Goal: Task Accomplishment & Management: Use online tool/utility

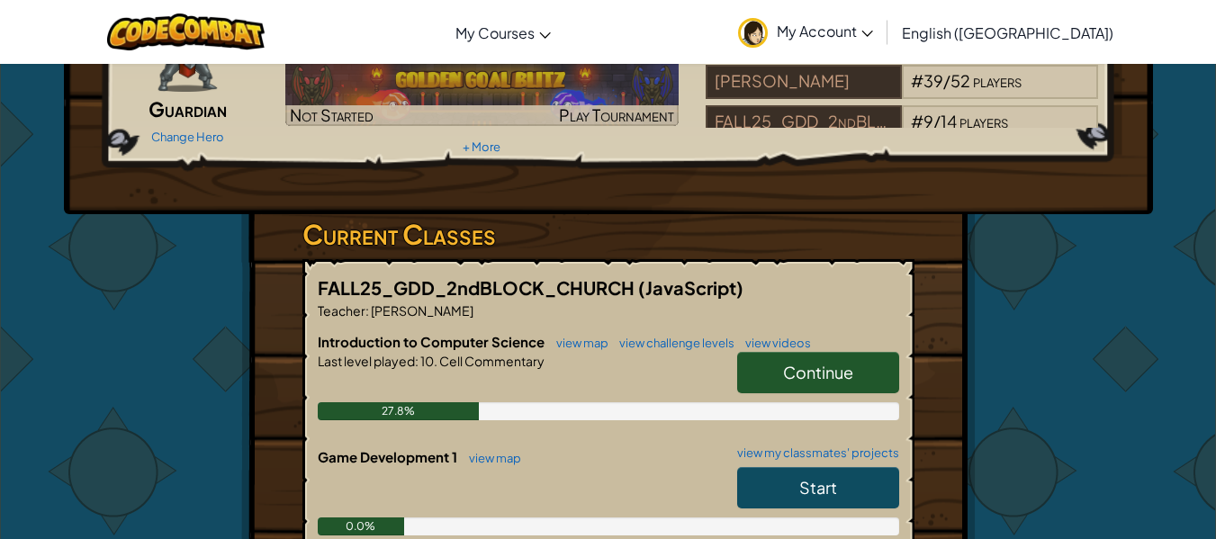
scroll to position [154, 0]
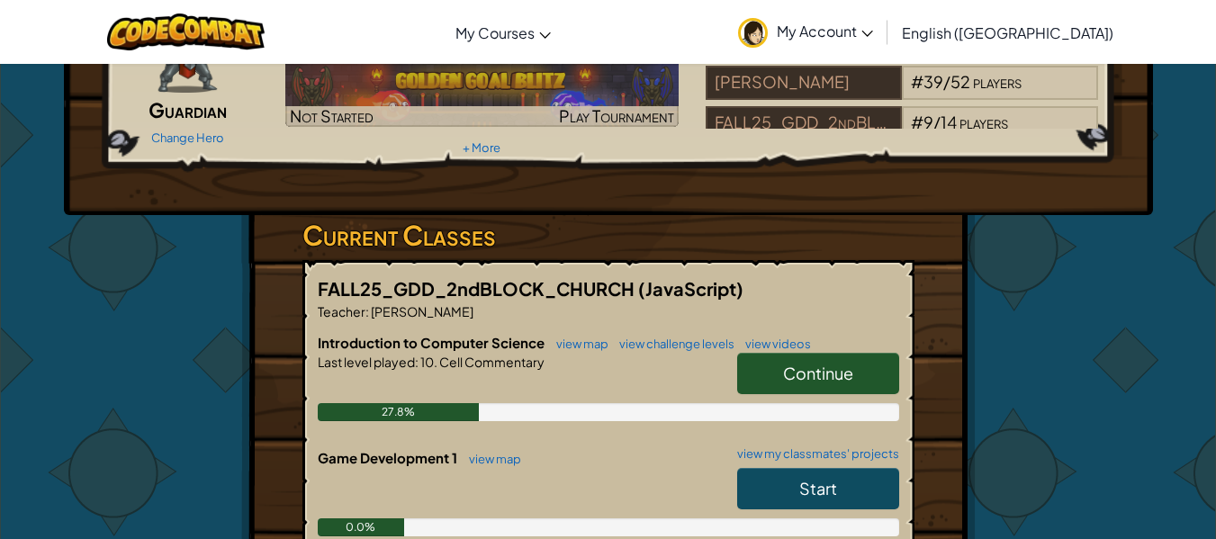
click at [838, 367] on span "Continue" at bounding box center [818, 373] width 70 height 21
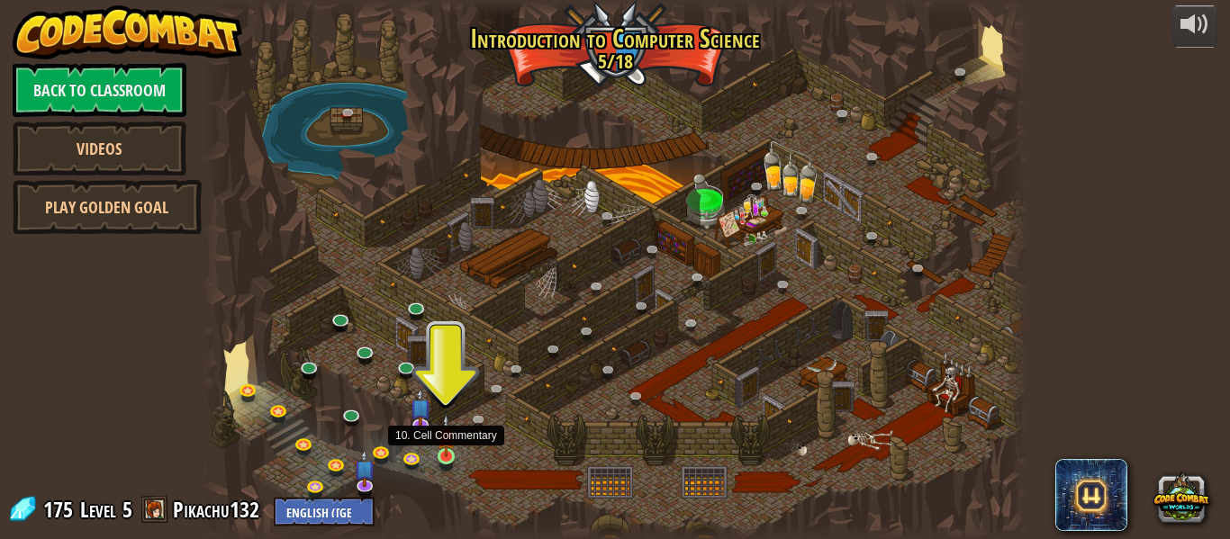
click at [453, 451] on img at bounding box center [446, 435] width 19 height 43
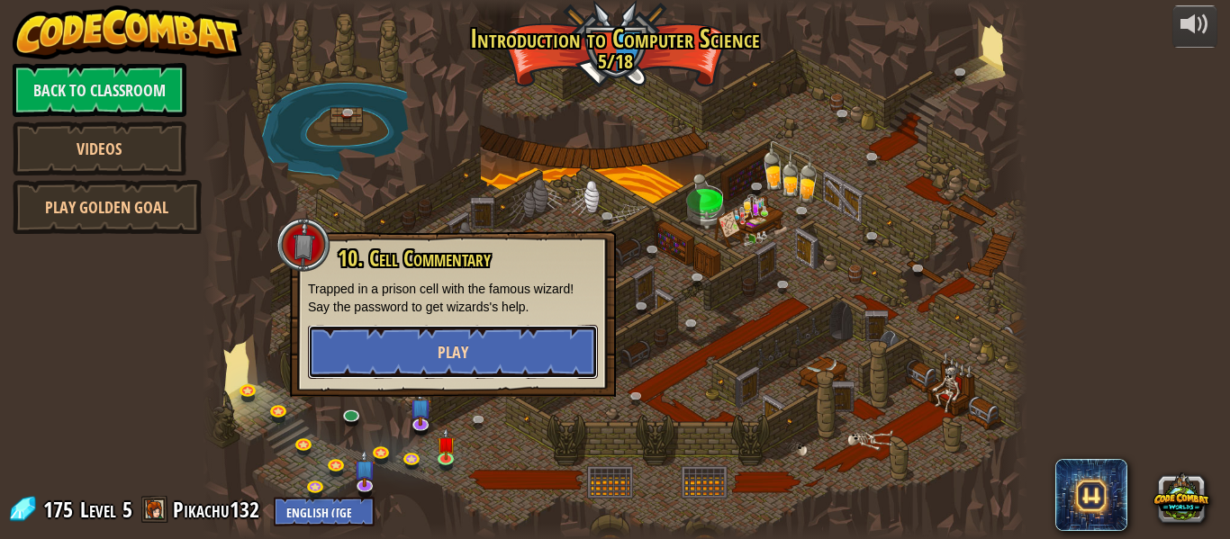
click at [467, 368] on button "Play" at bounding box center [453, 352] width 290 height 54
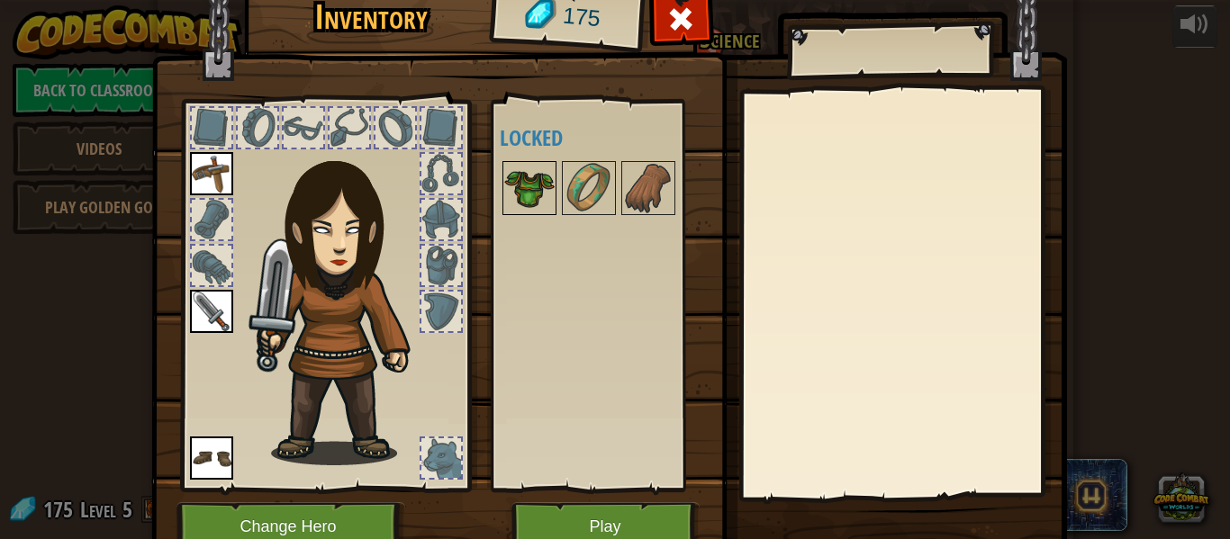
click at [520, 198] on img at bounding box center [529, 188] width 50 height 50
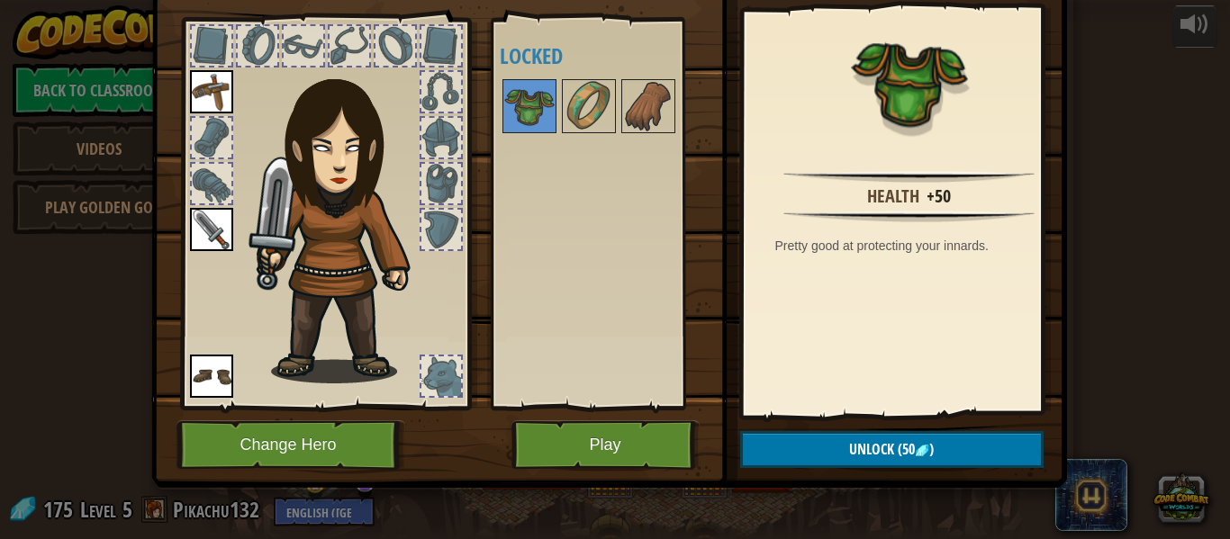
scroll to position [81, 0]
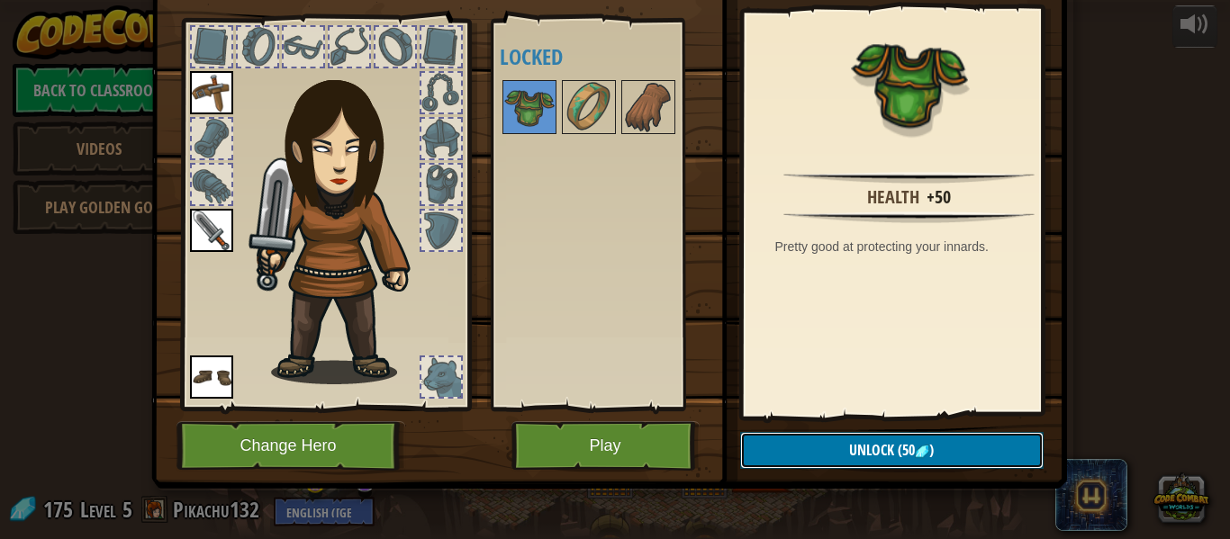
click at [833, 456] on button "Unlock (50 )" at bounding box center [891, 450] width 303 height 37
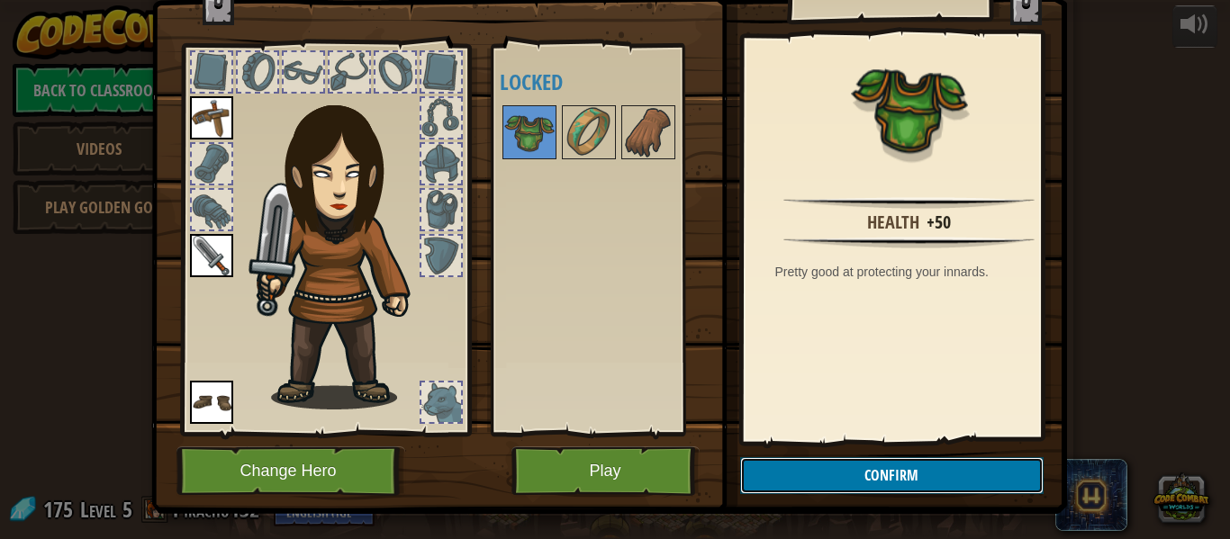
scroll to position [50, 0]
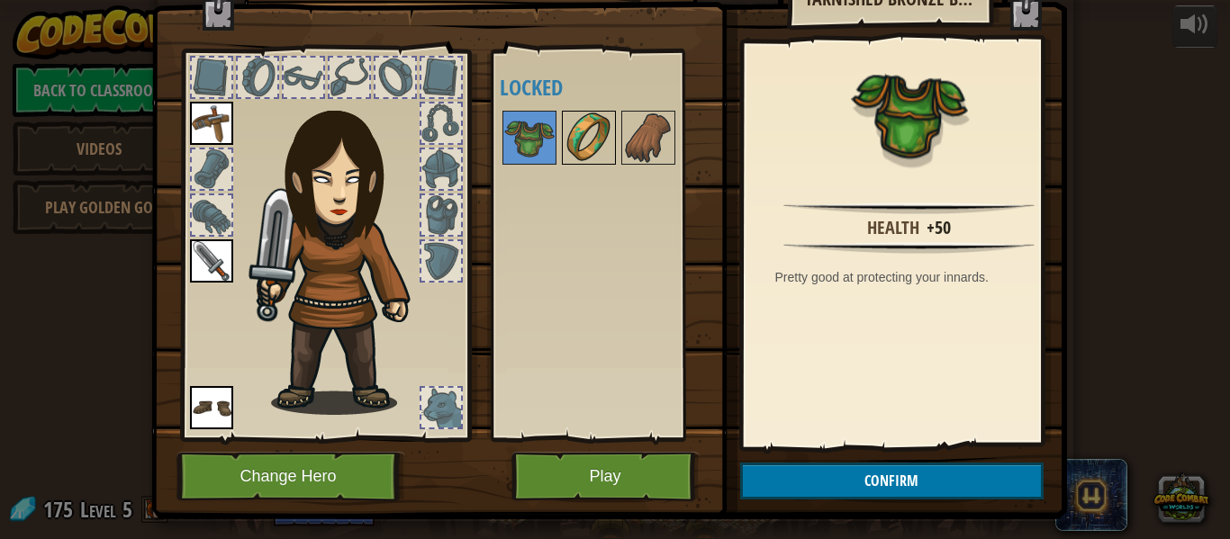
click at [591, 141] on img at bounding box center [588, 138] width 50 height 50
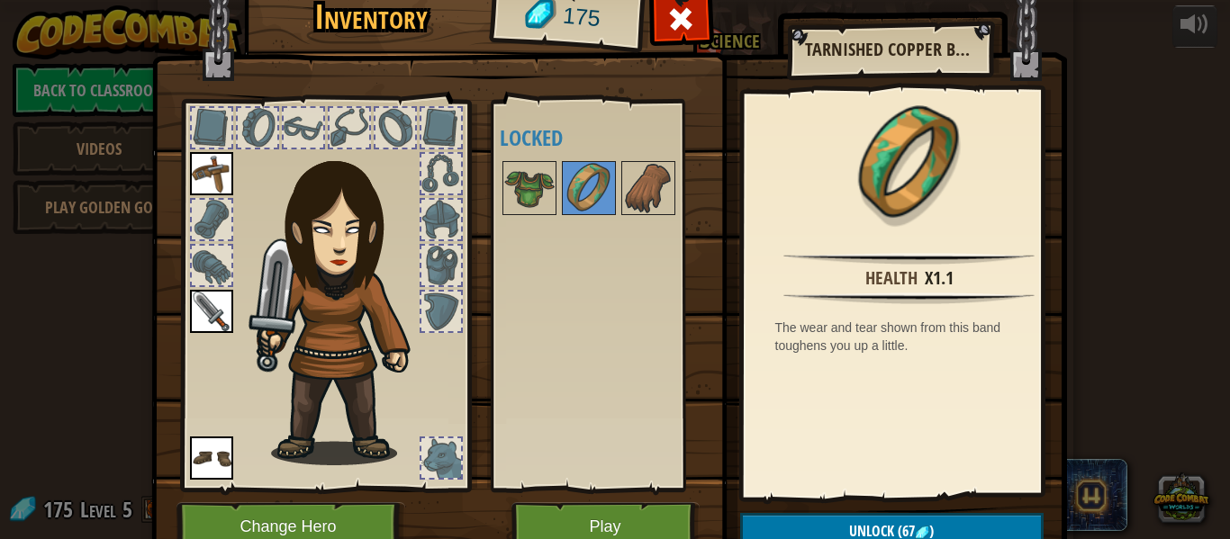
scroll to position [82, 0]
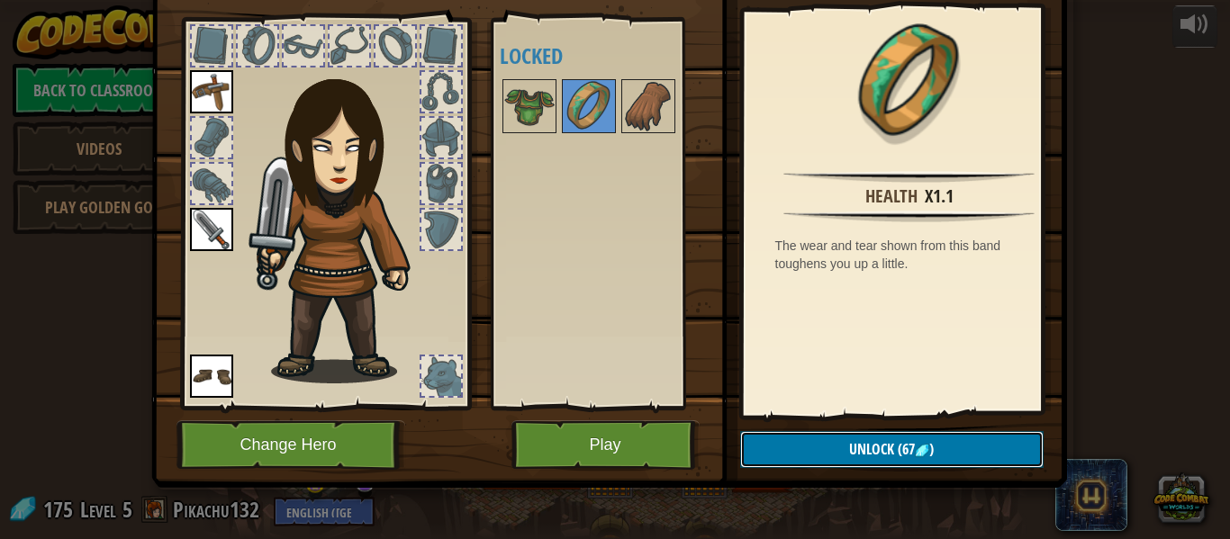
click at [861, 447] on span "Unlock" at bounding box center [871, 449] width 45 height 20
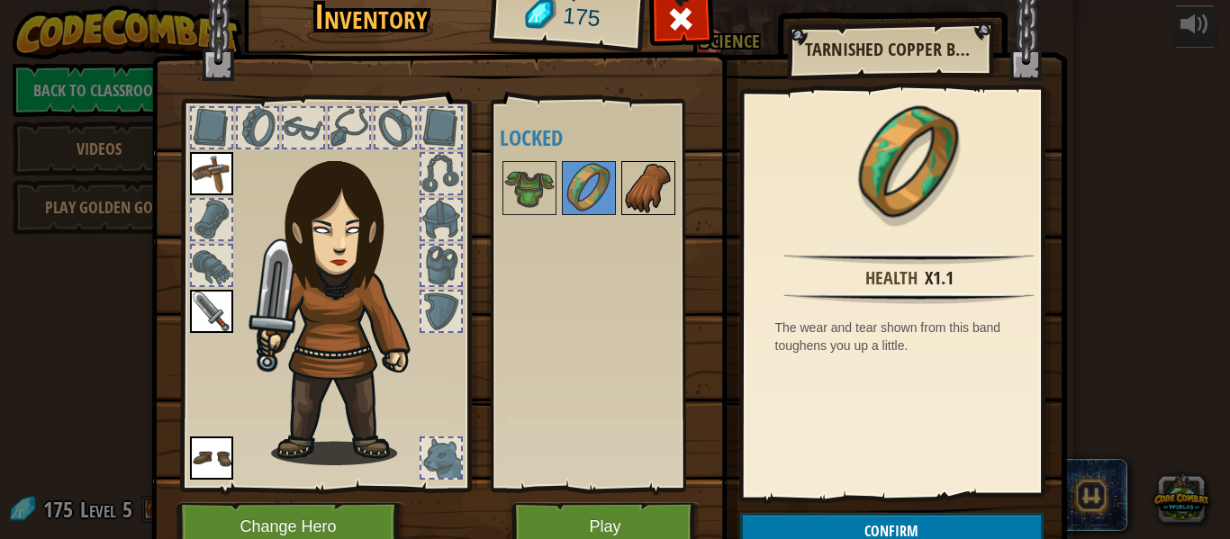
click at [640, 185] on img at bounding box center [648, 188] width 50 height 50
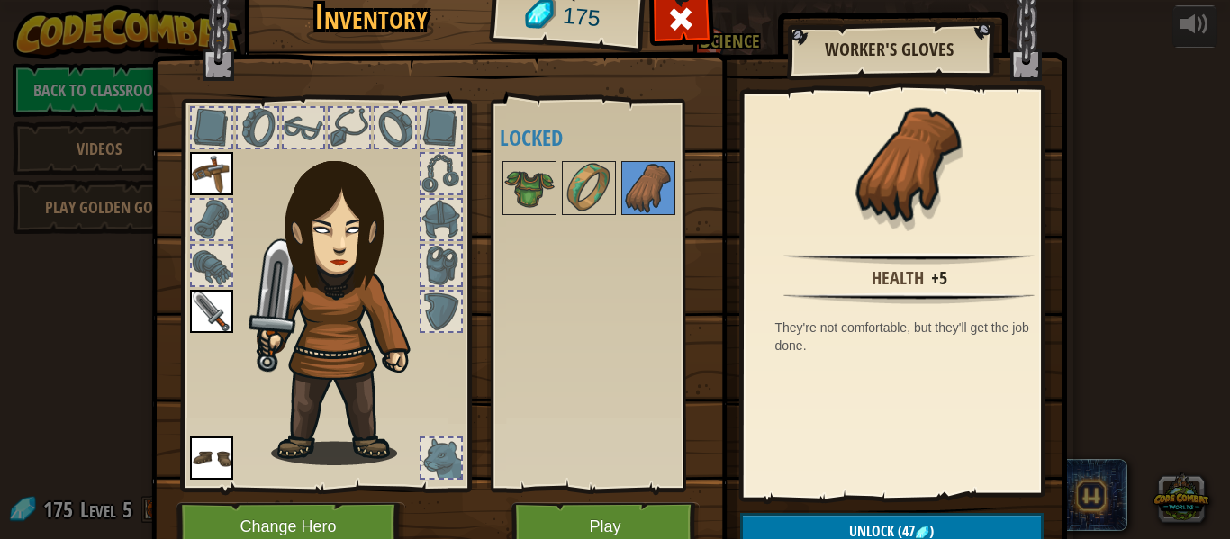
scroll to position [82, 0]
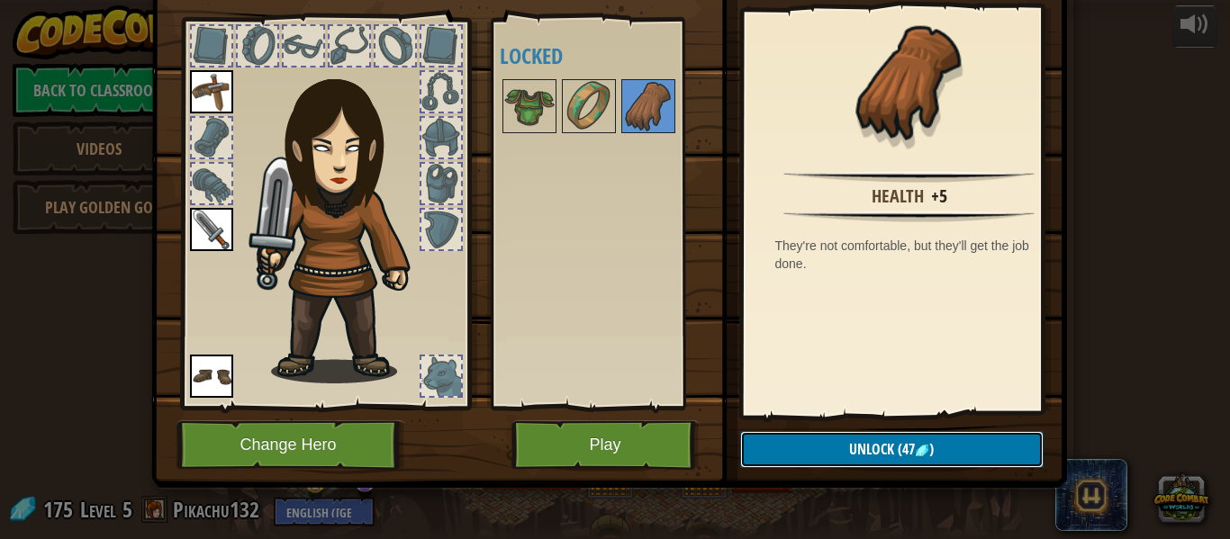
click at [862, 446] on span "Unlock" at bounding box center [871, 449] width 45 height 20
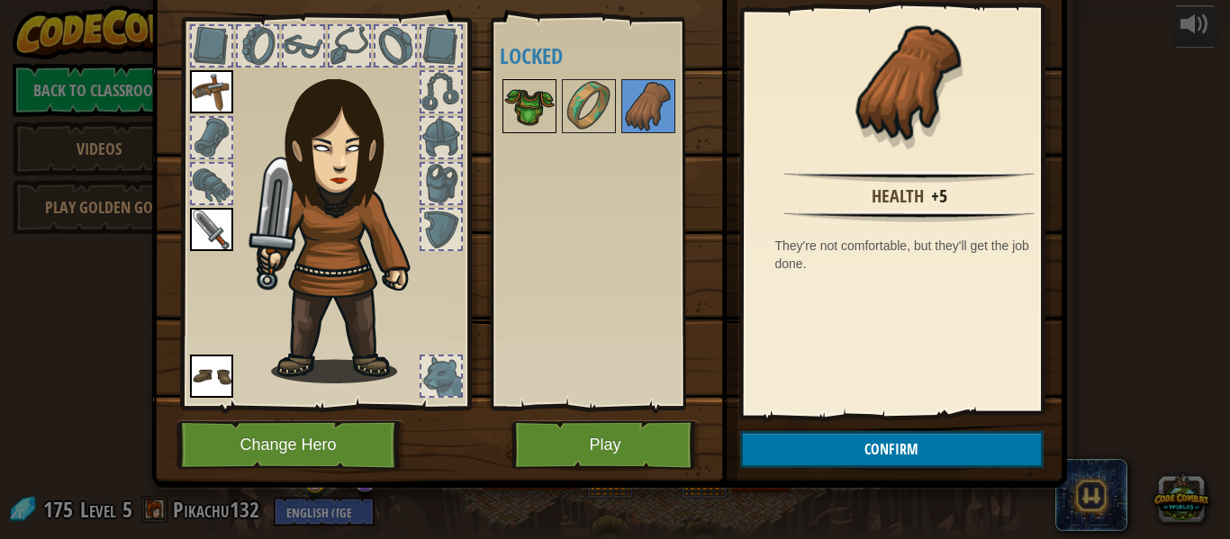
click at [521, 109] on img at bounding box center [529, 106] width 50 height 50
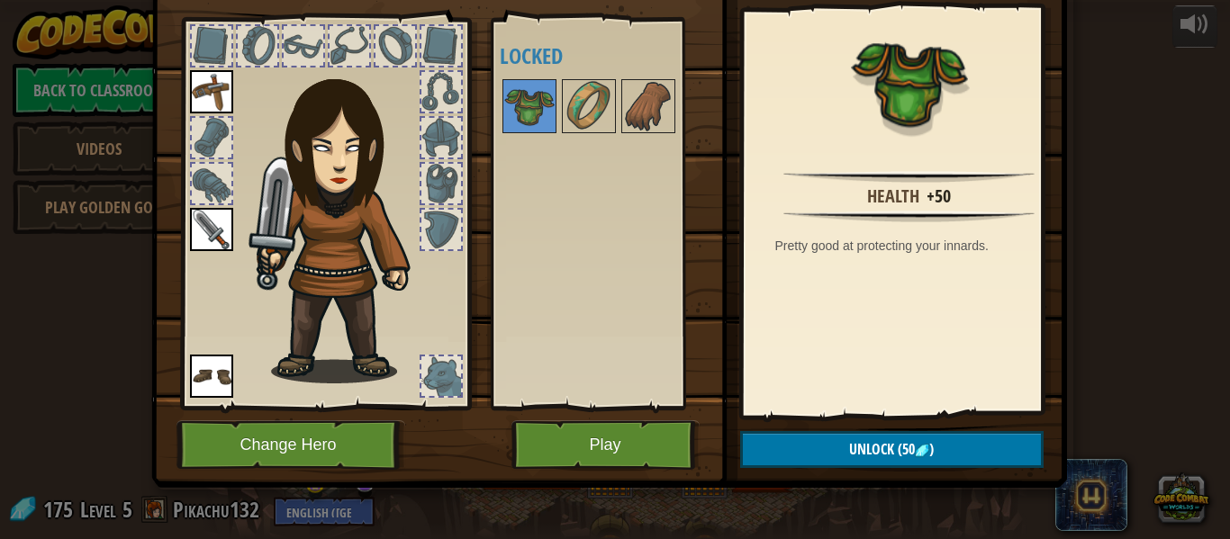
drag, startPoint x: 521, startPoint y: 109, endPoint x: 461, endPoint y: 122, distance: 61.6
click at [461, 122] on div "Inventory 175 Available Equip Equip Equip (double-click to equip) Locked Tarnis…" at bounding box center [615, 193] width 915 height 594
click at [763, 447] on button "Unlock (50 )" at bounding box center [891, 449] width 303 height 37
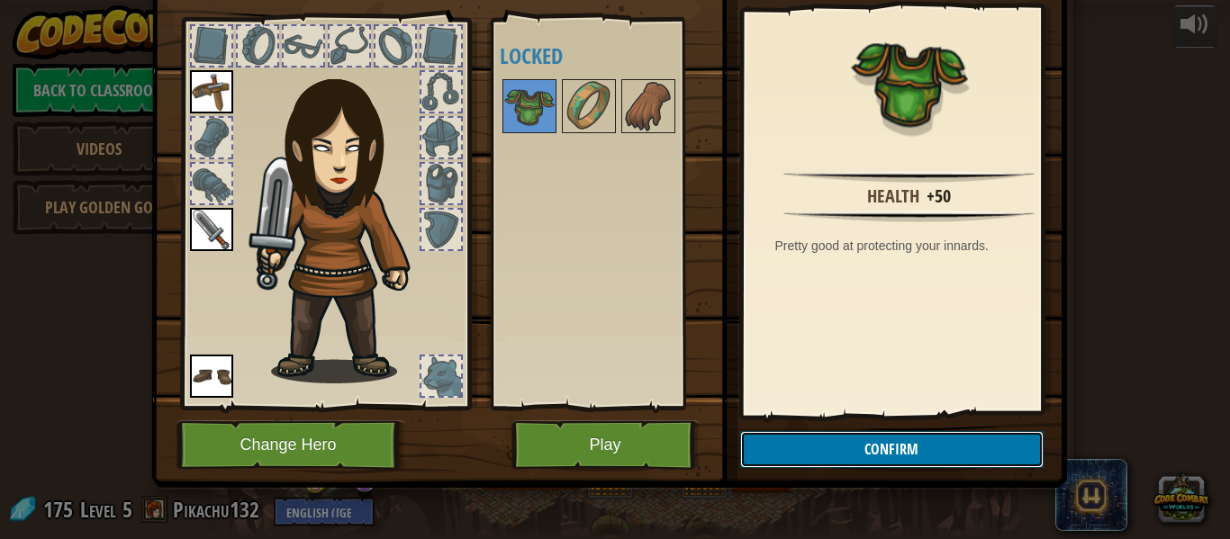
click at [763, 447] on button "Confirm" at bounding box center [891, 449] width 303 height 37
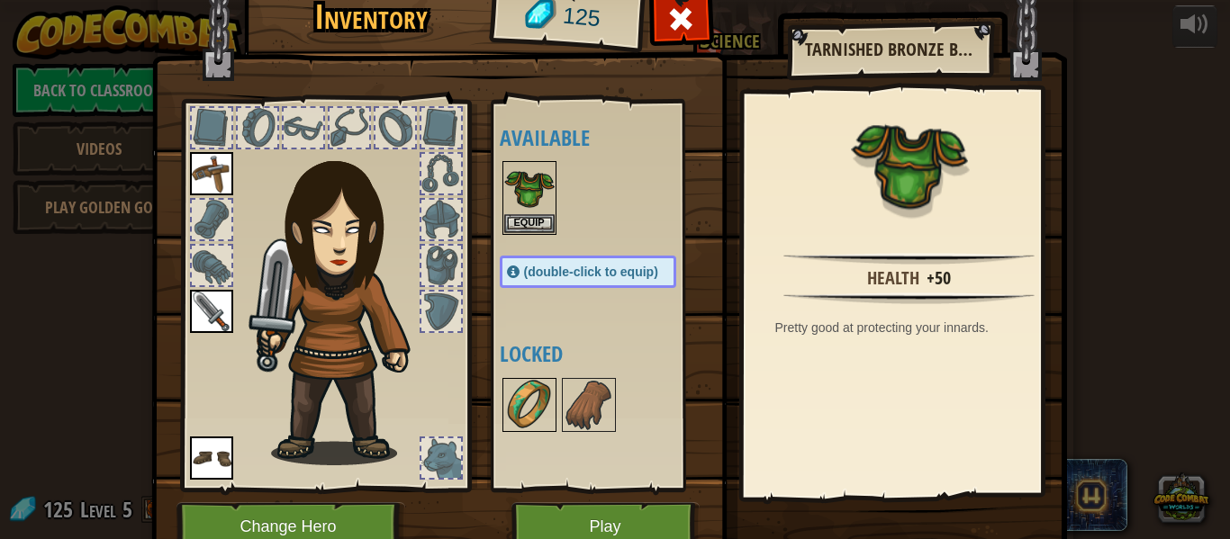
scroll to position [17, 0]
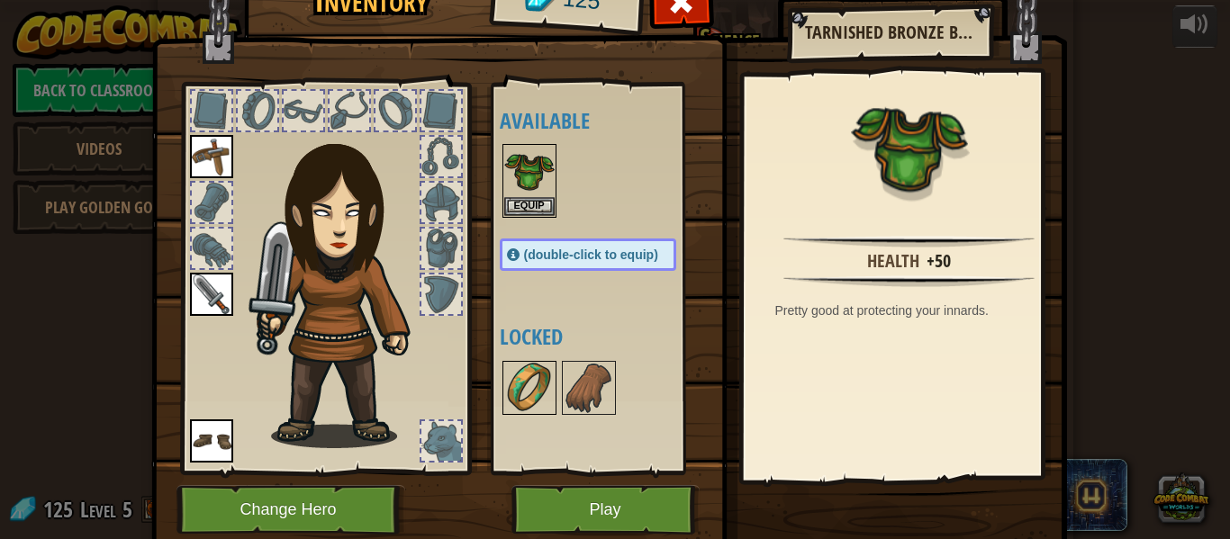
click at [518, 400] on img at bounding box center [529, 388] width 50 height 50
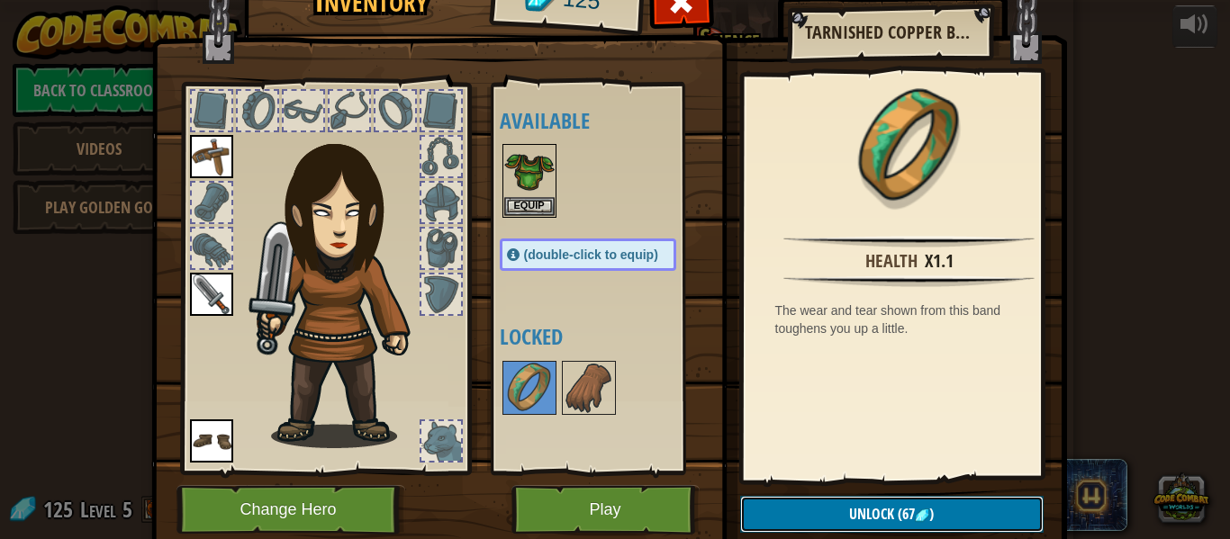
click at [789, 509] on button "Unlock (67 )" at bounding box center [891, 514] width 303 height 37
click at [789, 509] on button "Confirm" at bounding box center [891, 514] width 303 height 37
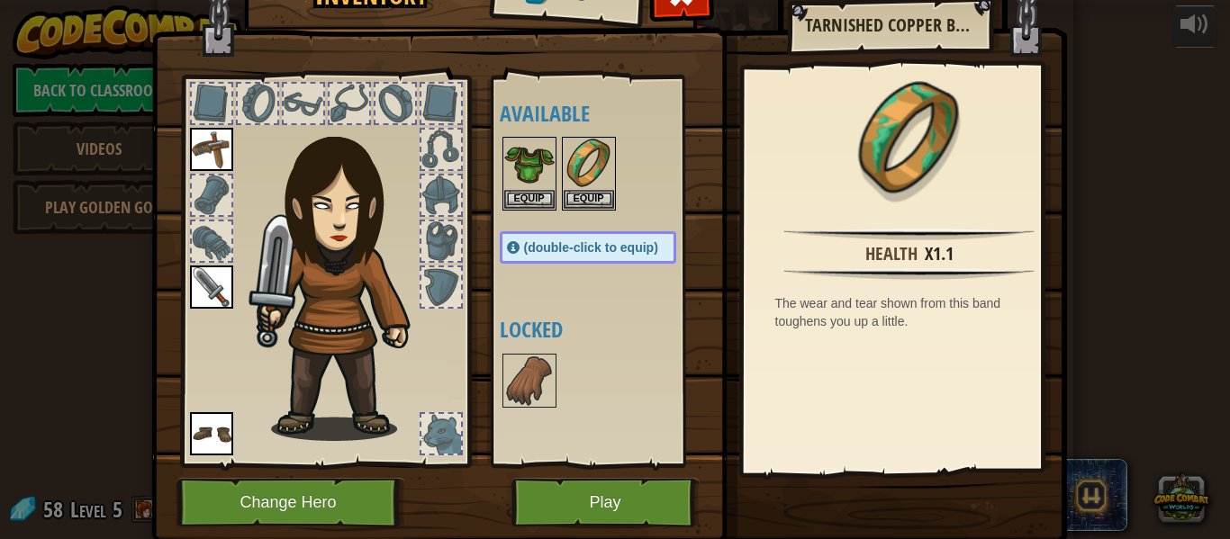
scroll to position [29, 0]
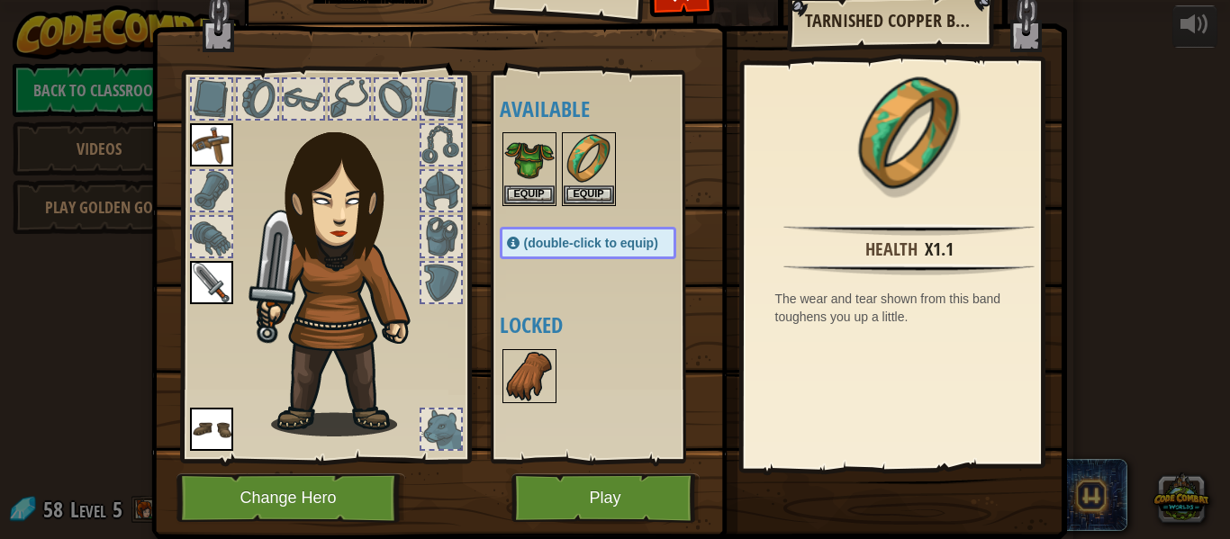
click at [528, 379] on img at bounding box center [529, 376] width 50 height 50
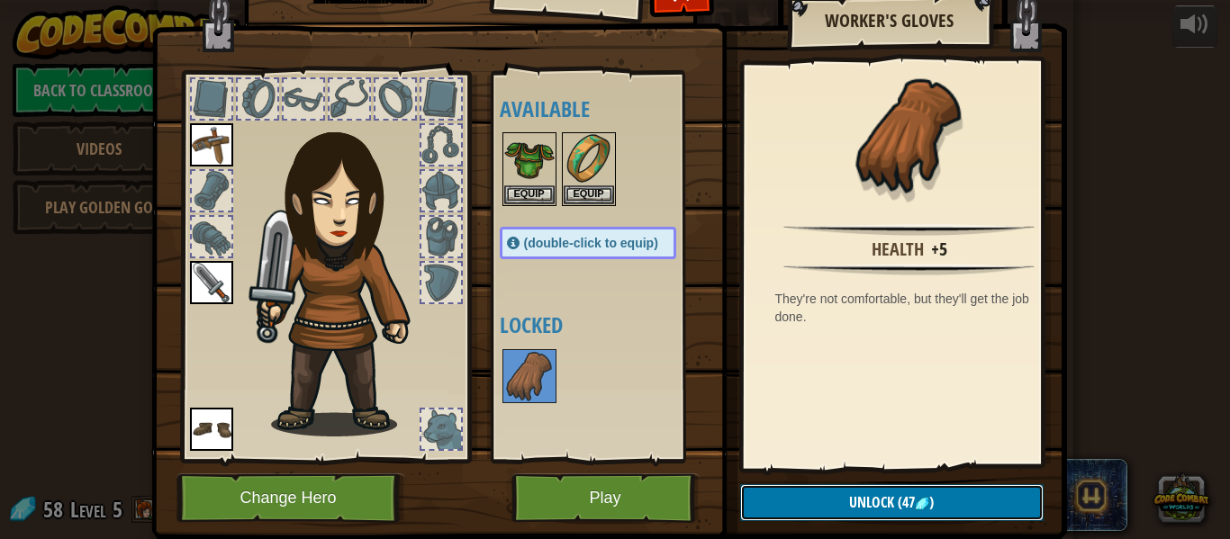
click at [816, 508] on button "Unlock (47 )" at bounding box center [891, 502] width 303 height 37
click at [816, 508] on button "Confirm" at bounding box center [891, 502] width 303 height 37
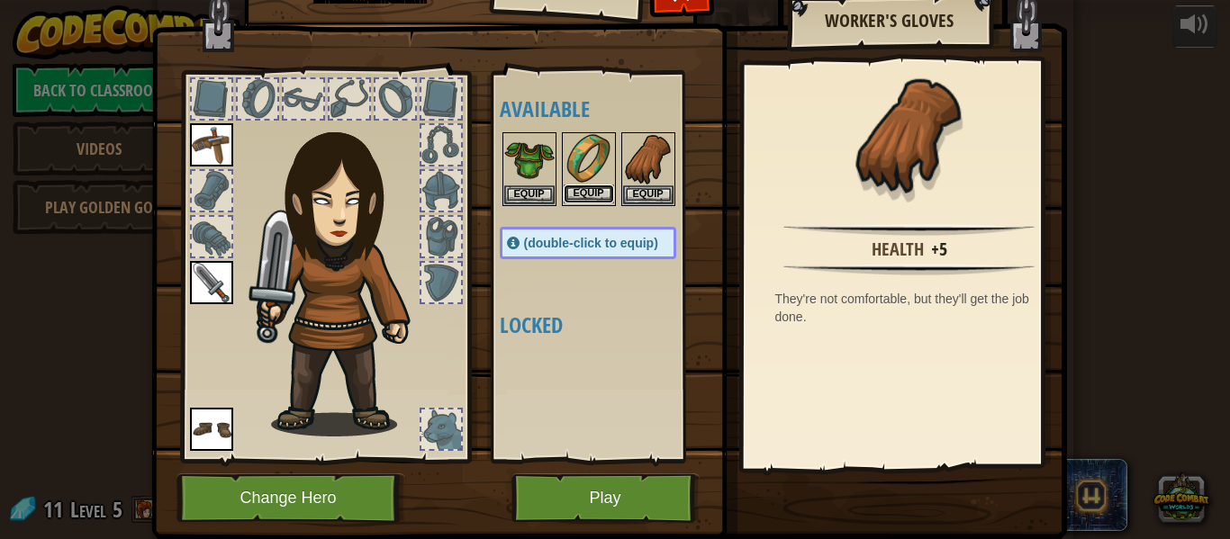
click at [568, 193] on button "Equip" at bounding box center [588, 194] width 50 height 19
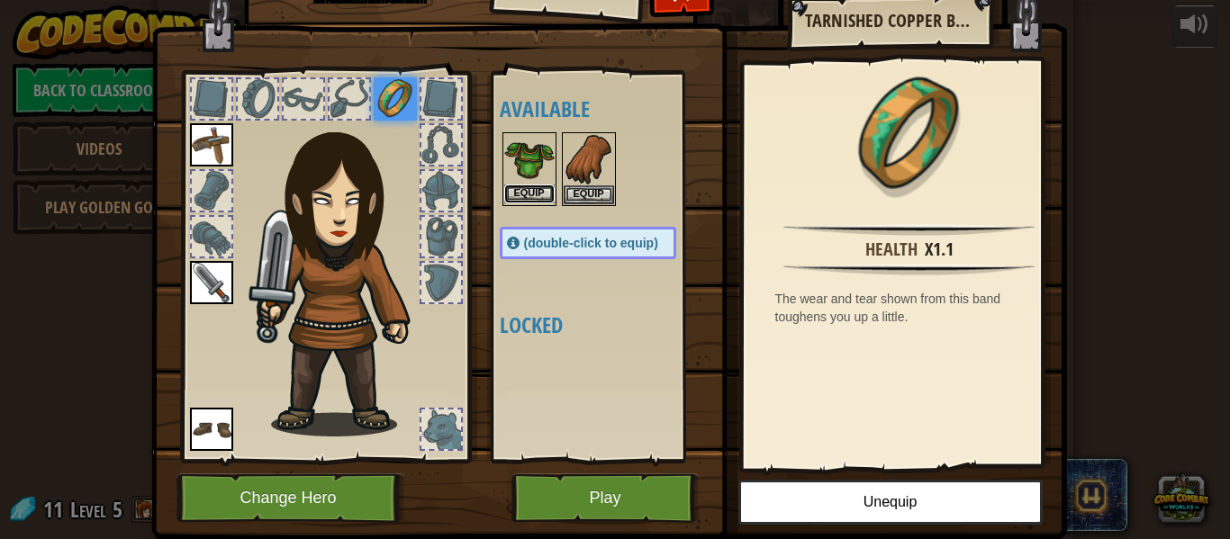
click at [541, 193] on button "Equip" at bounding box center [529, 194] width 50 height 19
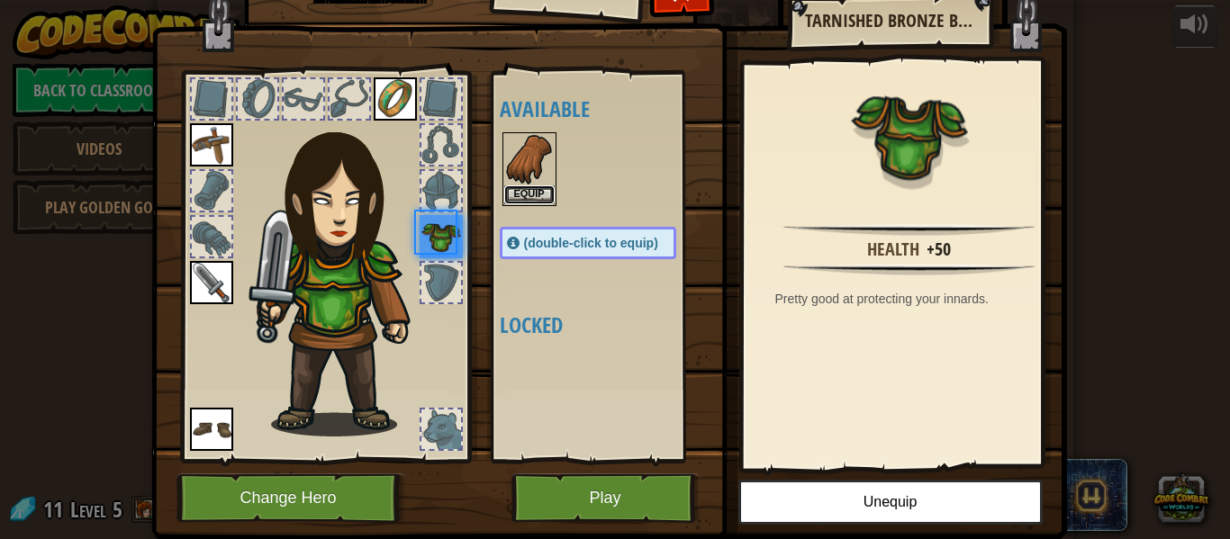
click at [541, 193] on button "Equip" at bounding box center [529, 194] width 50 height 19
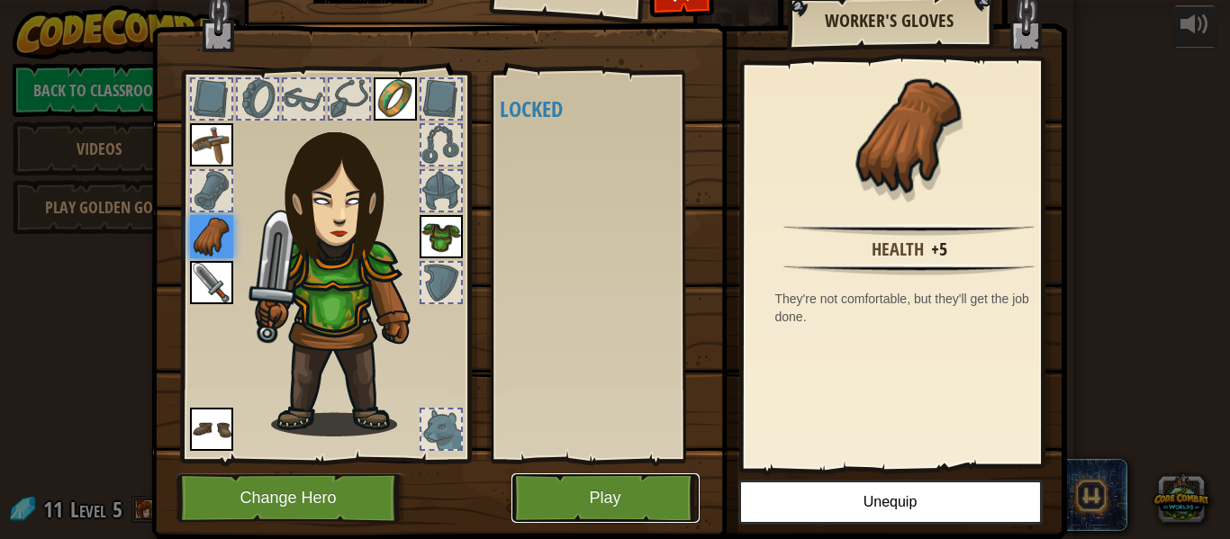
click at [626, 508] on button "Play" at bounding box center [605, 498] width 188 height 50
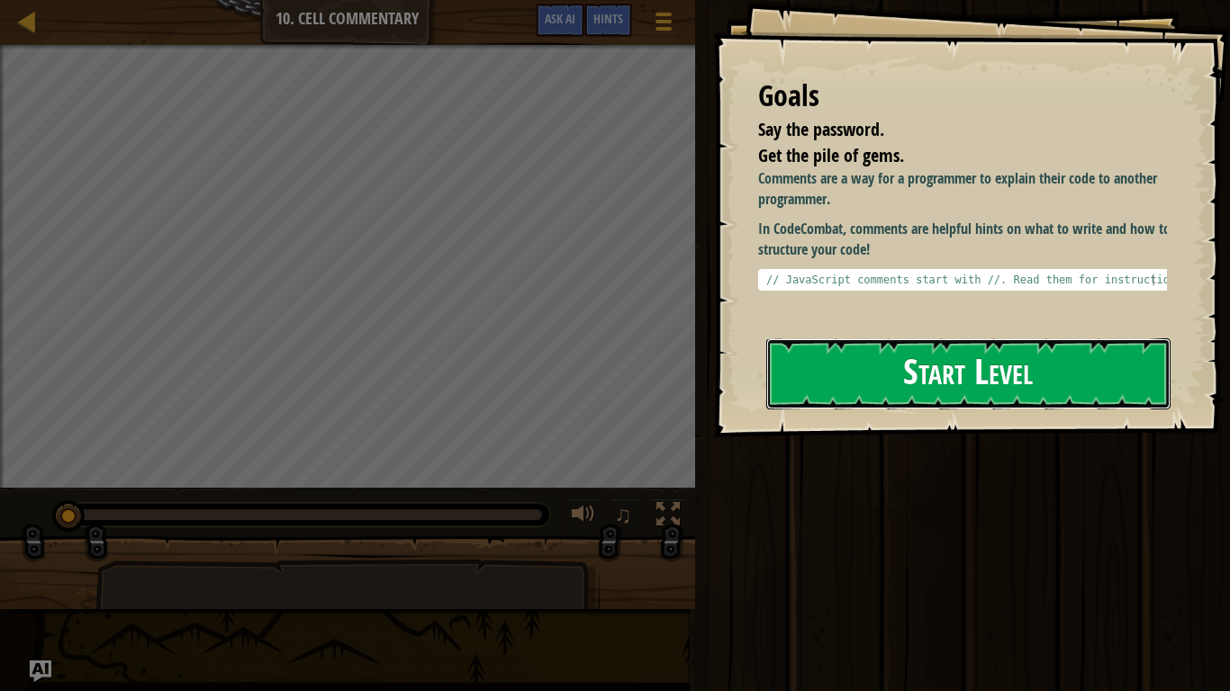
click at [841, 338] on button "Start Level" at bounding box center [968, 373] width 404 height 71
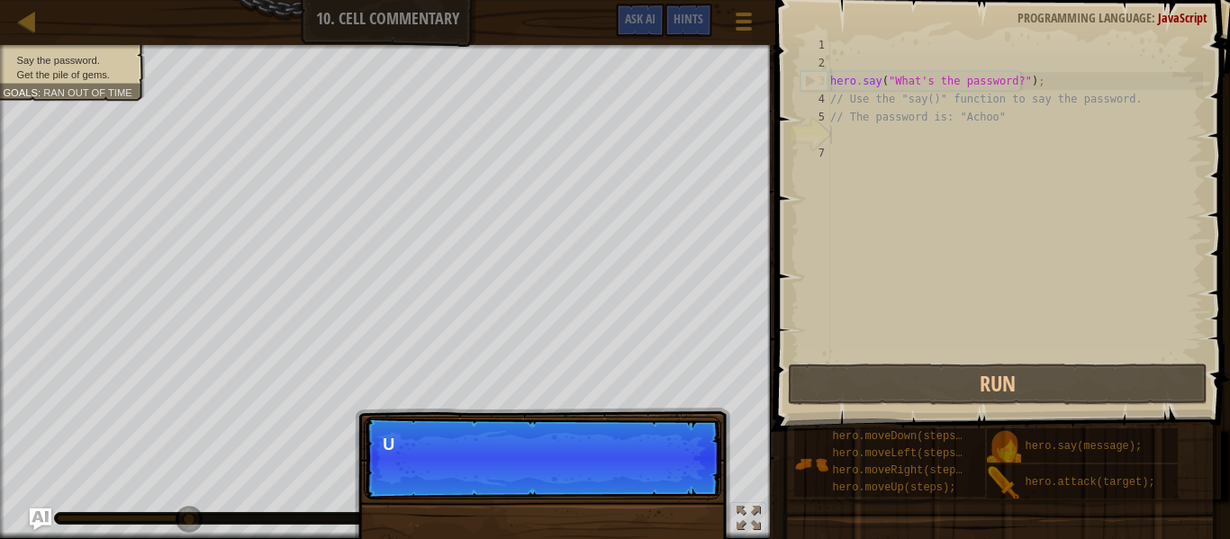
scroll to position [8, 0]
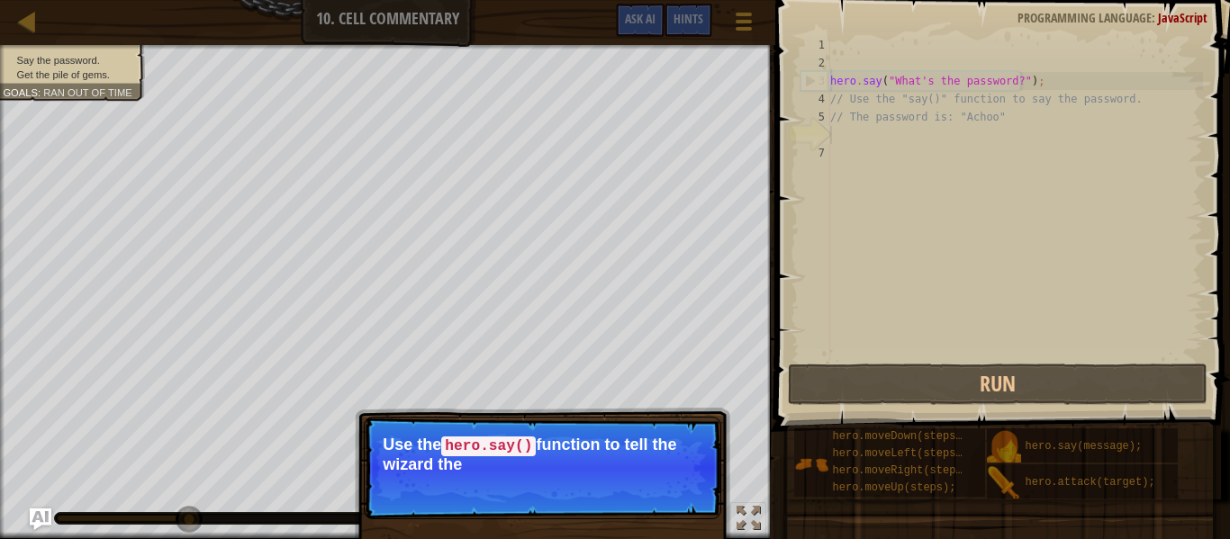
click at [647, 482] on p "Skip (esc) Continue Use the hero.say() function to tell the wizard the" at bounding box center [542, 468] width 357 height 103
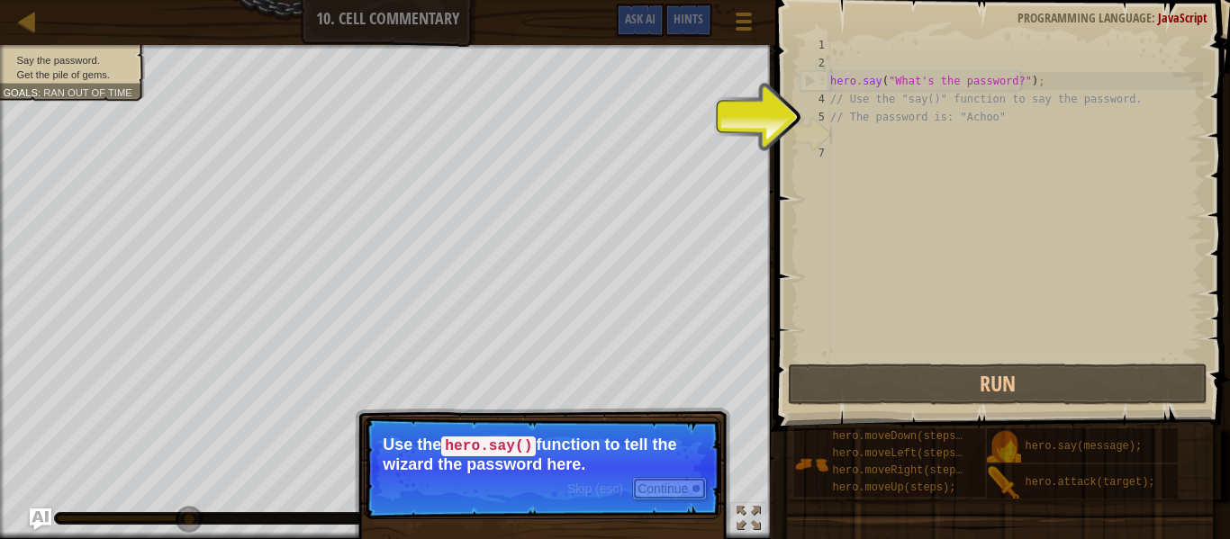
click at [647, 482] on button "Continue" at bounding box center [669, 488] width 75 height 23
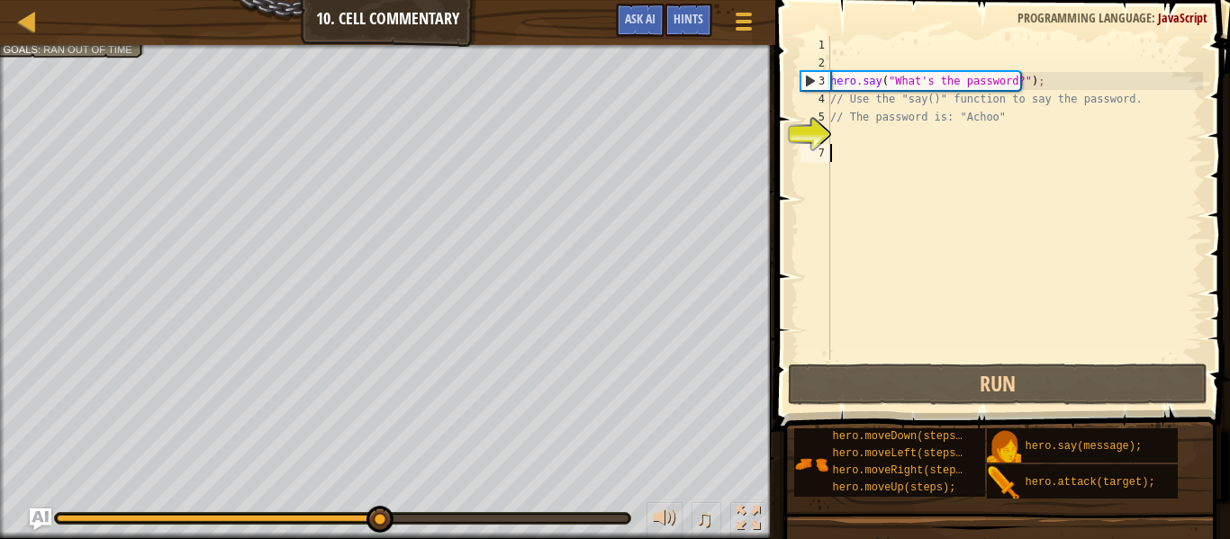
click at [873, 153] on div "hero . say ( "What's the password?" ) ; // Use the "say()" function to say the …" at bounding box center [1014, 216] width 376 height 360
click at [871, 132] on div "hero . say ( "What's the password?" ) ; // Use the "say()" function to say the …" at bounding box center [1014, 216] width 376 height 360
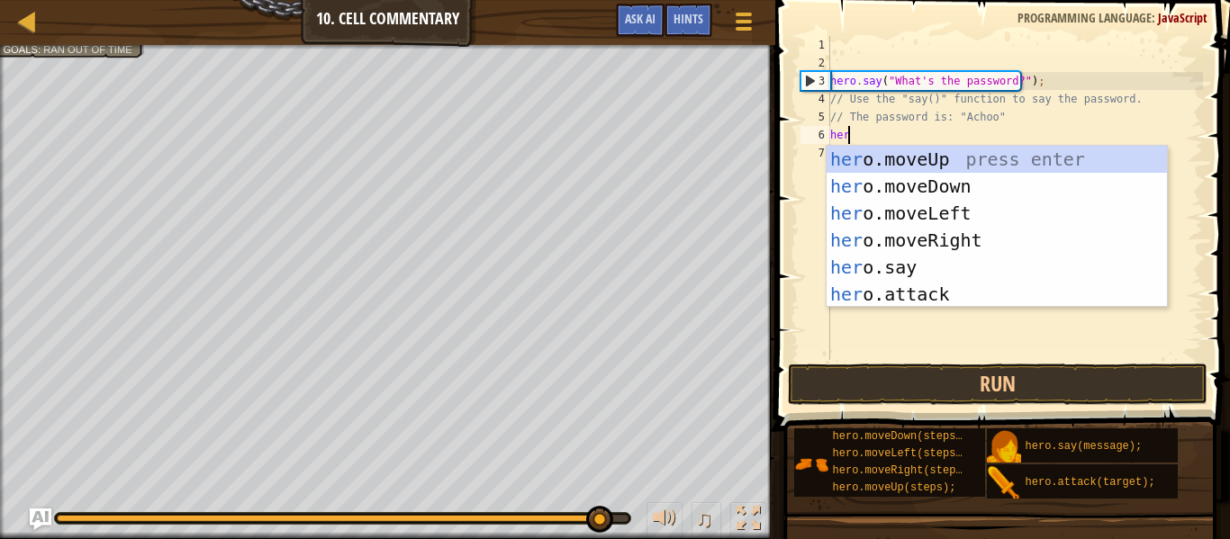
scroll to position [8, 1]
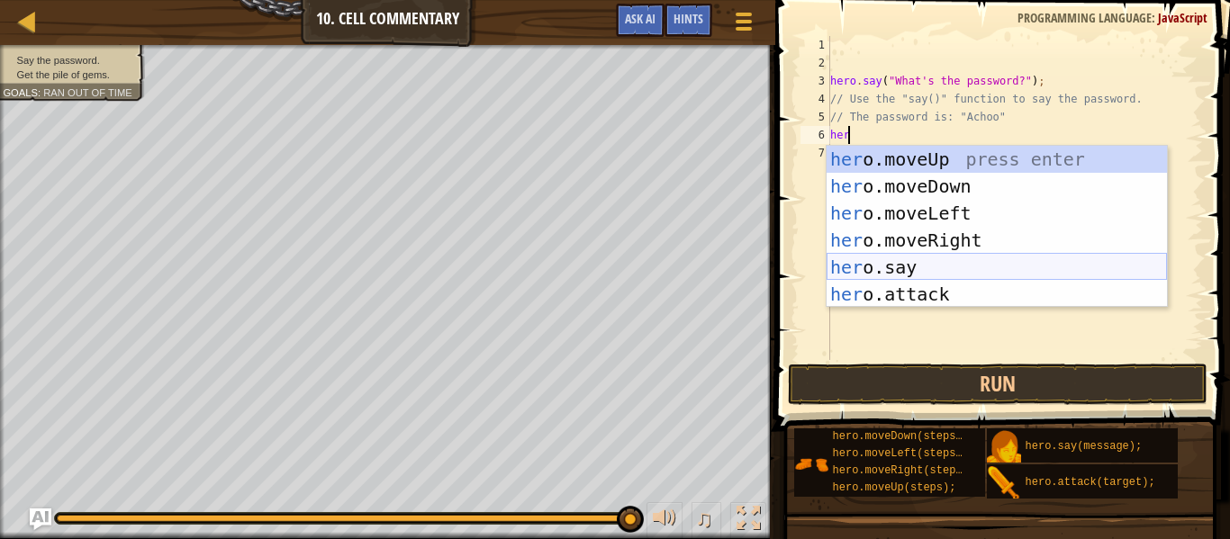
click at [870, 261] on div "her o.moveUp press enter her o.moveDown press enter her o.moveLeft press enter …" at bounding box center [996, 254] width 340 height 216
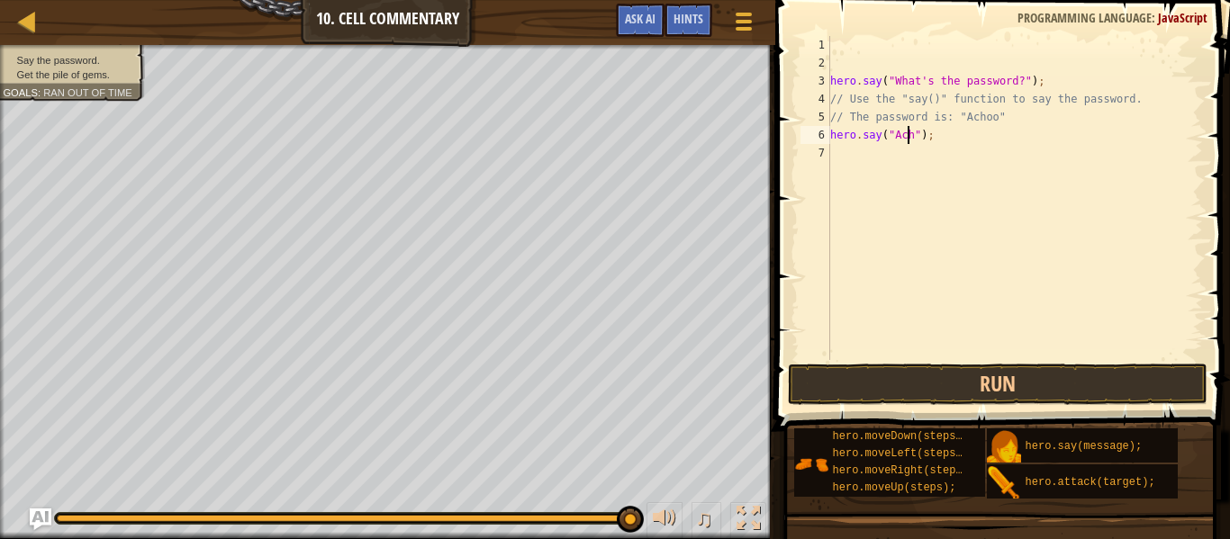
type textarea "hero.say("Achoo");"
type textarea "h"
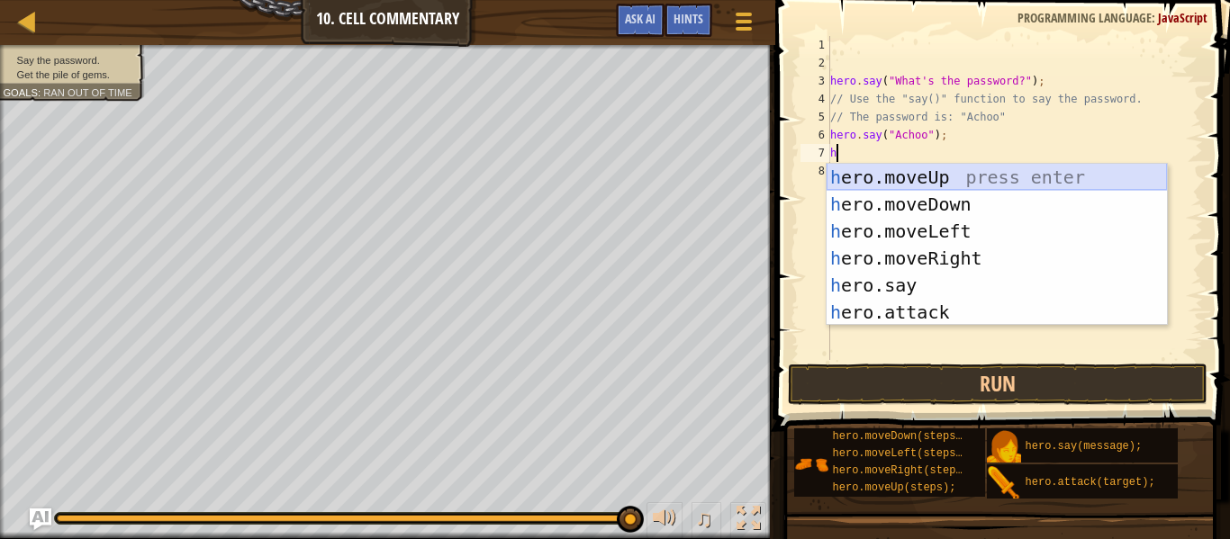
click at [934, 185] on div "h ero.moveUp press enter h ero.moveDown press enter h ero.moveLeft press enter …" at bounding box center [996, 272] width 340 height 216
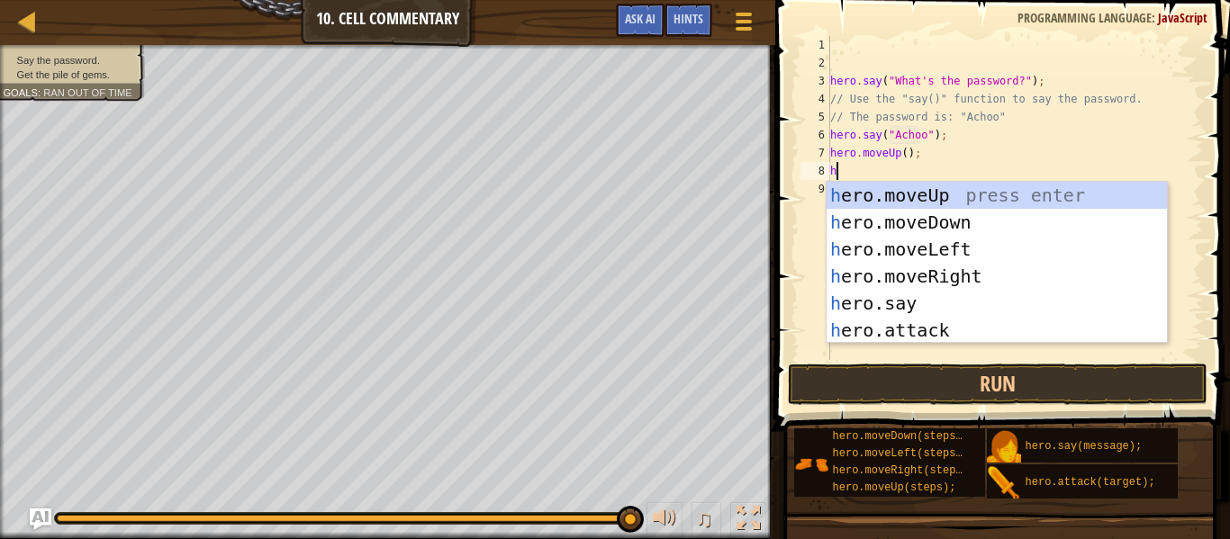
type textarea "h"
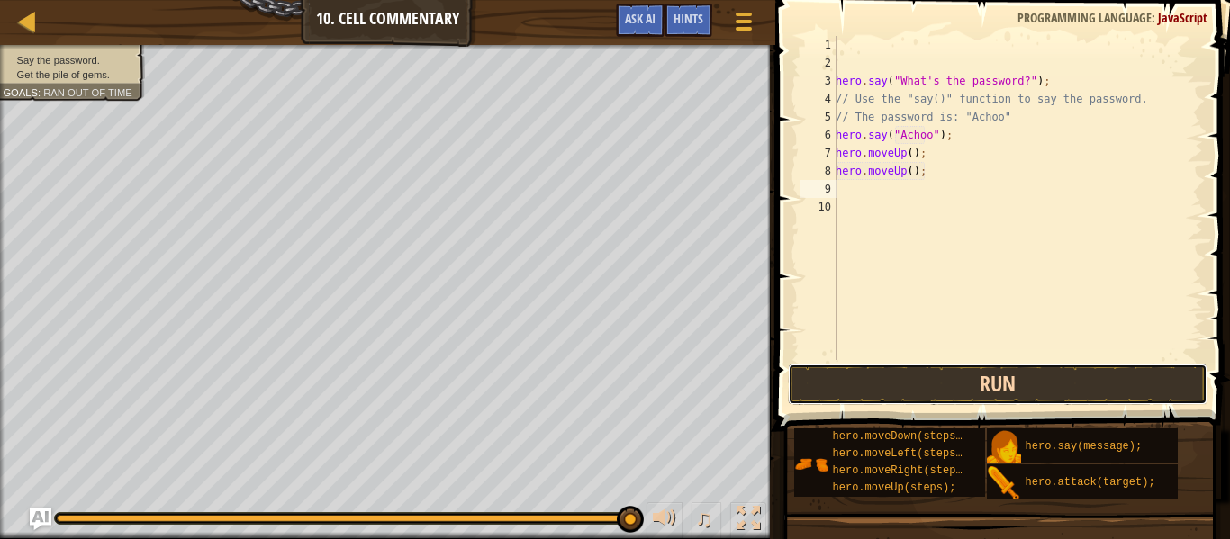
click at [886, 383] on button "Run" at bounding box center [997, 384] width 419 height 41
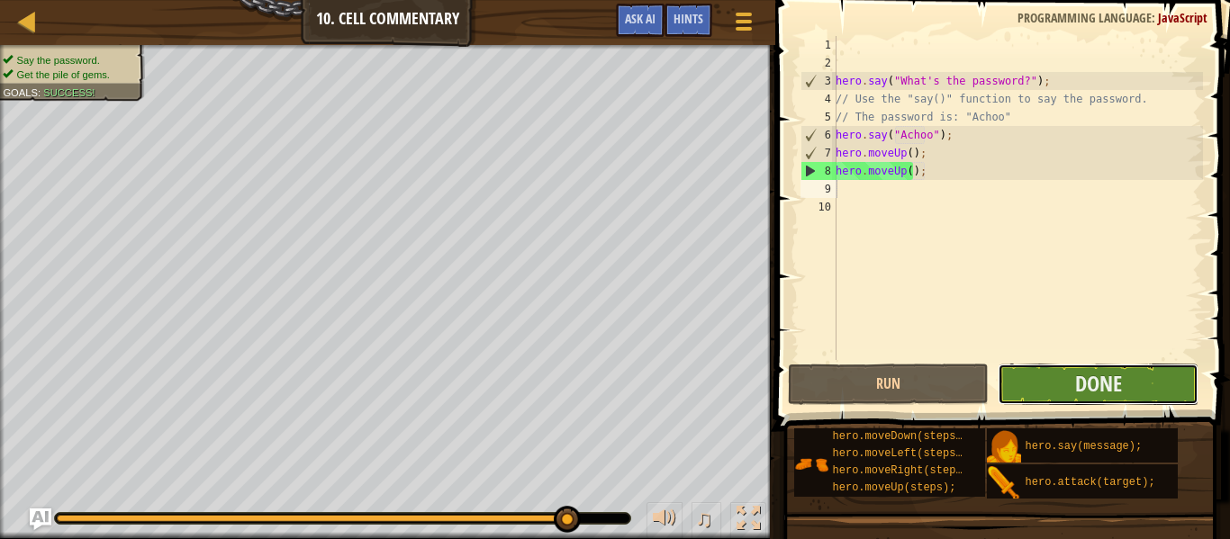
click at [1022, 381] on button "Done" at bounding box center [1097, 384] width 201 height 41
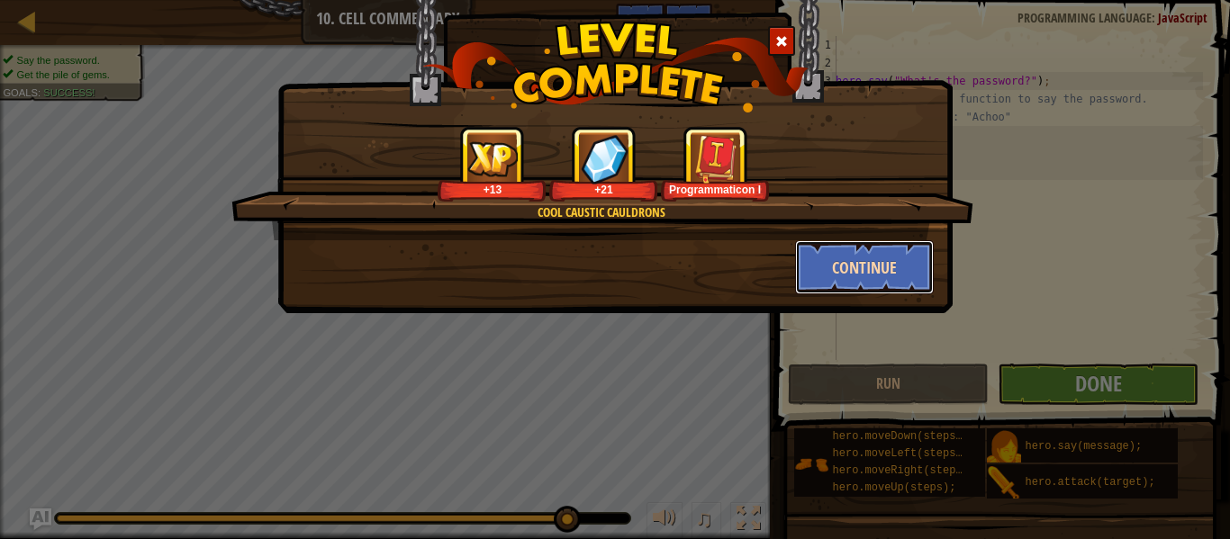
click at [852, 275] on button "Continue" at bounding box center [865, 267] width 140 height 54
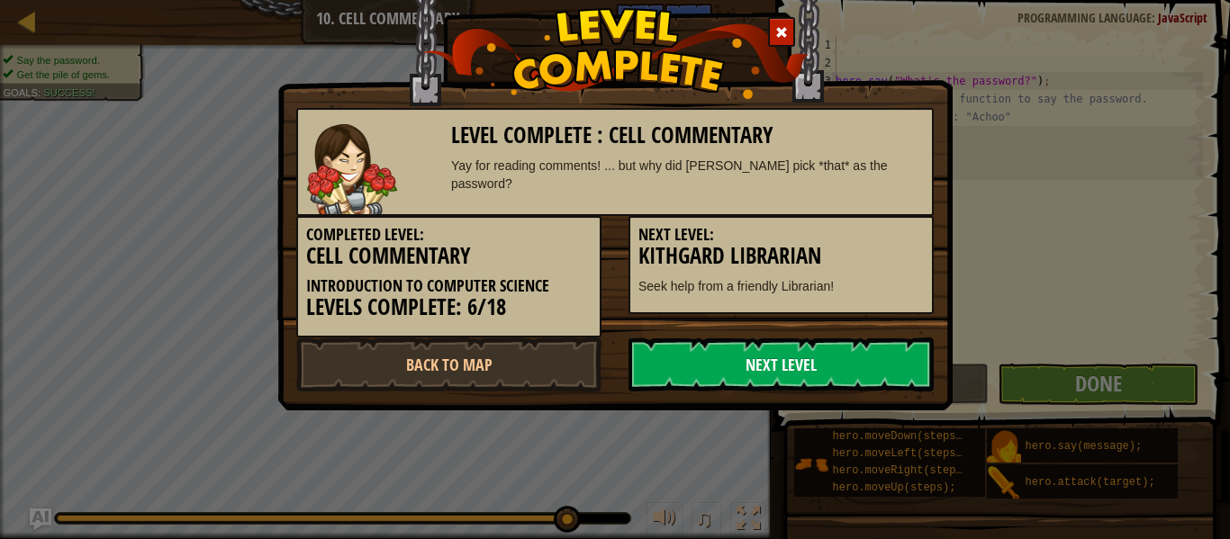
click at [744, 354] on link "Next Level" at bounding box center [780, 365] width 305 height 54
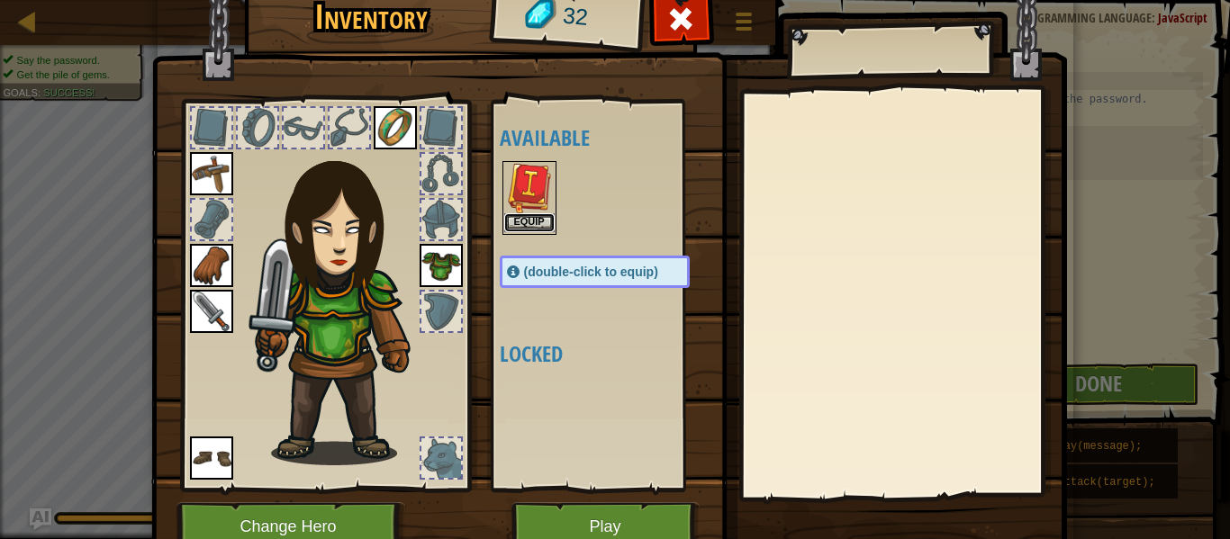
click at [510, 214] on button "Equip" at bounding box center [529, 222] width 50 height 19
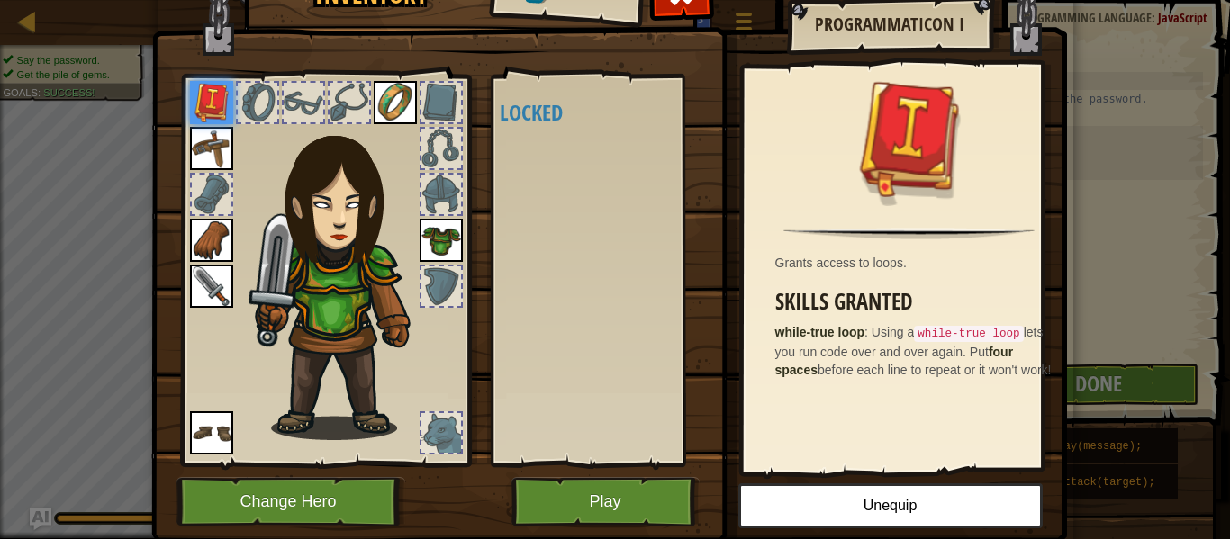
scroll to position [25, 0]
click at [623, 506] on button "Play" at bounding box center [605, 502] width 188 height 50
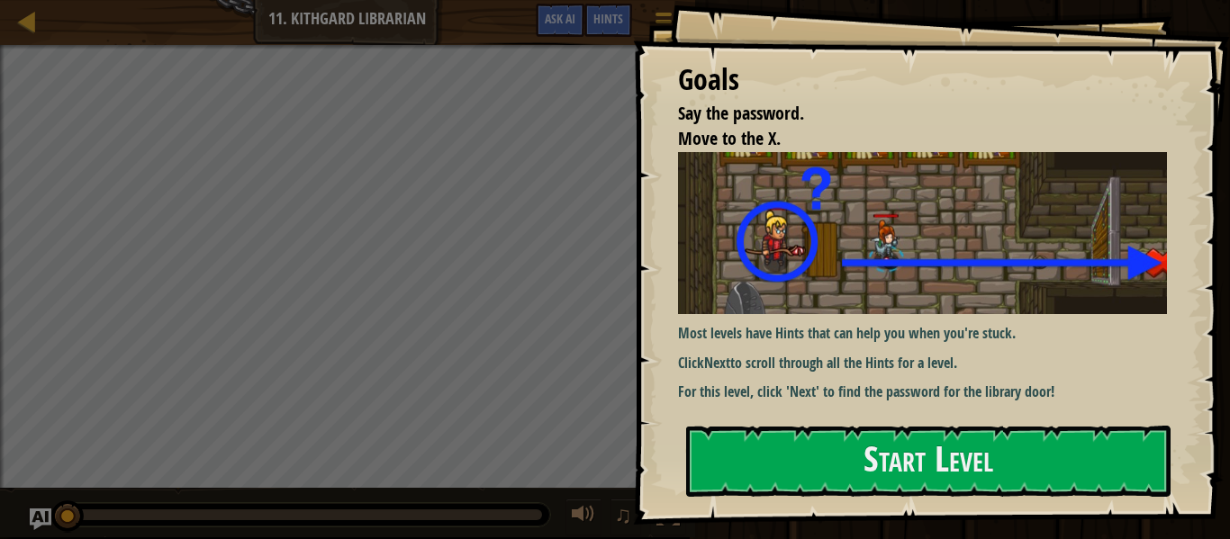
click at [765, 413] on div "Goals Say the password. Move to the X. Most levels have Hints that can help you…" at bounding box center [931, 262] width 597 height 525
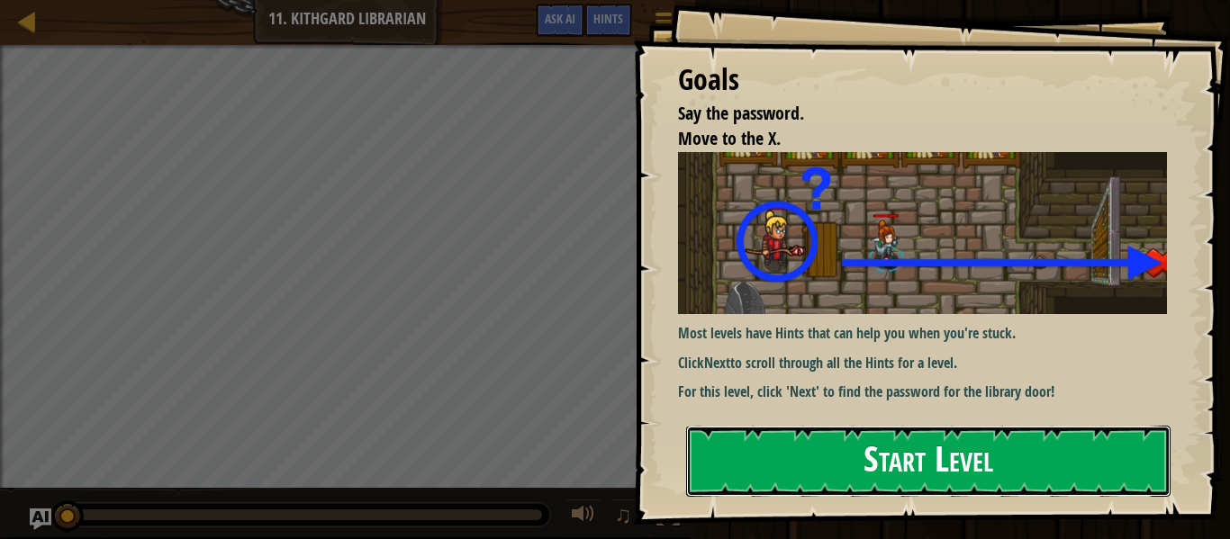
click at [746, 454] on button "Start Level" at bounding box center [928, 461] width 484 height 71
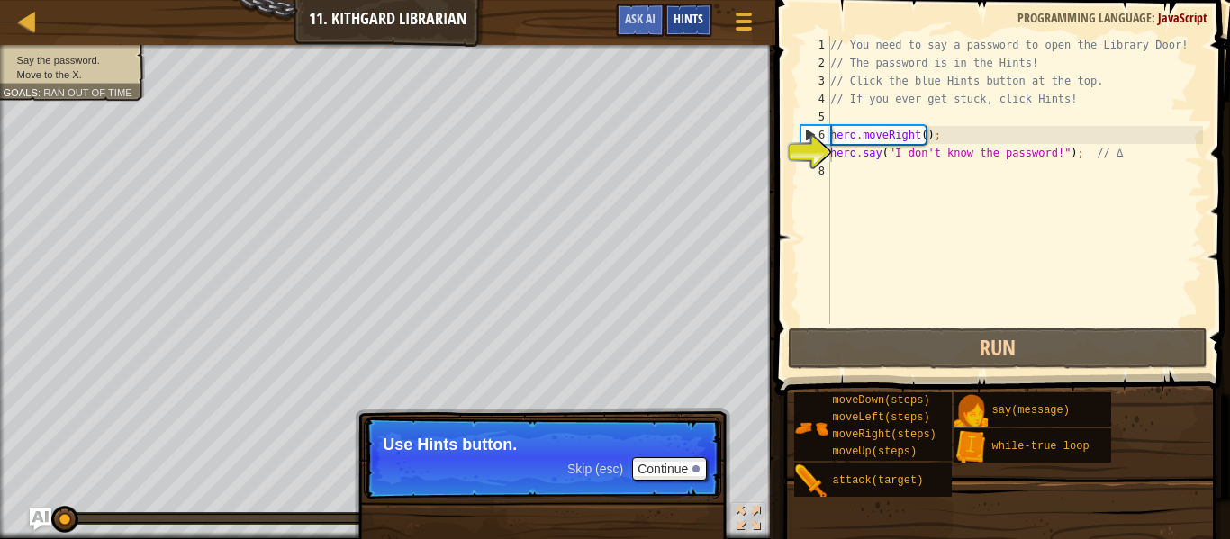
click at [687, 23] on span "Hints" at bounding box center [688, 18] width 30 height 17
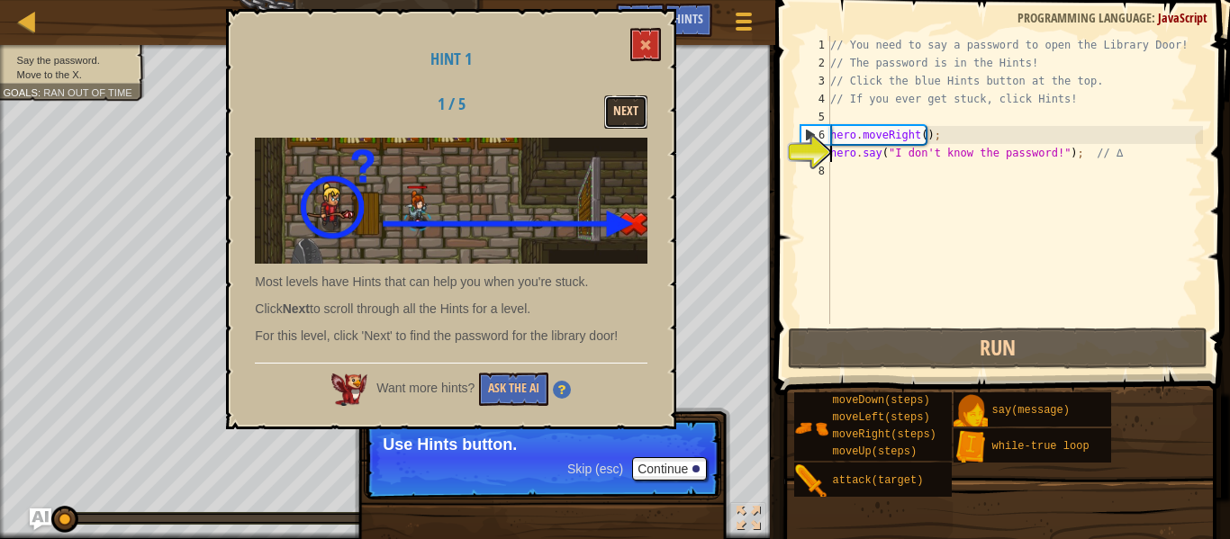
click at [629, 106] on button "Next" at bounding box center [625, 111] width 43 height 33
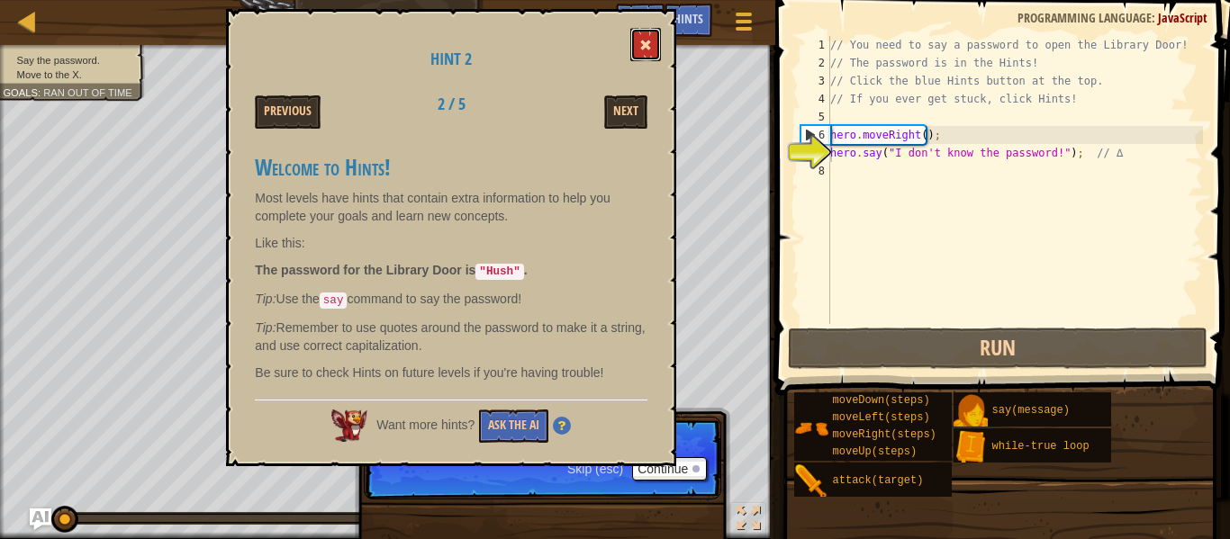
click at [634, 50] on button at bounding box center [645, 44] width 31 height 33
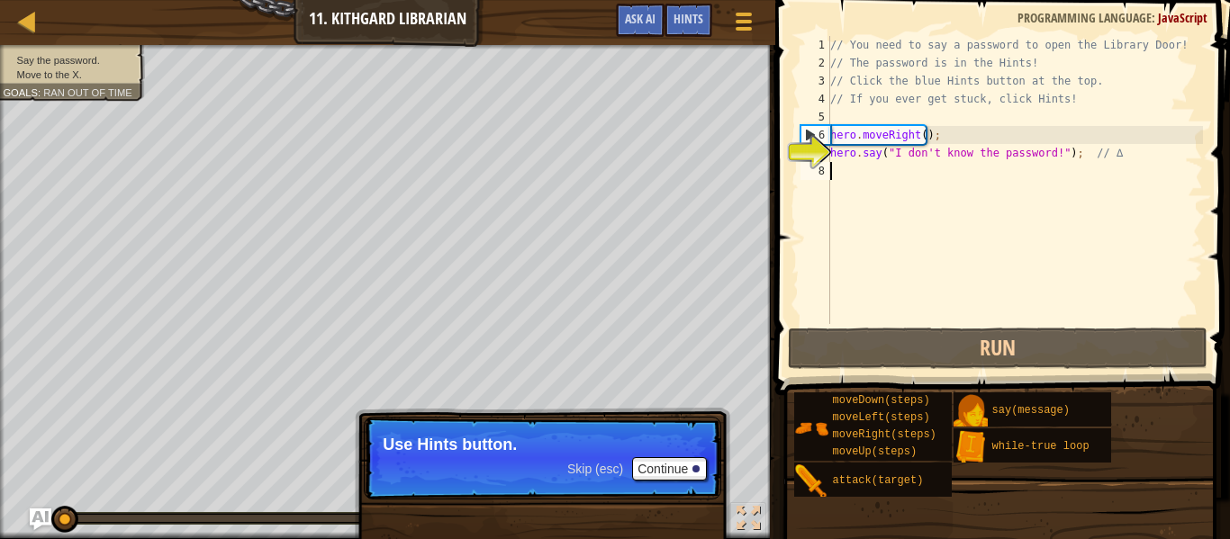
click at [890, 183] on div "// You need to say a password to open the Library Door! // The password is in t…" at bounding box center [1014, 198] width 376 height 324
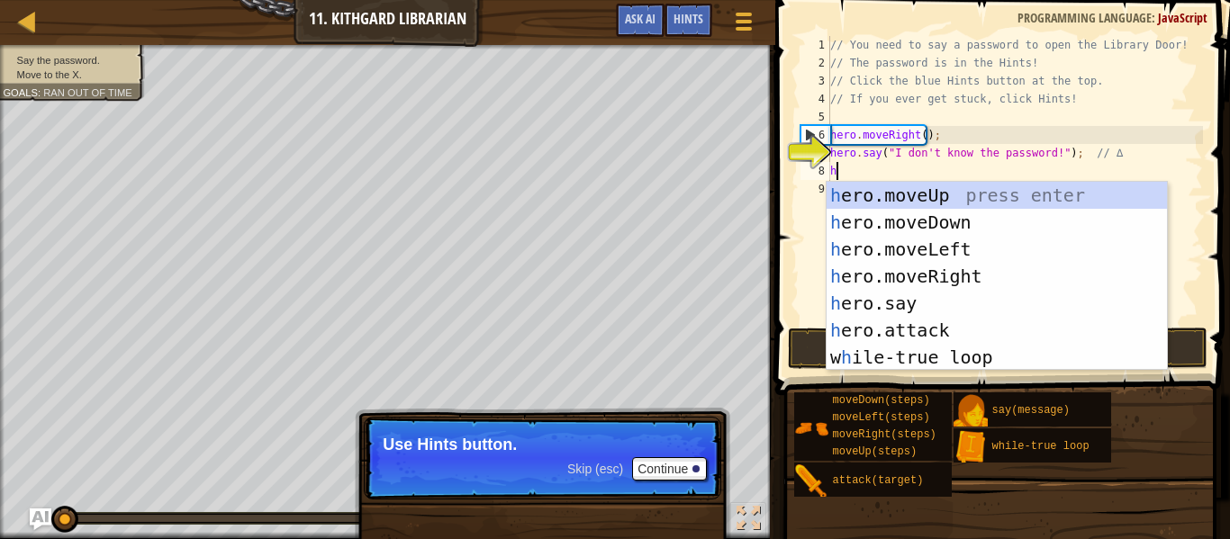
scroll to position [8, 0]
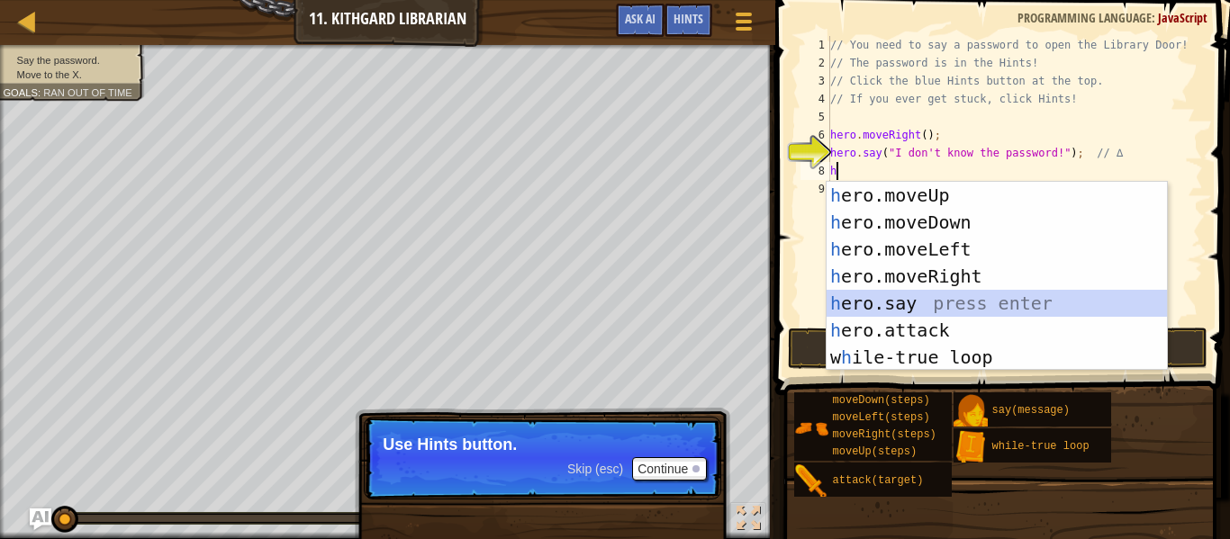
click at [897, 303] on div "h ero.moveUp press enter h ero.moveDown press enter h ero.moveLeft press enter …" at bounding box center [996, 303] width 340 height 243
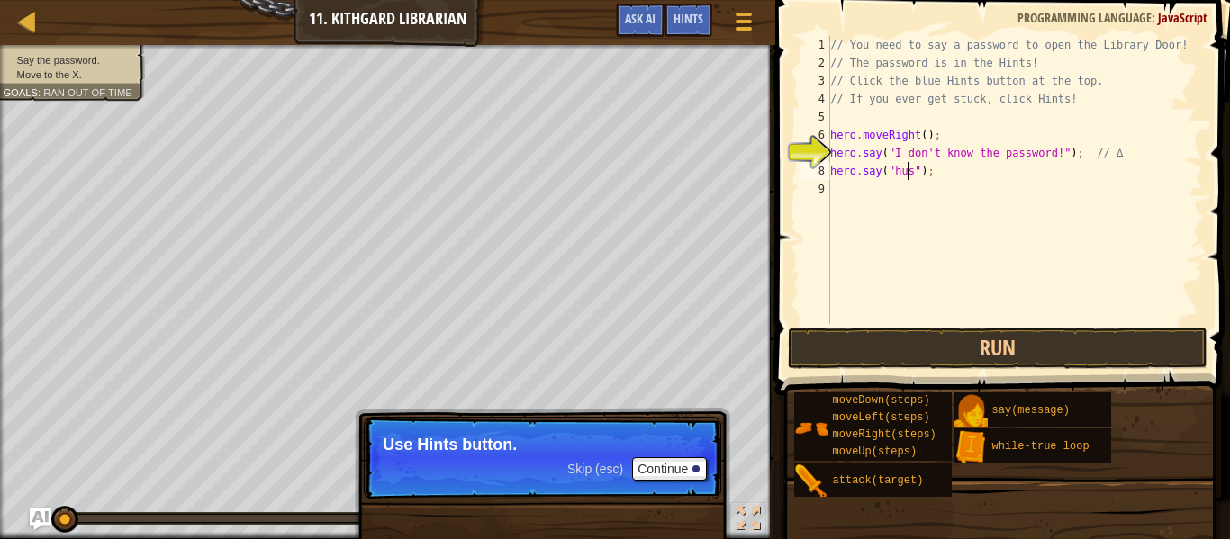
scroll to position [8, 7]
type textarea "hero.say("hush");"
click at [899, 213] on div "// You need to say a password to open the Library Door! // The password is in t…" at bounding box center [1014, 198] width 376 height 324
click at [690, 473] on button "Continue" at bounding box center [669, 468] width 75 height 23
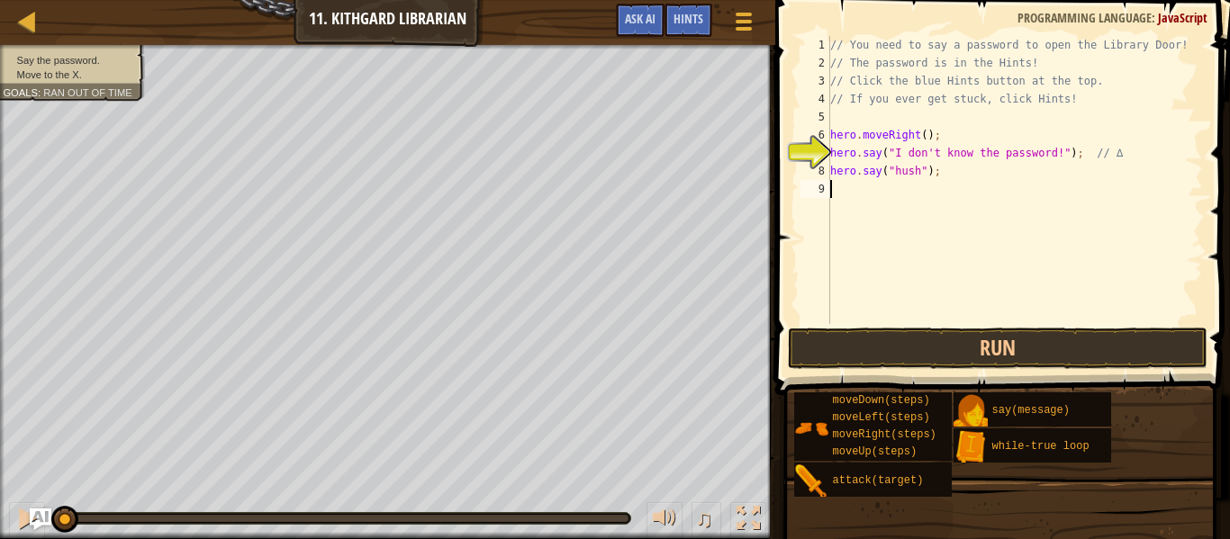
type textarea "h"
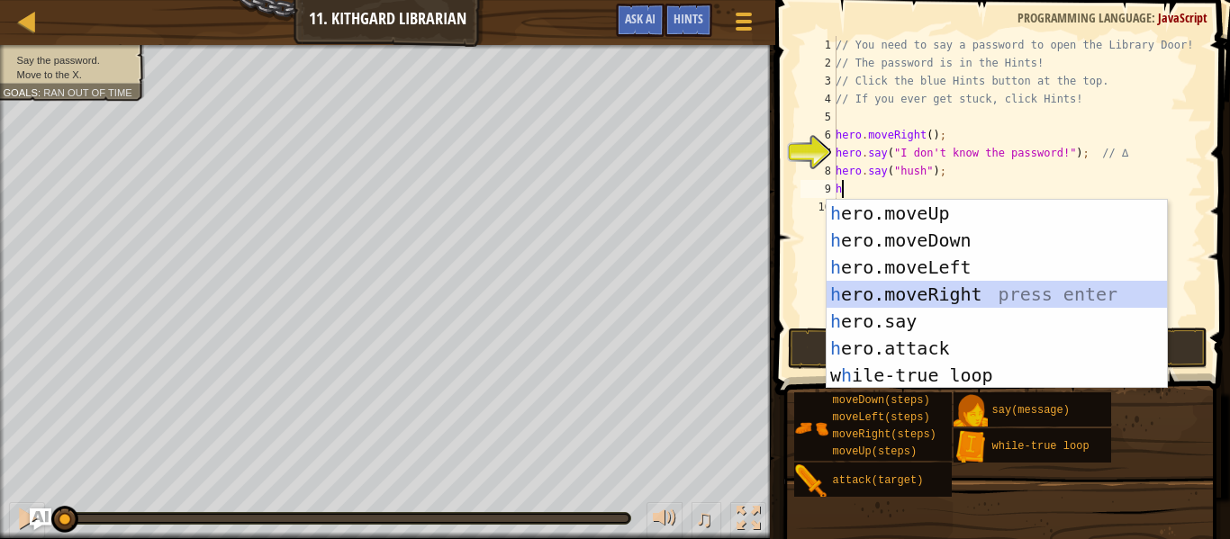
click at [951, 291] on div "h ero.moveUp press enter h ero.moveDown press enter h ero.moveLeft press enter …" at bounding box center [996, 321] width 340 height 243
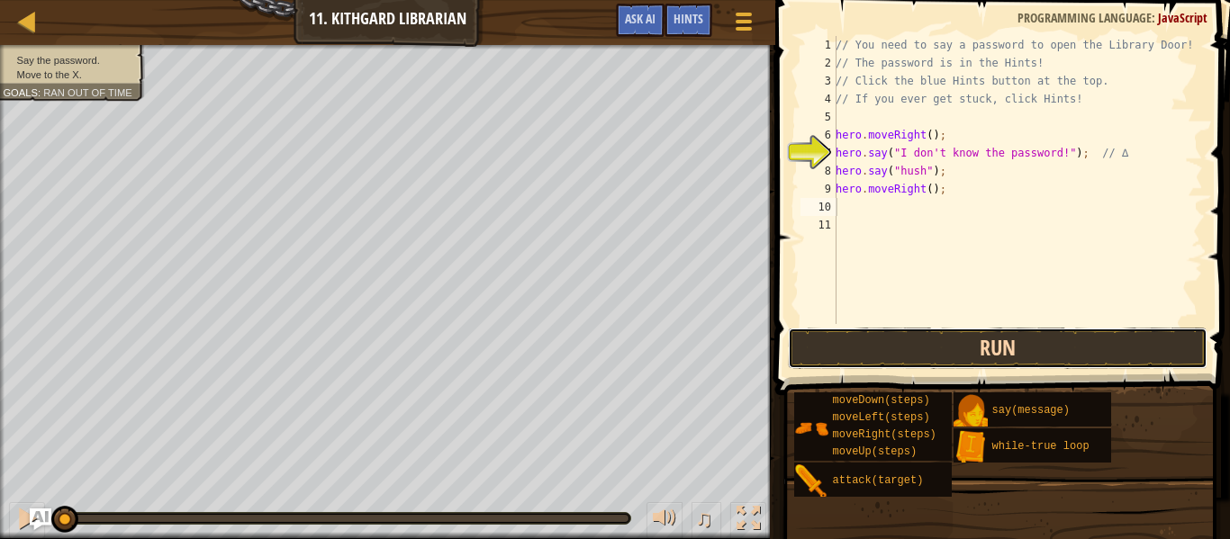
click at [936, 348] on button "Run" at bounding box center [997, 348] width 419 height 41
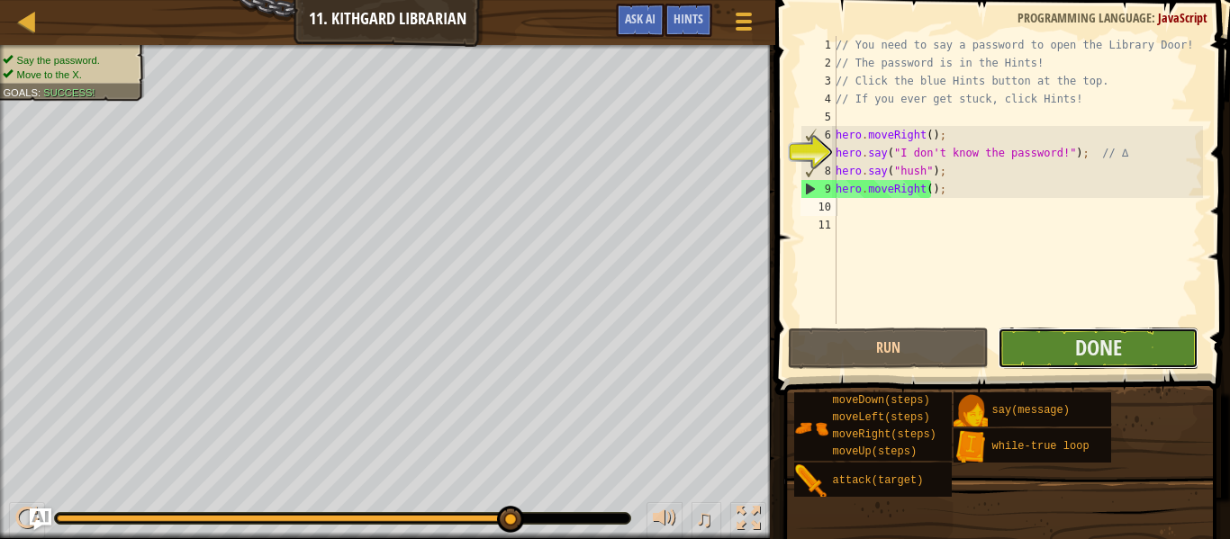
click at [1051, 335] on button "Done" at bounding box center [1097, 348] width 201 height 41
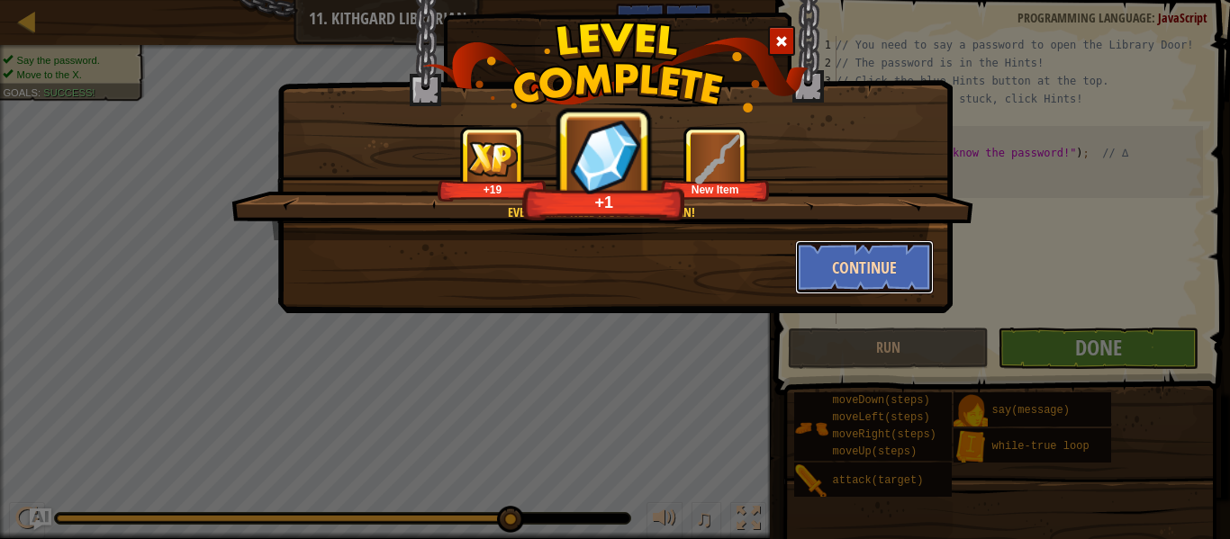
click at [843, 272] on button "Continue" at bounding box center [865, 267] width 140 height 54
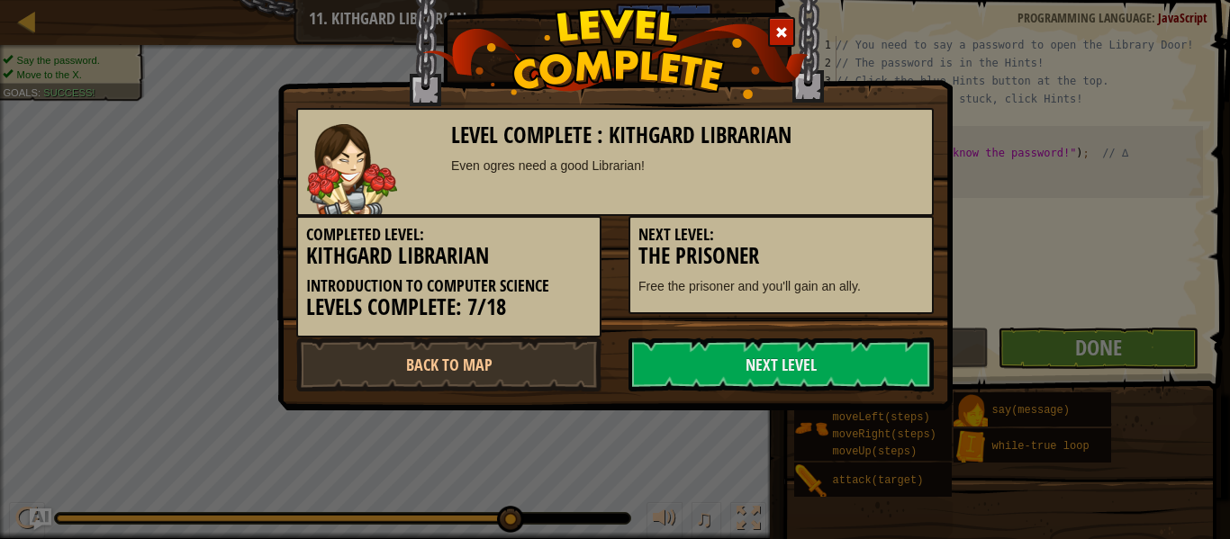
click at [843, 272] on div "Next Level: The Prisoner Free the prisoner and you'll gain an ally." at bounding box center [780, 265] width 305 height 98
click at [749, 381] on link "Next Level" at bounding box center [780, 365] width 305 height 54
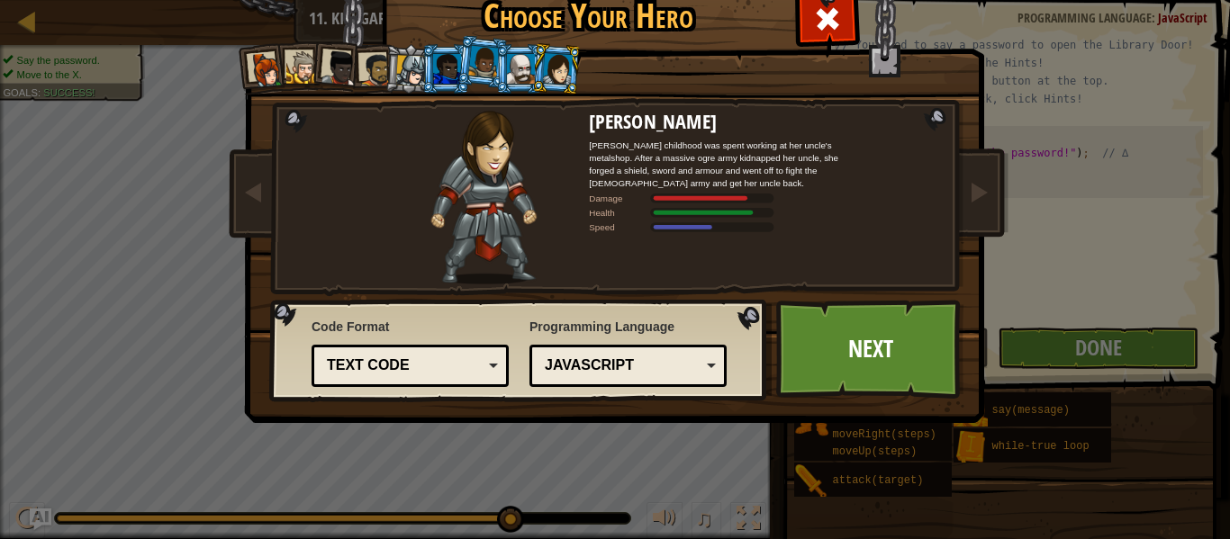
click at [550, 365] on div "JavaScript" at bounding box center [623, 366] width 156 height 21
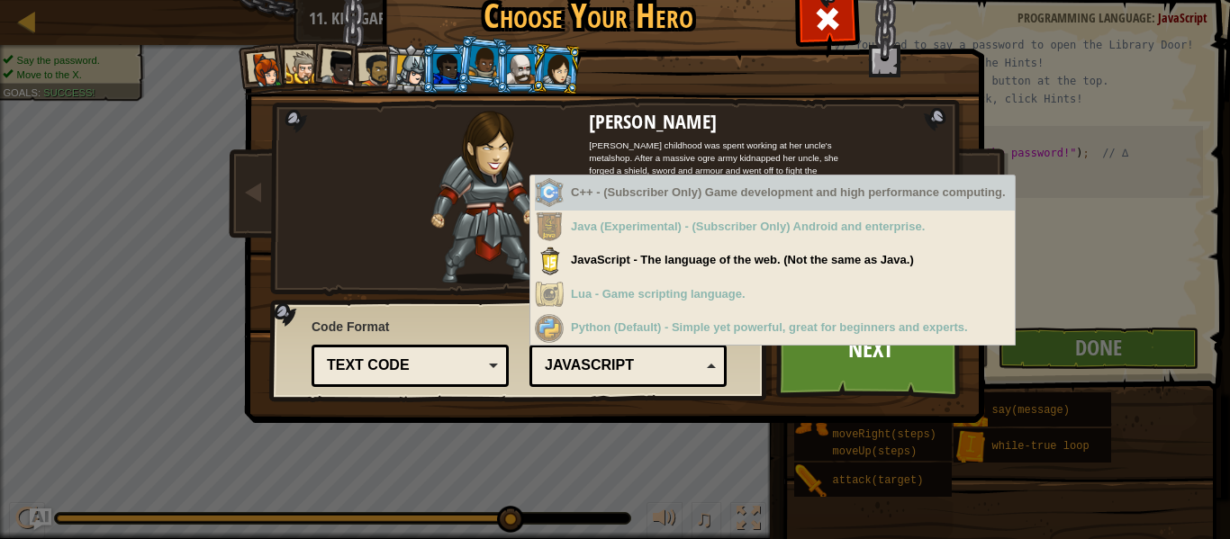
click at [677, 190] on div "C++ - (Subscriber Only) Game development and high performance computing." at bounding box center [775, 193] width 480 height 35
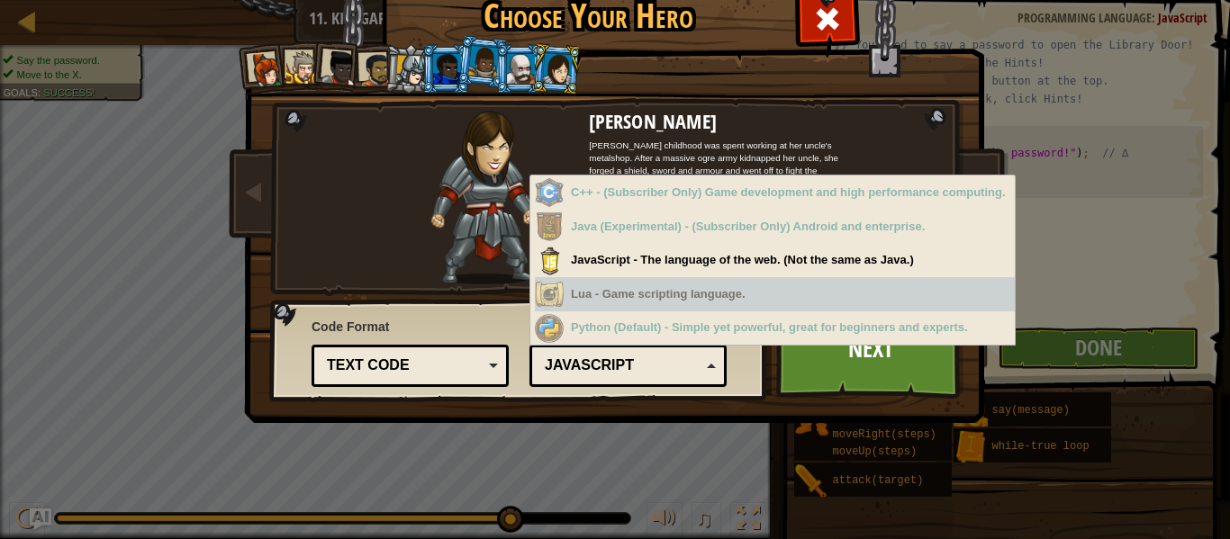
click at [392, 370] on div "Text code" at bounding box center [405, 366] width 156 height 21
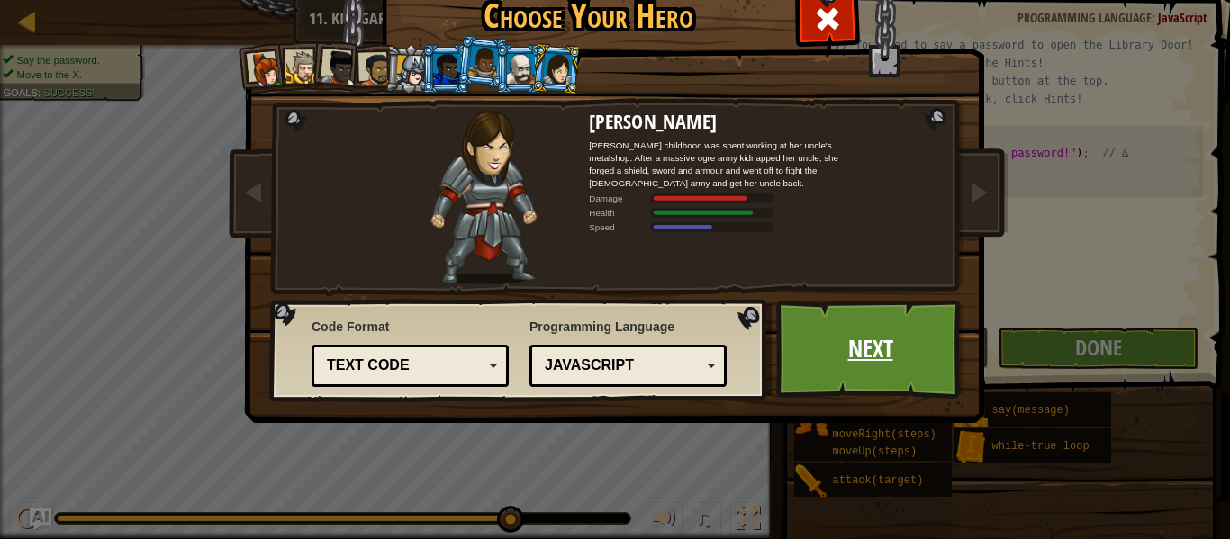
click at [787, 343] on link "Next" at bounding box center [870, 349] width 188 height 99
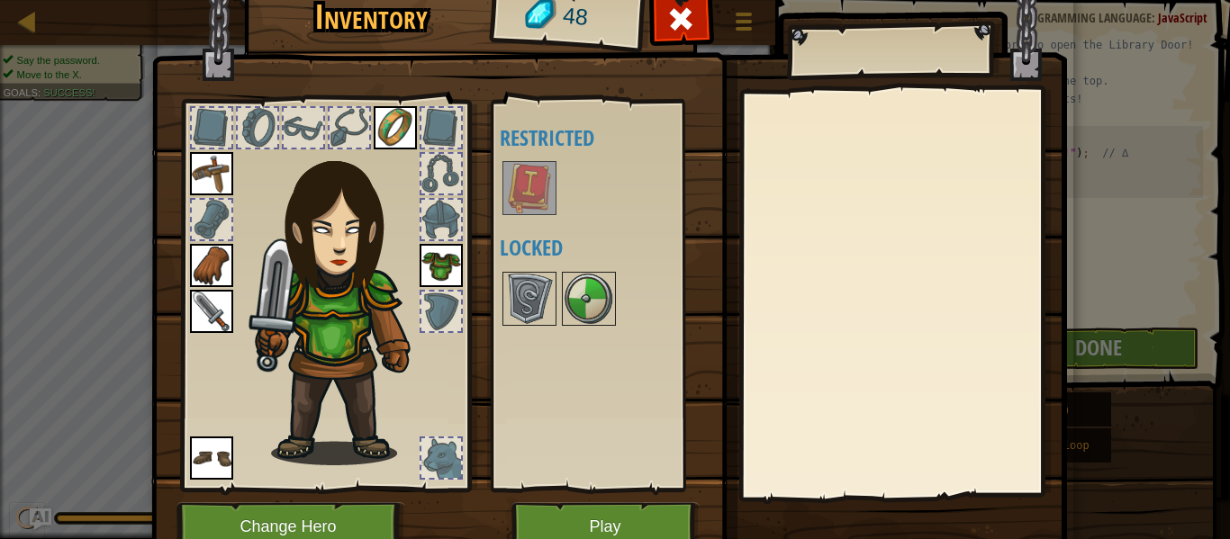
click at [509, 179] on img at bounding box center [529, 188] width 50 height 50
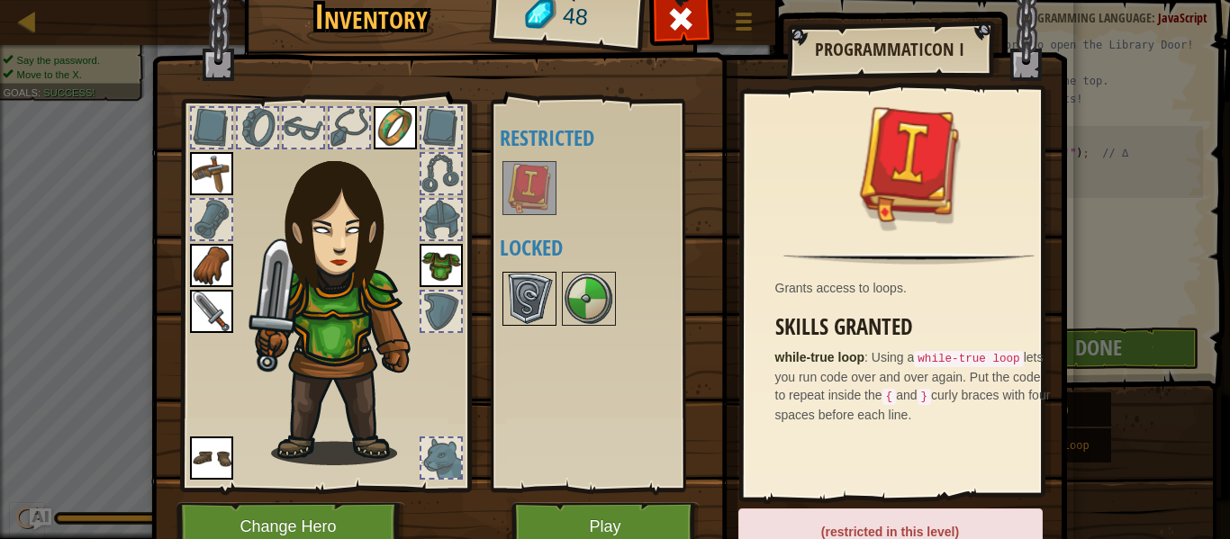
click at [518, 301] on img at bounding box center [529, 299] width 50 height 50
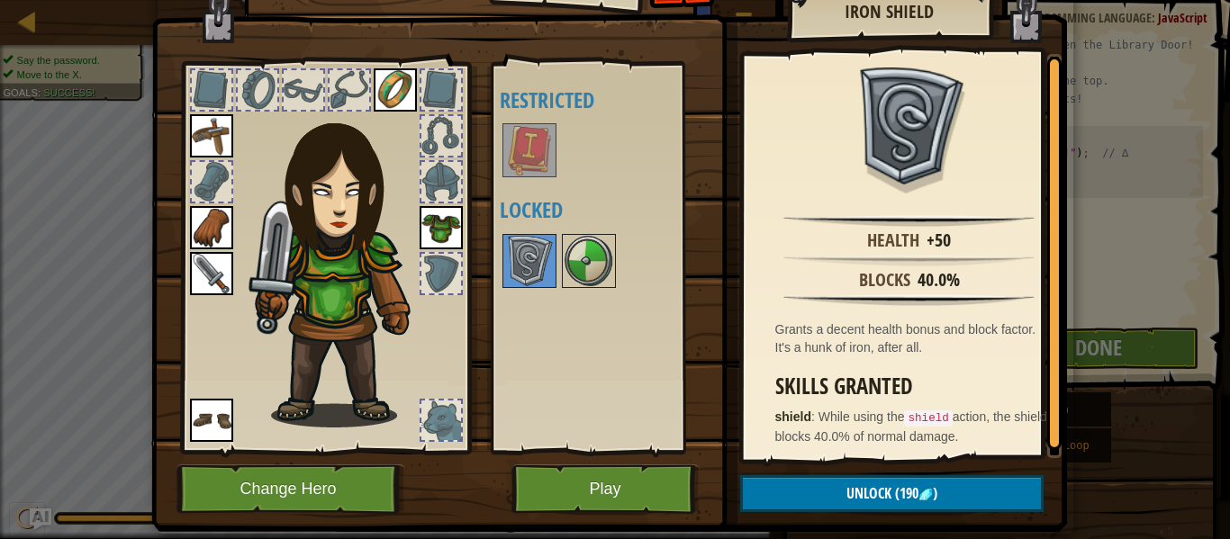
scroll to position [41, 0]
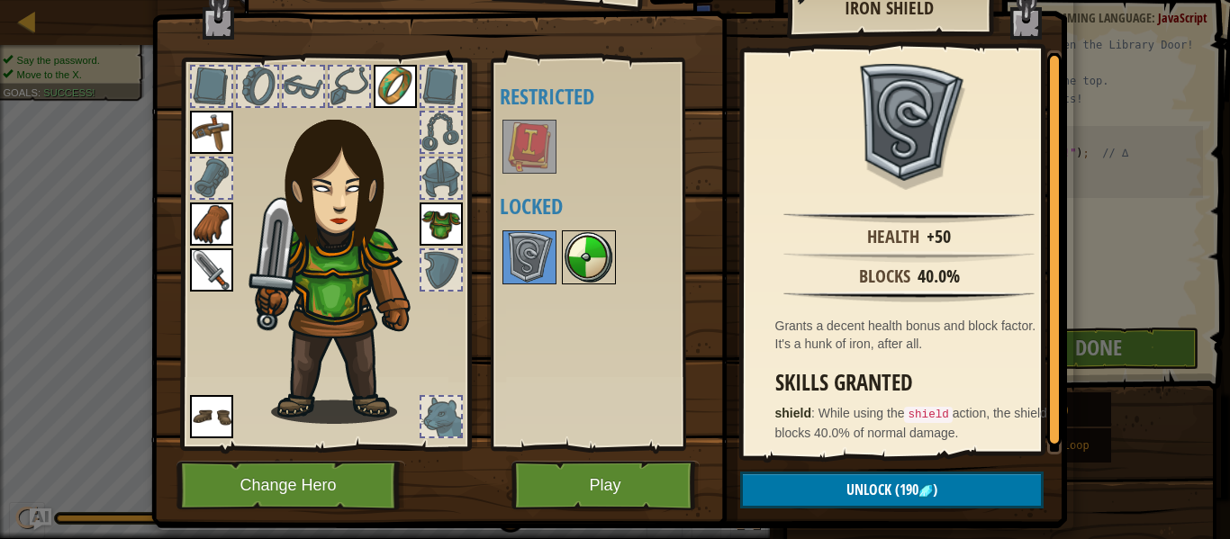
click at [574, 253] on img at bounding box center [588, 257] width 50 height 50
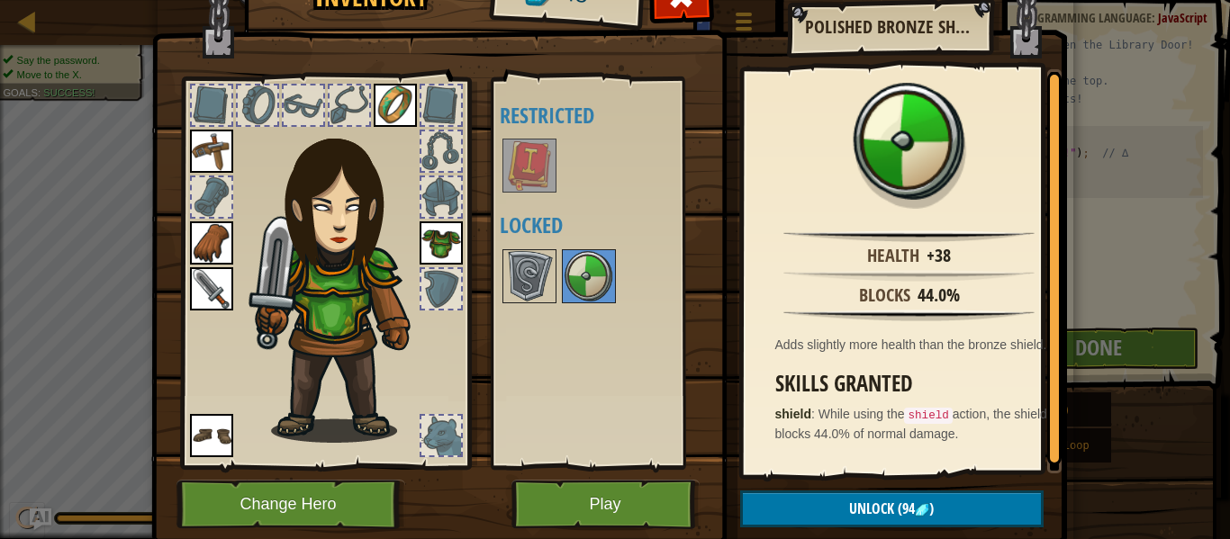
scroll to position [23, 0]
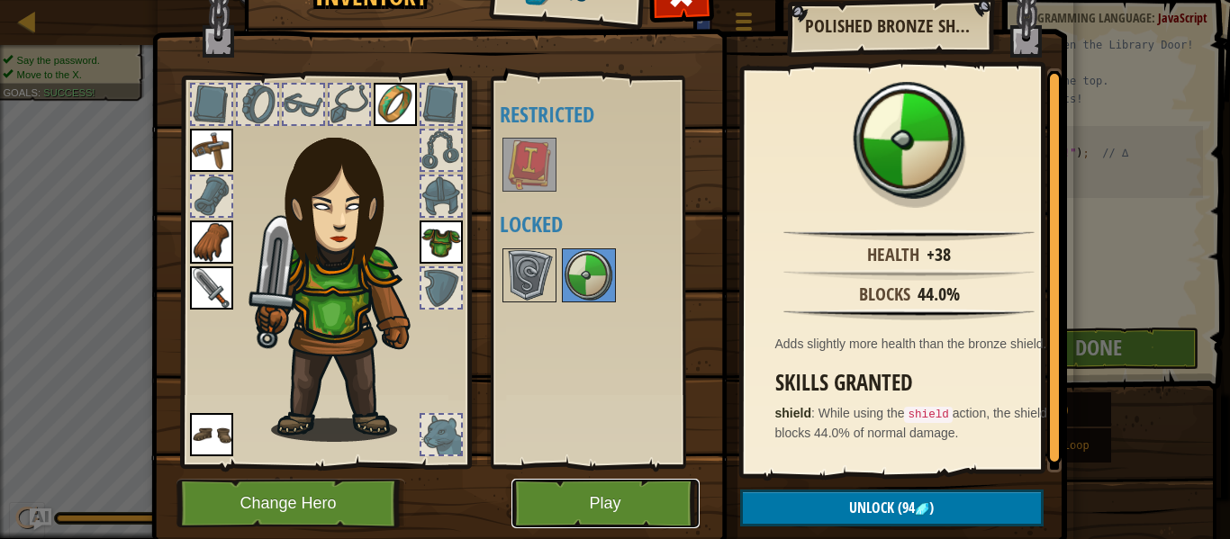
drag, startPoint x: 599, startPoint y: 509, endPoint x: 609, endPoint y: 496, distance: 16.7
click at [609, 496] on button "Play" at bounding box center [605, 504] width 188 height 50
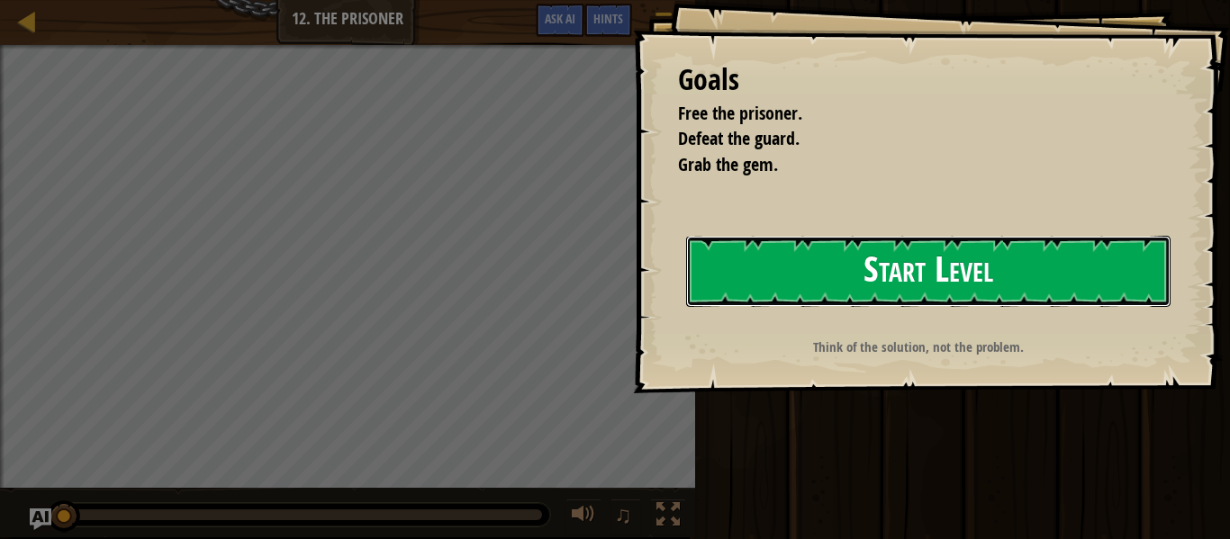
click at [825, 292] on button "Start Level" at bounding box center [928, 271] width 484 height 71
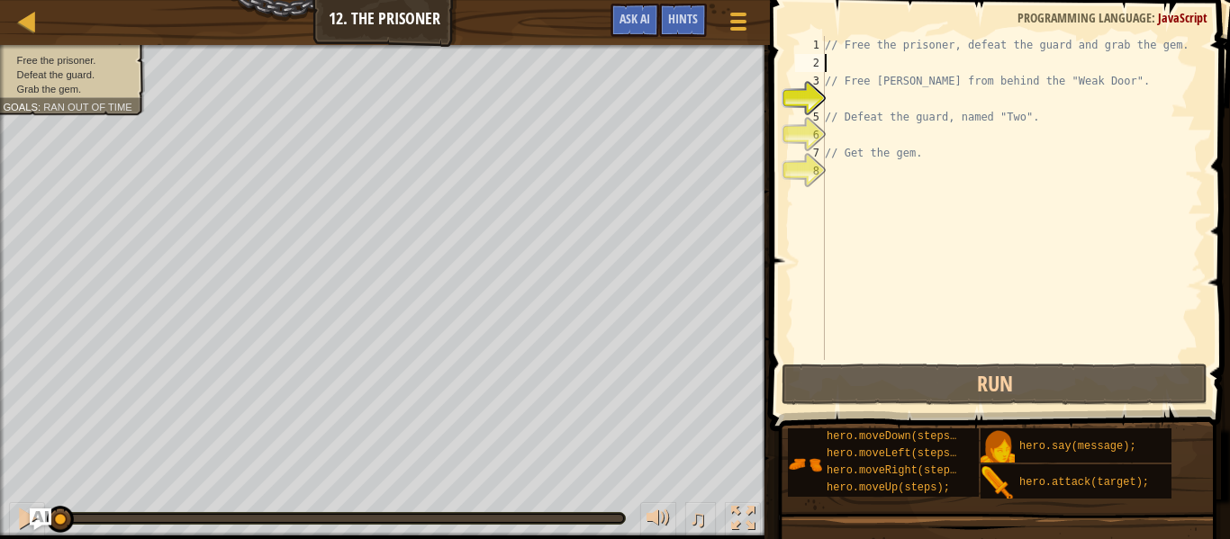
click at [875, 68] on div "// Free the prisoner, defeat the guard and grab the gem. // Free [PERSON_NAME] …" at bounding box center [1012, 216] width 382 height 360
type textarea "m"
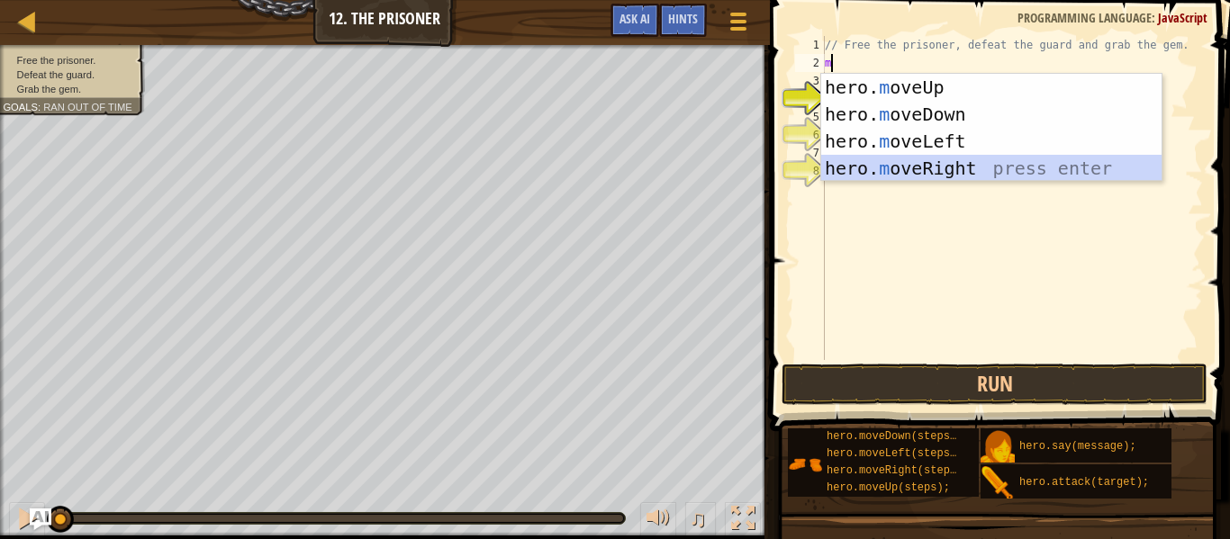
click at [885, 156] on div "hero. m oveUp press enter hero. m oveDown press enter hero. m oveLeft press ent…" at bounding box center [991, 155] width 340 height 162
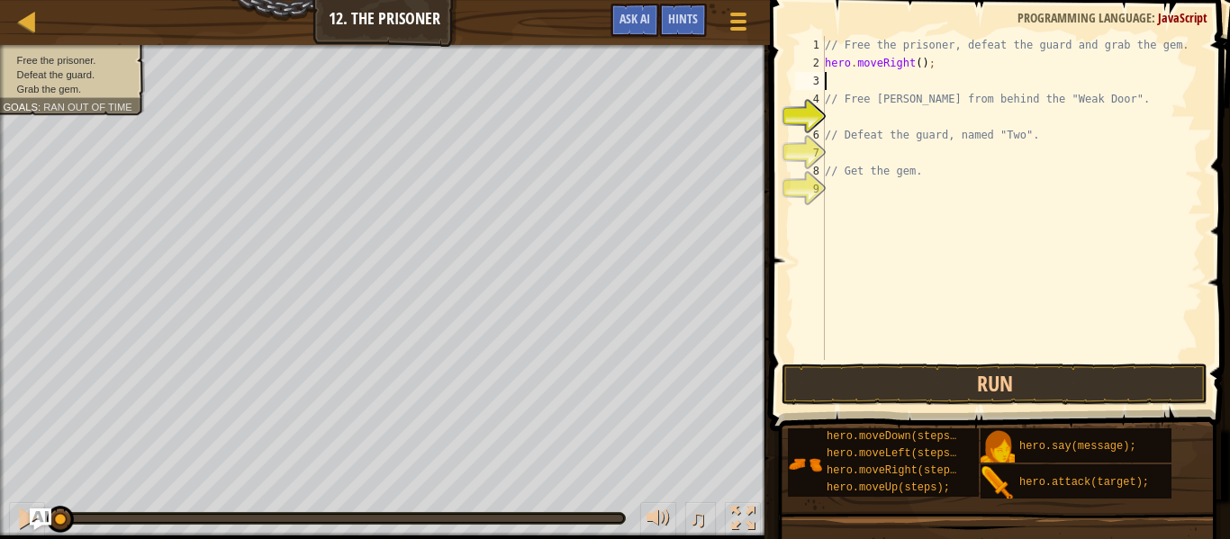
click at [874, 122] on div "// Free the prisoner, defeat the guard and grab the gem. hero . moveRight ( ) ;…" at bounding box center [1012, 216] width 382 height 360
type textarea "s"
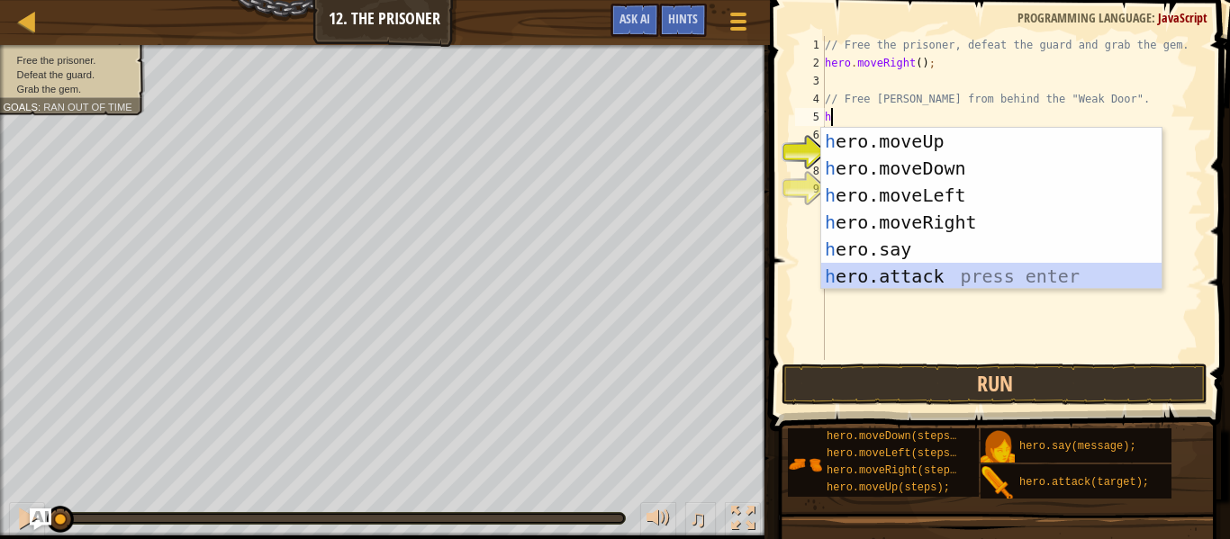
click at [905, 268] on div "h ero.moveUp press enter h ero.moveDown press enter h ero.moveLeft press enter …" at bounding box center [991, 236] width 340 height 216
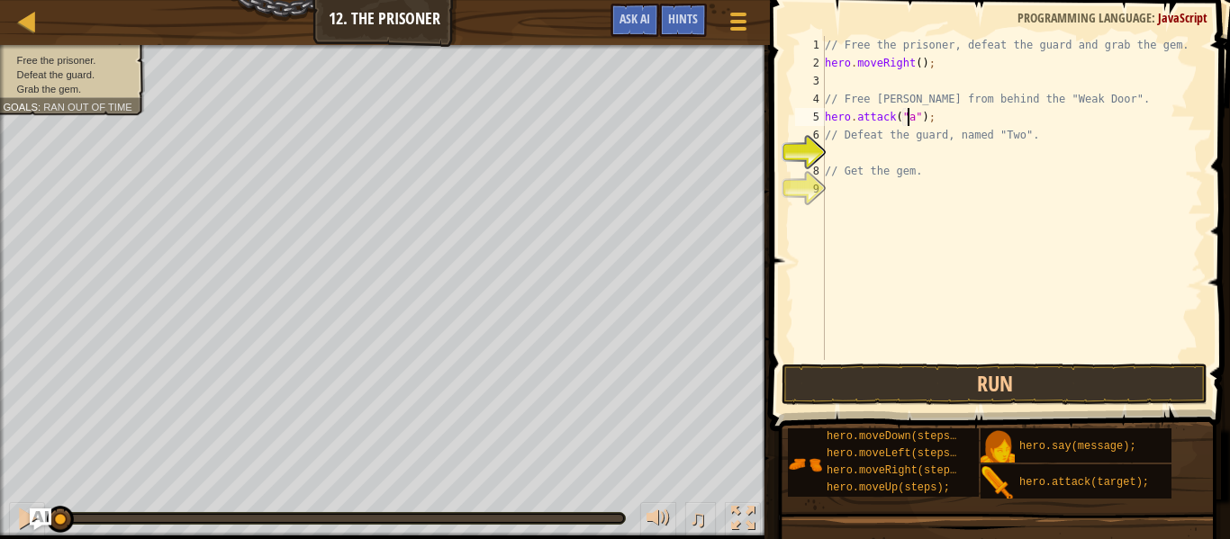
scroll to position [8, 7]
click at [942, 122] on div "// Free the prisoner, defeat the guard and grab the gem. hero . moveRight ( ) ;…" at bounding box center [1012, 216] width 382 height 360
type textarea "h"
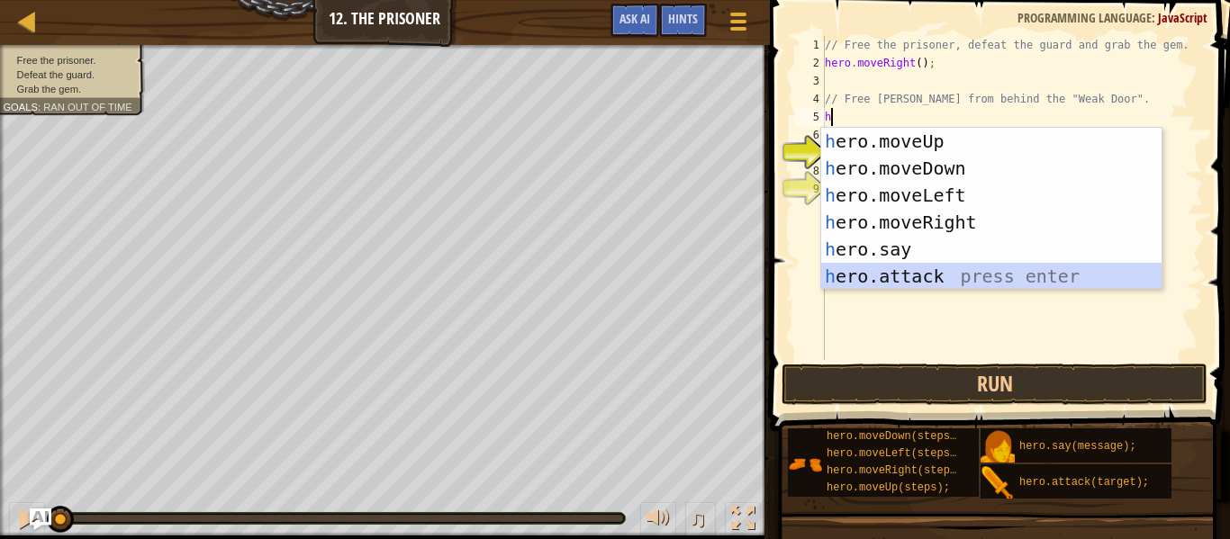
click at [924, 272] on div "h ero.moveUp press enter h ero.moveDown press enter h ero.moveLeft press enter …" at bounding box center [991, 236] width 340 height 216
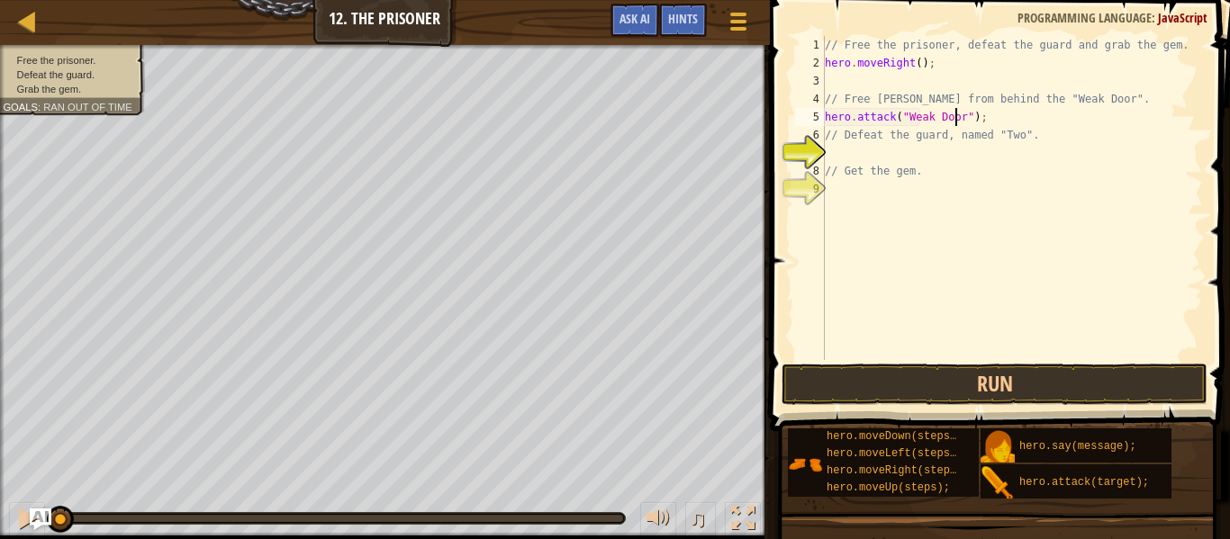
scroll to position [8, 11]
type textarea "hero.attack("Weak Door");"
click at [915, 383] on button "Run" at bounding box center [994, 384] width 426 height 41
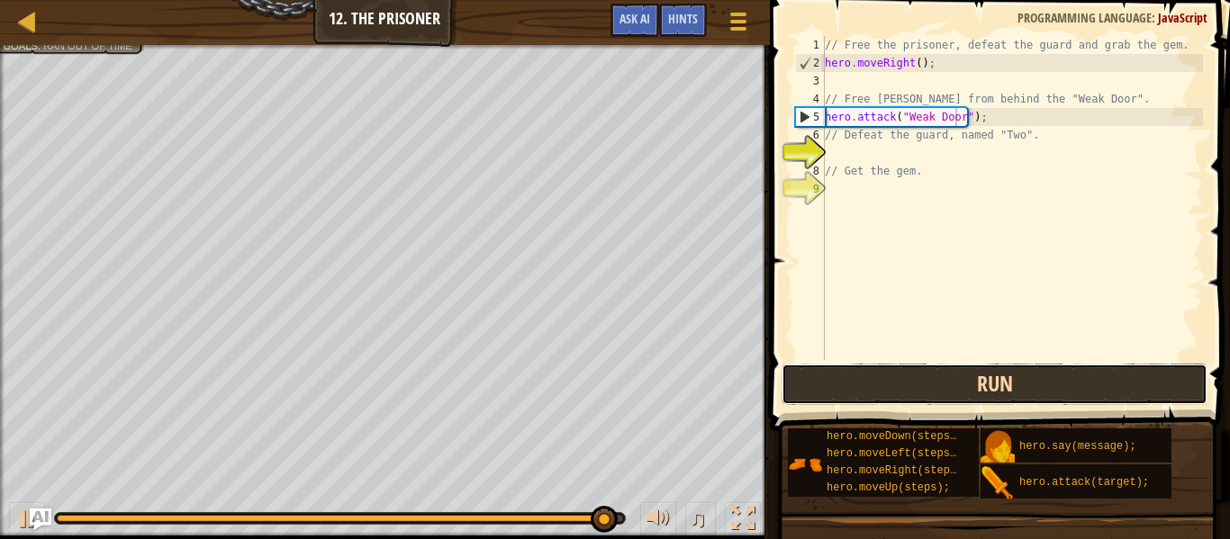
click at [931, 384] on button "Run" at bounding box center [994, 384] width 426 height 41
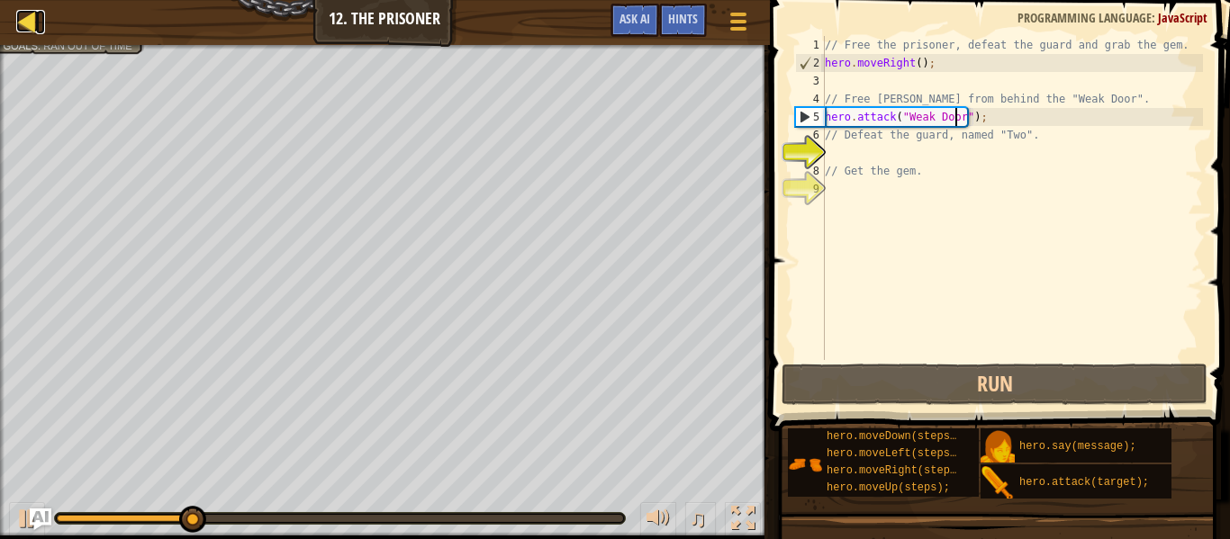
click at [21, 28] on div at bounding box center [27, 21] width 23 height 23
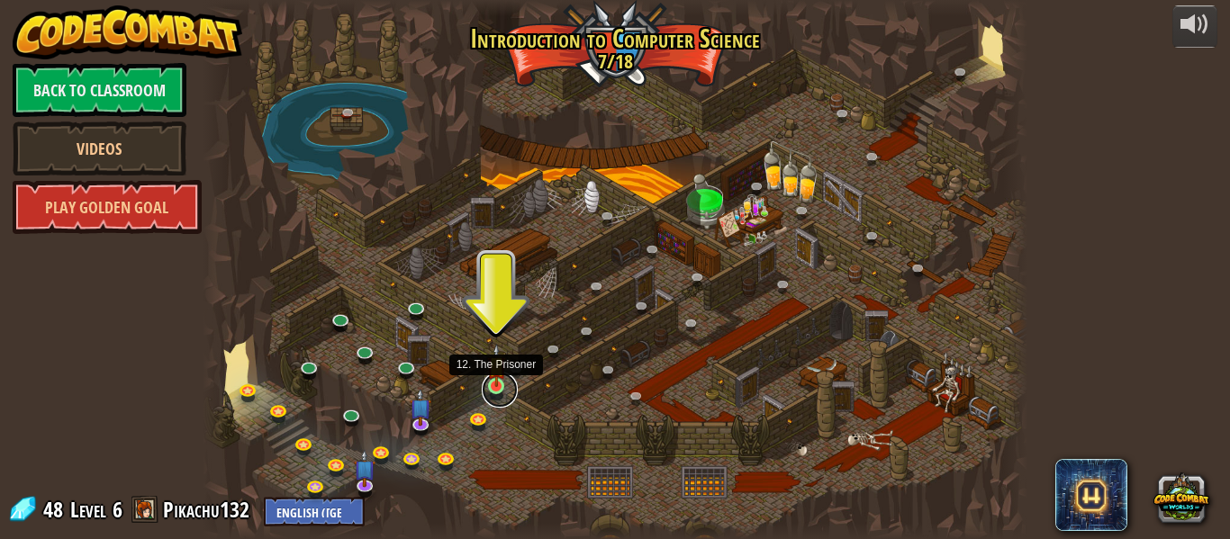
click at [500, 390] on link at bounding box center [500, 390] width 36 height 36
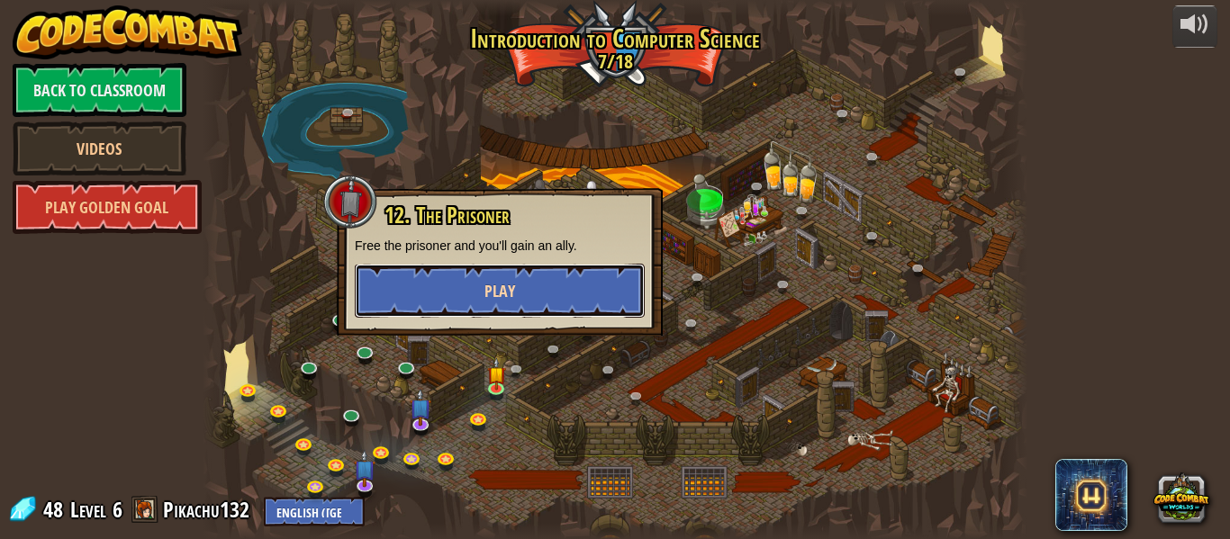
click at [529, 293] on button "Play" at bounding box center [500, 291] width 290 height 54
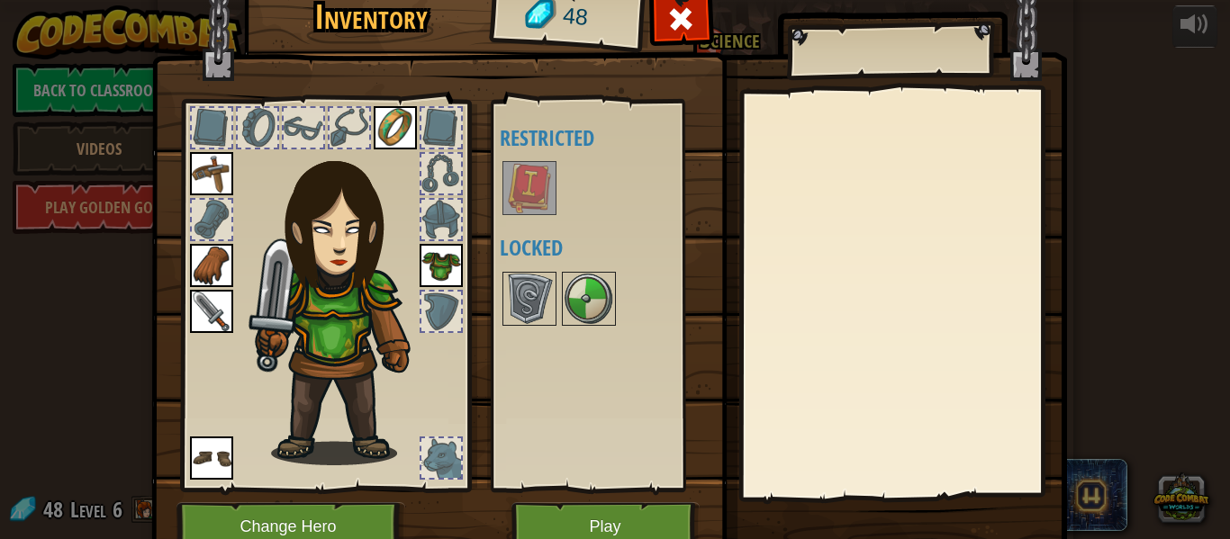
click at [1090, 185] on div "Inventory 48 Available Equip Equip Equip Equip Equip Equip (double-click to equ…" at bounding box center [615, 269] width 1230 height 539
click at [115, 310] on div "Inventory 48 Available Equip Equip Equip Equip Equip Equip (double-click to equ…" at bounding box center [615, 269] width 1230 height 539
click at [610, 527] on button "Play" at bounding box center [605, 527] width 188 height 50
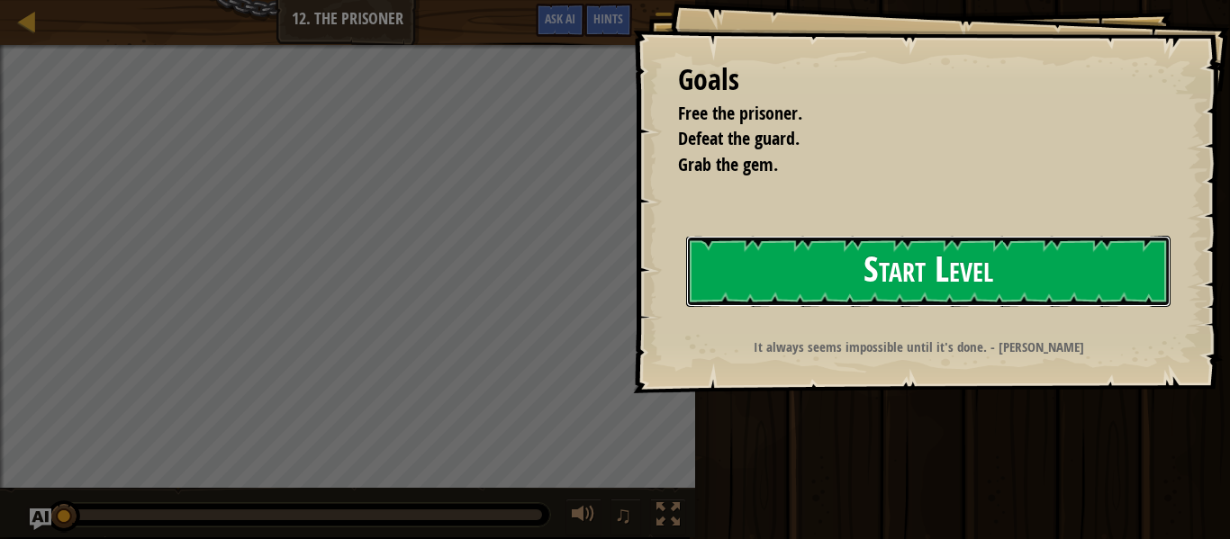
click at [742, 280] on button "Start Level" at bounding box center [928, 271] width 484 height 71
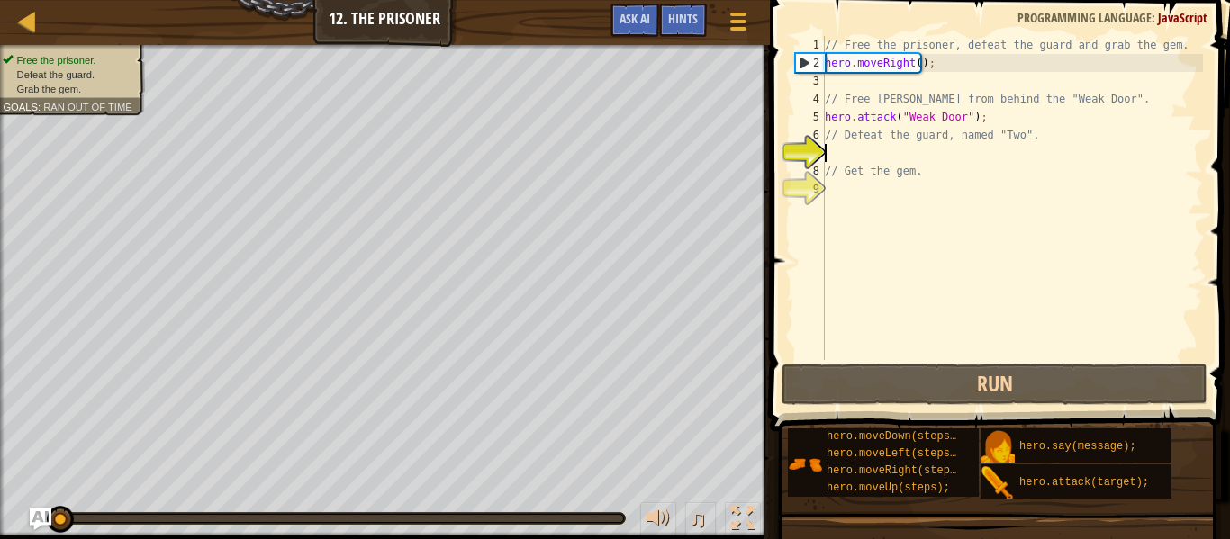
type textarea "h"
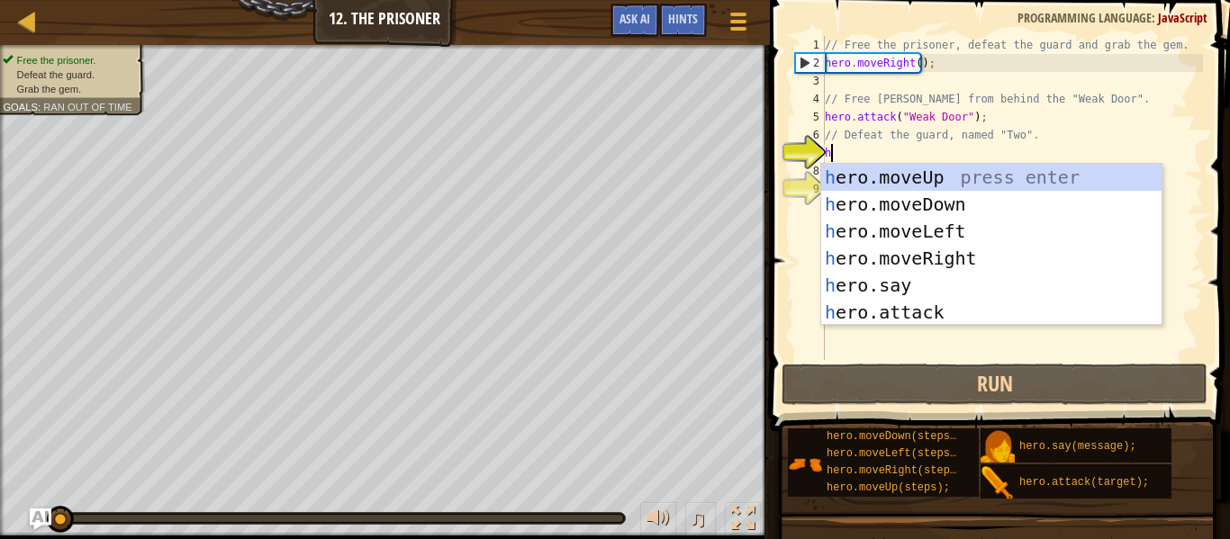
scroll to position [8, 0]
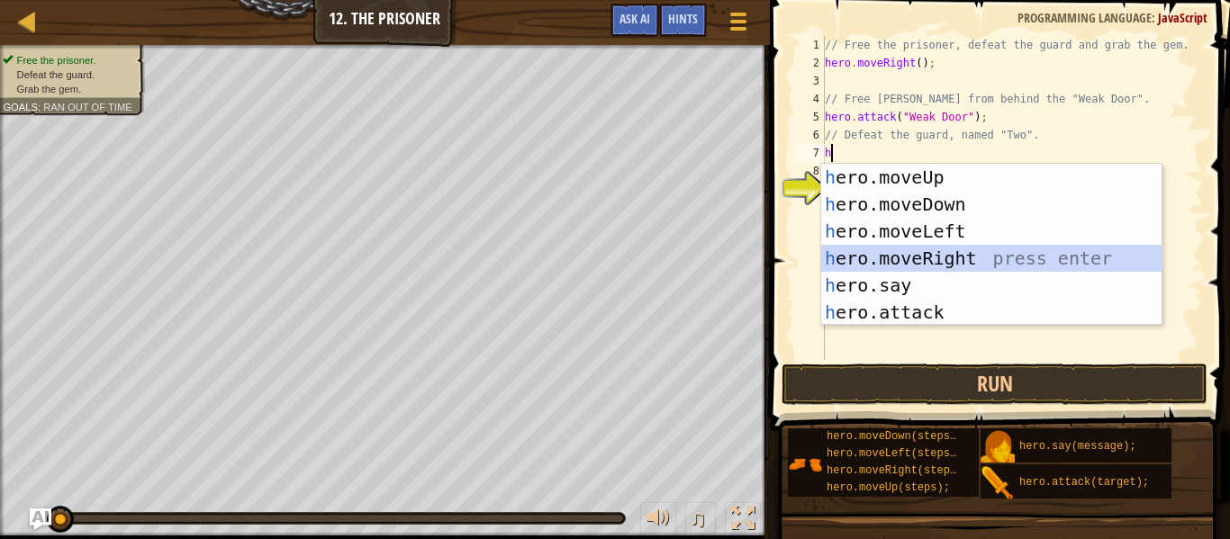
click at [876, 260] on div "h ero.moveUp press enter h ero.moveDown press enter h ero.moveLeft press enter …" at bounding box center [991, 272] width 340 height 216
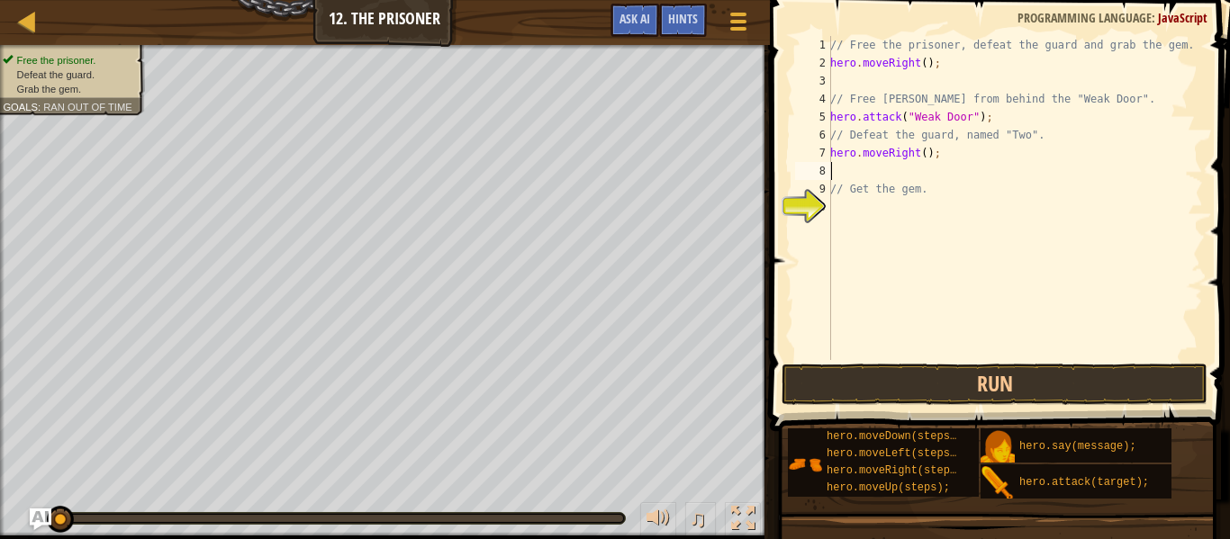
type textarea "h"
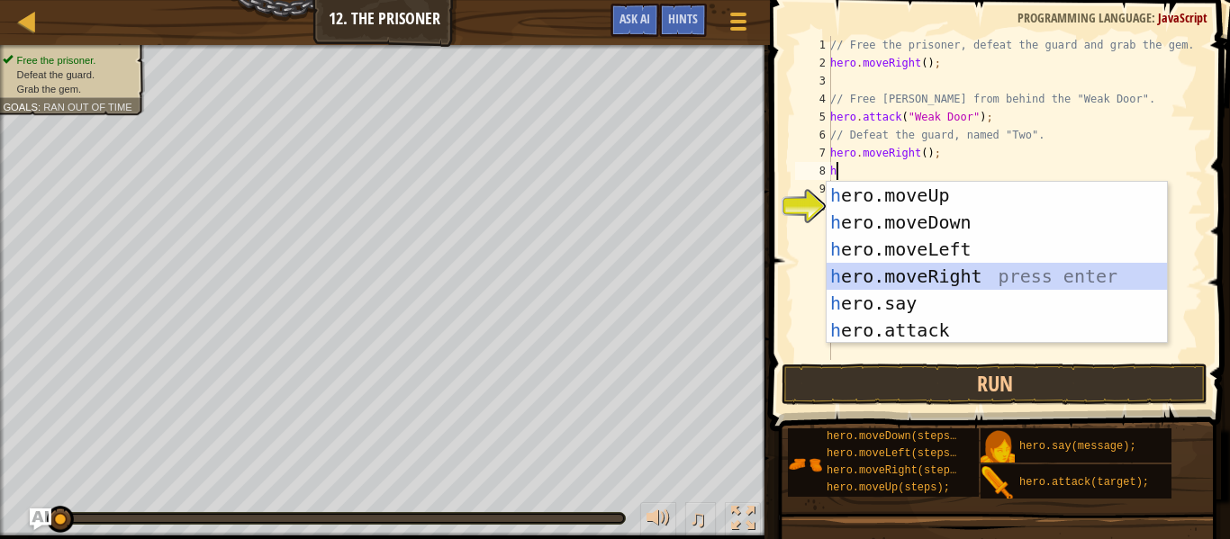
click at [910, 275] on div "h ero.moveUp press enter h ero.moveDown press enter h ero.moveLeft press enter …" at bounding box center [996, 290] width 340 height 216
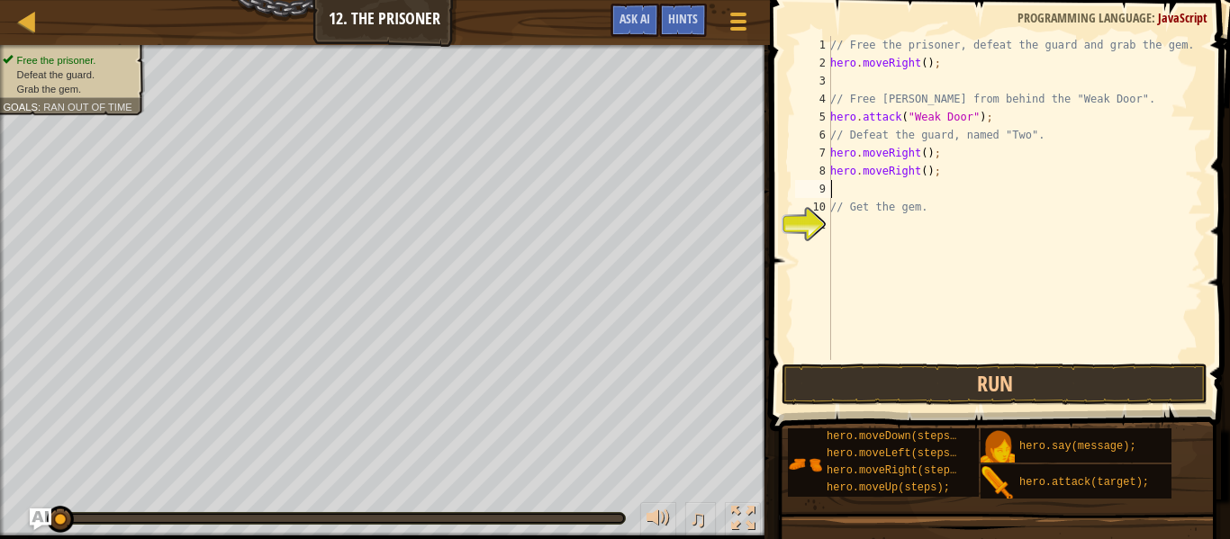
type textarea "h"
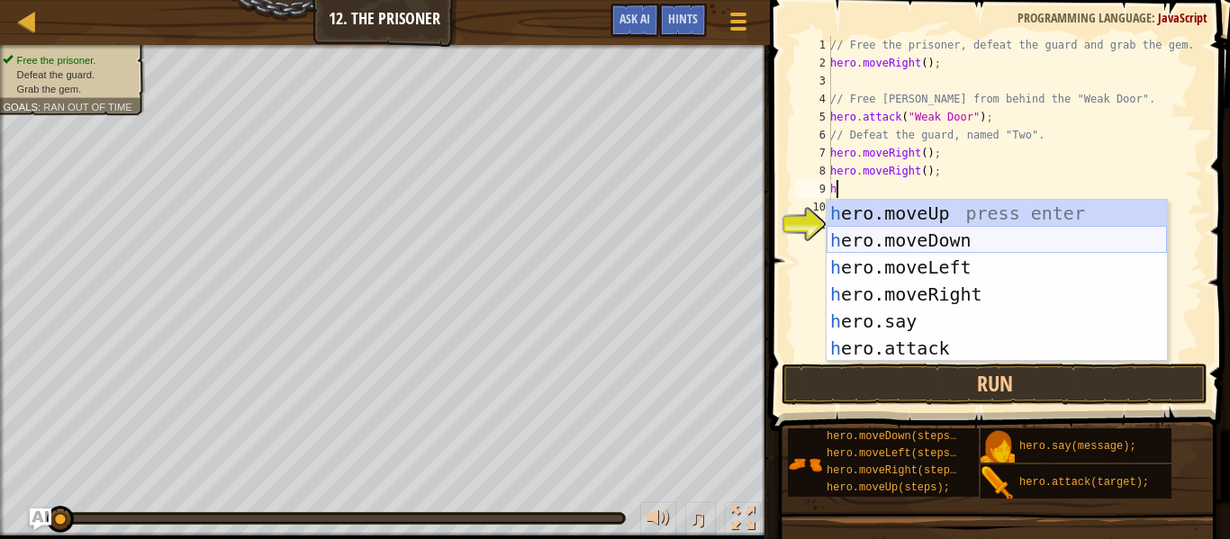
click at [940, 246] on div "h ero.moveUp press enter h ero.moveDown press enter h ero.moveLeft press enter …" at bounding box center [996, 308] width 340 height 216
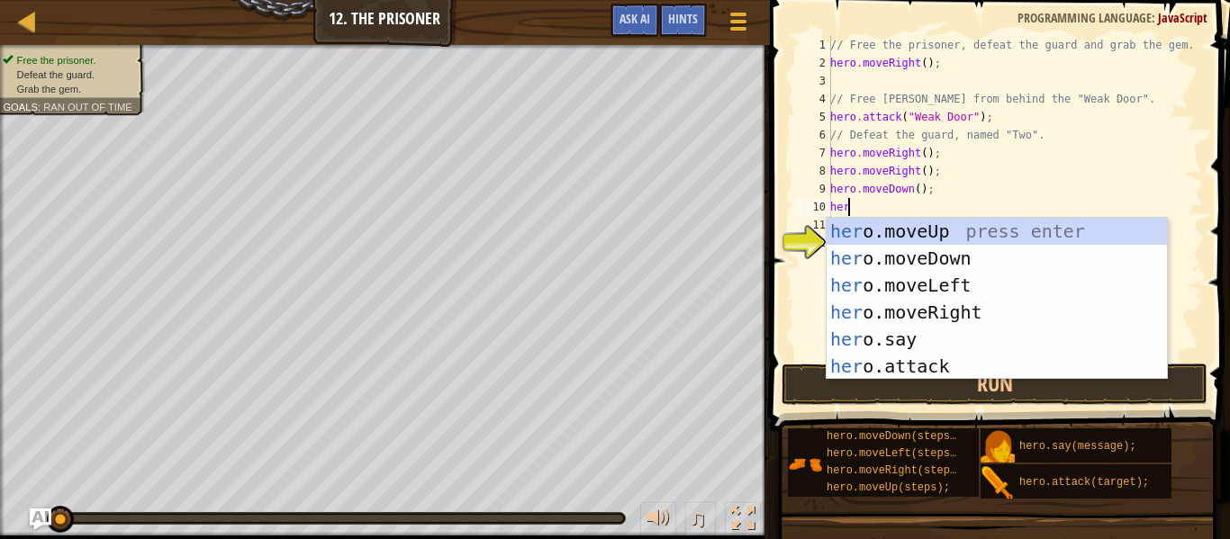
scroll to position [8, 1]
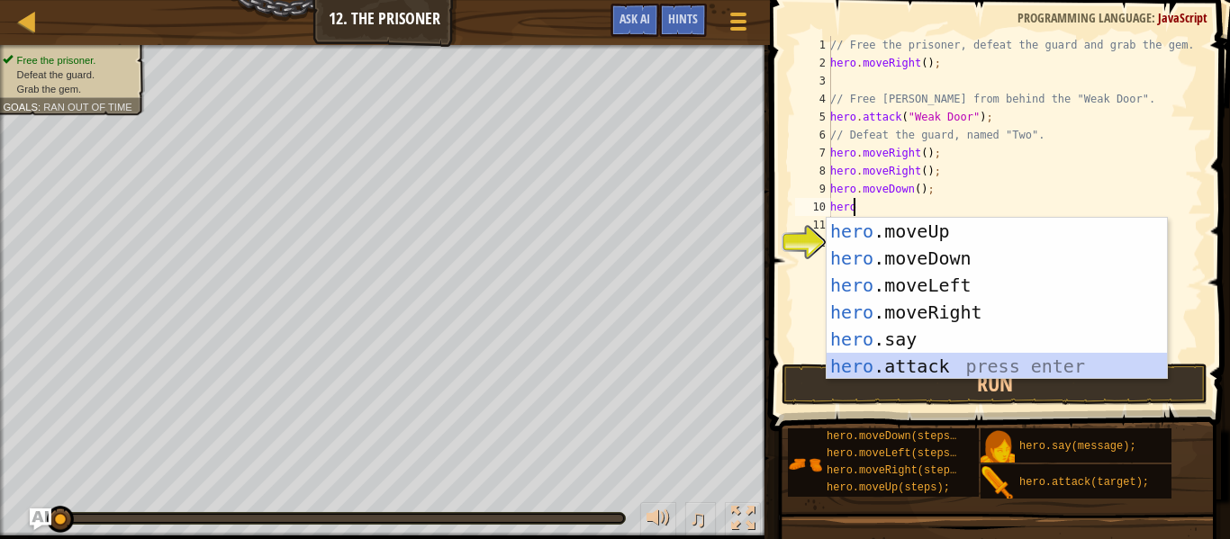
click at [917, 360] on div "hero .moveUp press enter hero .moveDown press enter hero .moveLeft press enter …" at bounding box center [996, 326] width 340 height 216
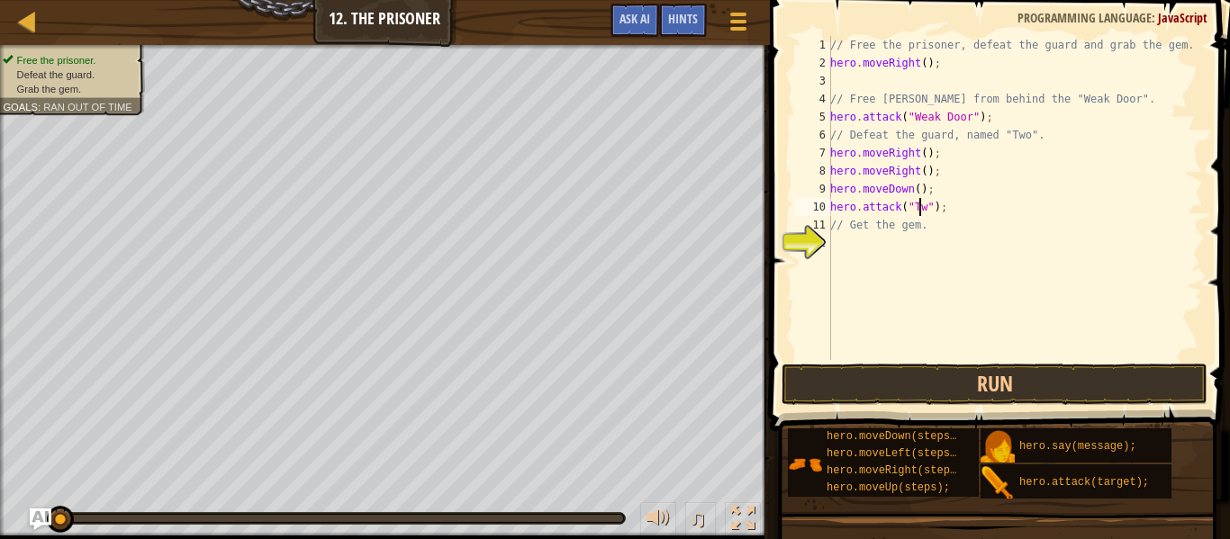
scroll to position [8, 7]
type textarea "hero.attack("Two");"
click at [968, 210] on div "// Free the prisoner, defeat the guard and grab the gem. hero . moveRight ( ) ;…" at bounding box center [1014, 216] width 376 height 360
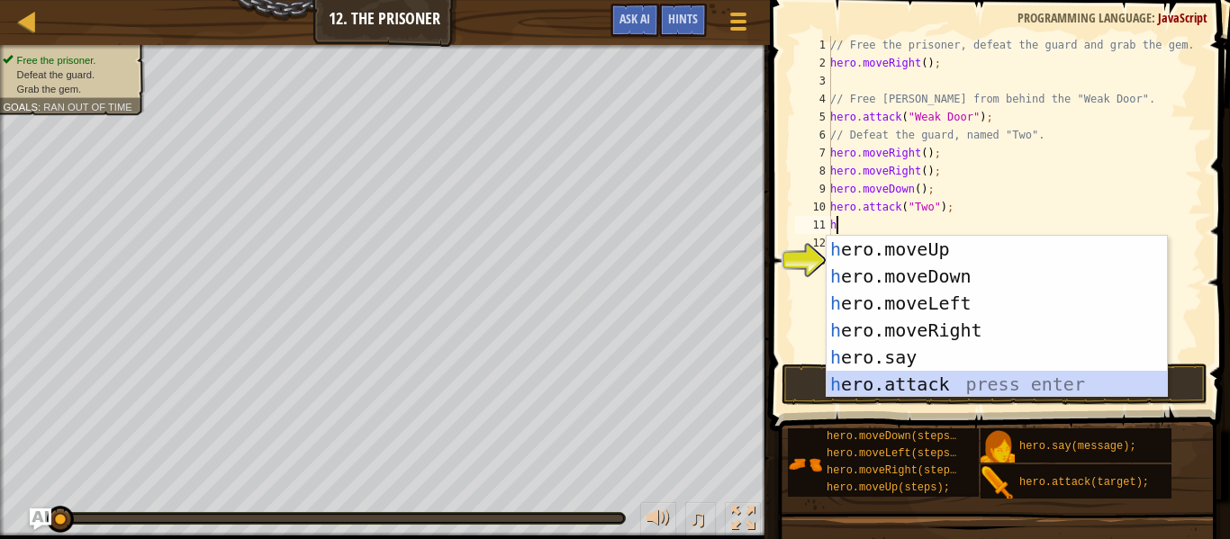
click at [869, 374] on div "h ero.moveUp press enter h ero.moveDown press enter h ero.moveLeft press enter …" at bounding box center [996, 344] width 340 height 216
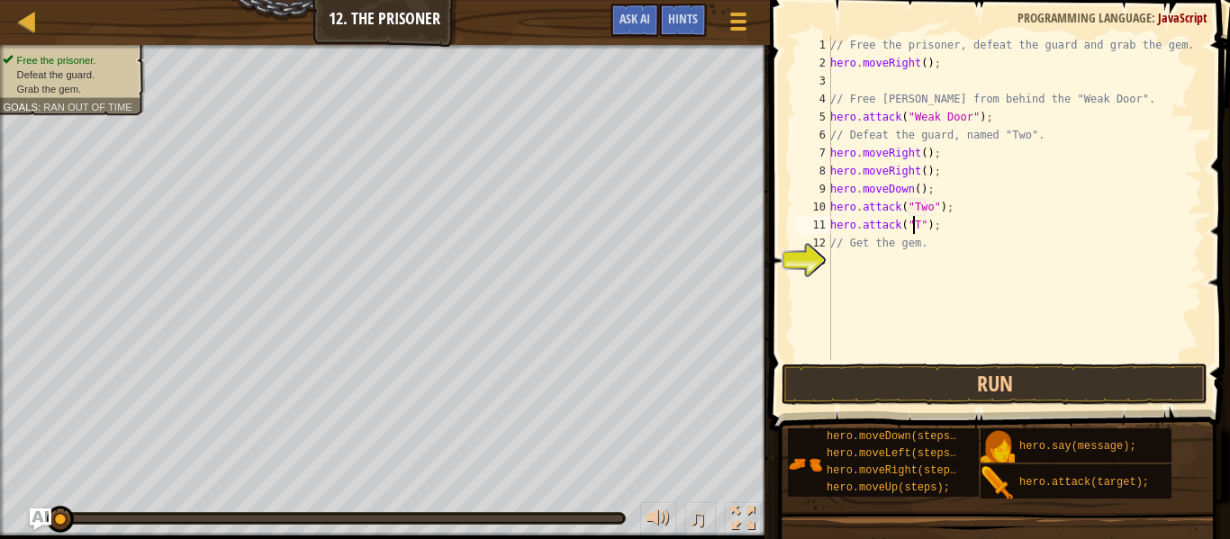
scroll to position [8, 7]
type textarea "hero.attack("Two");"
click at [866, 384] on button "Run" at bounding box center [994, 384] width 426 height 41
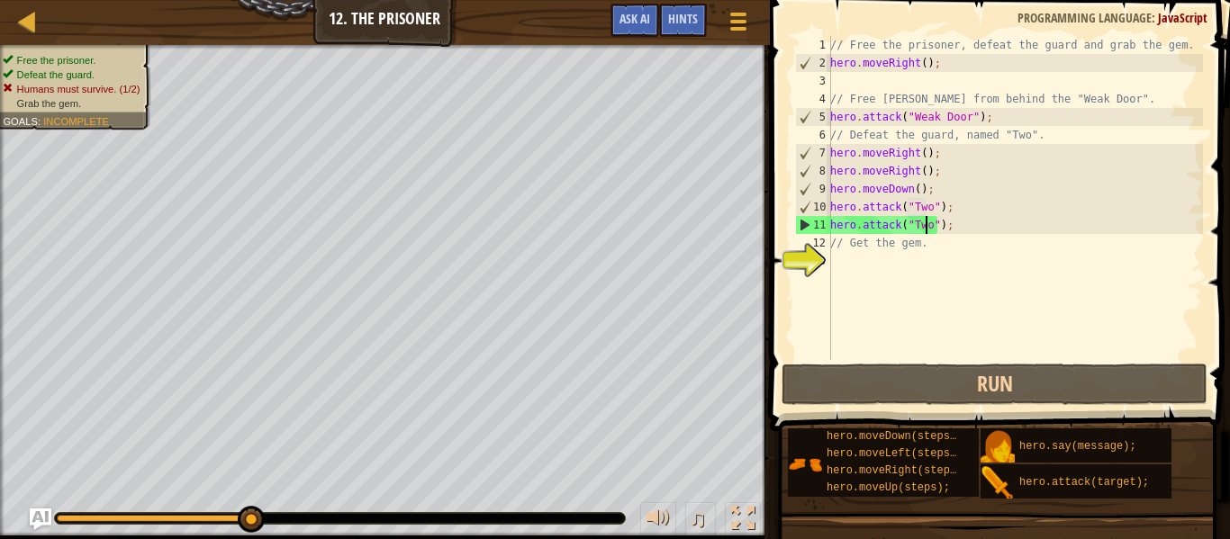
click at [960, 217] on div "// Free the prisoner, defeat the guard and grab the gem. hero . moveRight ( ) ;…" at bounding box center [1014, 216] width 376 height 360
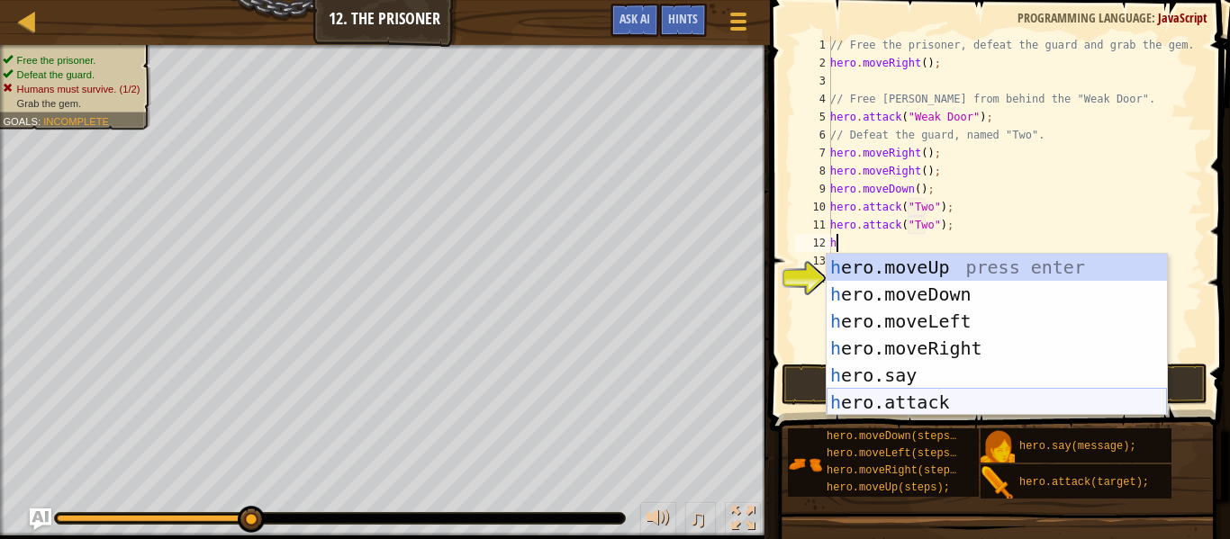
click at [897, 394] on div "h ero.moveUp press enter h ero.moveDown press enter h ero.moveLeft press enter …" at bounding box center [996, 362] width 340 height 216
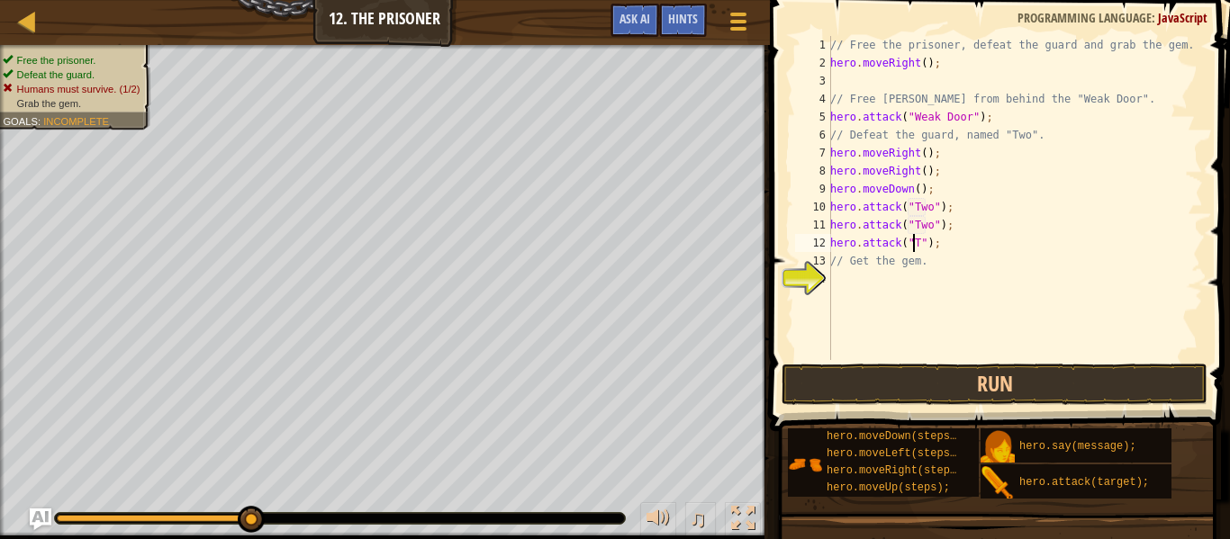
scroll to position [8, 7]
type textarea "hero.attack("Two");"
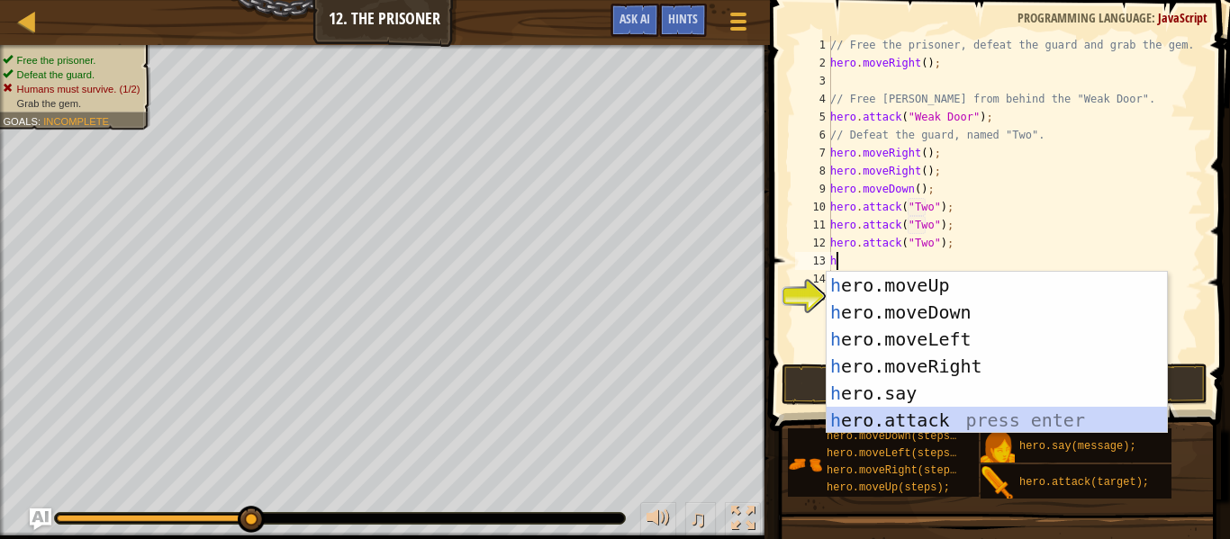
click at [935, 418] on div "h ero.moveUp press enter h ero.moveDown press enter h ero.moveLeft press enter …" at bounding box center [996, 380] width 340 height 216
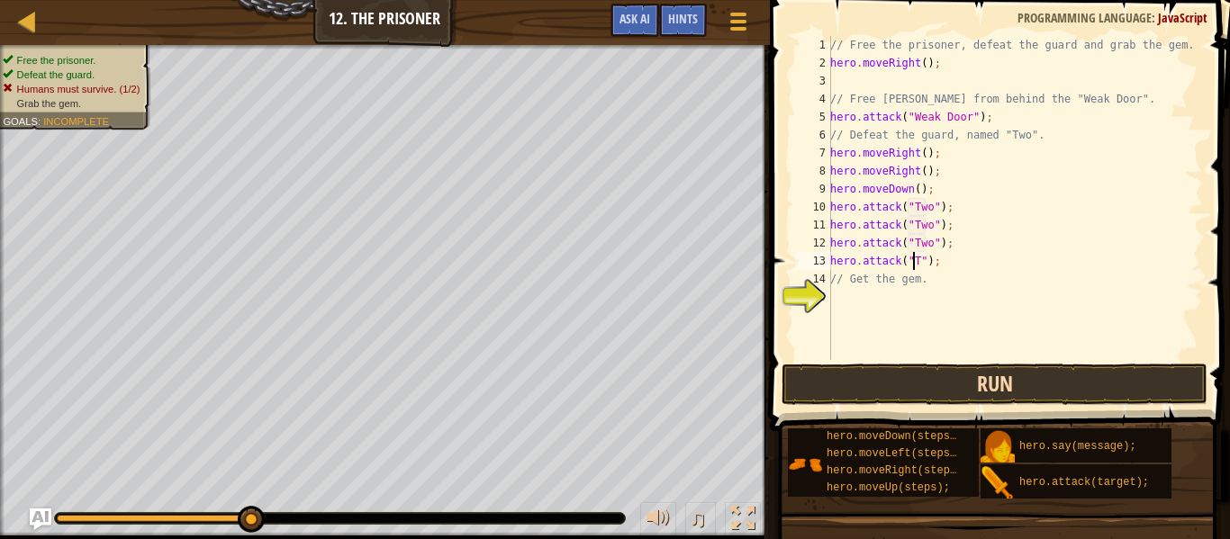
scroll to position [8, 7]
click at [938, 383] on button "Run" at bounding box center [994, 384] width 426 height 41
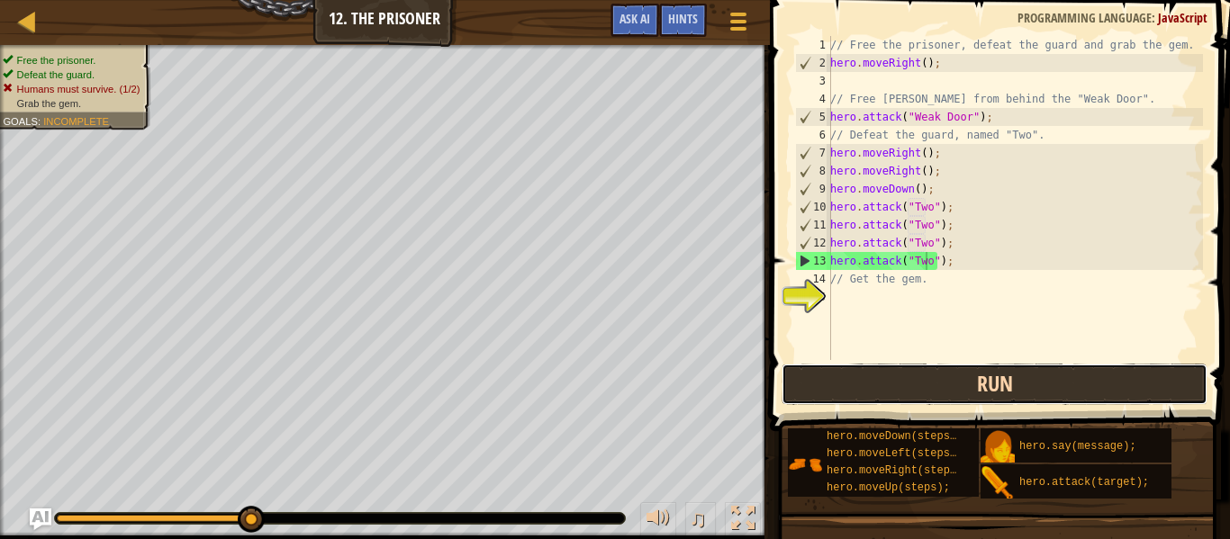
click at [852, 383] on button "Run" at bounding box center [994, 384] width 426 height 41
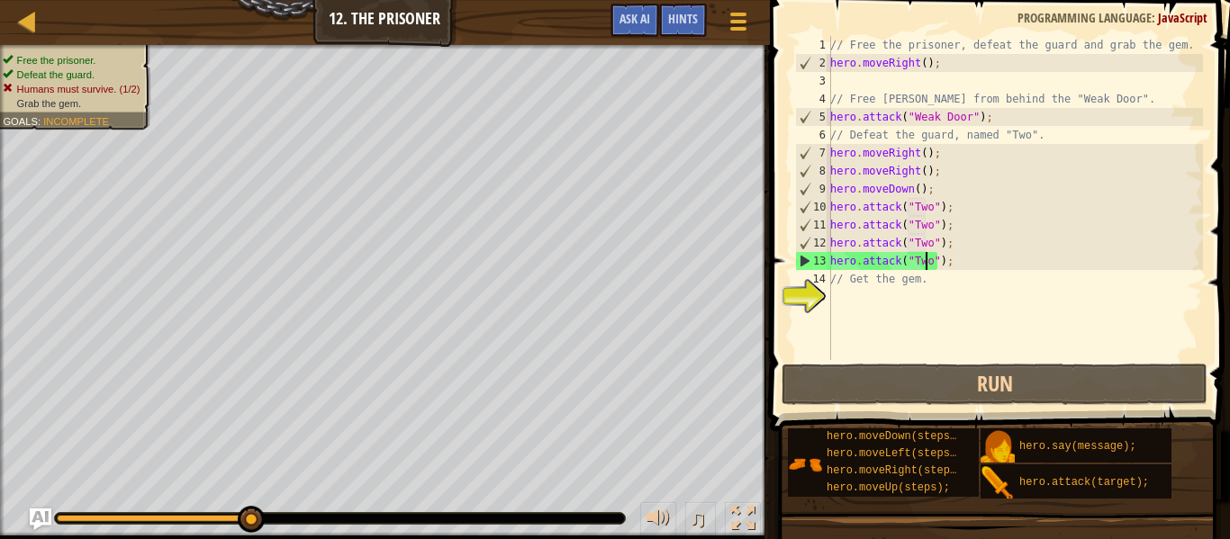
click at [951, 274] on div "// Free the prisoner, defeat the guard and grab the gem. hero . moveRight ( ) ;…" at bounding box center [1014, 216] width 376 height 360
click at [958, 262] on div "// Free the prisoner, defeat the guard and grab the gem. hero . moveRight ( ) ;…" at bounding box center [1014, 216] width 376 height 360
type textarea "hero.attack("Two");"
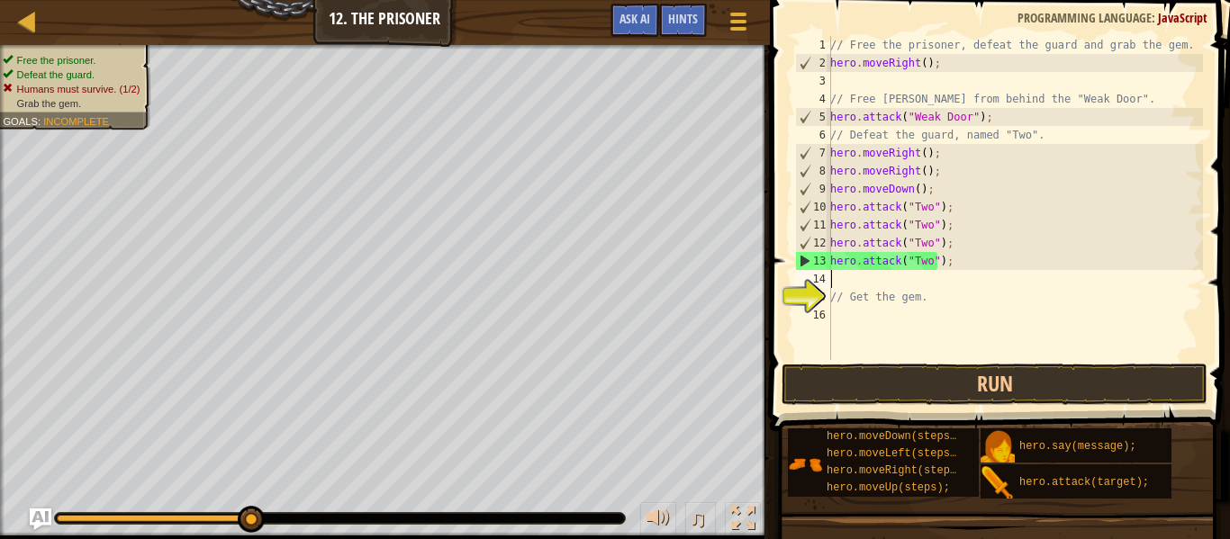
type textarea "h"
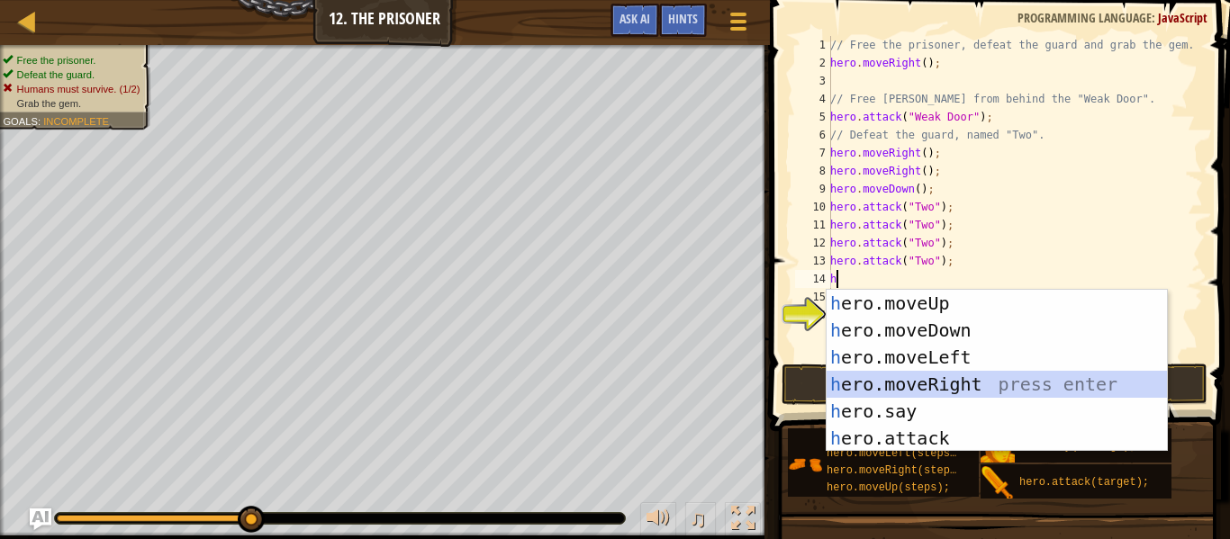
click at [910, 394] on div "h ero.moveUp press enter h ero.moveDown press enter h ero.moveLeft press enter …" at bounding box center [996, 398] width 340 height 216
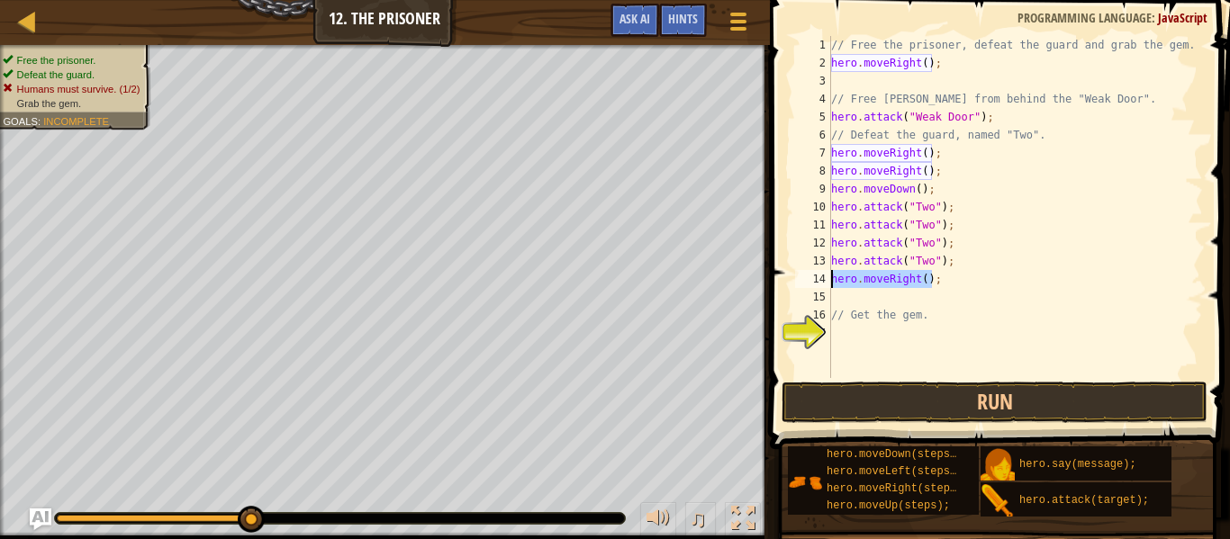
drag, startPoint x: 942, startPoint y: 278, endPoint x: 827, endPoint y: 278, distance: 114.3
click at [827, 278] on div "1 2 3 4 5 6 7 8 9 10 11 12 13 14 15 16 17 // Free the prisoner, defeat the guar…" at bounding box center [996, 207] width 411 height 342
type textarea "hero.moveRight();"
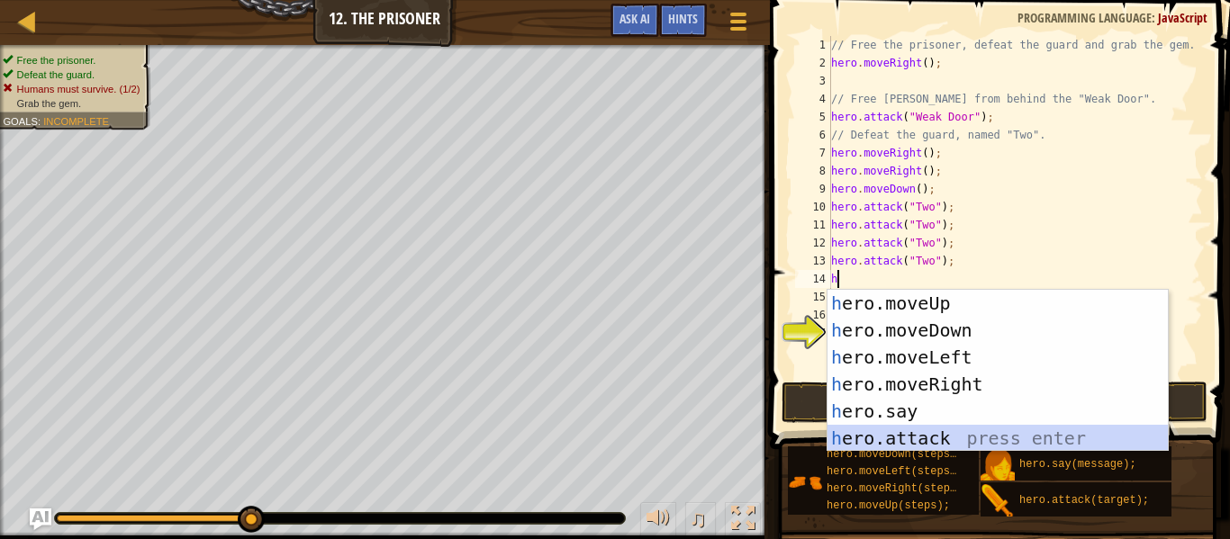
click at [882, 437] on div "h ero.moveUp press enter h ero.moveDown press enter h ero.moveLeft press enter …" at bounding box center [997, 398] width 340 height 216
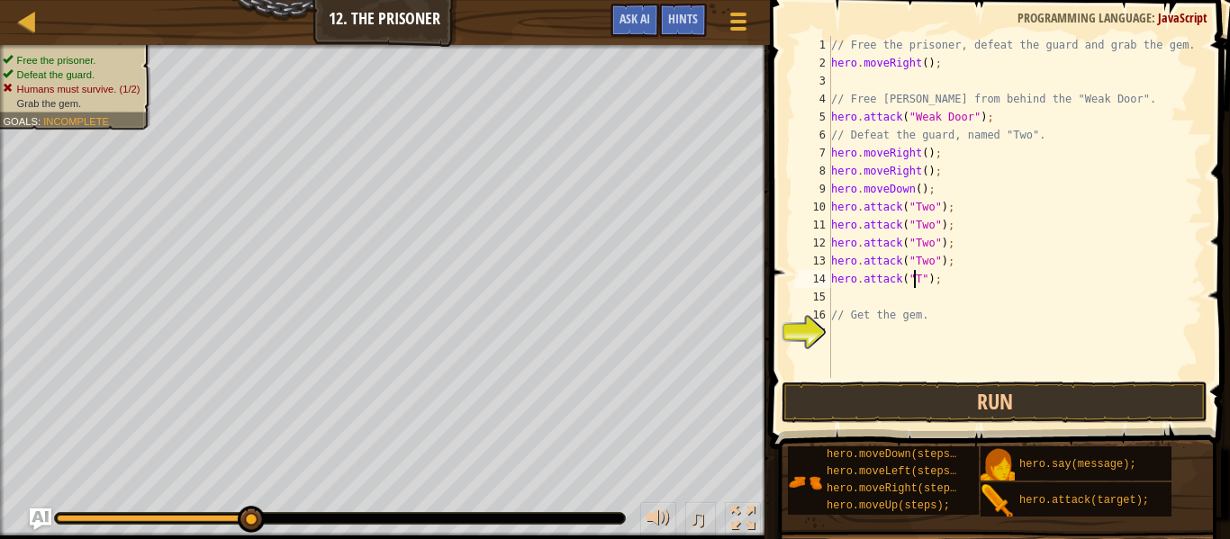
scroll to position [8, 7]
type textarea "hero.attack("Two");"
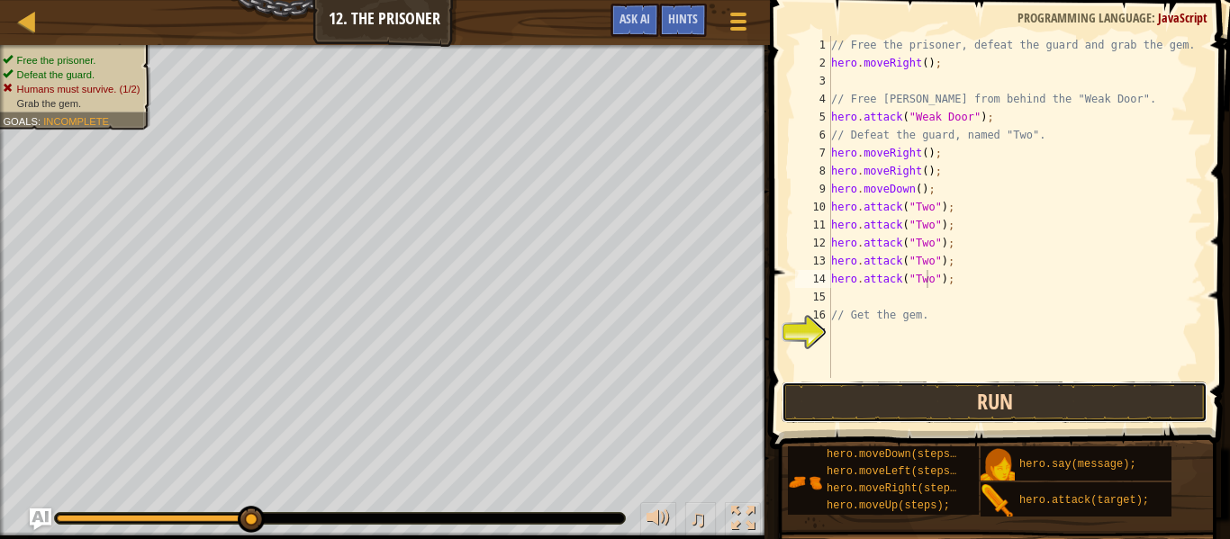
click at [897, 400] on button "Run" at bounding box center [994, 402] width 426 height 41
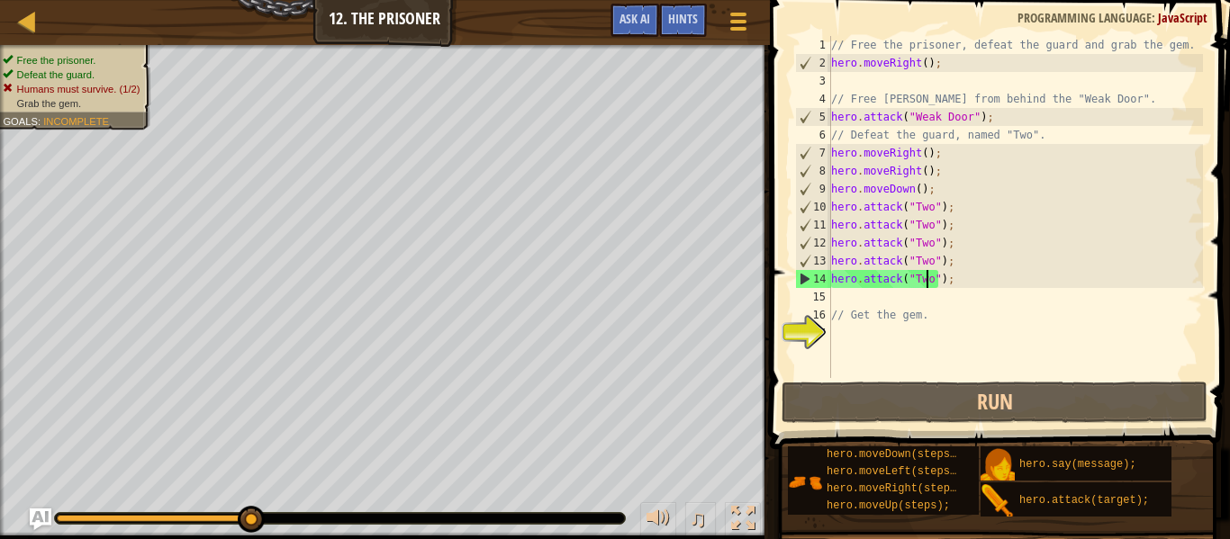
click at [963, 280] on div "// Free the prisoner, defeat the guard and grab the gem. hero . moveRight ( ) ;…" at bounding box center [1014, 225] width 375 height 378
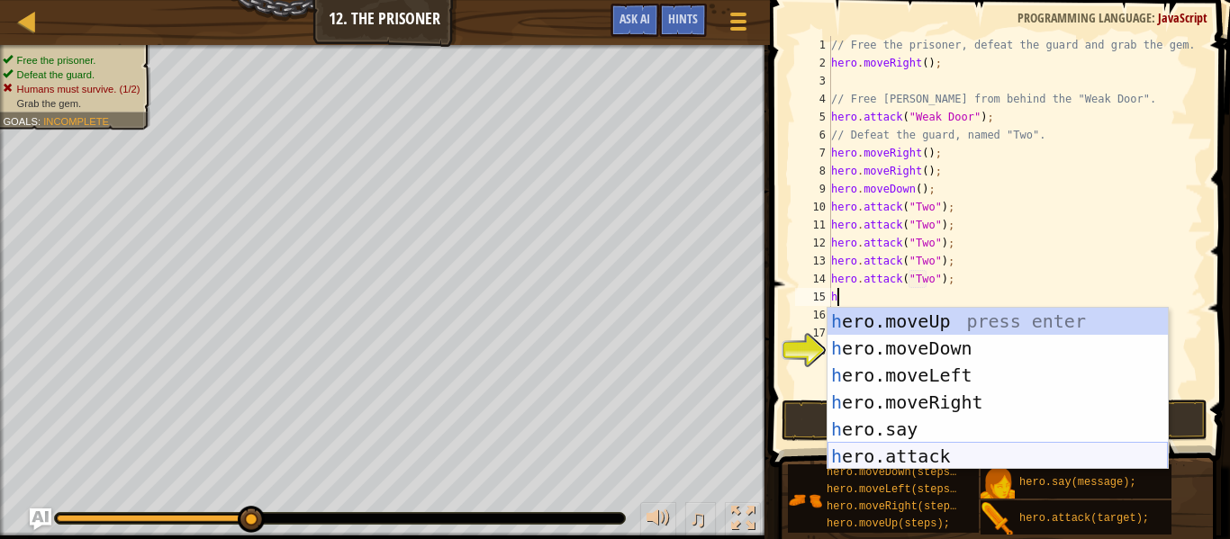
click at [893, 454] on div "h ero.moveUp press enter h ero.moveDown press enter h ero.moveLeft press enter …" at bounding box center [997, 416] width 340 height 216
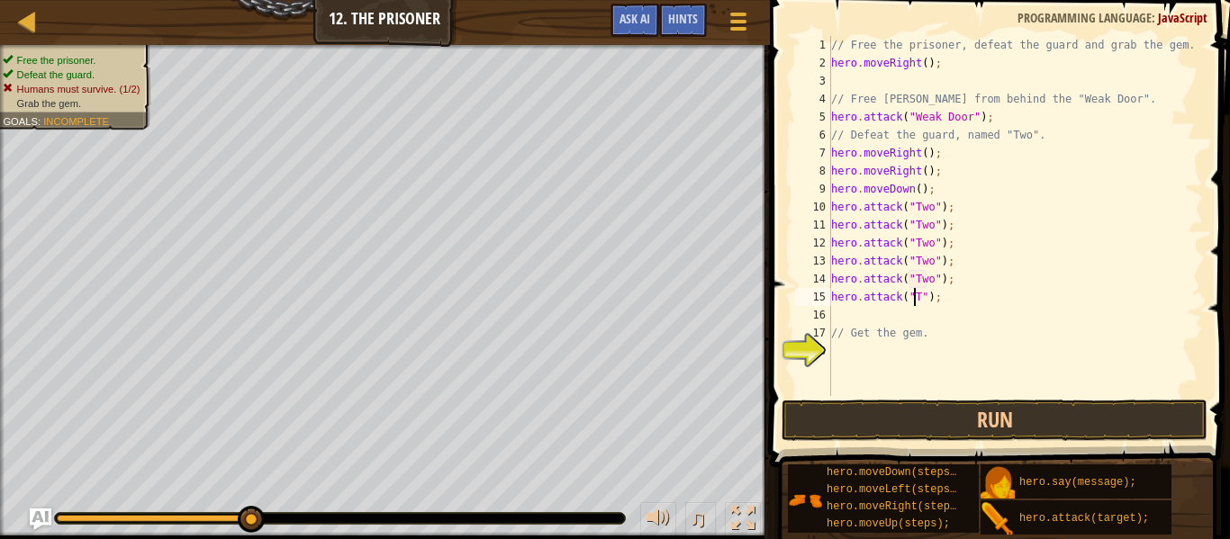
scroll to position [8, 7]
type textarea "hero.attack("Two");"
click at [908, 315] on div "// Free the prisoner, defeat the guard and grab the gem. hero . moveRight ( ) ;…" at bounding box center [1014, 234] width 375 height 396
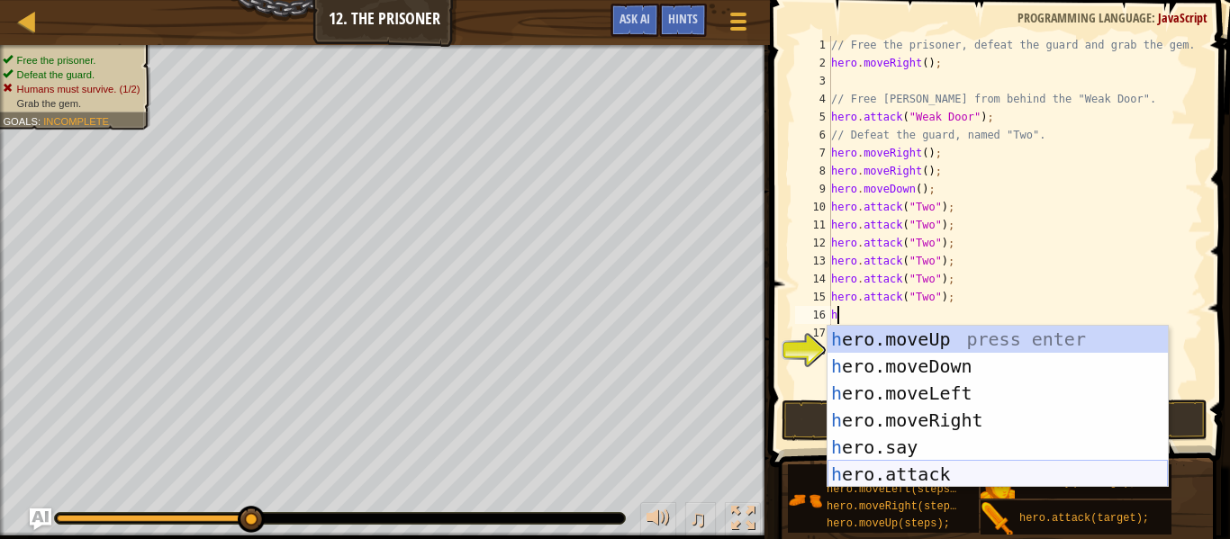
click at [907, 469] on div "h ero.moveUp press enter h ero.moveDown press enter h ero.moveLeft press enter …" at bounding box center [997, 434] width 340 height 216
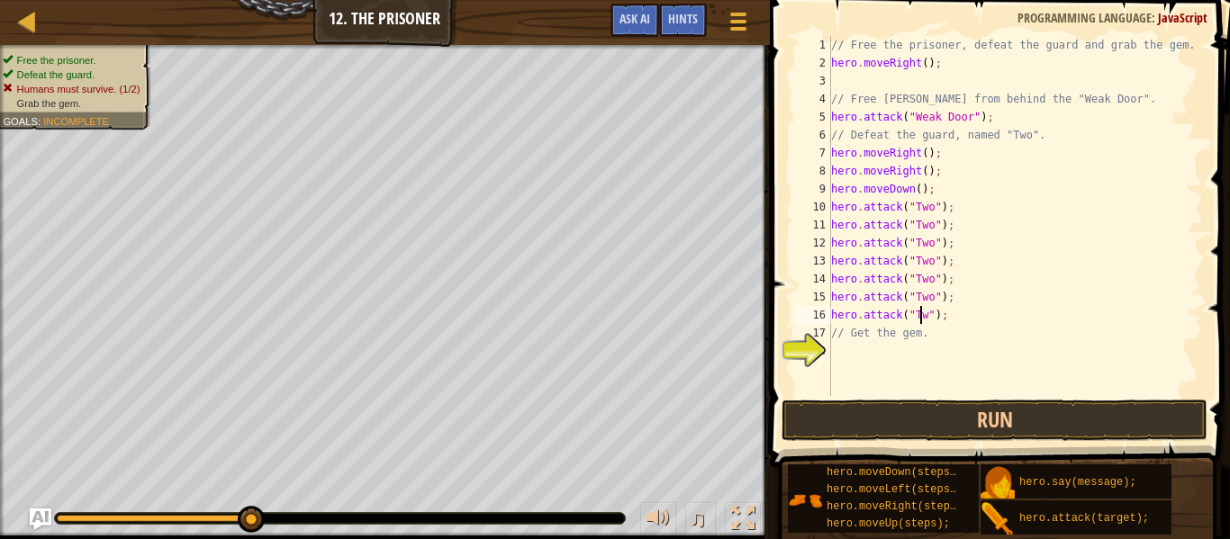
scroll to position [8, 7]
type textarea "hero.attack("Two");"
click at [826, 416] on button "Run" at bounding box center [994, 420] width 426 height 41
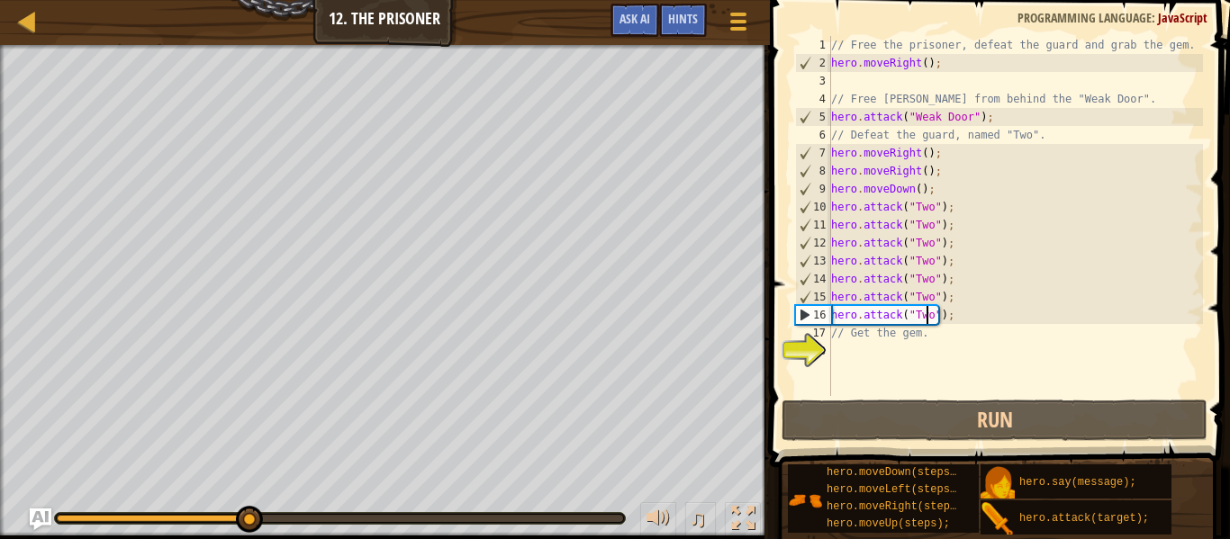
click at [962, 354] on div "// Free the prisoner, defeat the guard and grab the gem. hero . moveRight ( ) ;…" at bounding box center [1014, 234] width 375 height 396
type textarea "h"
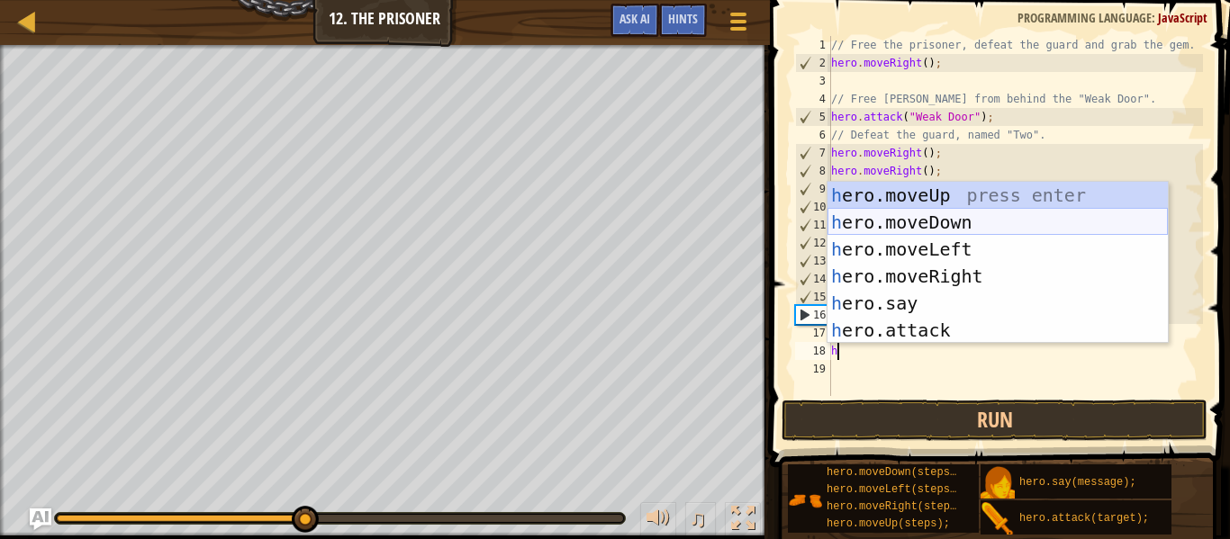
click at [939, 222] on div "h ero.moveUp press enter h ero.moveDown press enter h ero.moveLeft press enter …" at bounding box center [997, 290] width 340 height 216
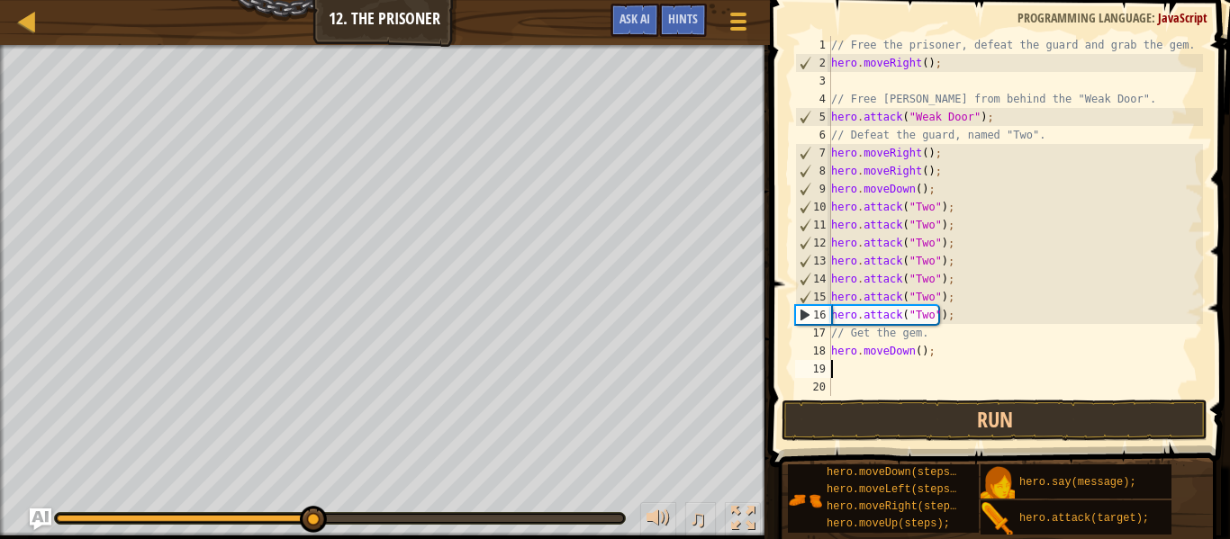
type textarea "h"
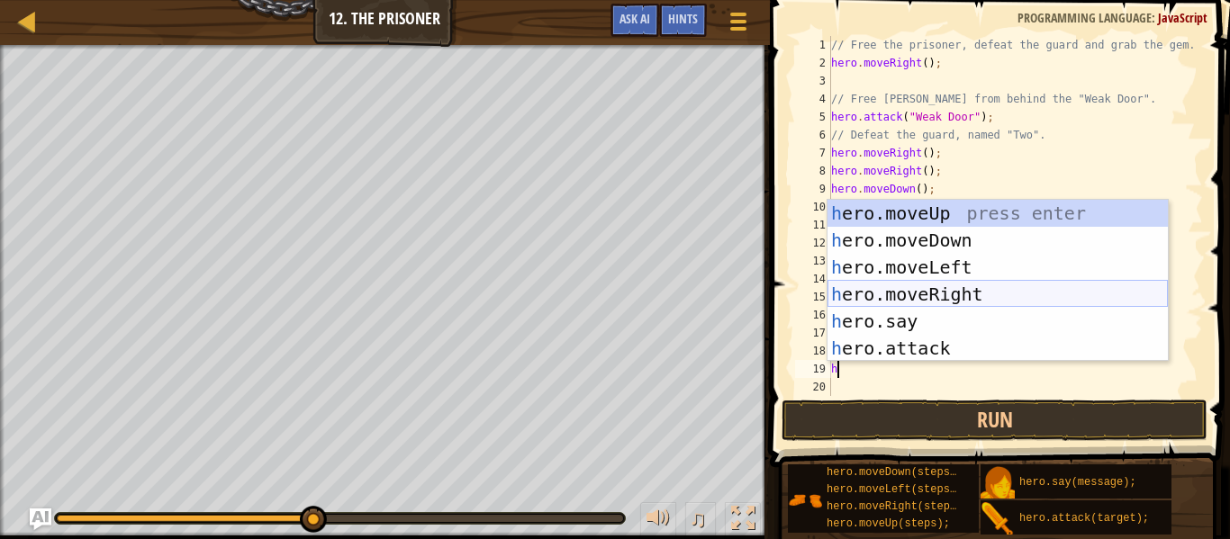
click at [937, 291] on div "h ero.moveUp press enter h ero.moveDown press enter h ero.moveLeft press enter …" at bounding box center [997, 308] width 340 height 216
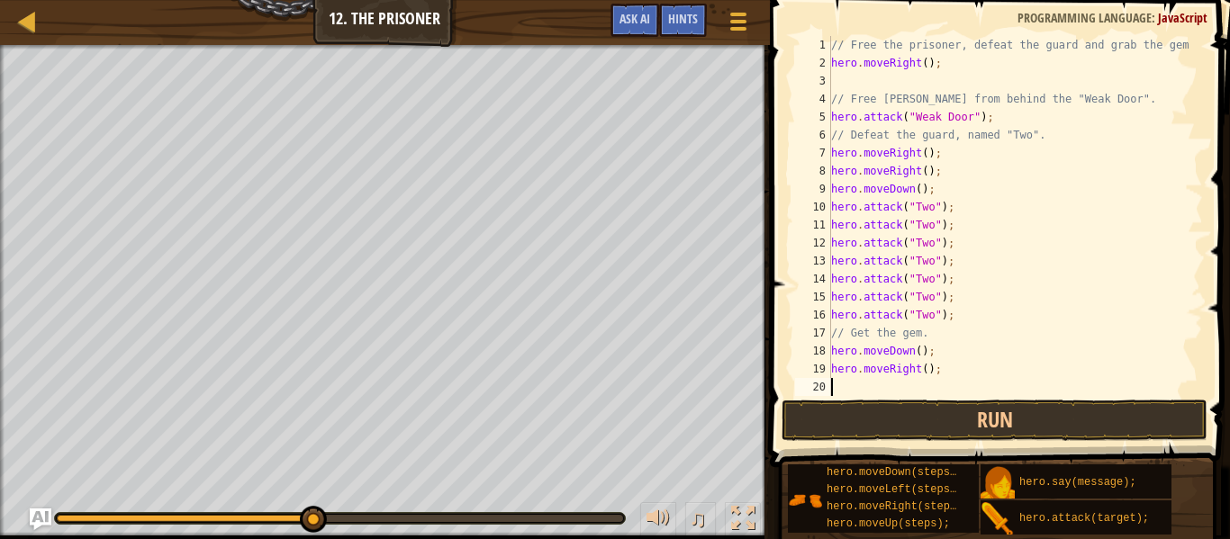
type textarea "h"
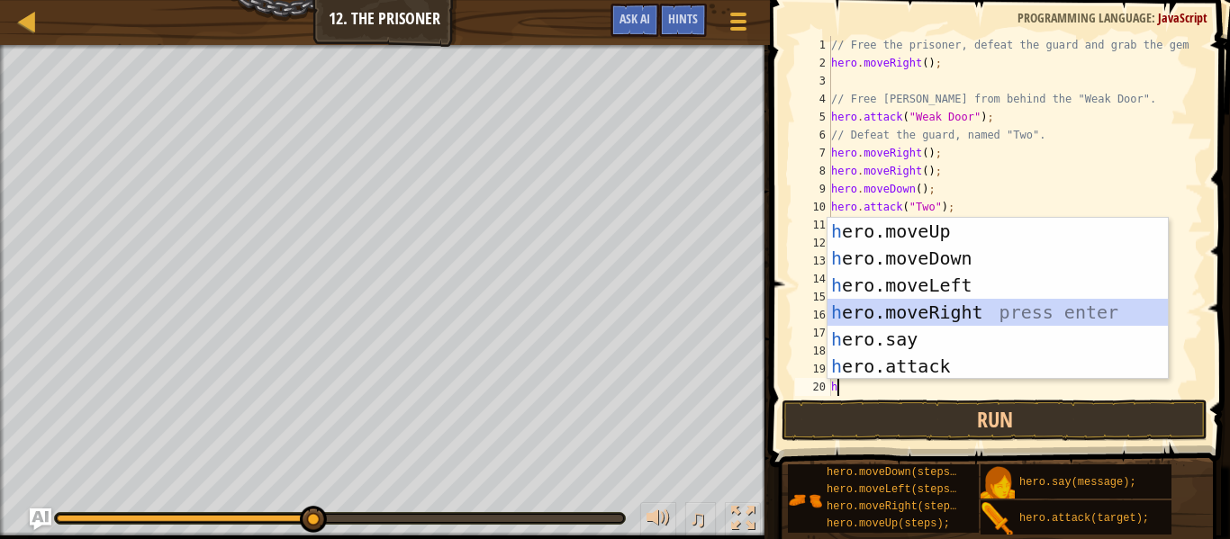
click at [934, 308] on div "h ero.moveUp press enter h ero.moveDown press enter h ero.moveLeft press enter …" at bounding box center [997, 326] width 340 height 216
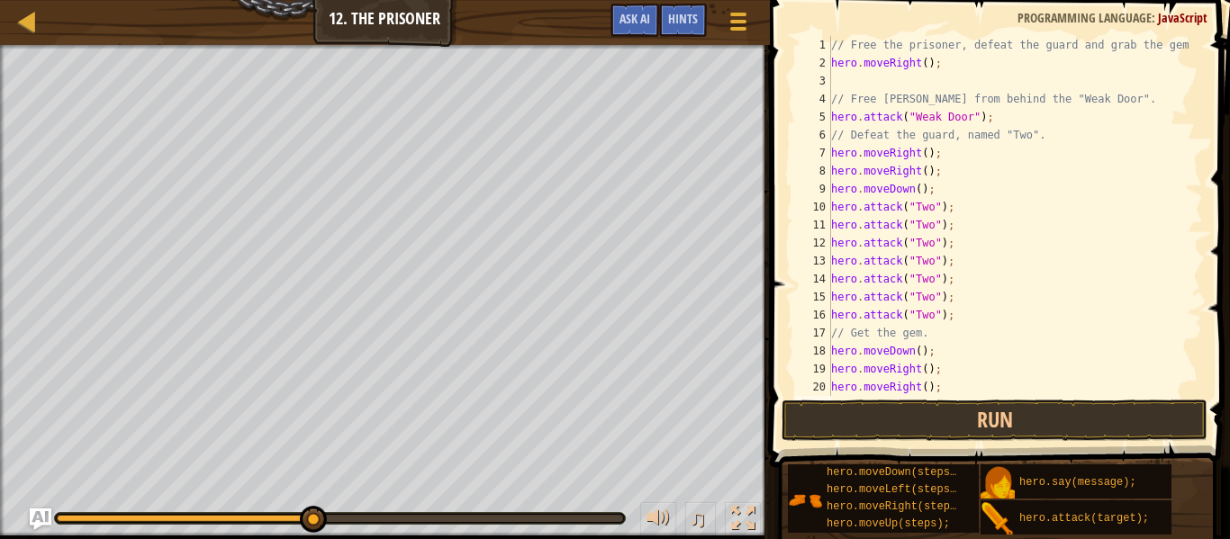
type textarea "h"
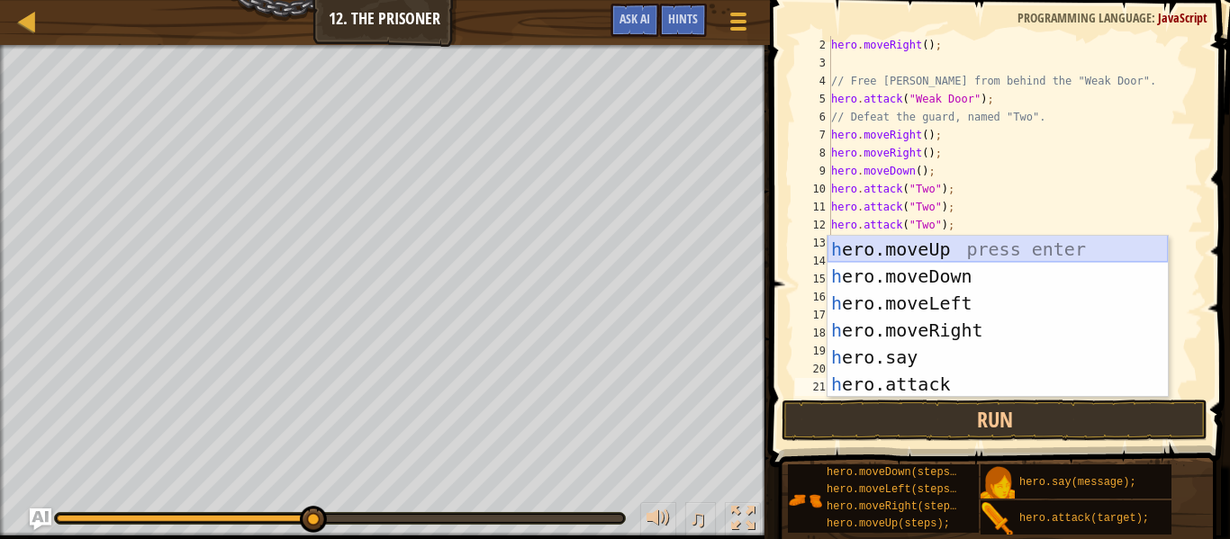
click at [956, 249] on div "h ero.moveUp press enter h ero.moveDown press enter h ero.moveLeft press enter …" at bounding box center [997, 344] width 340 height 216
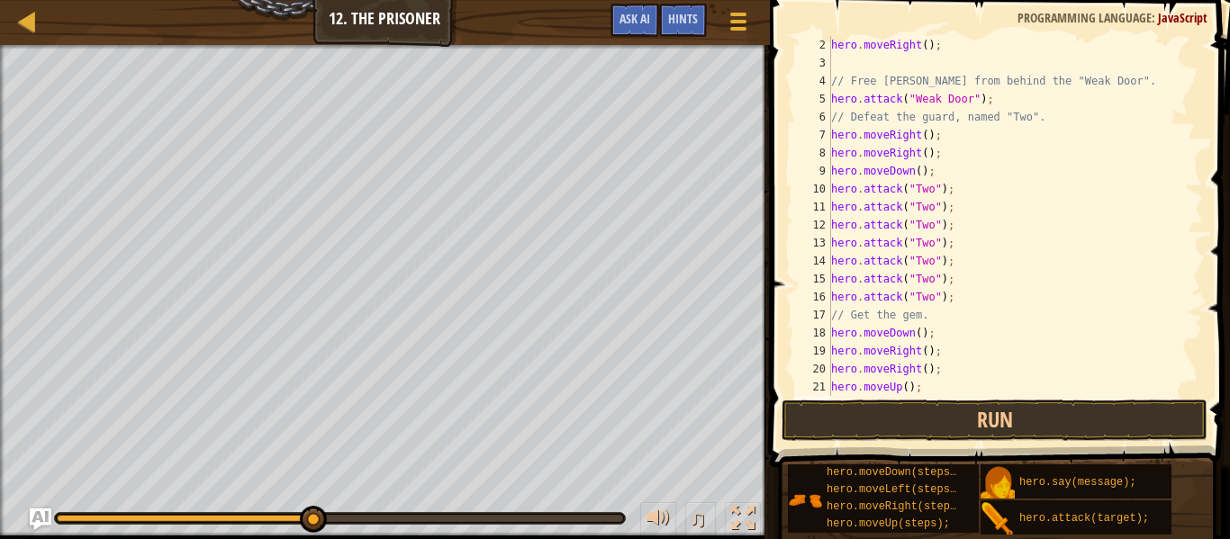
type textarea "h"
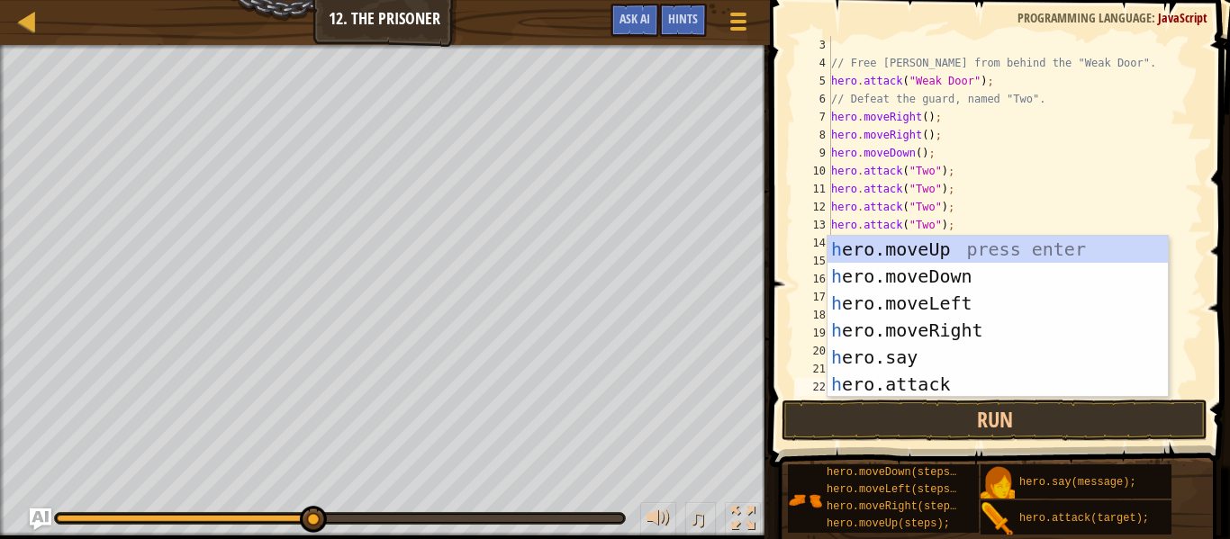
scroll to position [36, 0]
click at [956, 249] on div "h ero.moveUp press enter h ero.moveDown press enter h ero.moveLeft press enter …" at bounding box center [997, 344] width 340 height 216
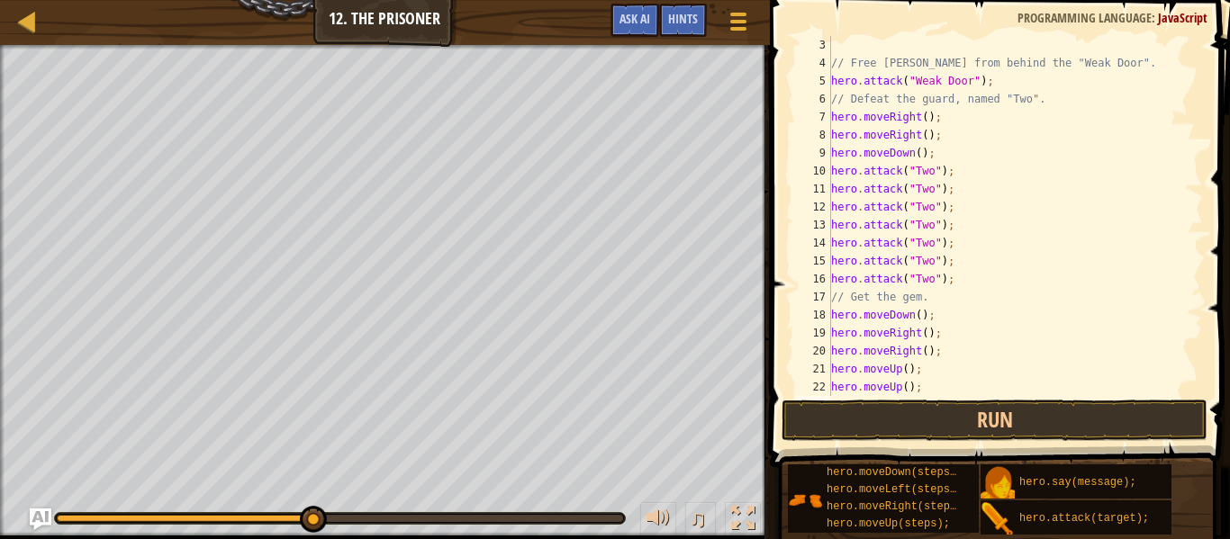
type textarea "h"
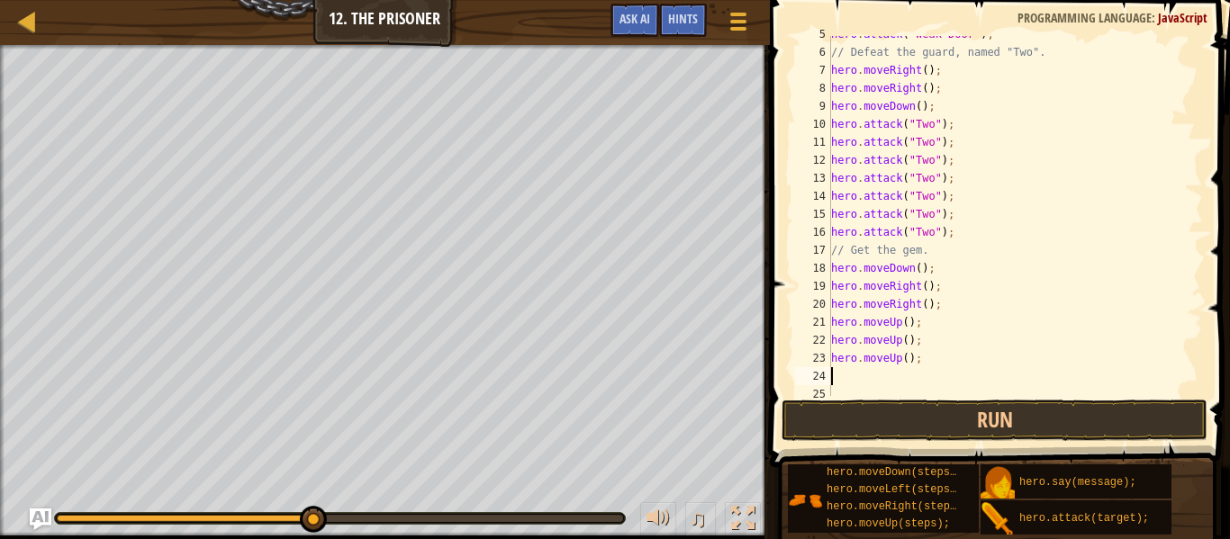
scroll to position [90, 0]
type textarea "h"
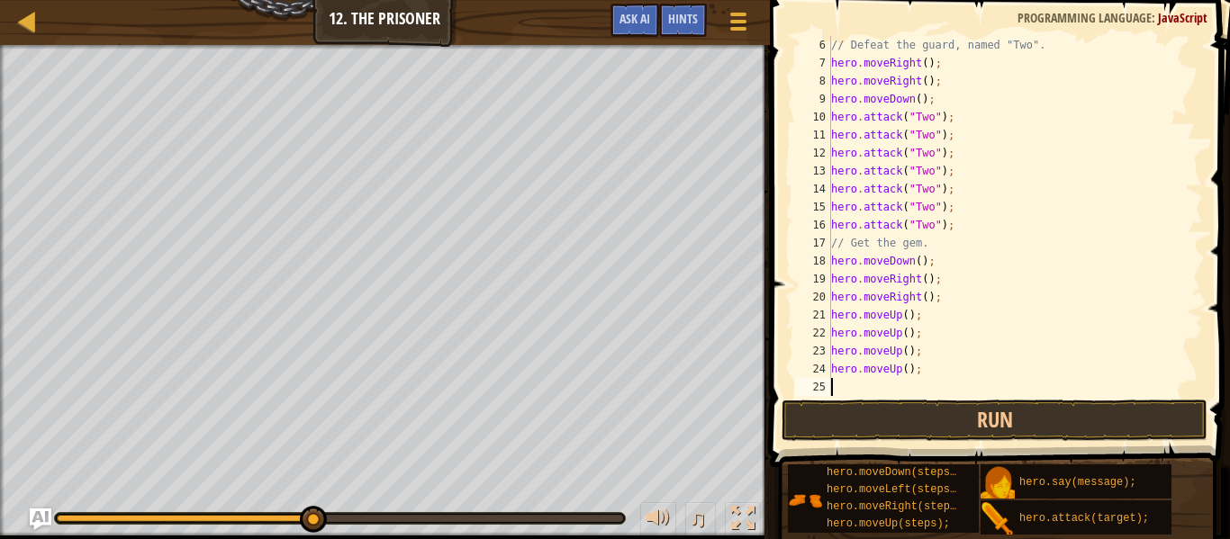
type textarea "h"
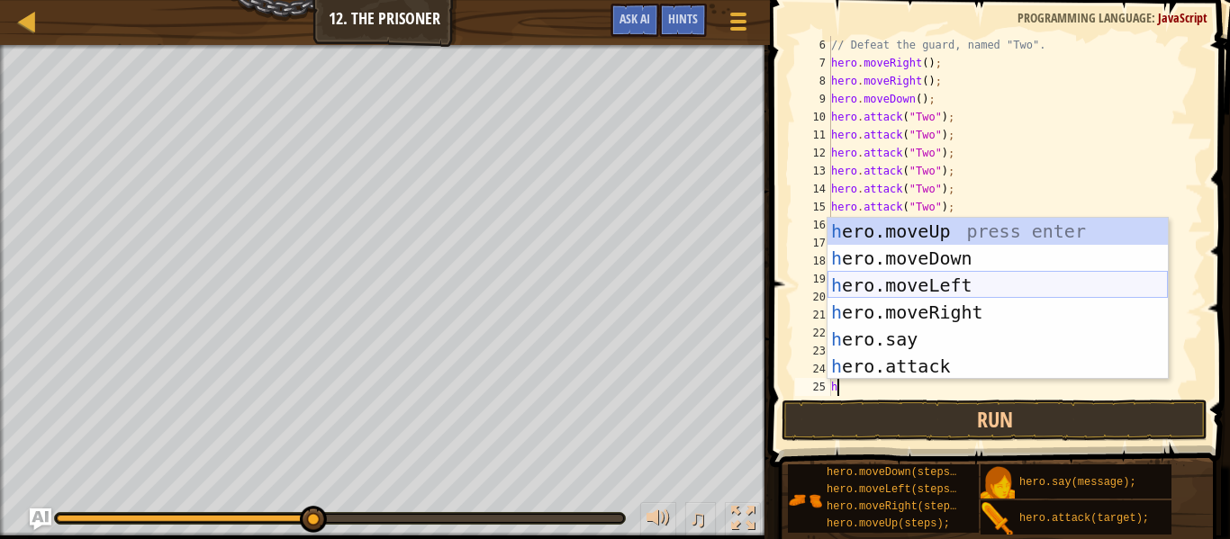
click at [956, 278] on div "h ero.moveUp press enter h ero.moveDown press enter h ero.moveLeft press enter …" at bounding box center [997, 326] width 340 height 216
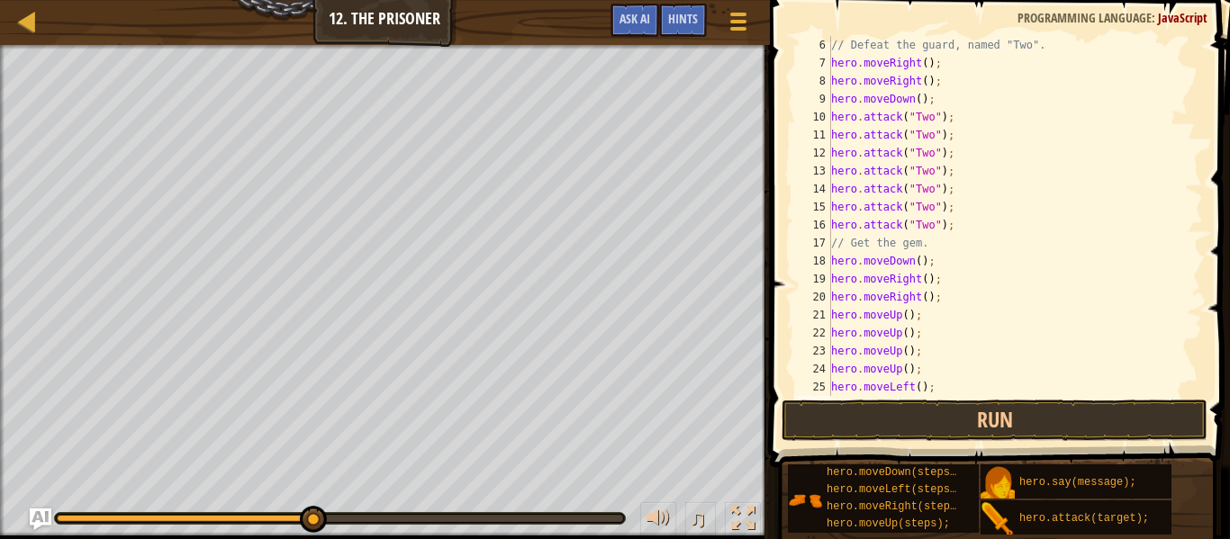
type textarea "h"
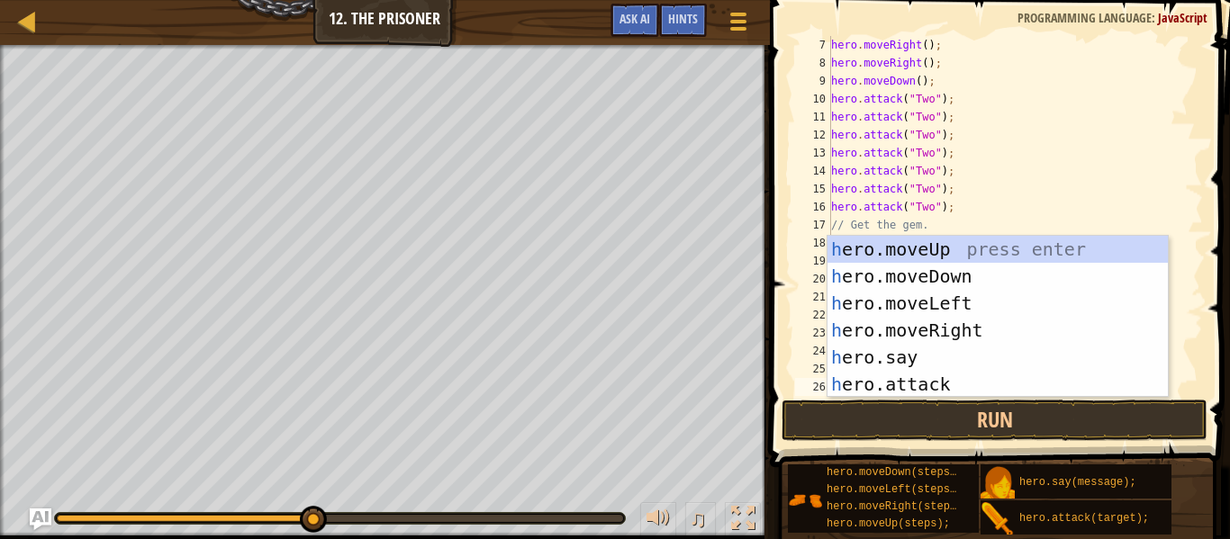
scroll to position [108, 0]
click at [953, 307] on div "h ero.moveUp press enter h ero.moveDown press enter h ero.moveLeft press enter …" at bounding box center [997, 344] width 340 height 216
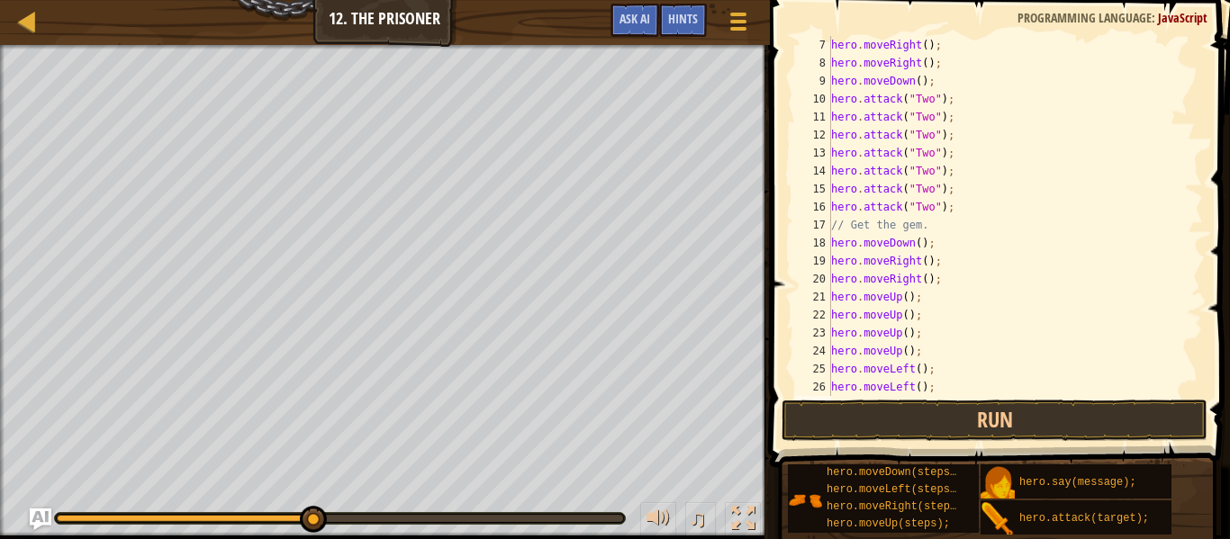
type textarea "h"
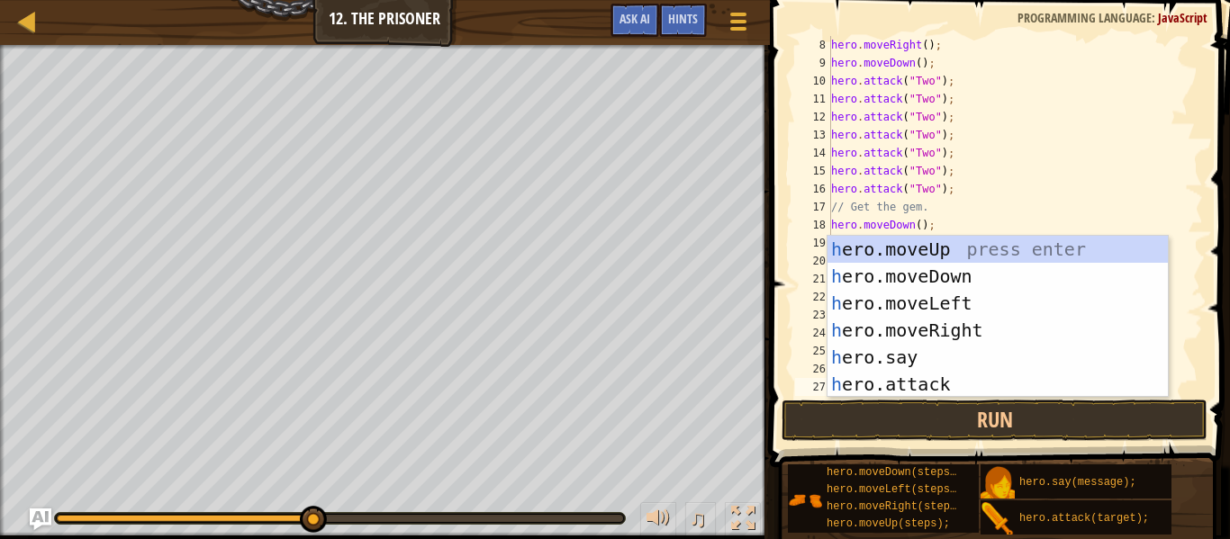
scroll to position [126, 0]
click at [950, 302] on div "h ero.moveUp press enter h ero.moveDown press enter h ero.moveLeft press enter …" at bounding box center [997, 344] width 340 height 216
type textarea "h"
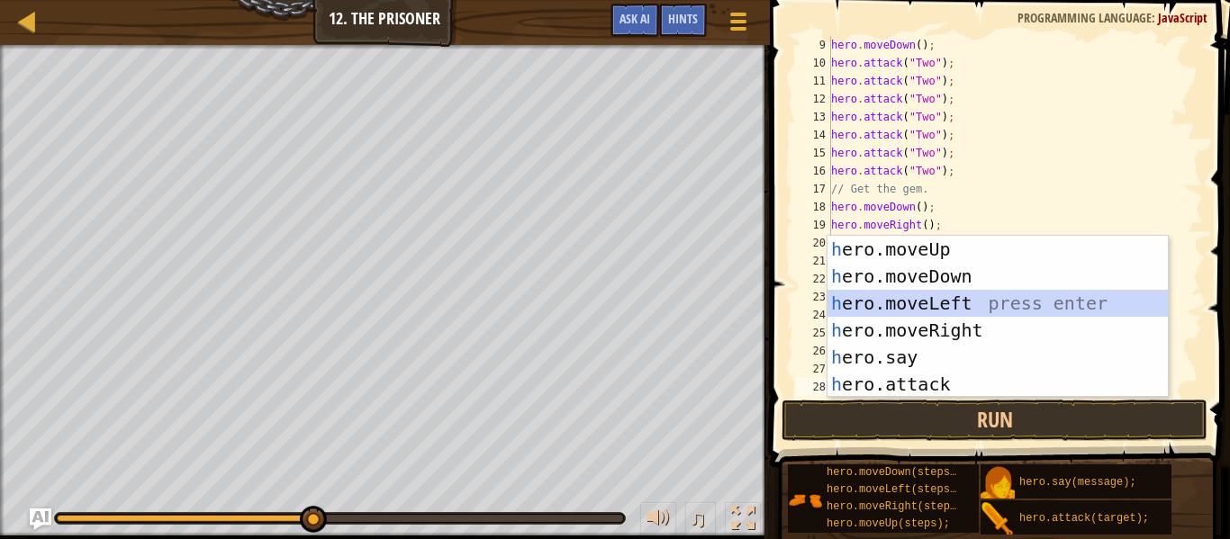
click at [942, 306] on div "h ero.moveUp press enter h ero.moveDown press enter h ero.moveLeft press enter …" at bounding box center [997, 344] width 340 height 216
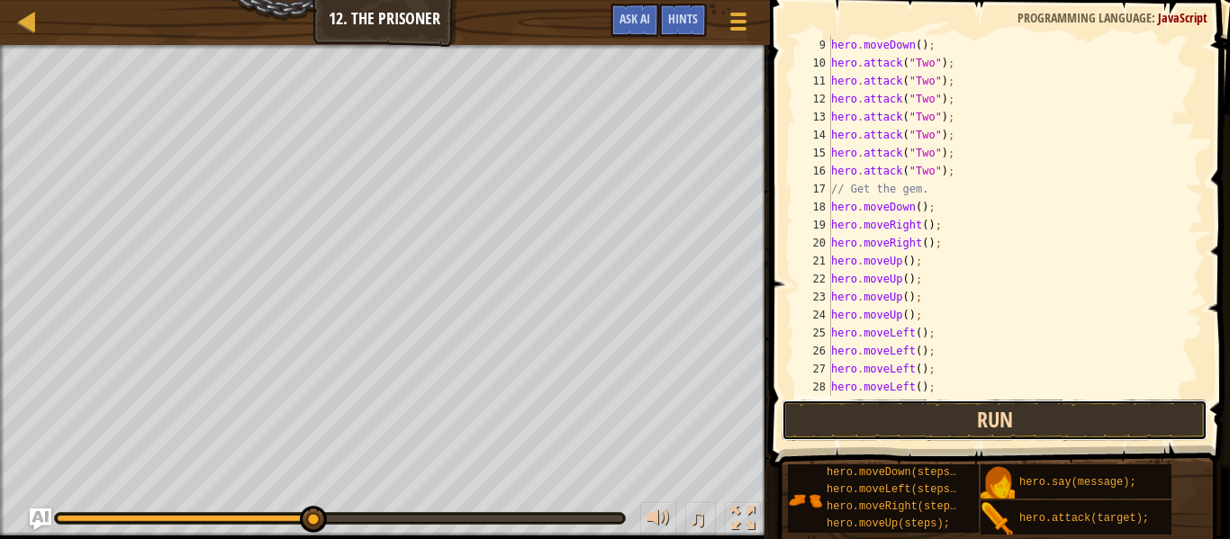
click at [947, 418] on button "Run" at bounding box center [994, 420] width 426 height 41
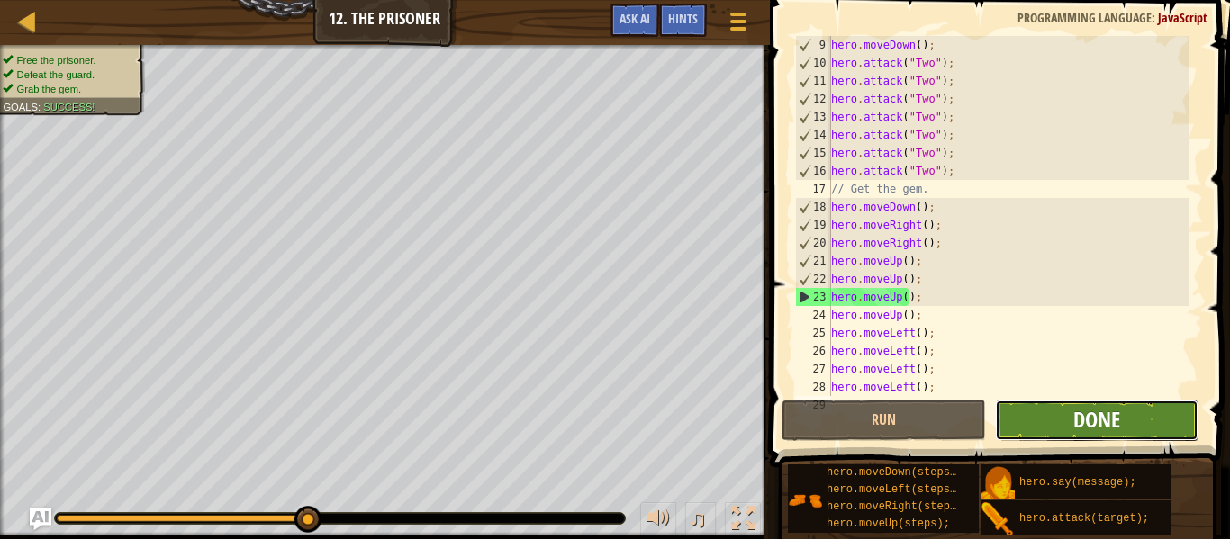
click at [1084, 426] on span "Done" at bounding box center [1096, 419] width 47 height 29
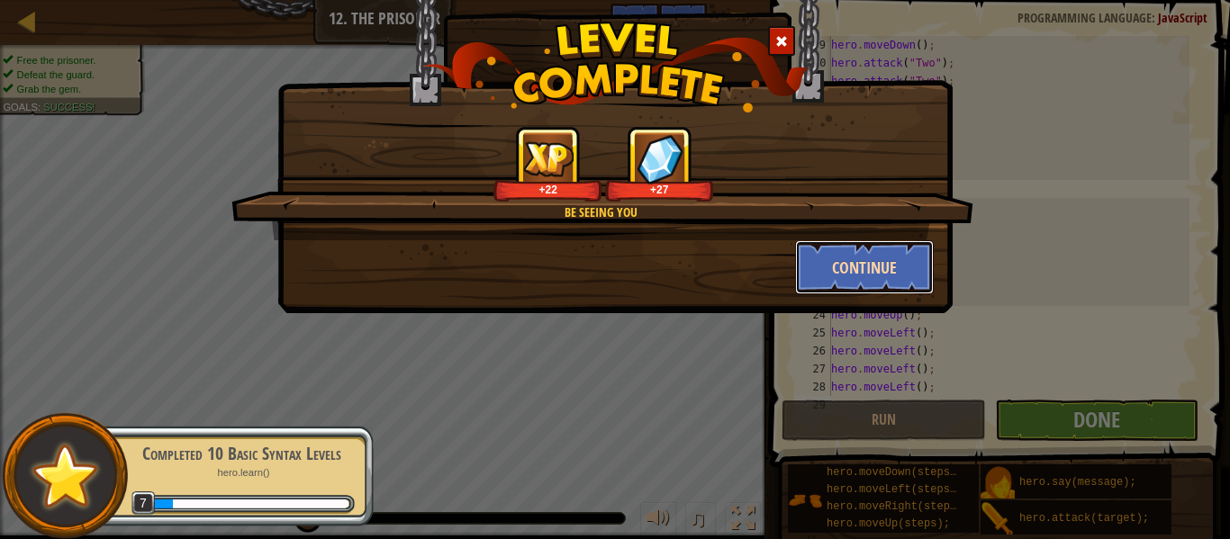
click at [849, 277] on button "Continue" at bounding box center [865, 267] width 140 height 54
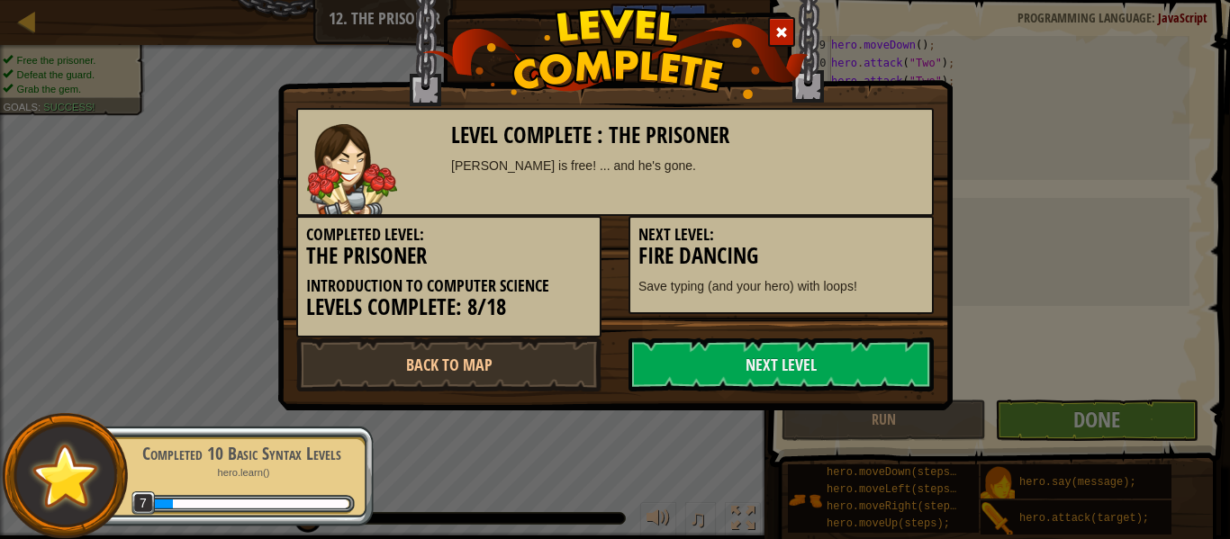
click at [849, 277] on p "Save typing (and your hero) with loops!" at bounding box center [780, 286] width 285 height 18
click at [721, 352] on link "Next Level" at bounding box center [780, 365] width 305 height 54
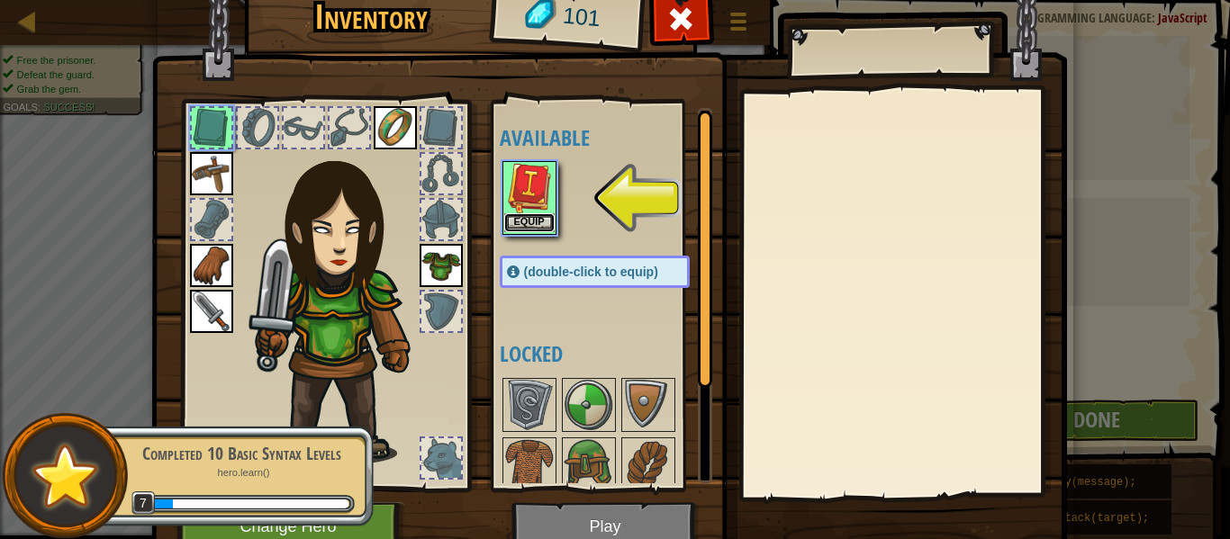
click at [525, 224] on button "Equip" at bounding box center [529, 222] width 50 height 19
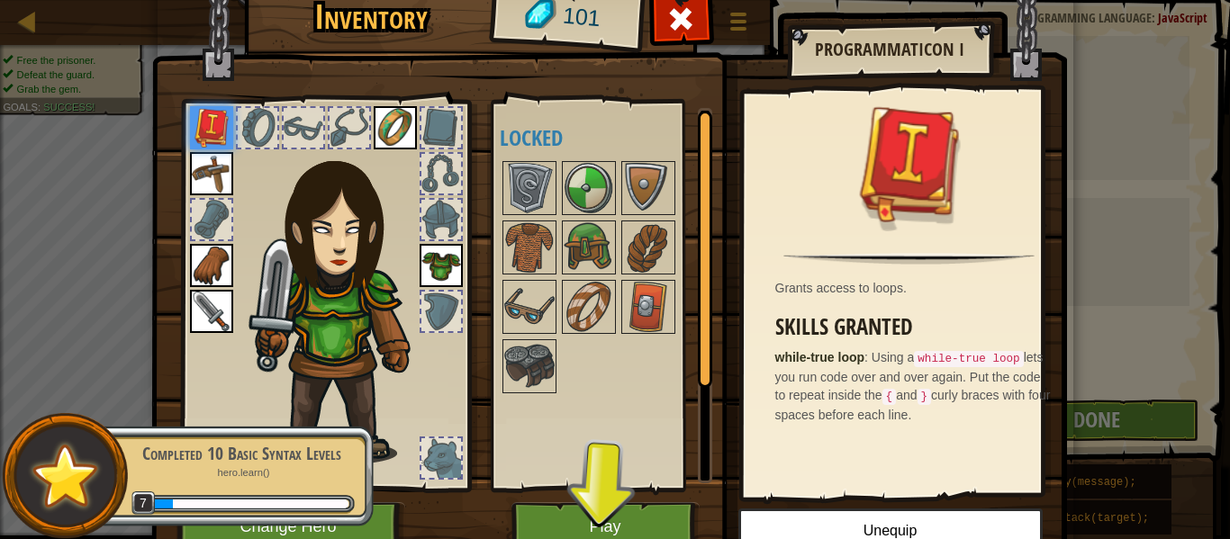
drag, startPoint x: 525, startPoint y: 224, endPoint x: 695, endPoint y: 355, distance: 214.4
click at [695, 355] on div "Available Equip Equip Equip Equip Equip Equip Equip (double-click to equip) Loc…" at bounding box center [606, 295] width 212 height 375
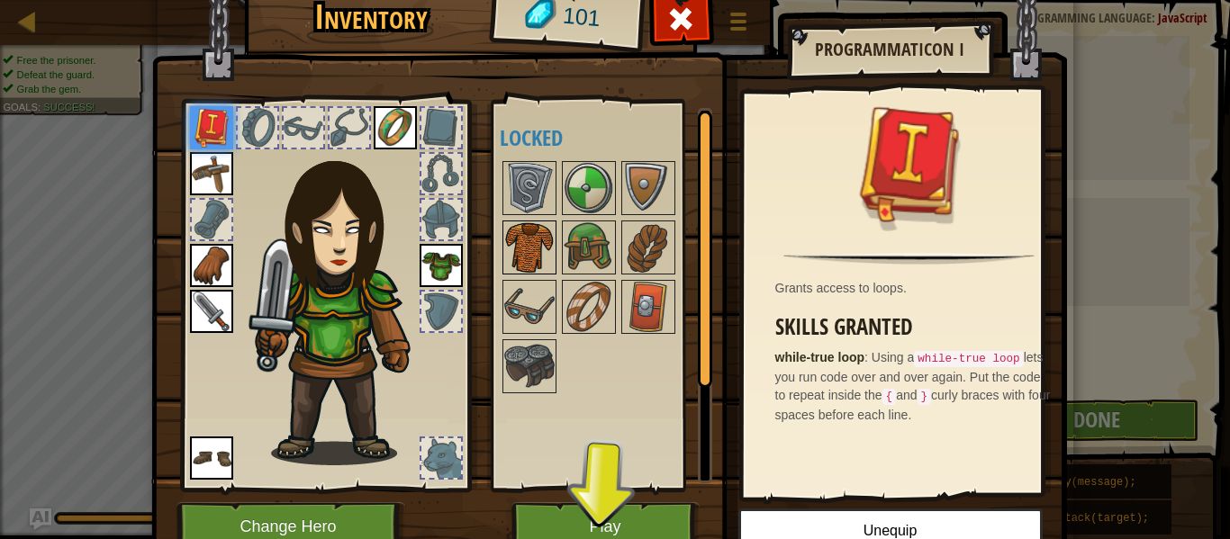
click at [522, 234] on img at bounding box center [529, 247] width 50 height 50
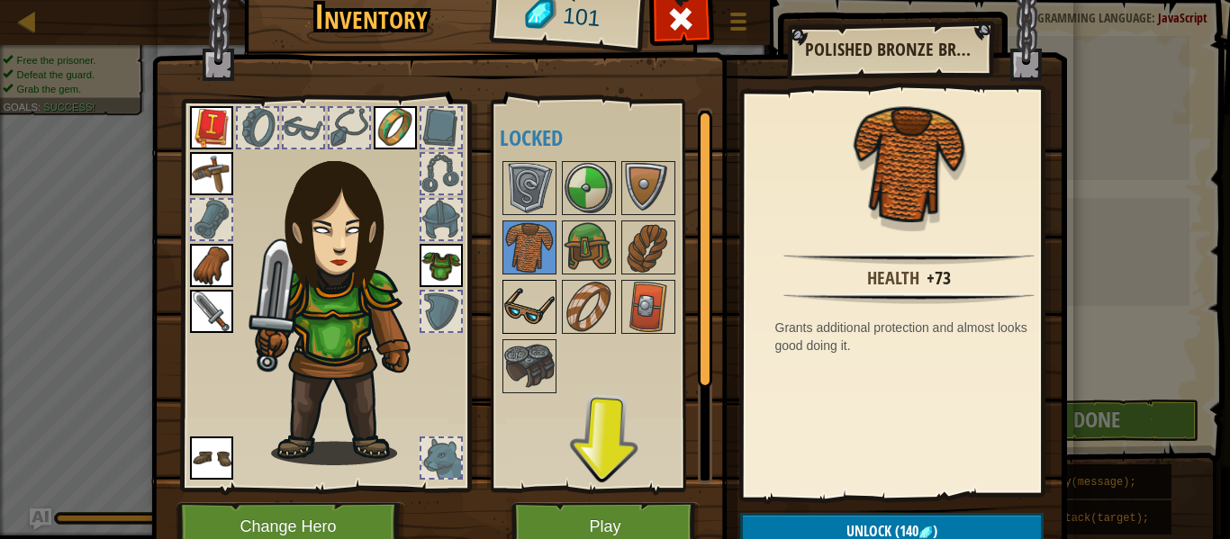
click at [516, 288] on img at bounding box center [529, 307] width 50 height 50
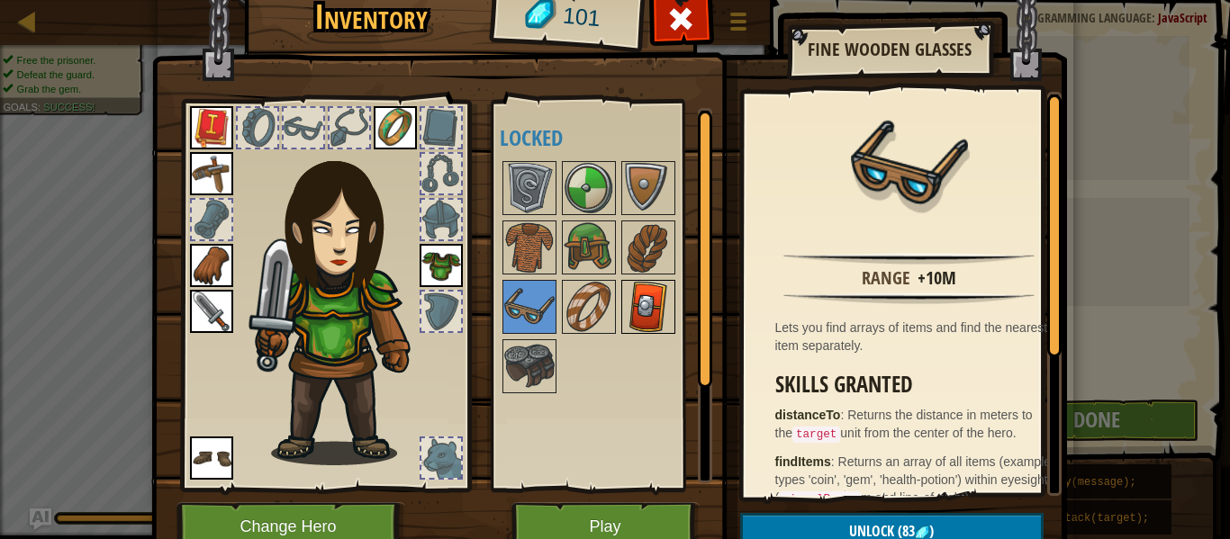
click at [626, 297] on img at bounding box center [648, 307] width 50 height 50
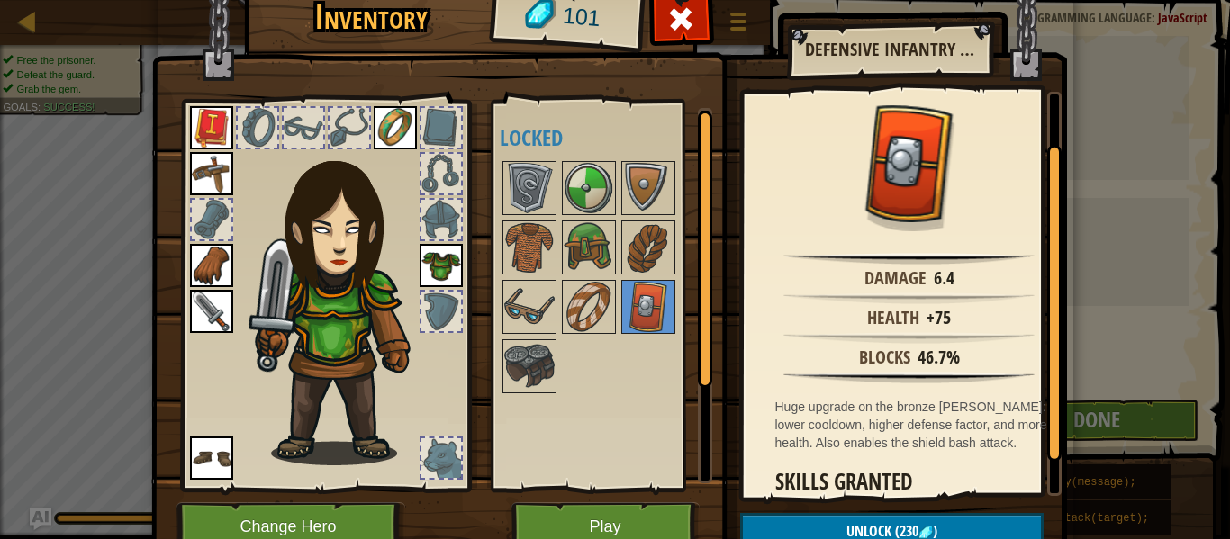
scroll to position [106, 0]
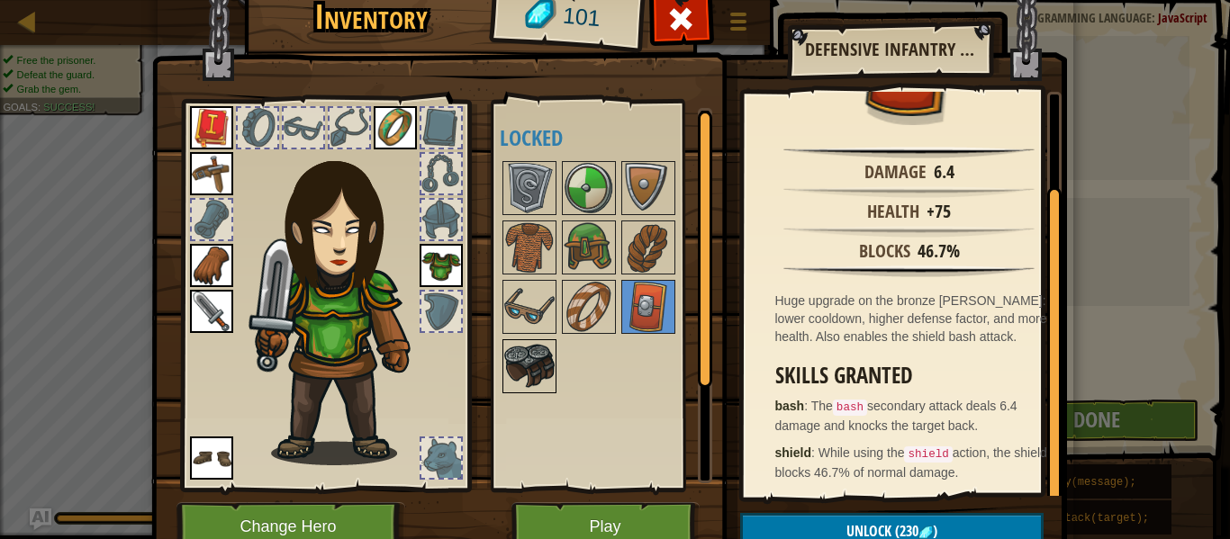
click at [519, 355] on img at bounding box center [529, 366] width 50 height 50
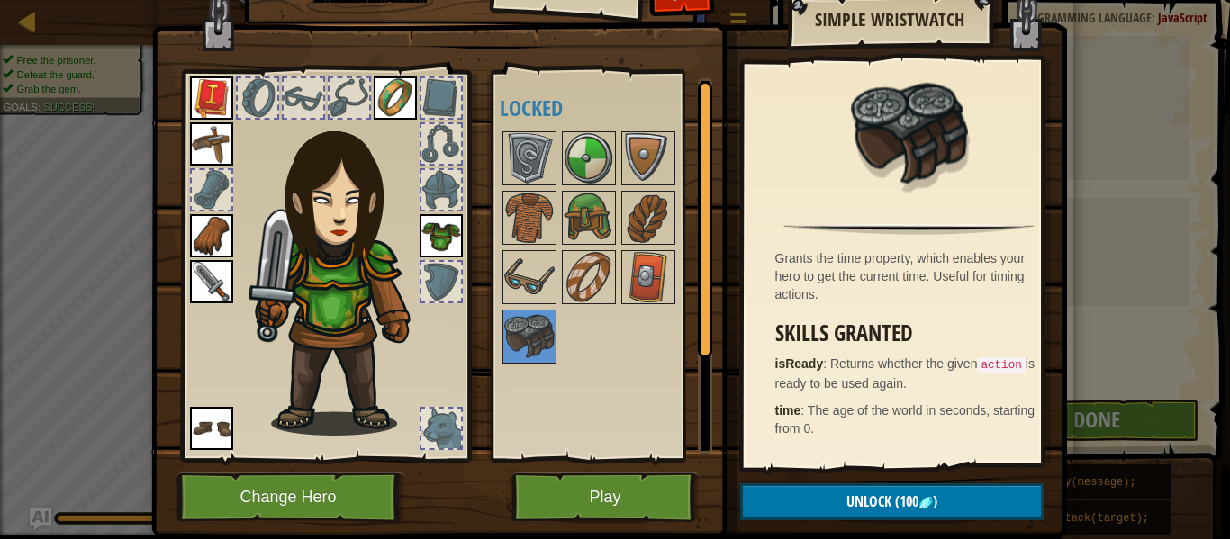
scroll to position [25, 0]
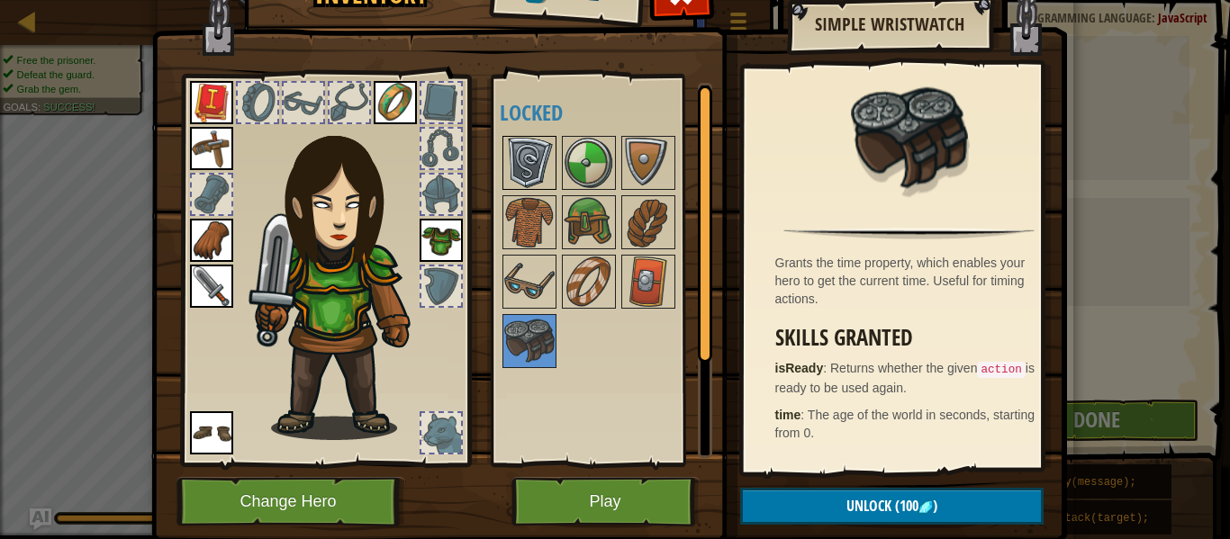
click at [523, 176] on img at bounding box center [529, 163] width 50 height 50
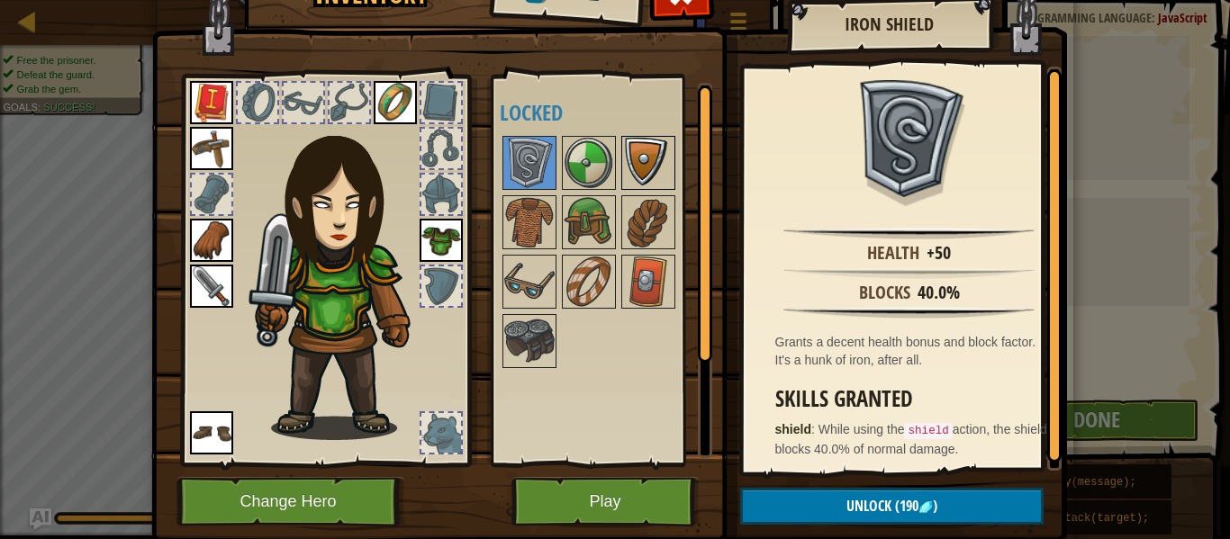
click at [635, 149] on img at bounding box center [648, 163] width 50 height 50
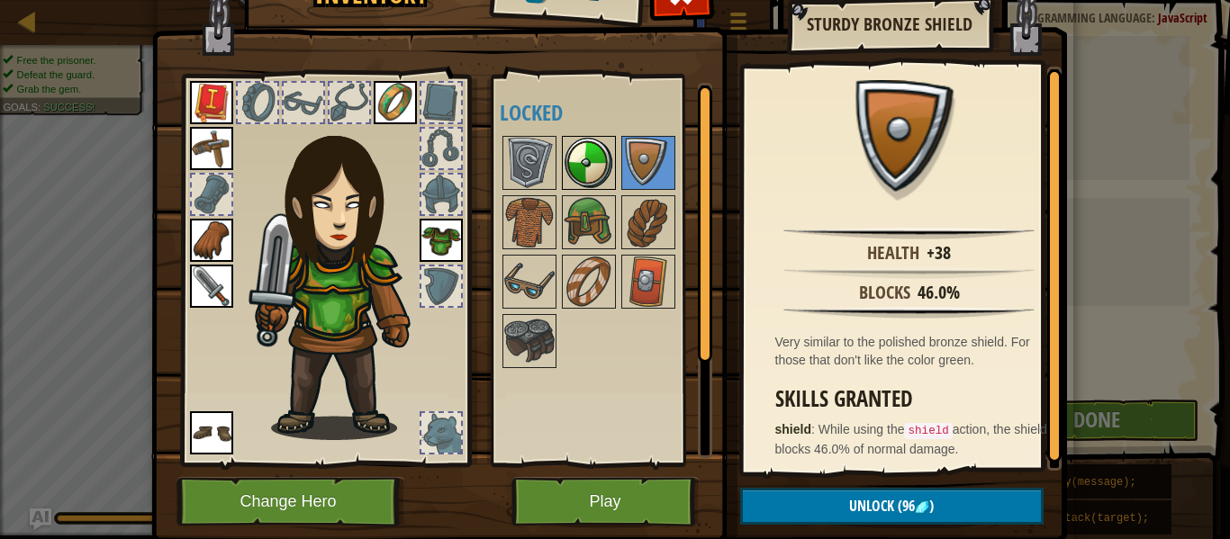
click at [602, 158] on img at bounding box center [588, 163] width 50 height 50
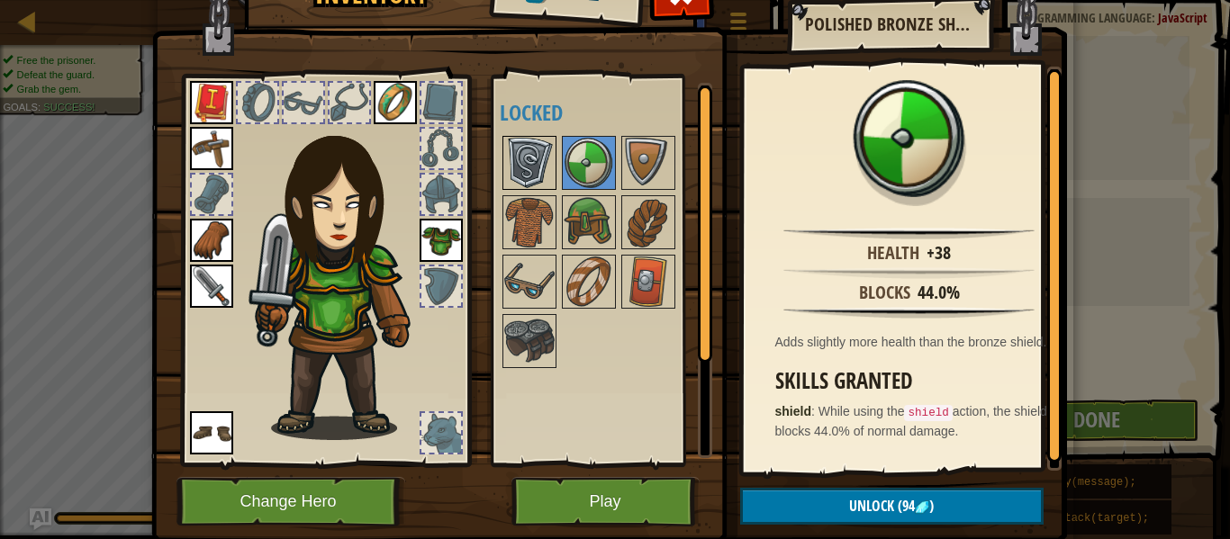
click at [547, 155] on div at bounding box center [529, 163] width 54 height 54
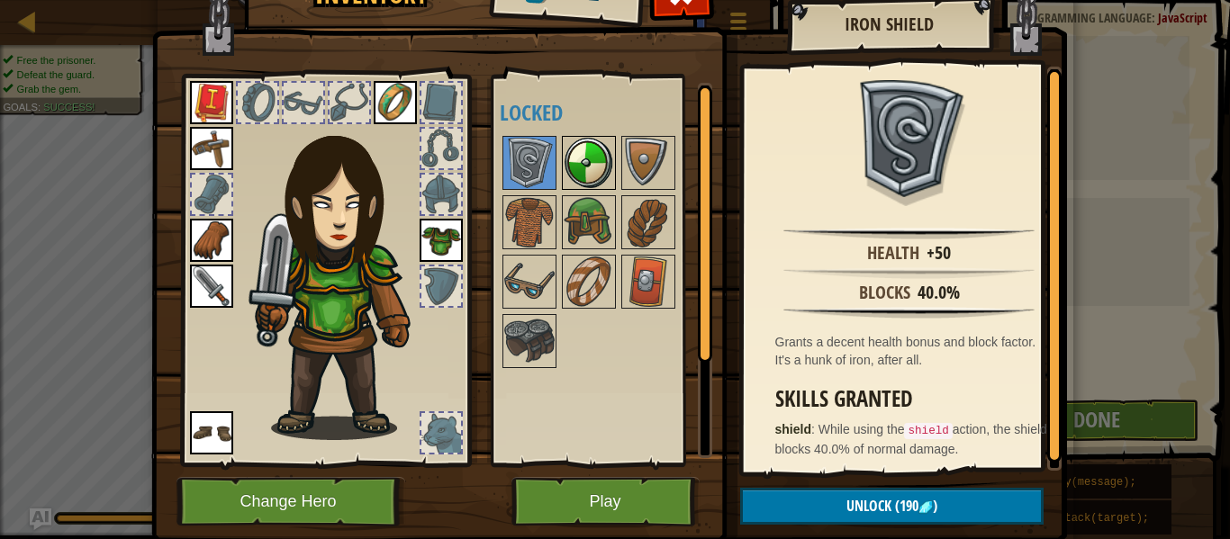
click at [572, 152] on img at bounding box center [588, 163] width 50 height 50
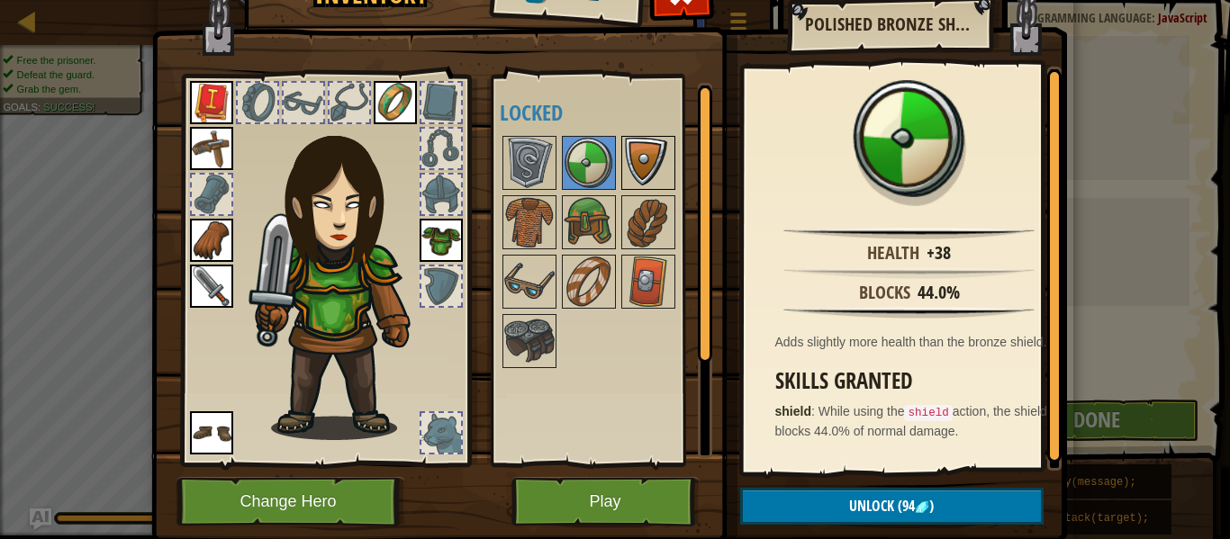
click at [623, 150] on img at bounding box center [648, 163] width 50 height 50
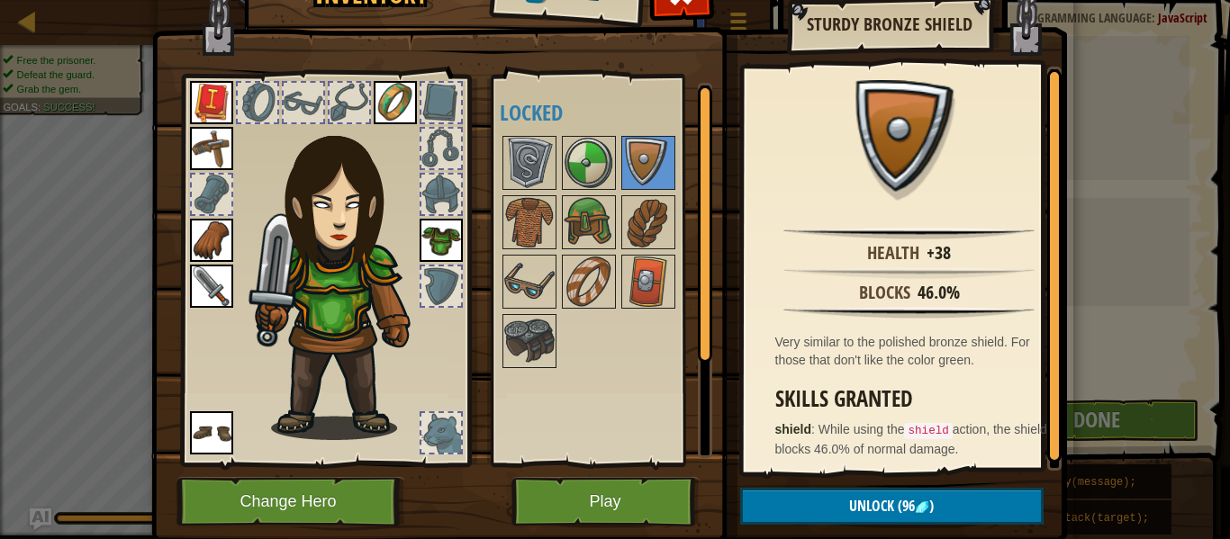
click at [491, 159] on div "Available Equip Equip Equip Equip Equip Equip Equip (double-click to equip) Loc…" at bounding box center [601, 271] width 221 height 392
click at [517, 160] on img at bounding box center [529, 163] width 50 height 50
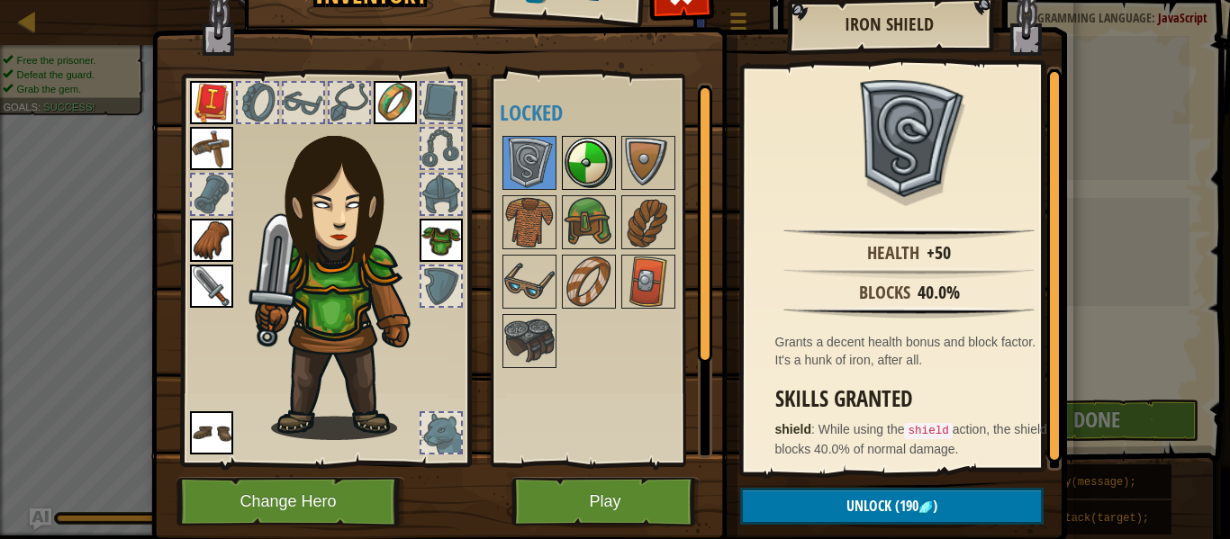
click at [569, 168] on img at bounding box center [588, 163] width 50 height 50
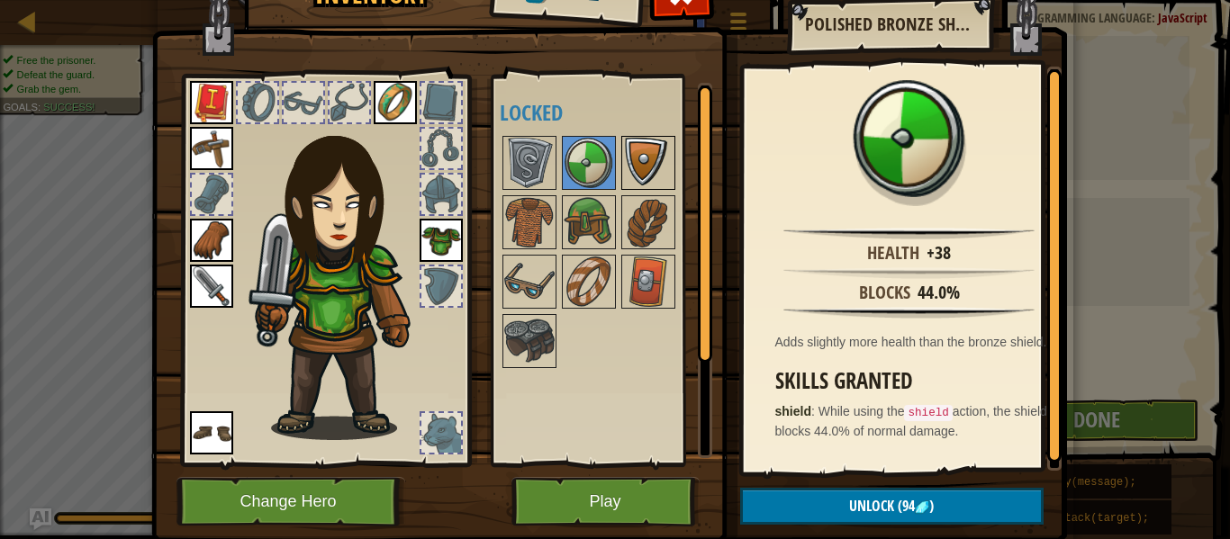
click at [646, 142] on img at bounding box center [648, 163] width 50 height 50
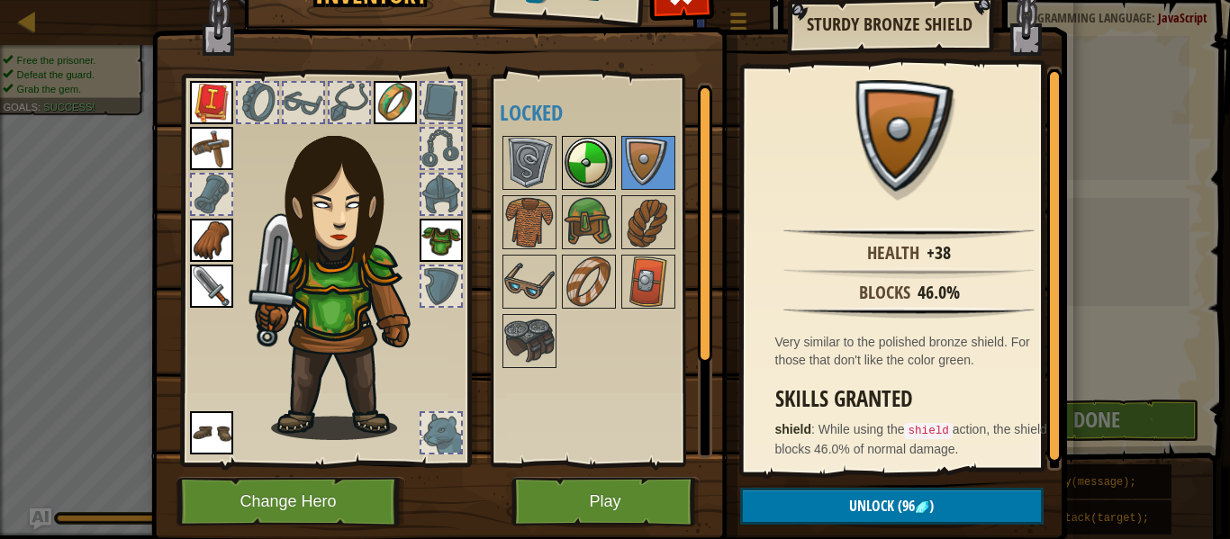
click at [572, 164] on img at bounding box center [588, 163] width 50 height 50
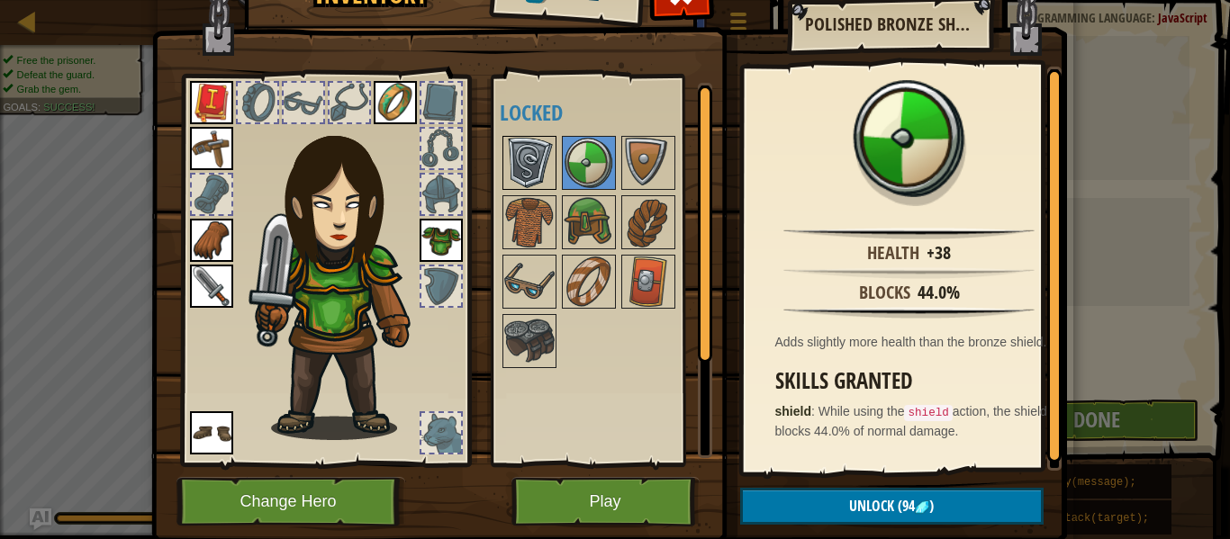
click at [544, 164] on img at bounding box center [529, 163] width 50 height 50
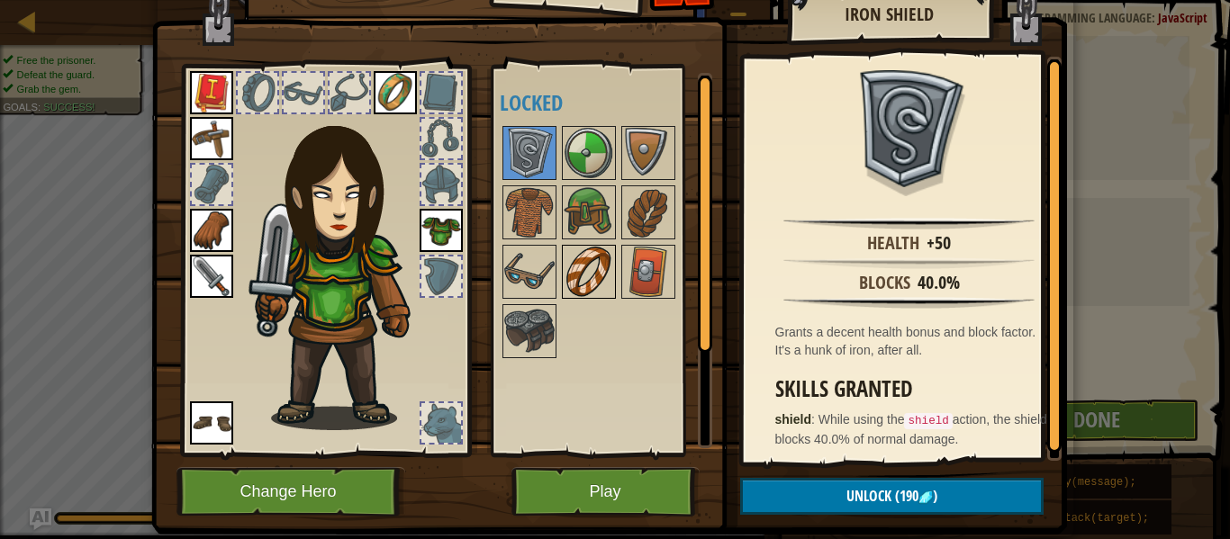
scroll to position [36, 0]
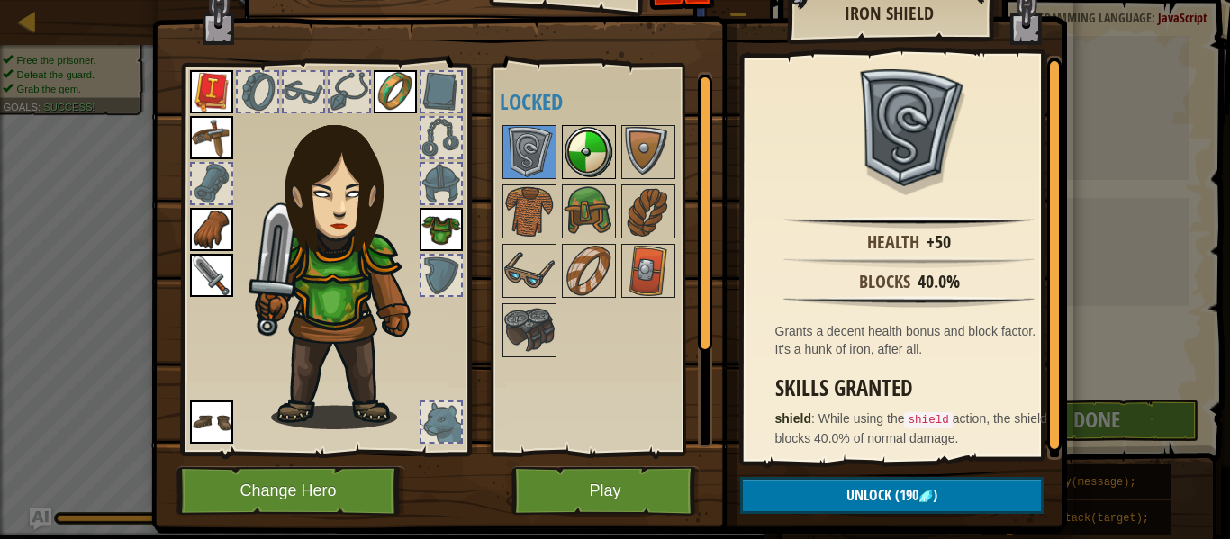
click at [587, 155] on img at bounding box center [588, 152] width 50 height 50
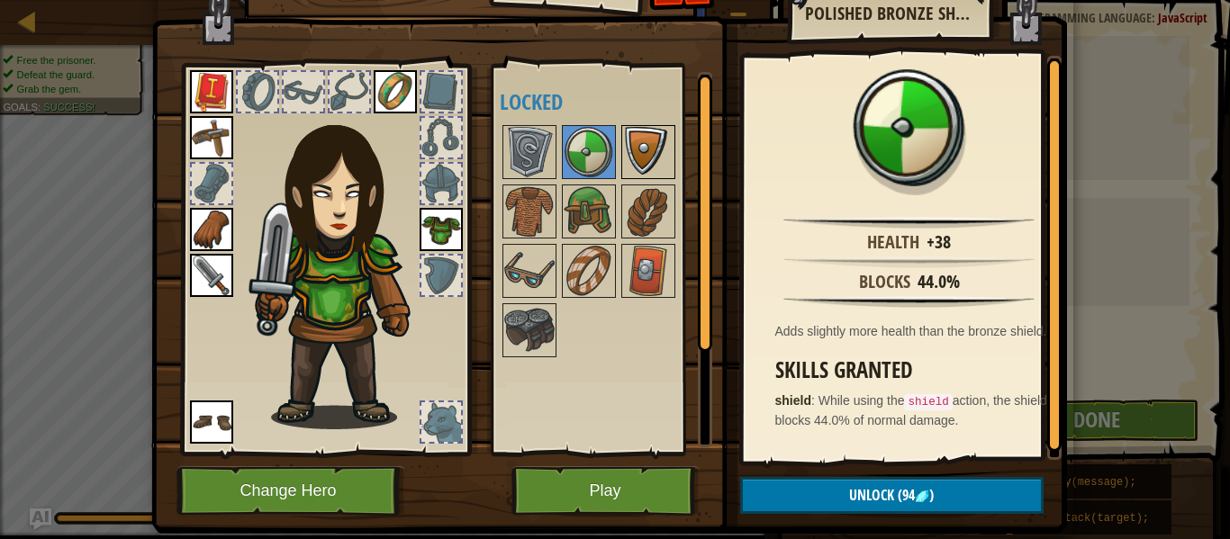
click at [623, 152] on img at bounding box center [648, 152] width 50 height 50
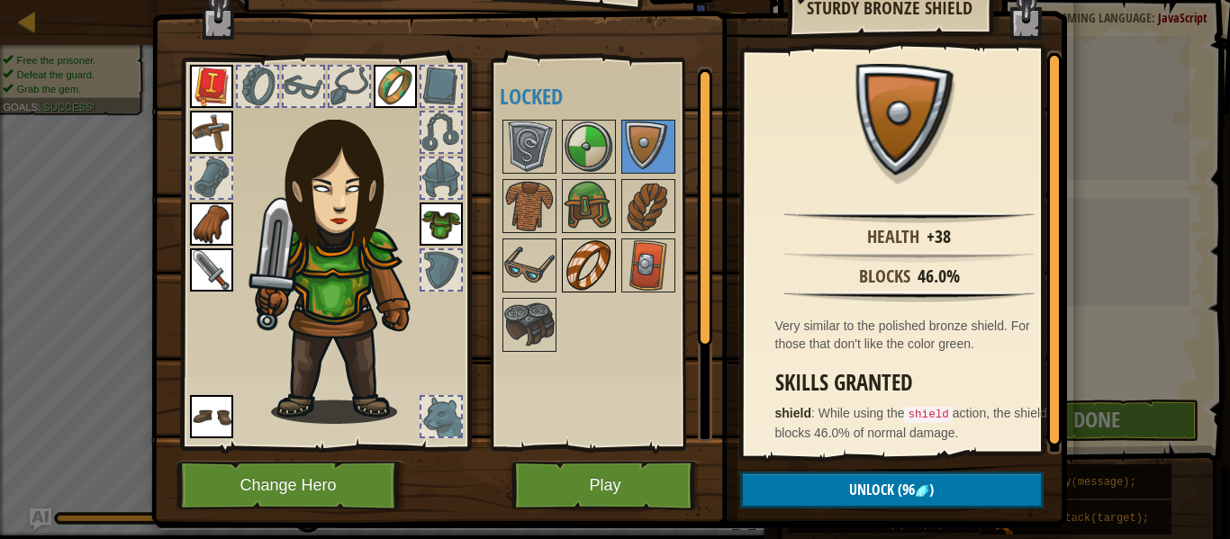
scroll to position [42, 0]
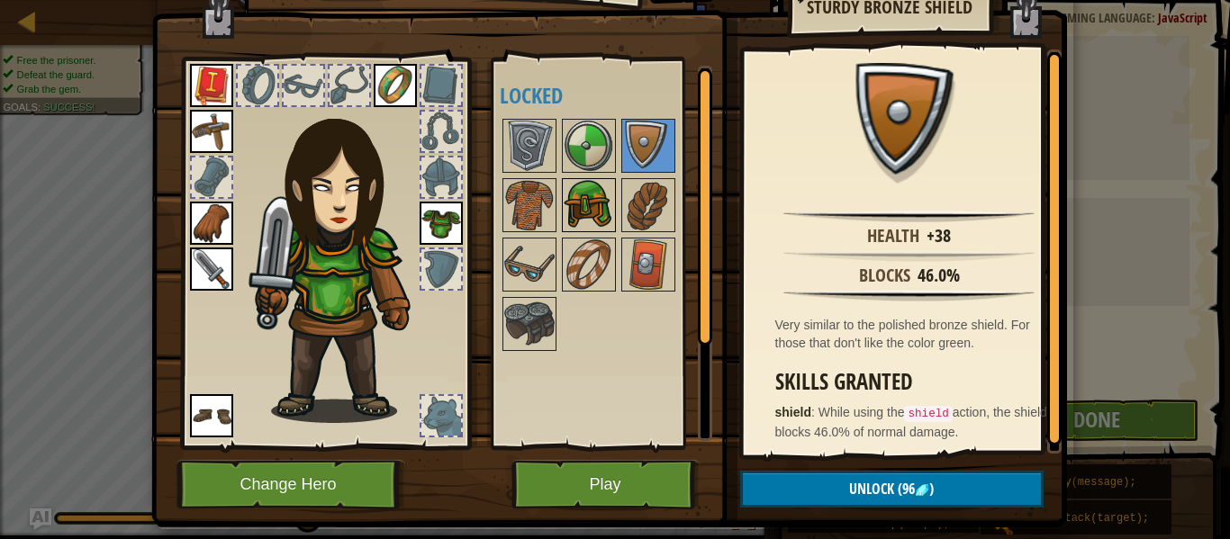
click at [567, 223] on img at bounding box center [588, 205] width 50 height 50
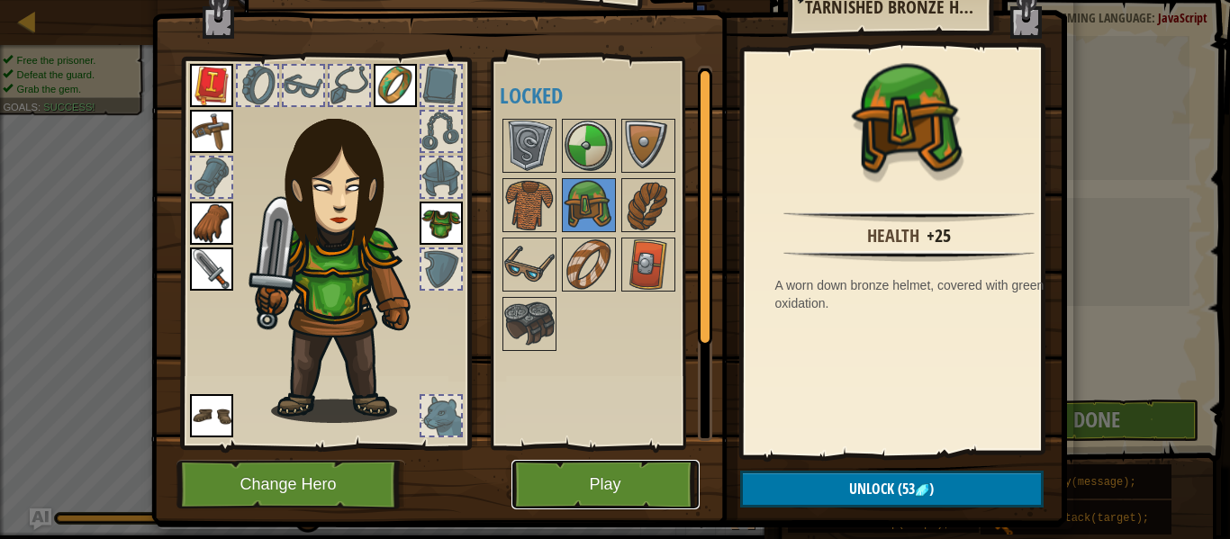
click at [582, 490] on button "Play" at bounding box center [605, 485] width 188 height 50
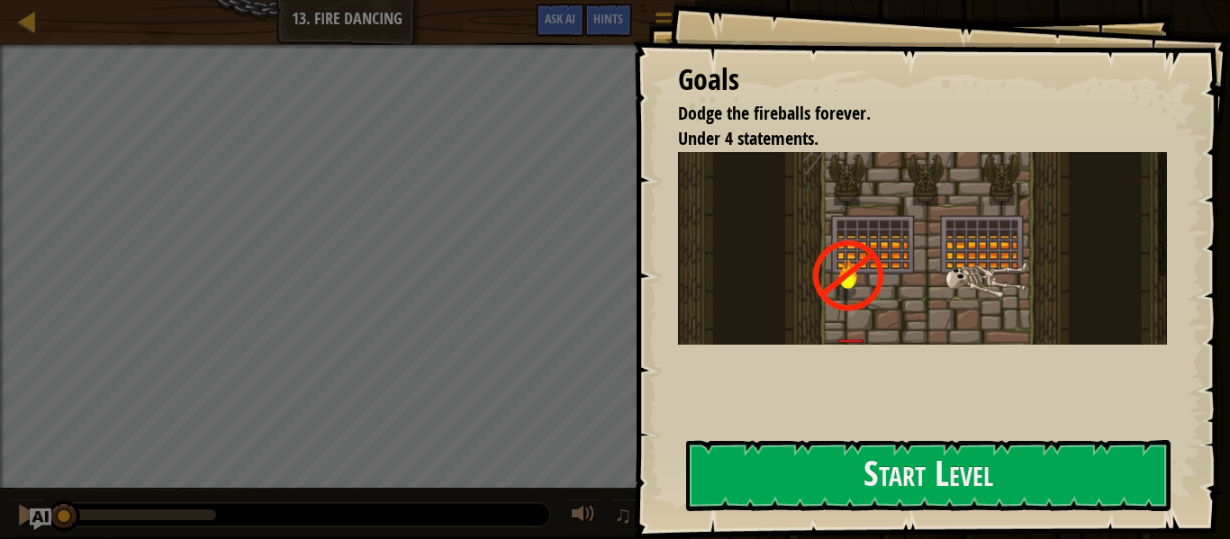
click at [734, 423] on div "Goals Dodge the fireballs forever. Under 4 statements. Avoid the fireballs by d…" at bounding box center [931, 269] width 597 height 539
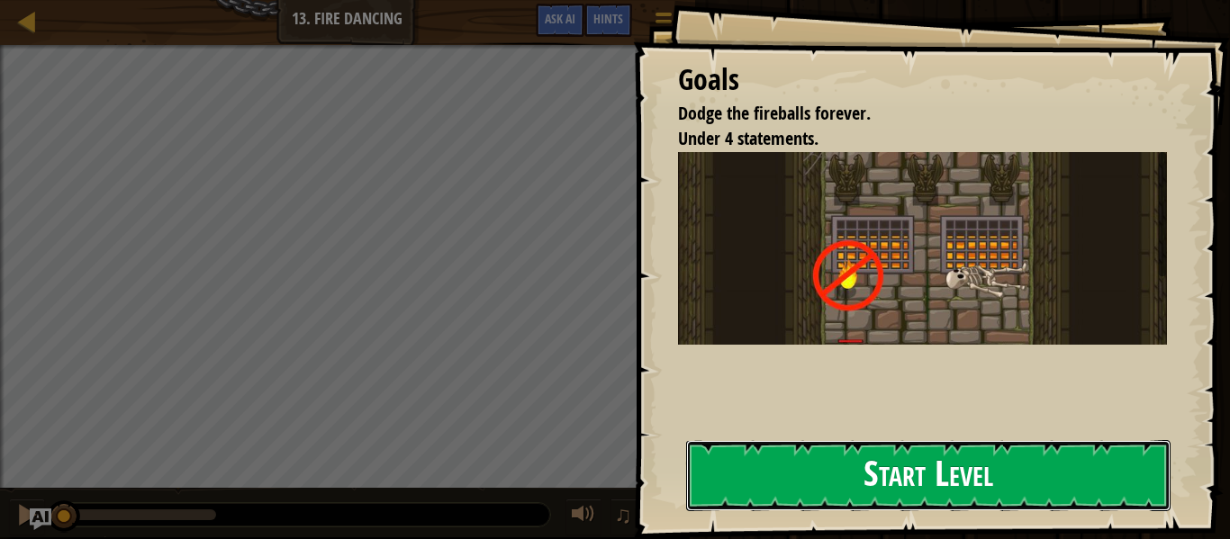
click at [723, 475] on button "Start Level" at bounding box center [928, 475] width 484 height 71
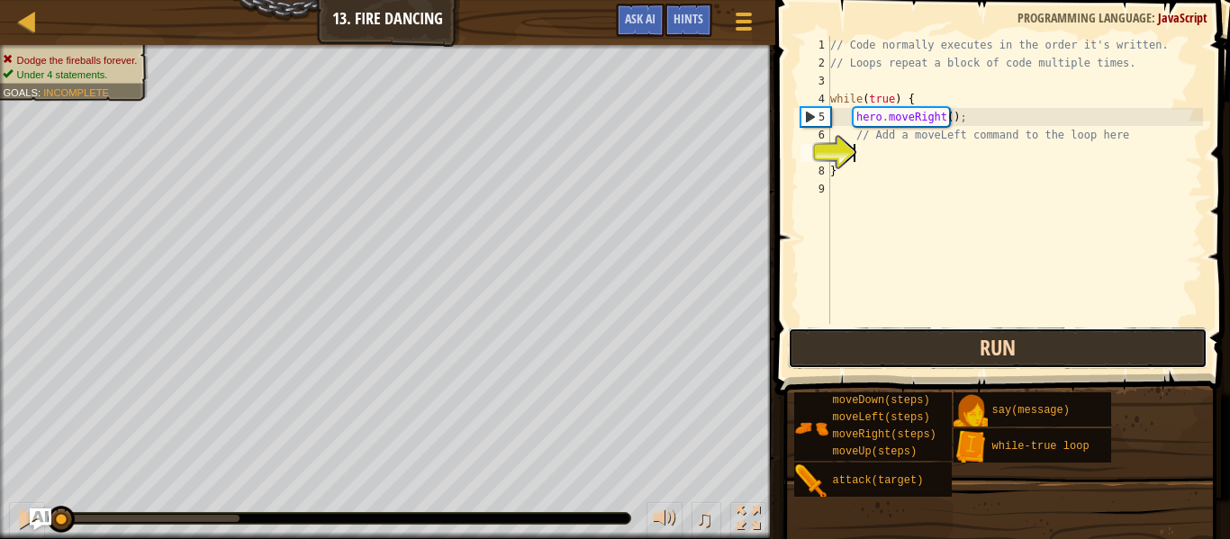
click at [900, 356] on button "Run" at bounding box center [997, 348] width 419 height 41
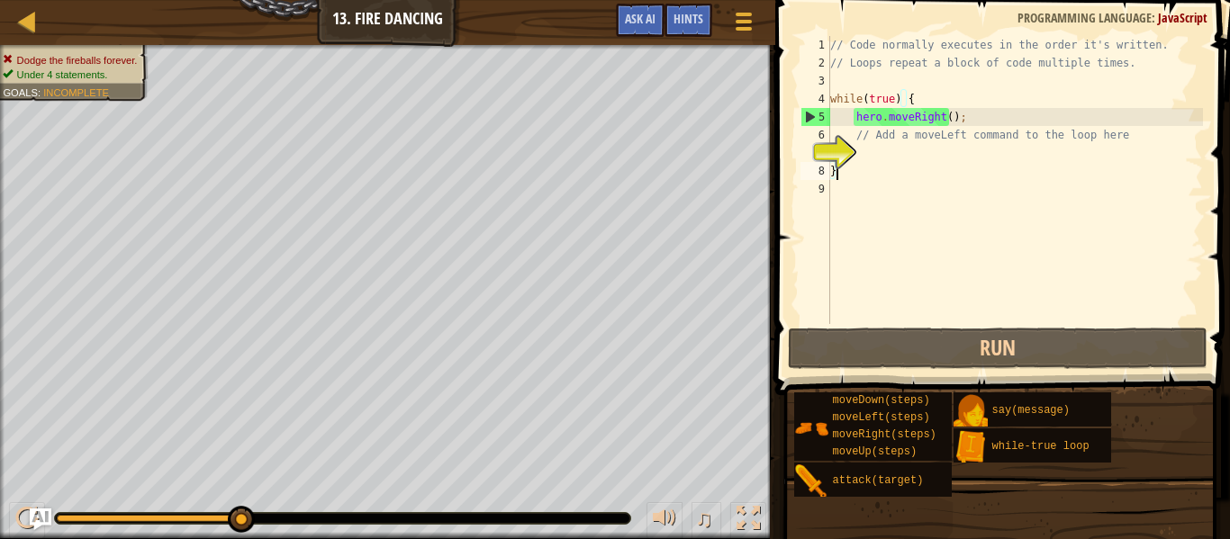
click at [886, 168] on div "// Code normally executes in the order it's written. // Loops repeat a block of…" at bounding box center [1014, 198] width 376 height 324
type textarea "}"
click at [884, 148] on div "// Code normally executes in the order it's written. // Loops repeat a block of…" at bounding box center [1014, 198] width 376 height 324
type textarea "h"
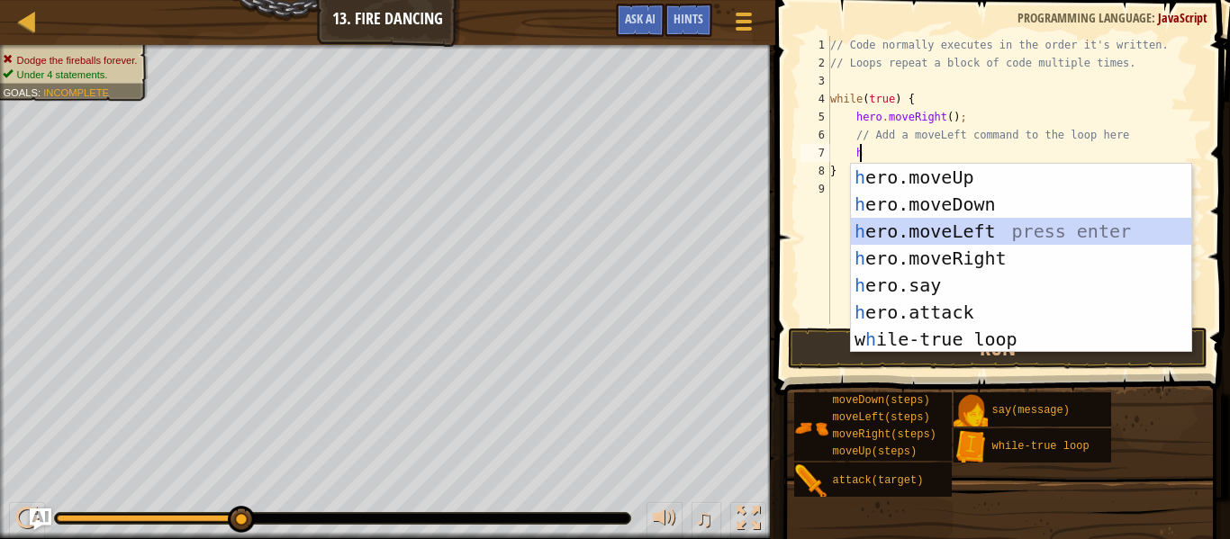
click at [972, 227] on div "h ero.moveUp press enter h ero.moveDown press enter h ero.moveLeft press enter …" at bounding box center [1021, 285] width 340 height 243
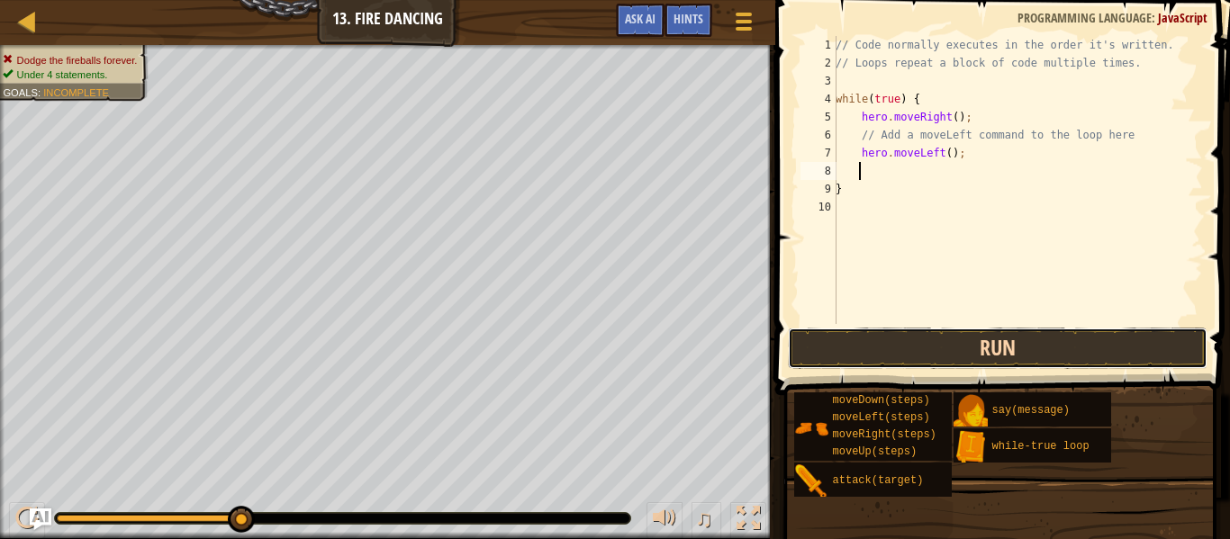
click at [940, 356] on button "Run" at bounding box center [997, 348] width 419 height 41
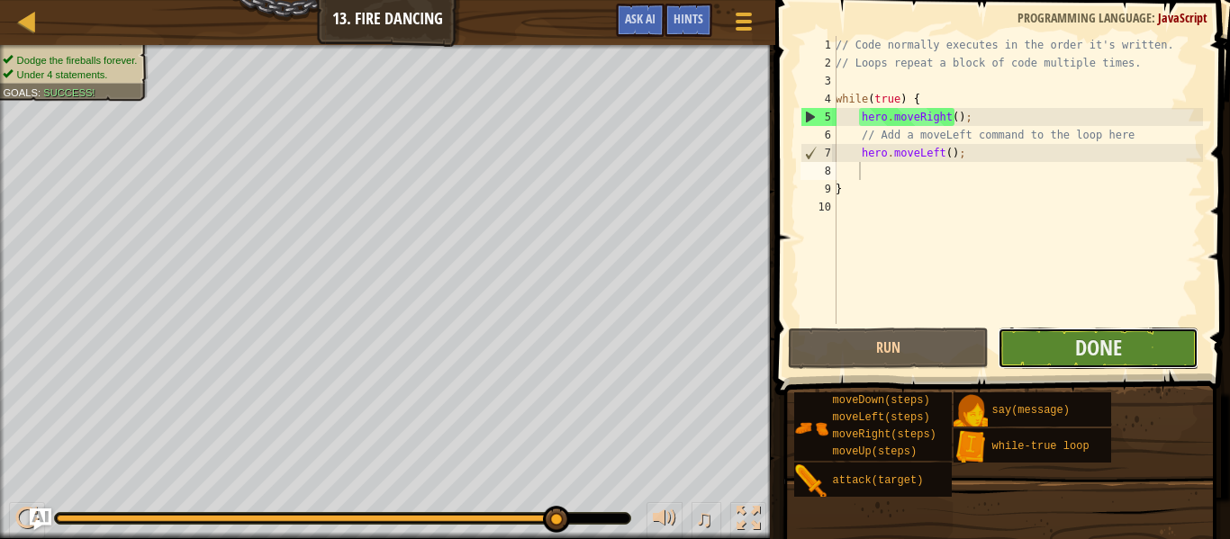
click at [1072, 353] on button "Done" at bounding box center [1097, 348] width 201 height 41
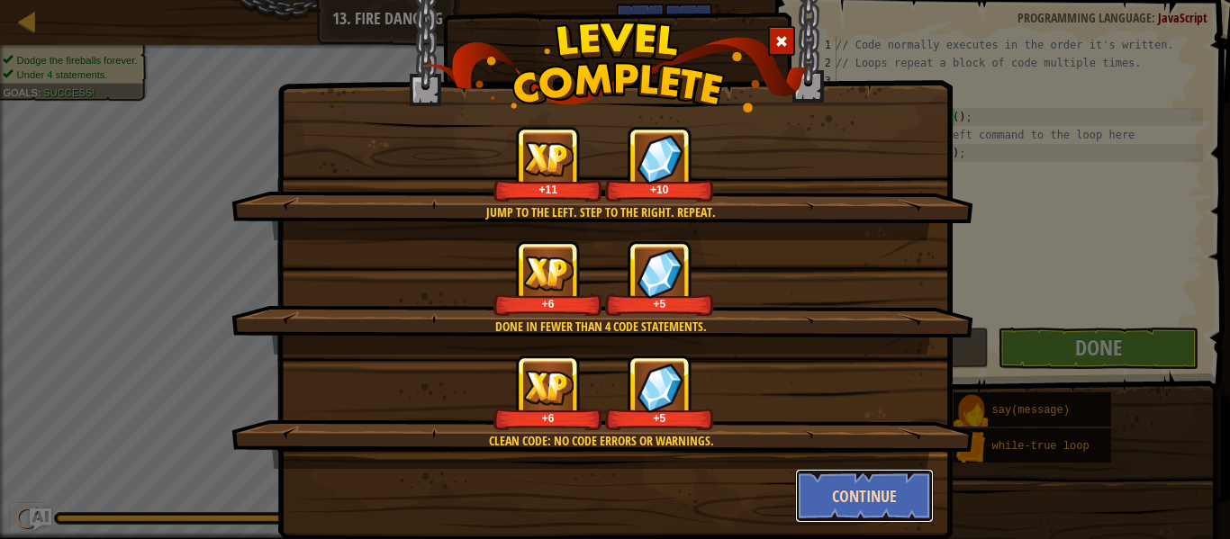
click at [844, 483] on button "Continue" at bounding box center [865, 496] width 140 height 54
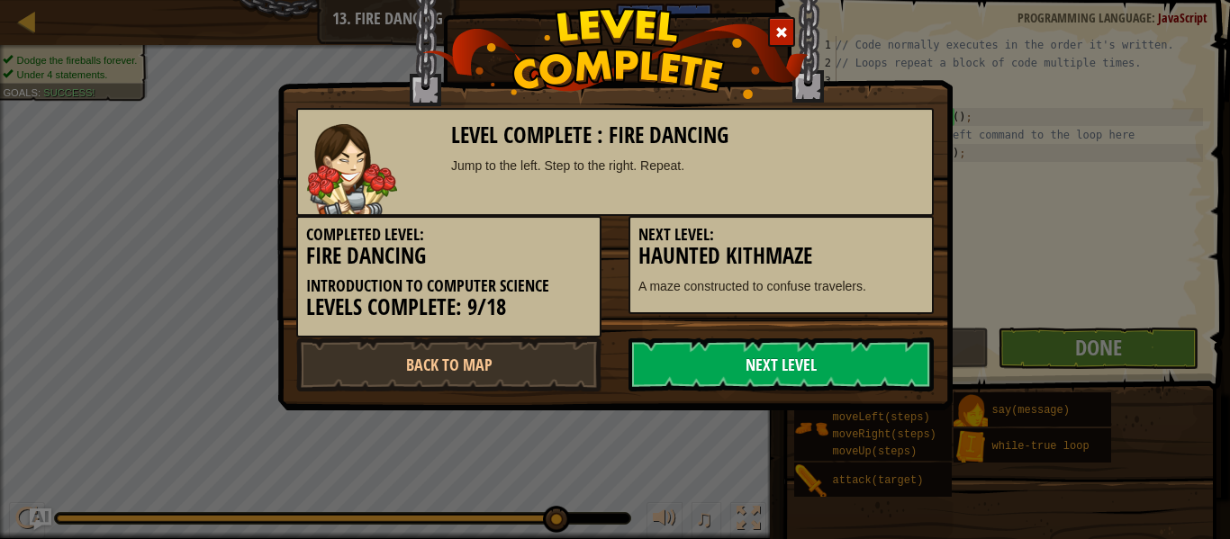
click at [804, 374] on link "Next Level" at bounding box center [780, 365] width 305 height 54
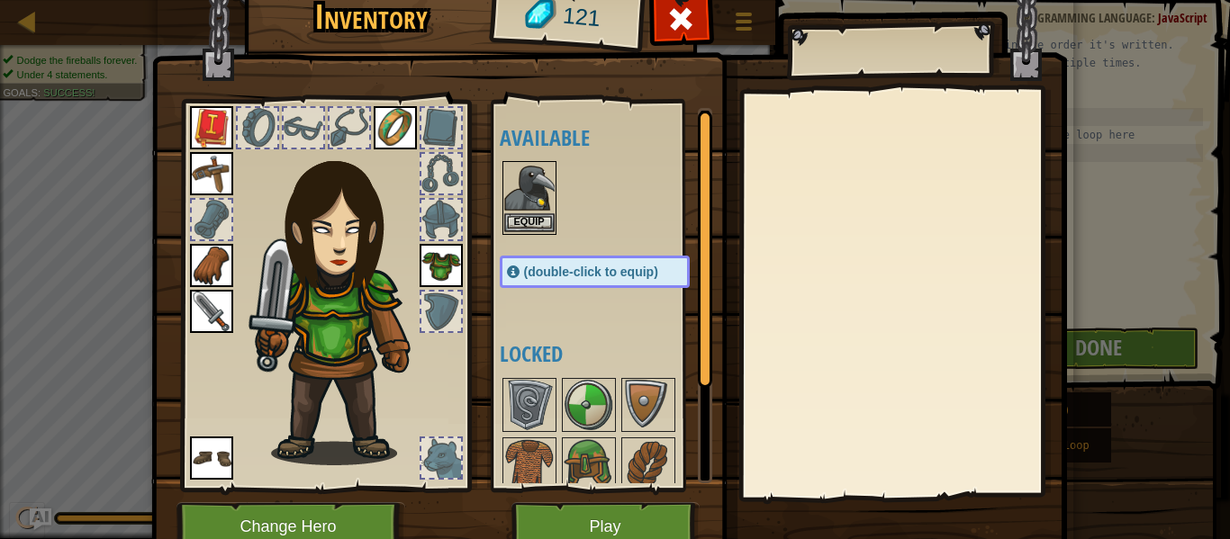
click at [509, 191] on img at bounding box center [529, 188] width 50 height 50
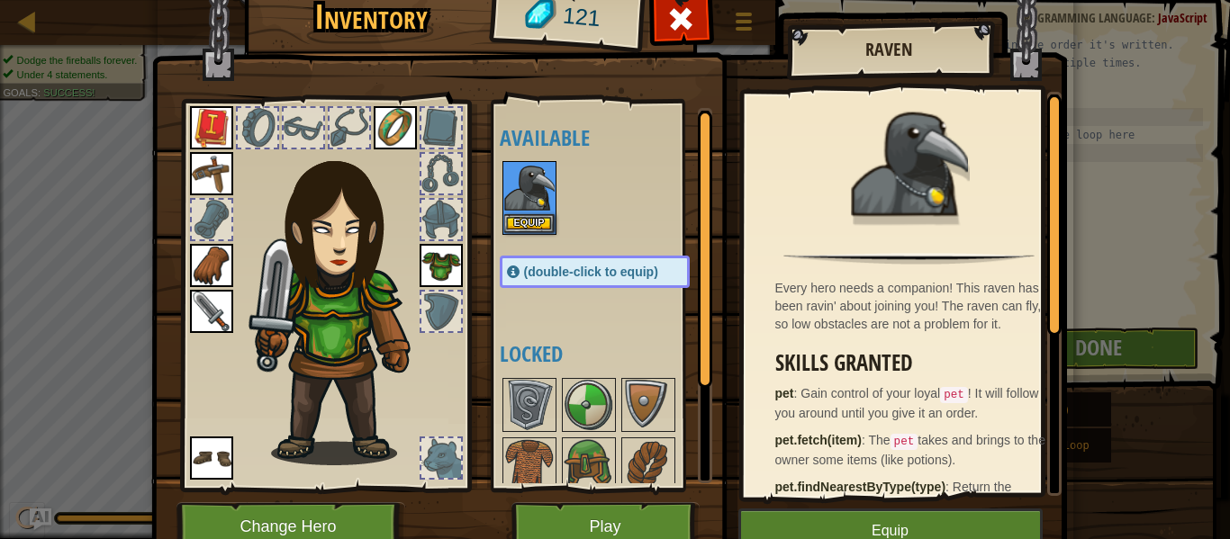
click at [521, 236] on div at bounding box center [613, 197] width 226 height 79
click at [519, 223] on button "Equip" at bounding box center [529, 222] width 50 height 19
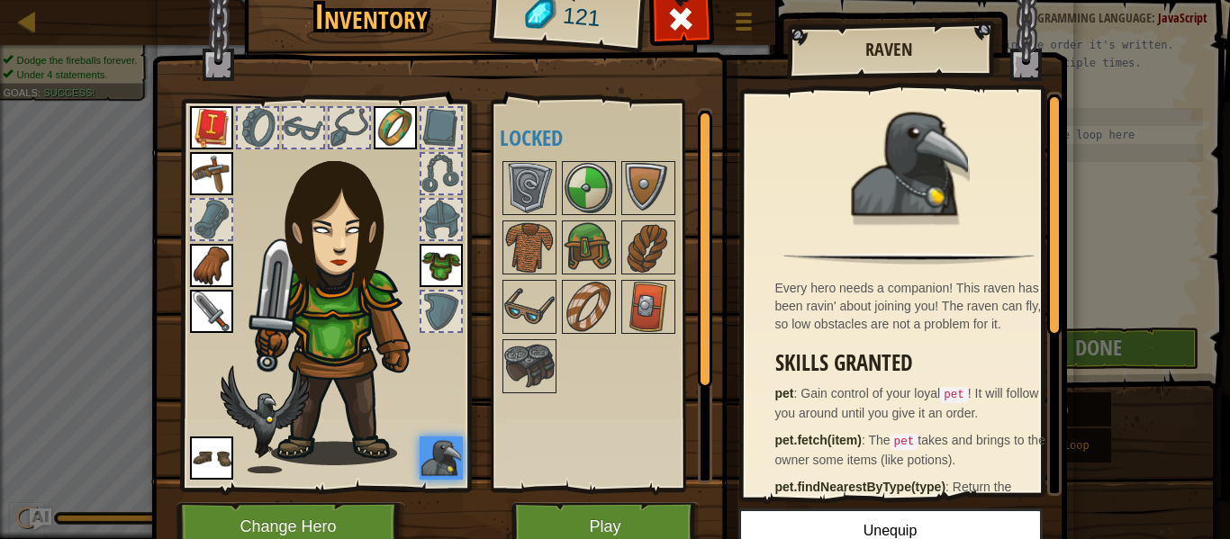
drag, startPoint x: 519, startPoint y: 223, endPoint x: 653, endPoint y: 357, distance: 189.0
click at [653, 357] on div "Available Equip Equip Equip Equip Equip Equip Equip Equip (double-click to equi…" at bounding box center [613, 295] width 226 height 375
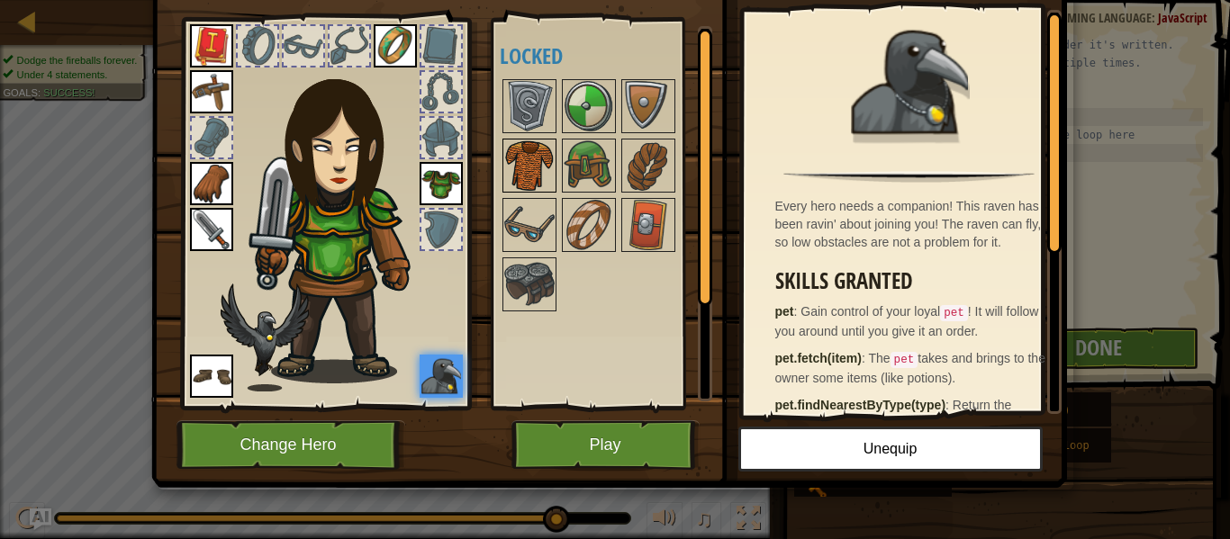
click at [534, 168] on img at bounding box center [529, 165] width 50 height 50
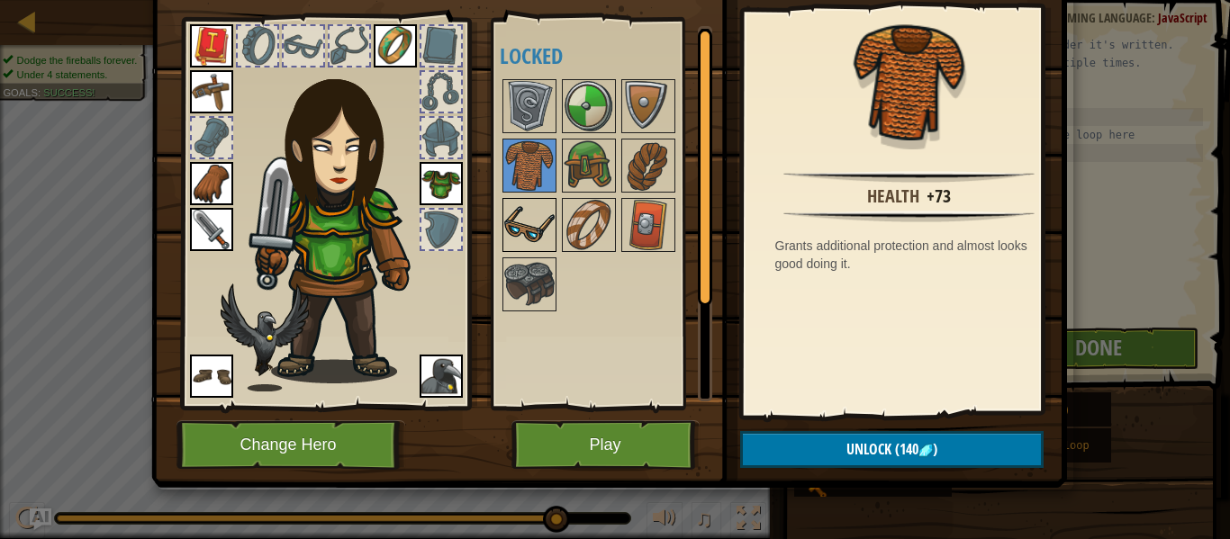
click at [521, 221] on img at bounding box center [529, 225] width 50 height 50
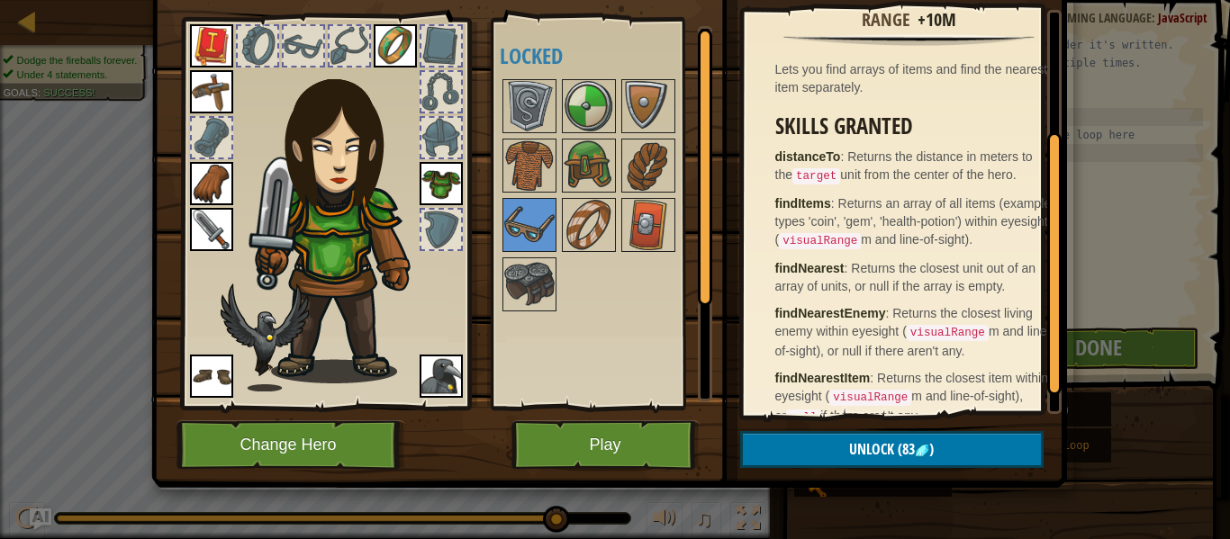
scroll to position [216, 0]
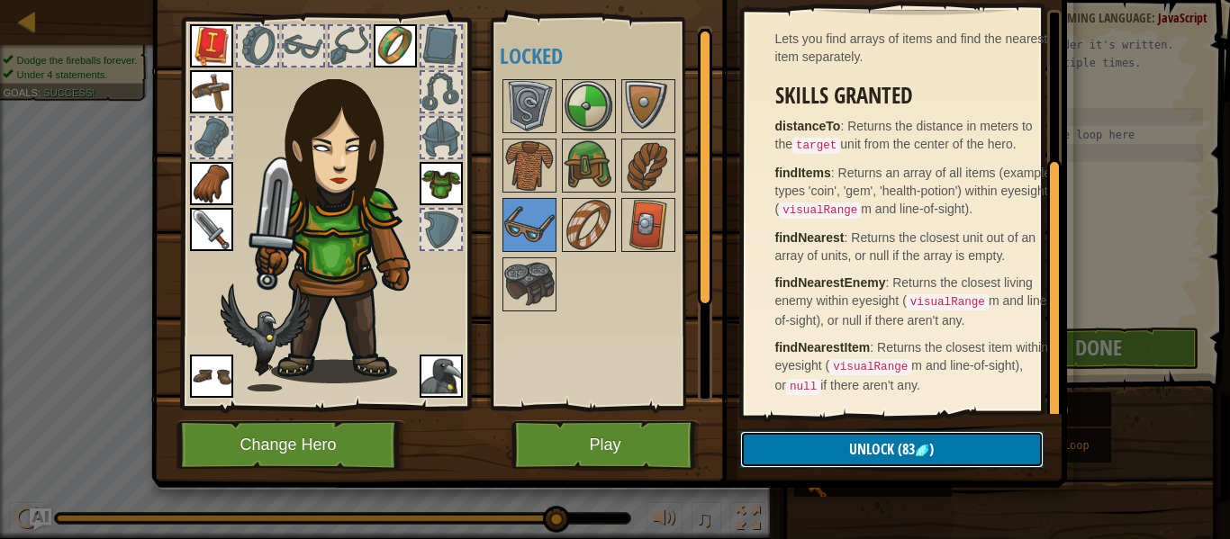
click at [886, 446] on span "Unlock" at bounding box center [871, 449] width 45 height 20
click at [886, 446] on button "Confirm" at bounding box center [891, 449] width 303 height 37
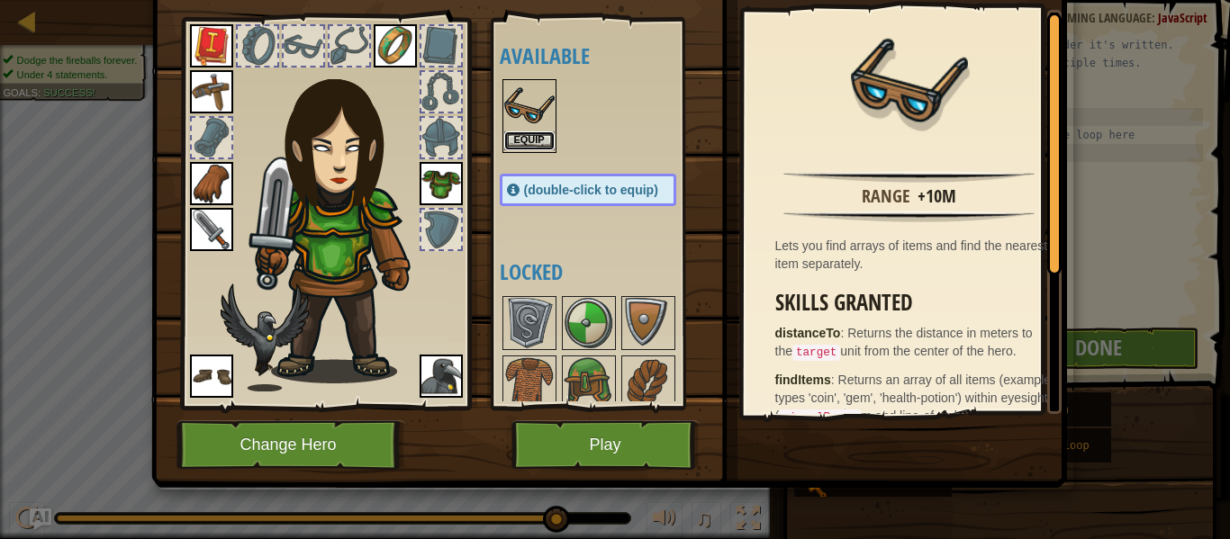
click at [518, 133] on button "Equip" at bounding box center [529, 140] width 50 height 19
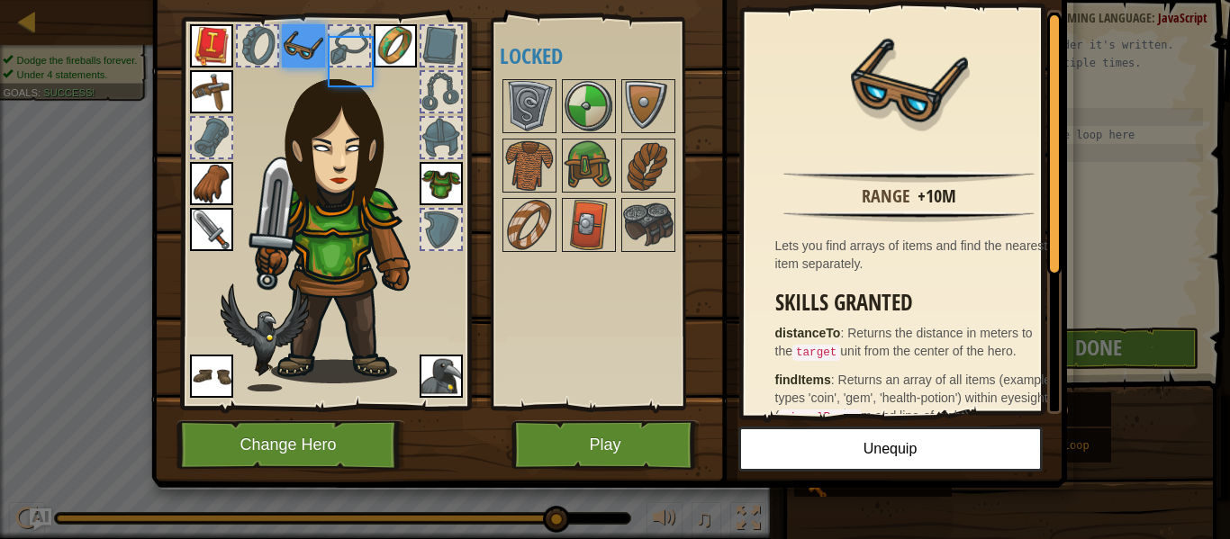
click at [518, 133] on div at bounding box center [529, 106] width 54 height 54
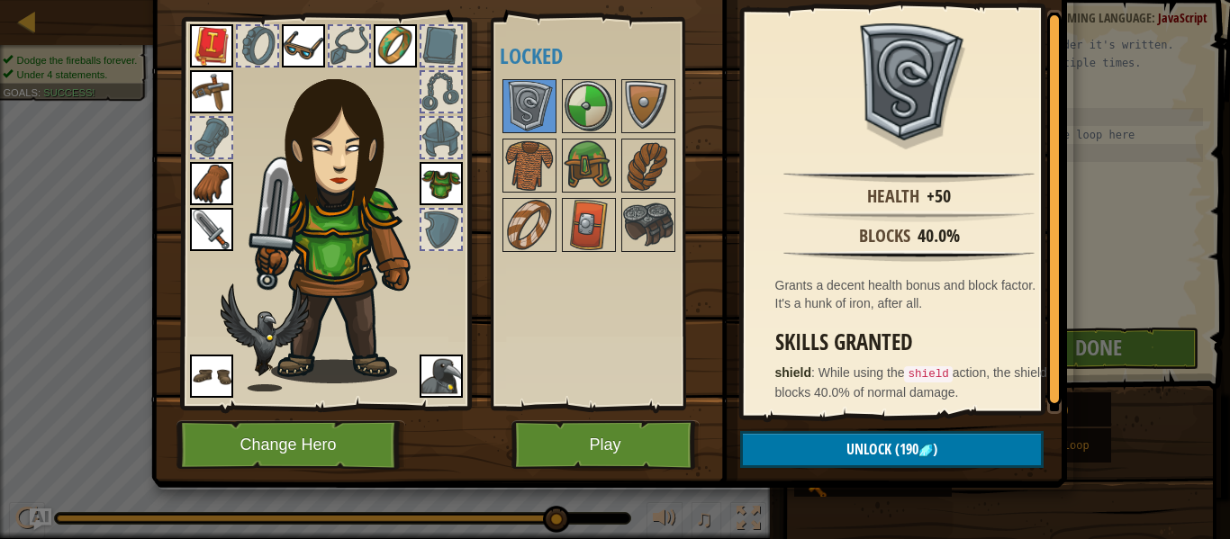
click at [603, 359] on div "Available Equip Equip Equip Equip Equip Equip Equip Equip Equip (double-click t…" at bounding box center [606, 213] width 212 height 375
click at [615, 437] on button "Play" at bounding box center [605, 445] width 188 height 50
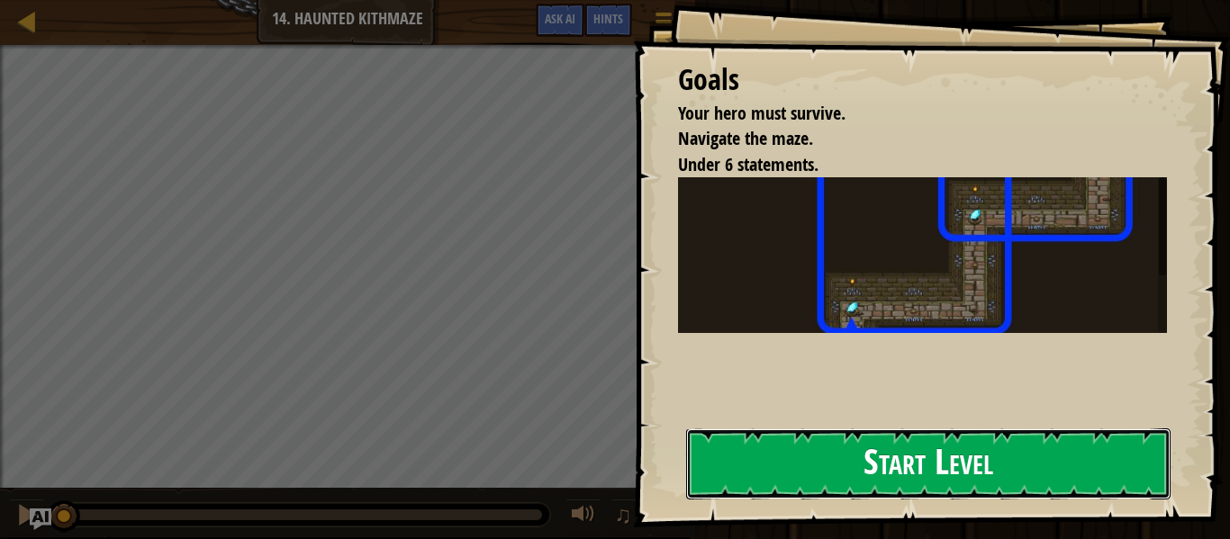
click at [798, 449] on button "Start Level" at bounding box center [928, 463] width 484 height 71
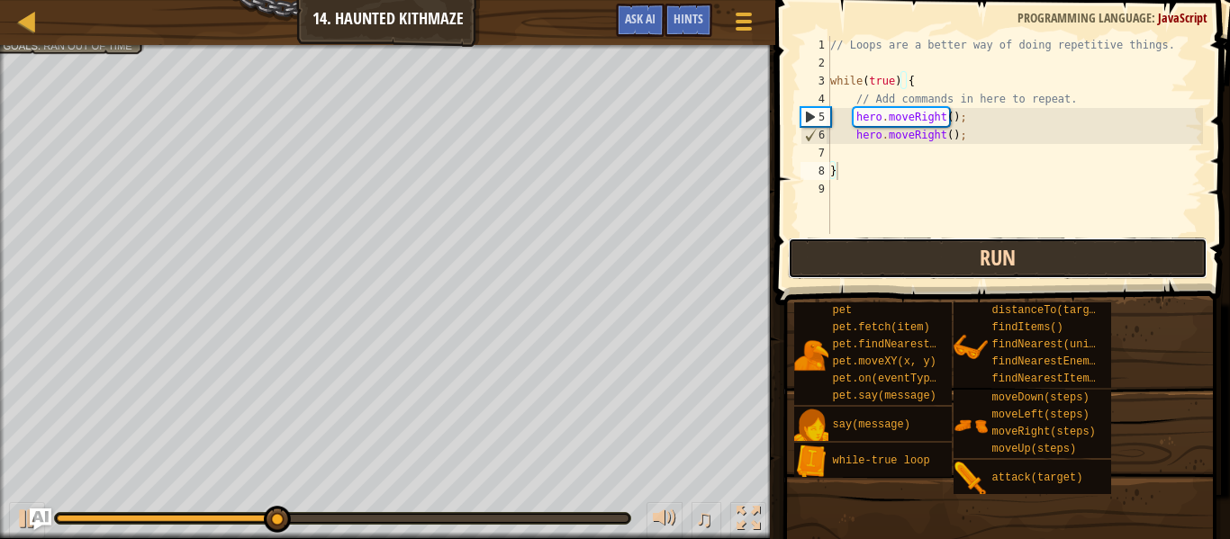
click at [800, 255] on button "Run" at bounding box center [997, 258] width 419 height 41
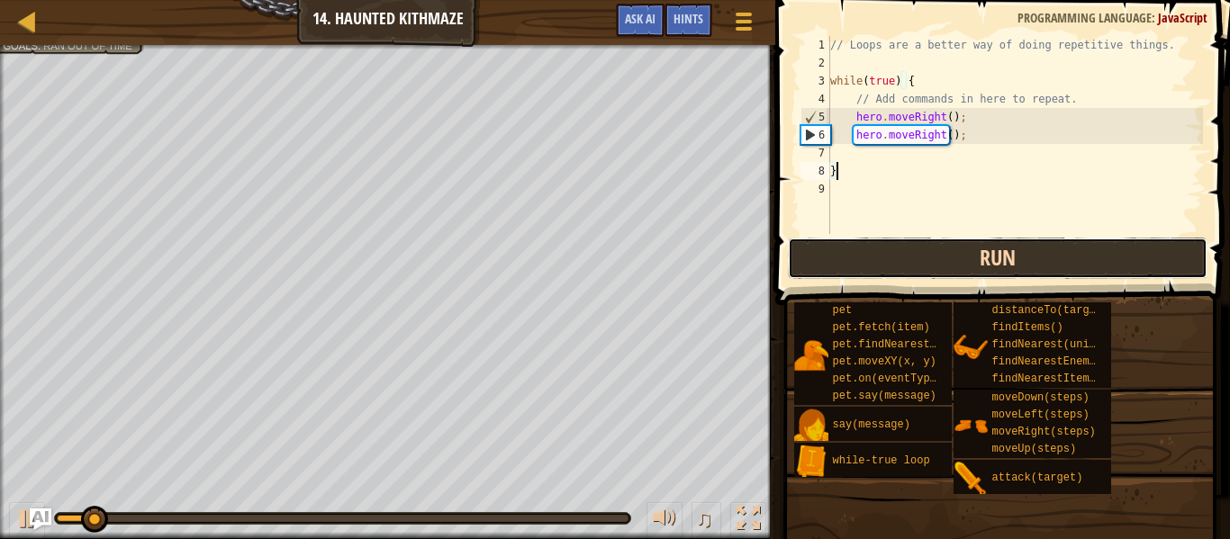
click at [800, 255] on button "Run" at bounding box center [997, 258] width 419 height 41
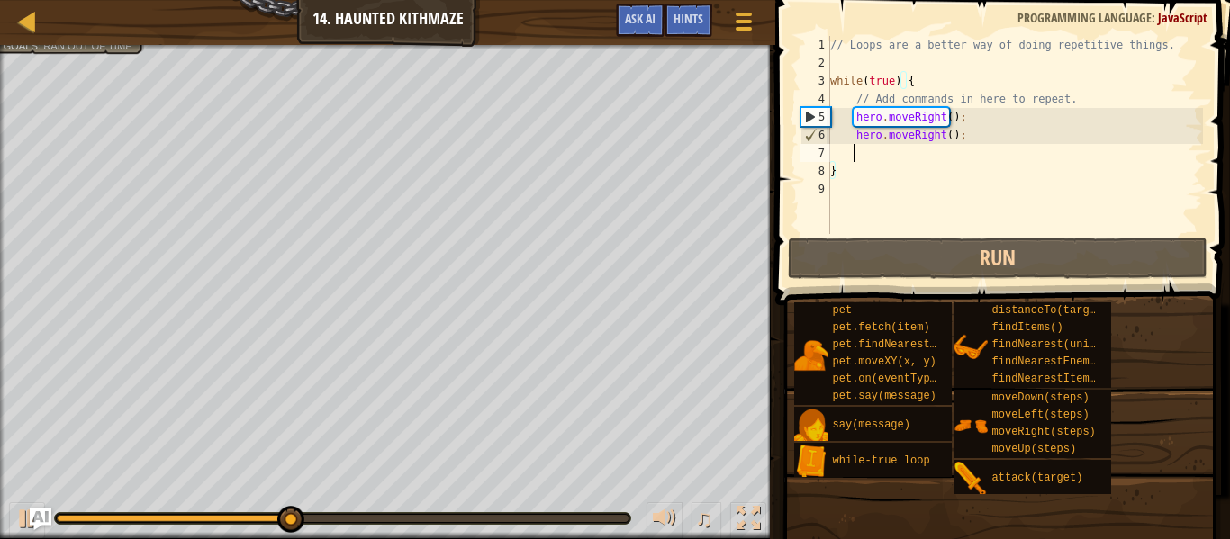
click at [921, 151] on div "// Loops are a better way of doing repetitive things. while ( true ) { // Add c…" at bounding box center [1014, 153] width 376 height 234
click at [913, 86] on div "// Loops are a better way of doing repetitive things. while ( true ) { // Add c…" at bounding box center [1014, 153] width 376 height 234
type textarea "while(true) {"
click at [942, 153] on div "// Loops are a better way of doing repetitive things. while ( true ) { // Add c…" at bounding box center [1014, 153] width 376 height 234
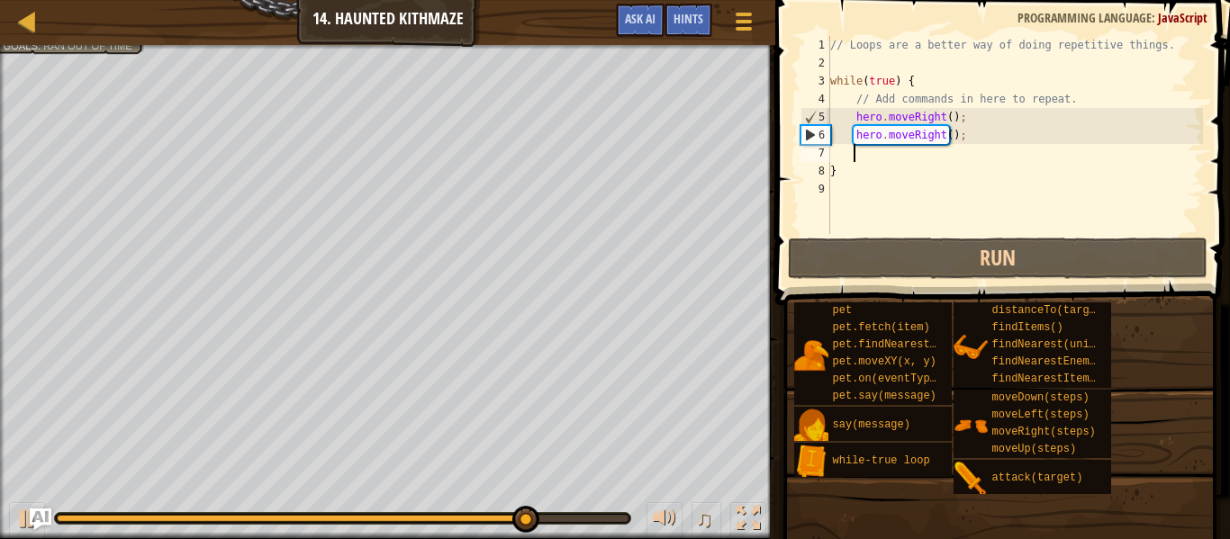
type textarea "h"
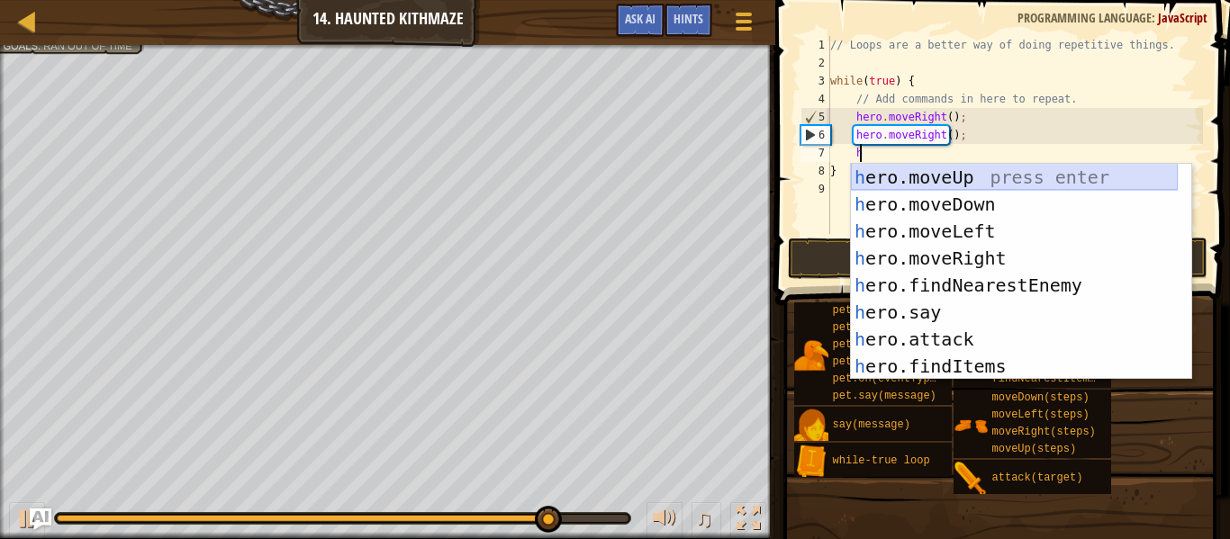
click at [928, 187] on div "h ero.moveUp press enter h ero.moveDown press enter h ero.moveLeft press enter …" at bounding box center [1014, 299] width 327 height 270
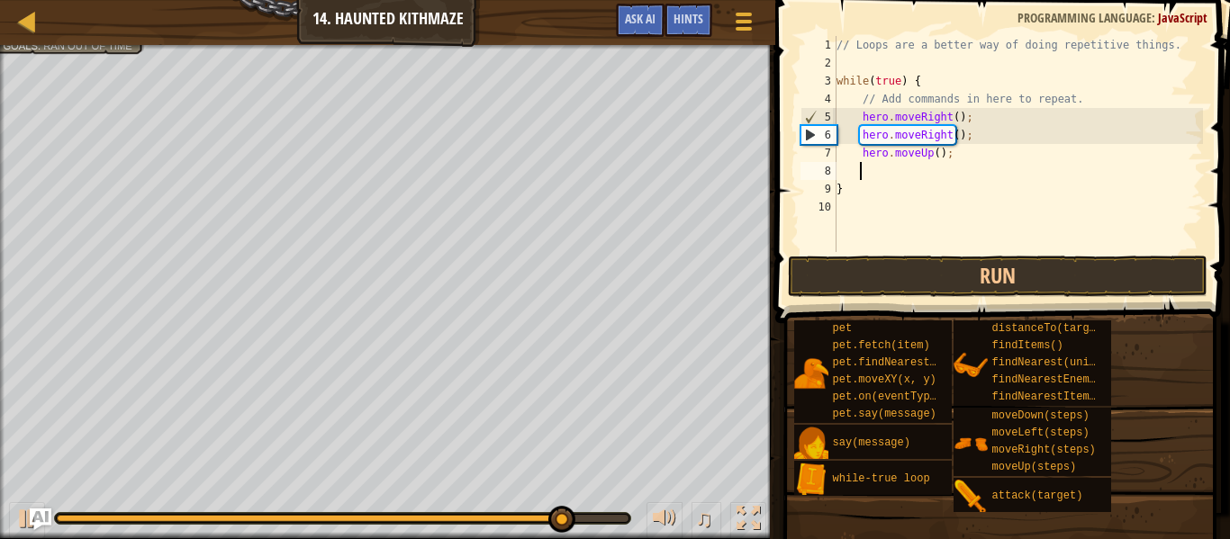
type textarea "h"
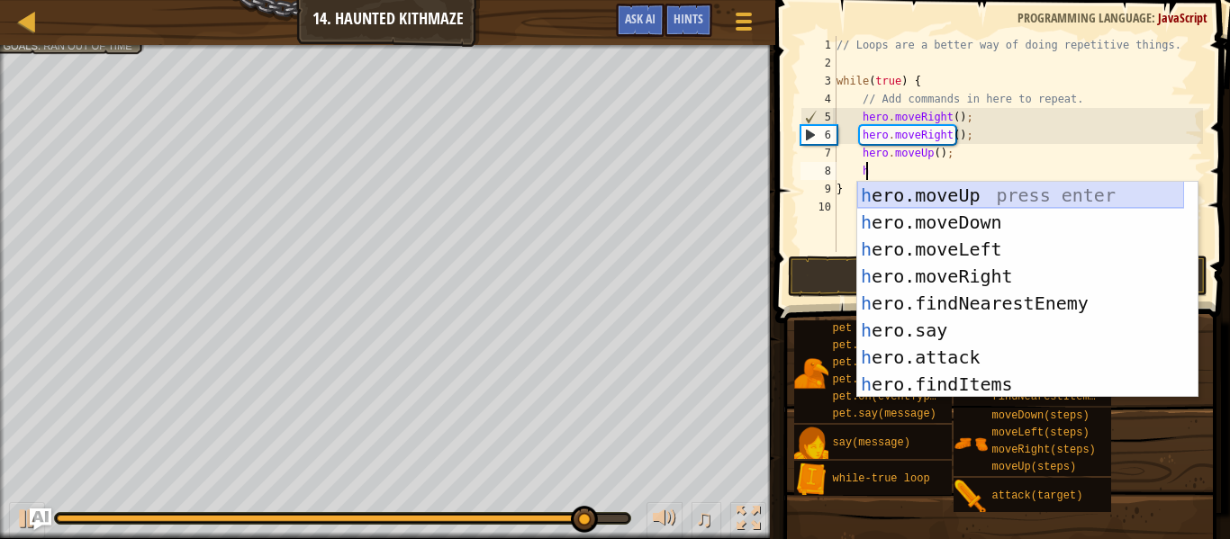
click at [931, 194] on div "h ero.moveUp press enter h ero.moveDown press enter h ero.moveLeft press enter …" at bounding box center [1020, 317] width 327 height 270
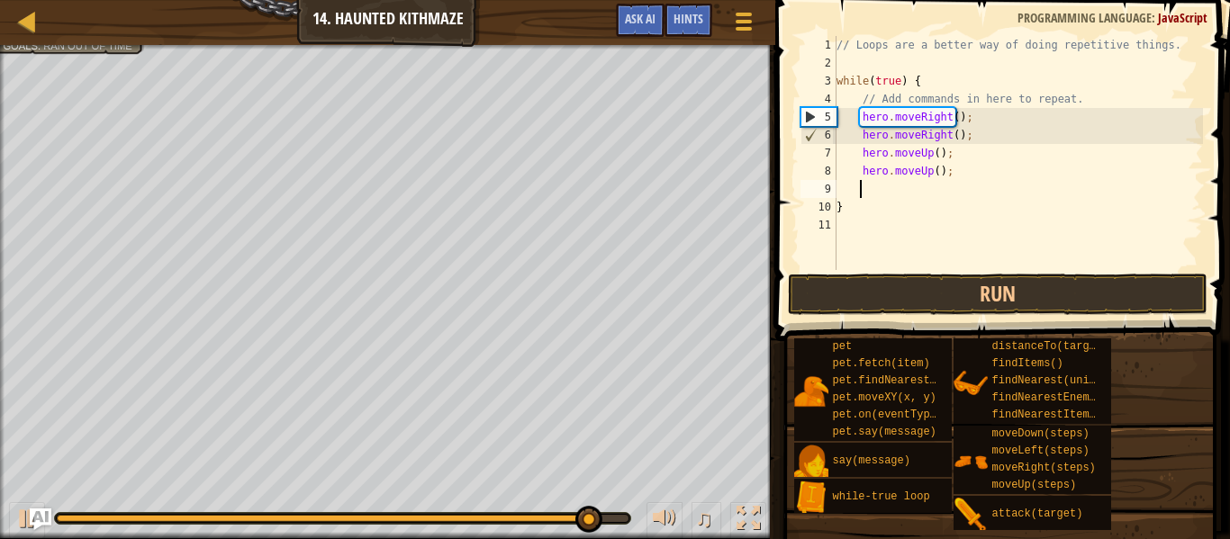
scroll to position [8, 1]
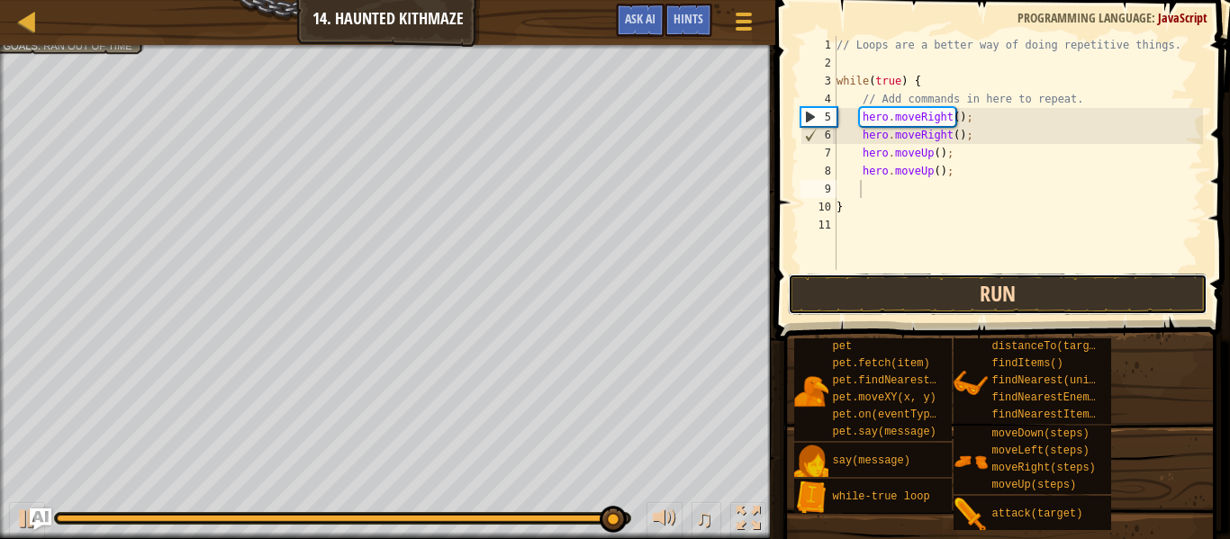
click at [963, 280] on button "Run" at bounding box center [997, 294] width 419 height 41
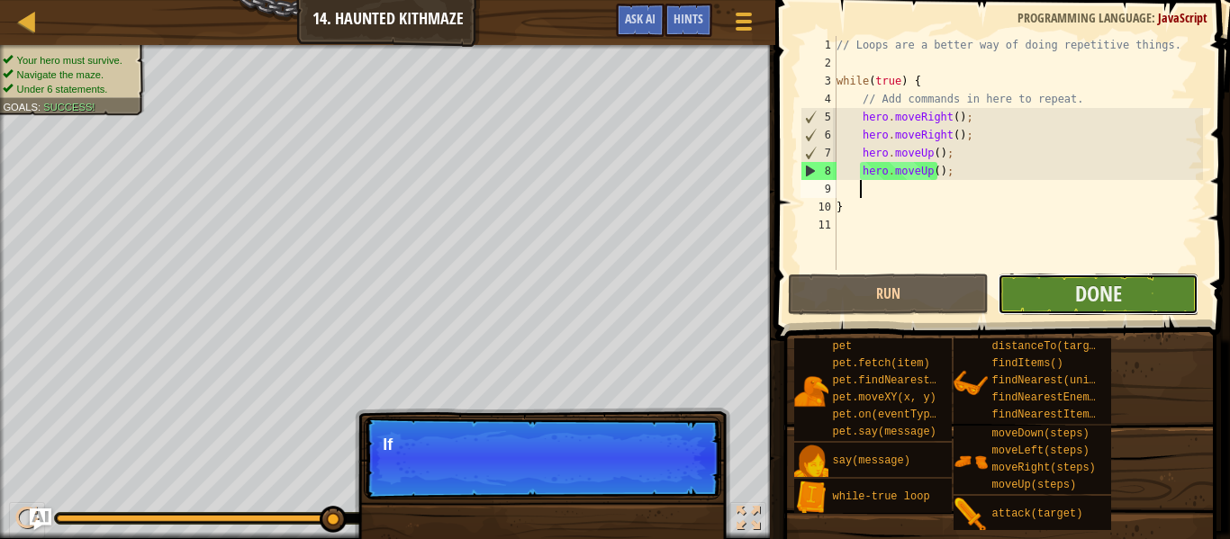
click at [1060, 293] on button "Done" at bounding box center [1097, 294] width 201 height 41
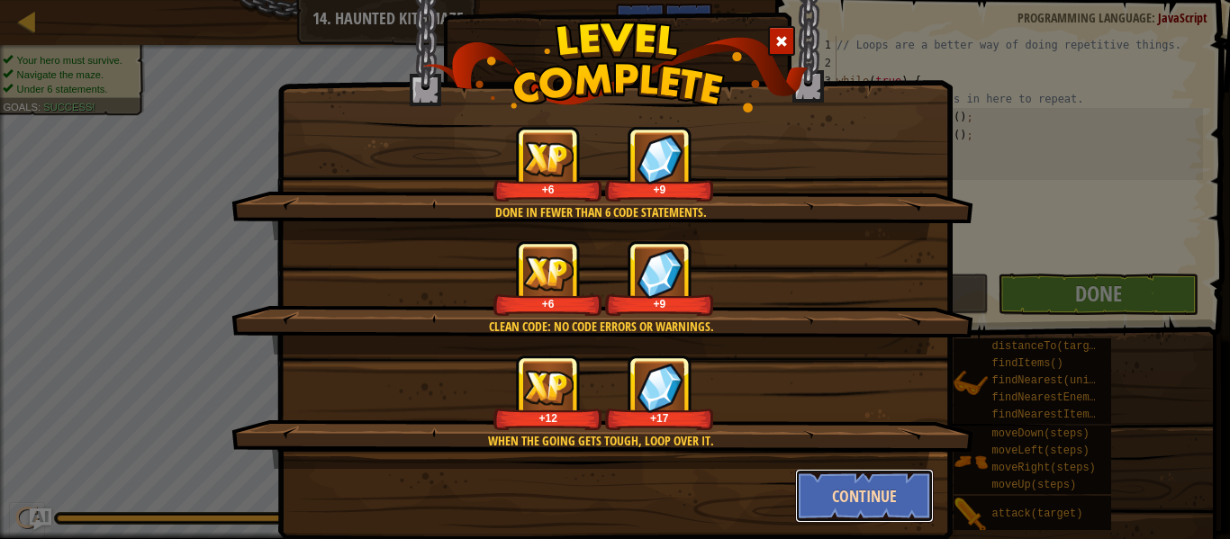
click at [843, 503] on button "Continue" at bounding box center [865, 496] width 140 height 54
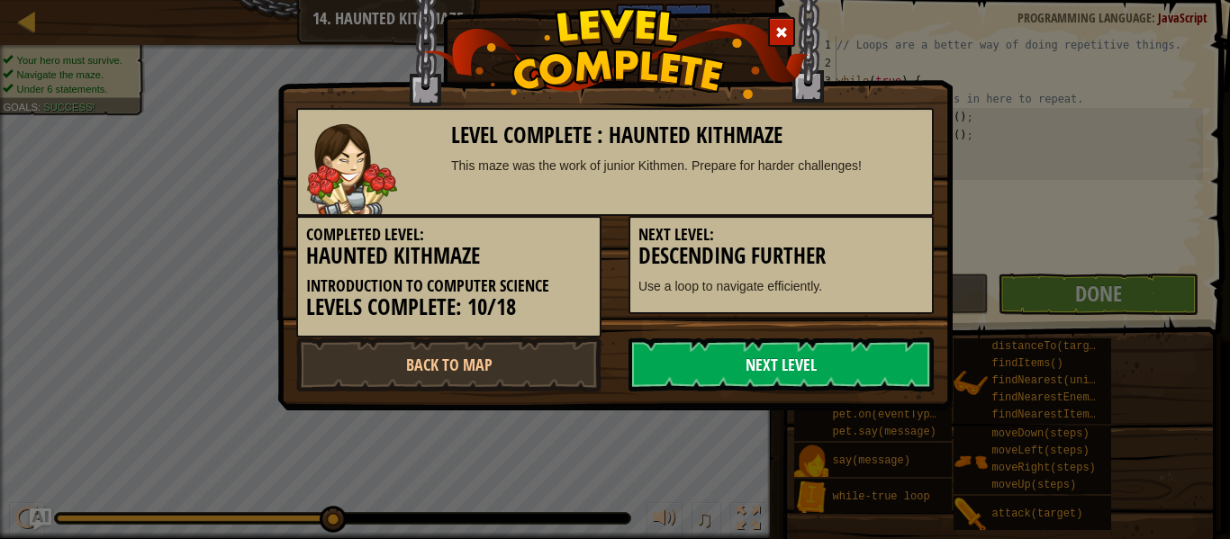
click at [861, 371] on link "Next Level" at bounding box center [780, 365] width 305 height 54
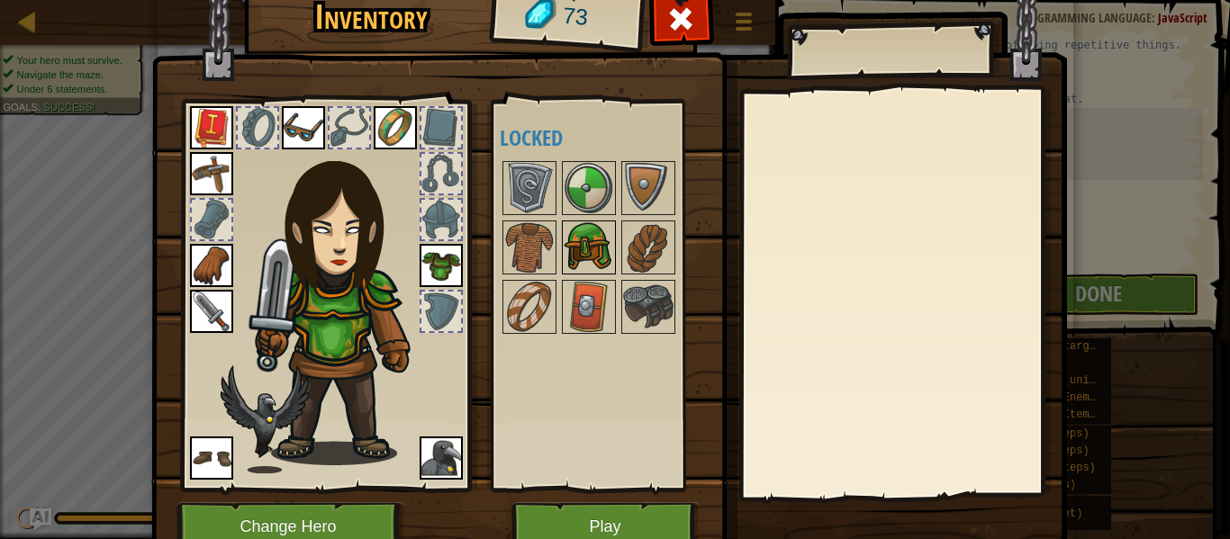
click at [588, 260] on img at bounding box center [588, 247] width 50 height 50
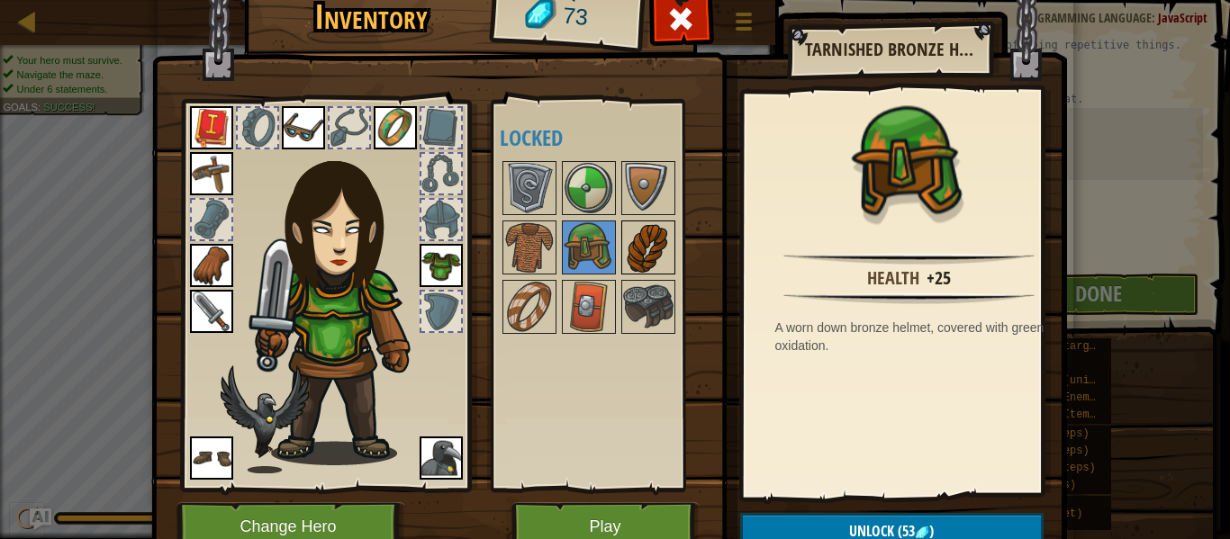
click at [633, 264] on img at bounding box center [648, 247] width 50 height 50
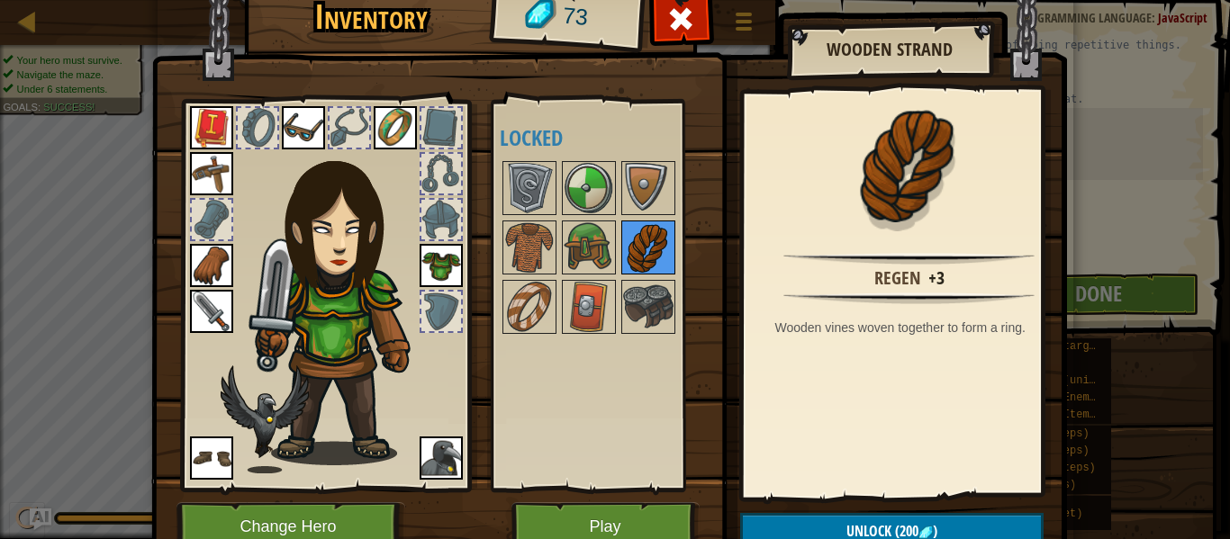
click at [632, 266] on img at bounding box center [648, 247] width 50 height 50
click at [563, 297] on img at bounding box center [588, 307] width 50 height 50
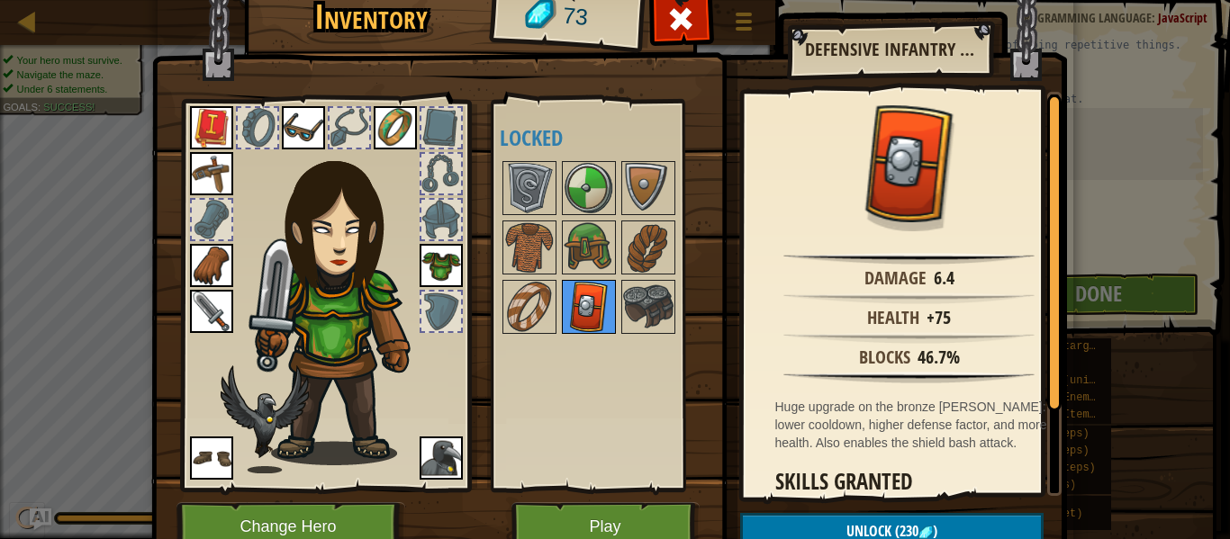
scroll to position [82, 0]
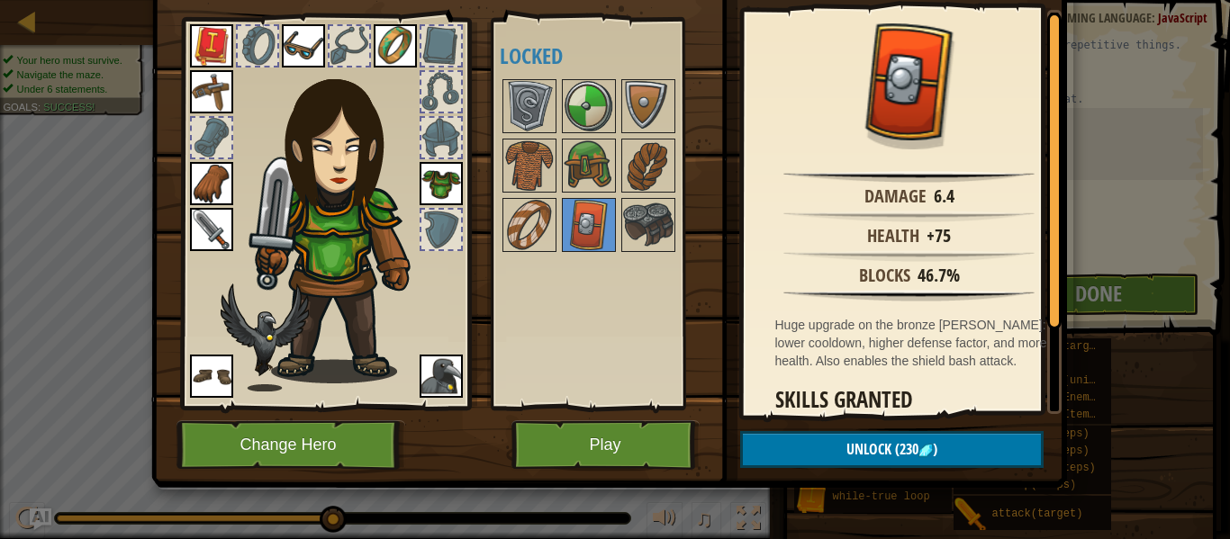
click at [383, 50] on img at bounding box center [395, 45] width 43 height 43
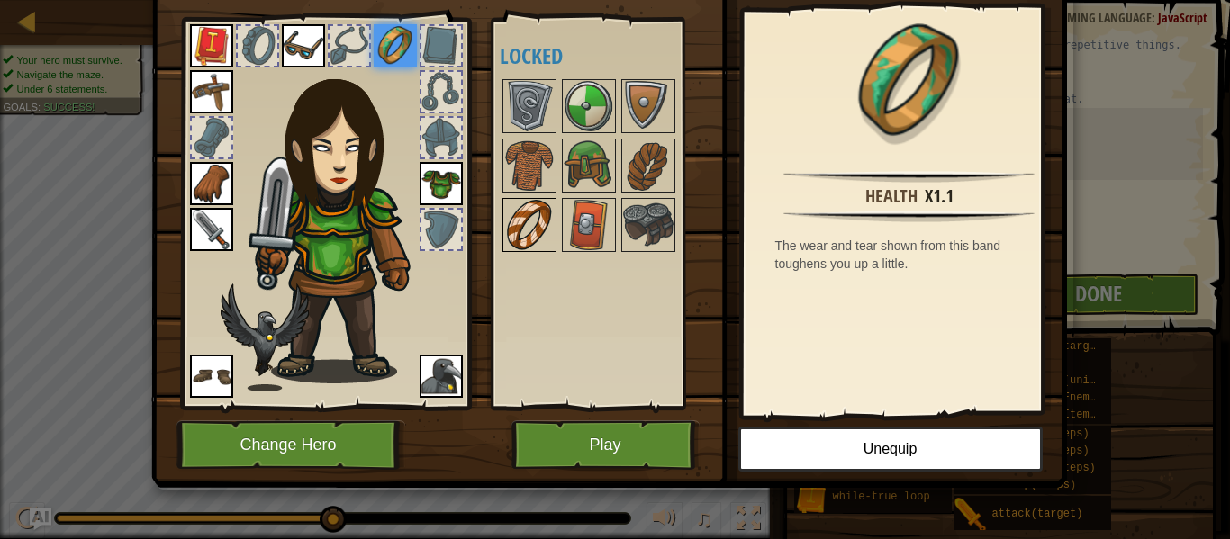
click at [539, 223] on img at bounding box center [529, 225] width 50 height 50
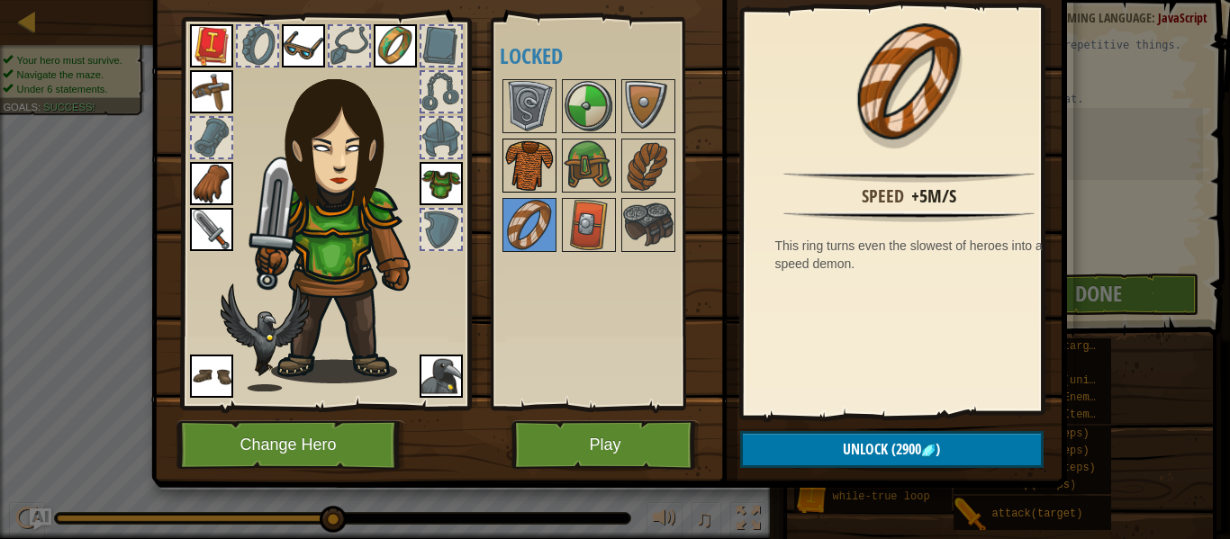
click at [536, 179] on img at bounding box center [529, 165] width 50 height 50
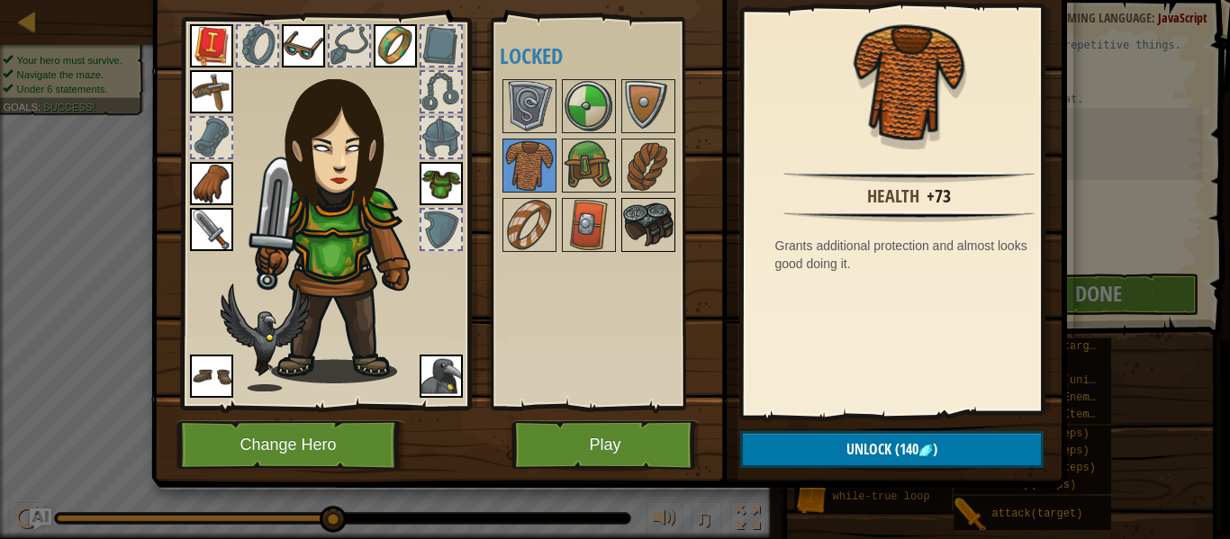
click at [631, 223] on img at bounding box center [648, 225] width 50 height 50
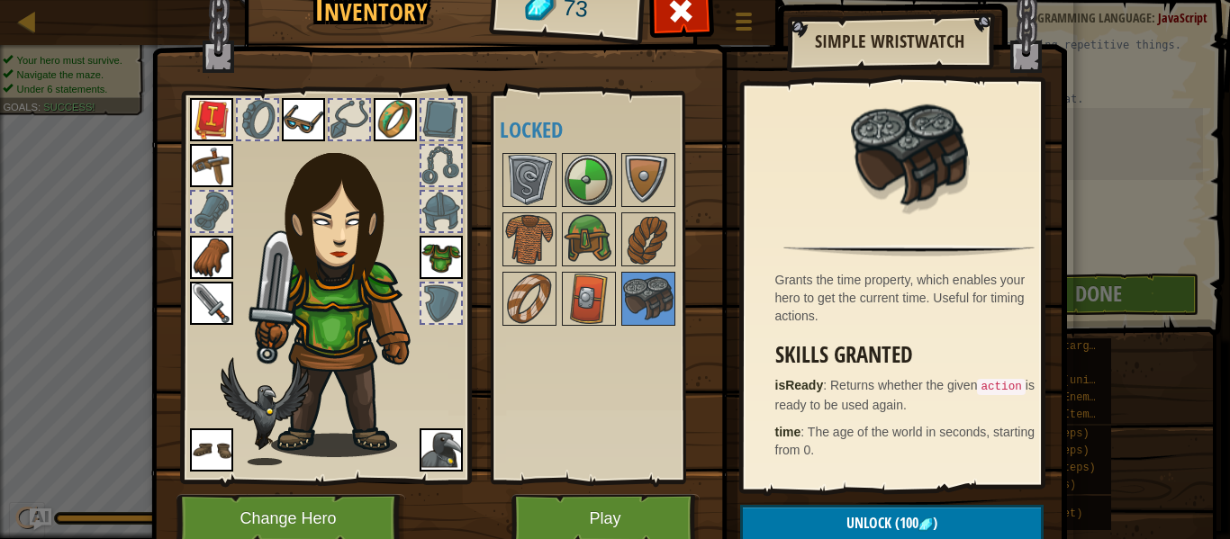
scroll to position [5, 0]
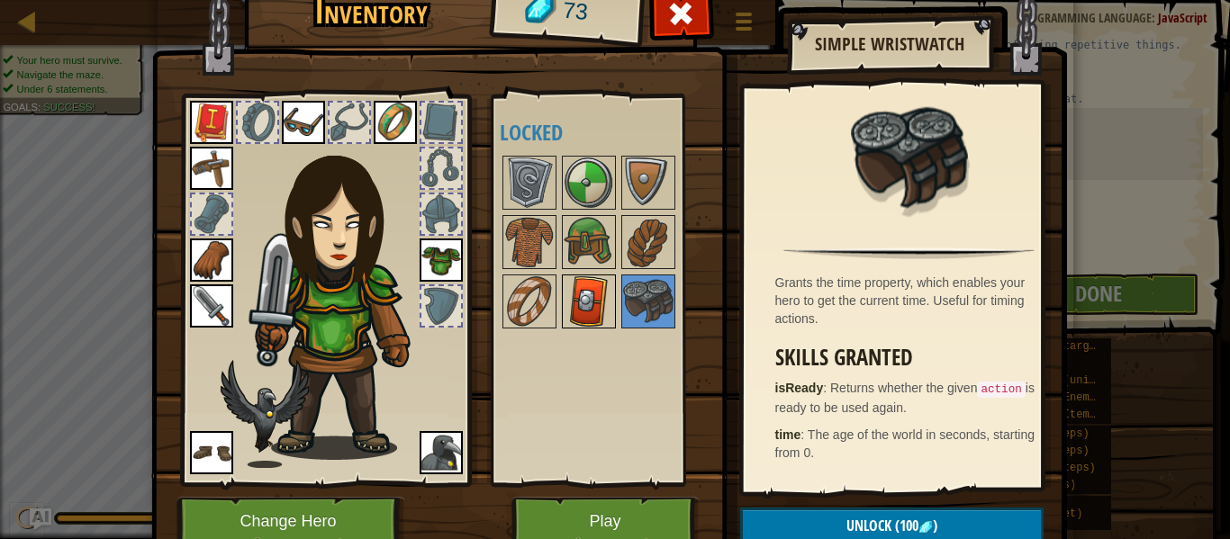
click at [571, 318] on img at bounding box center [588, 301] width 50 height 50
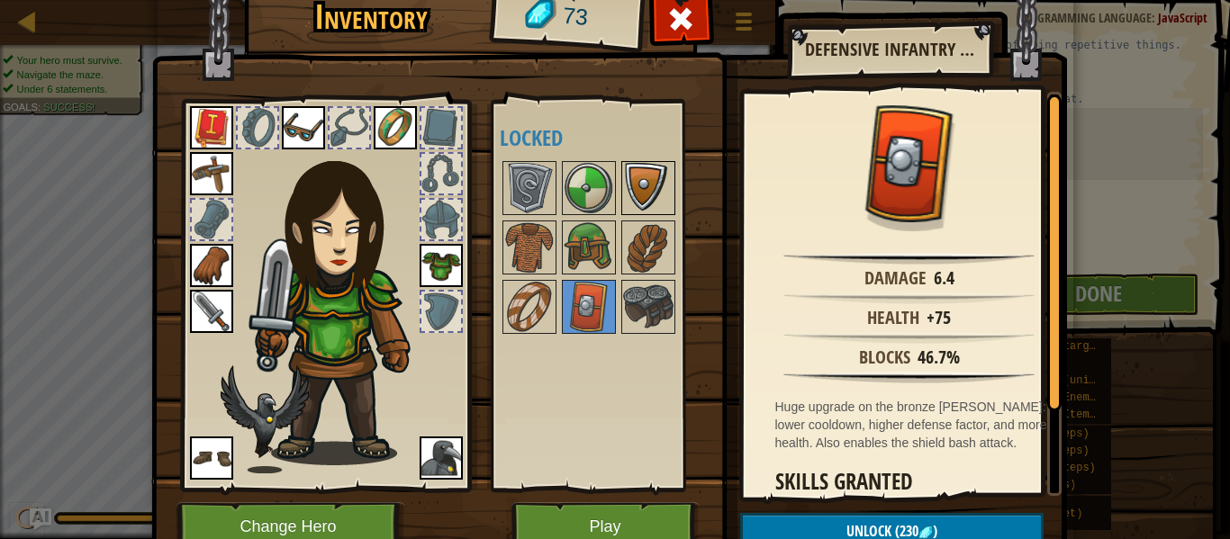
scroll to position [82, 0]
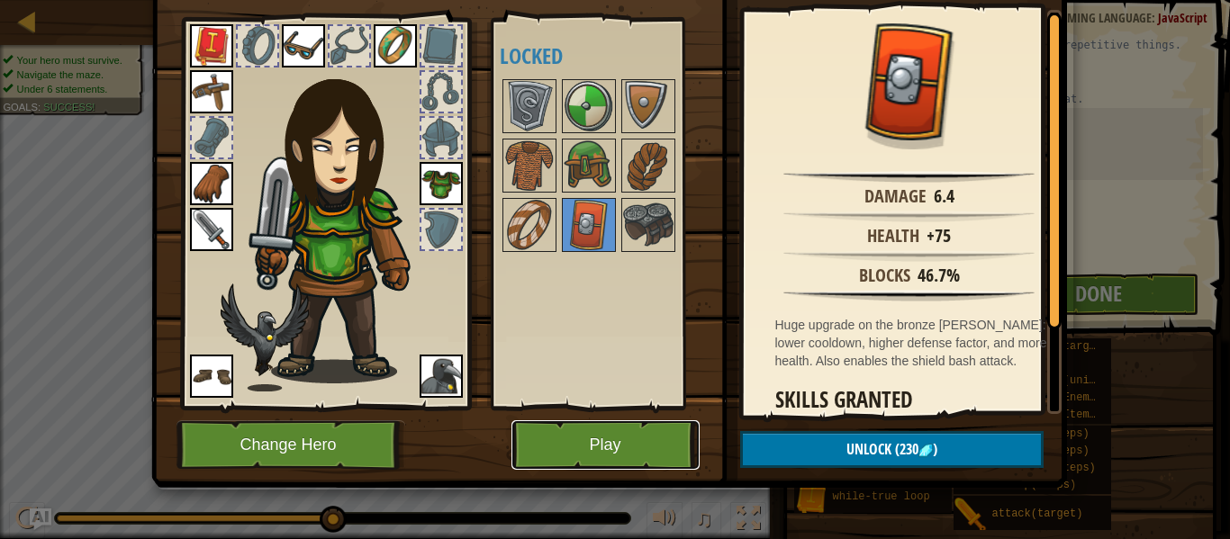
click at [607, 433] on button "Play" at bounding box center [605, 445] width 188 height 50
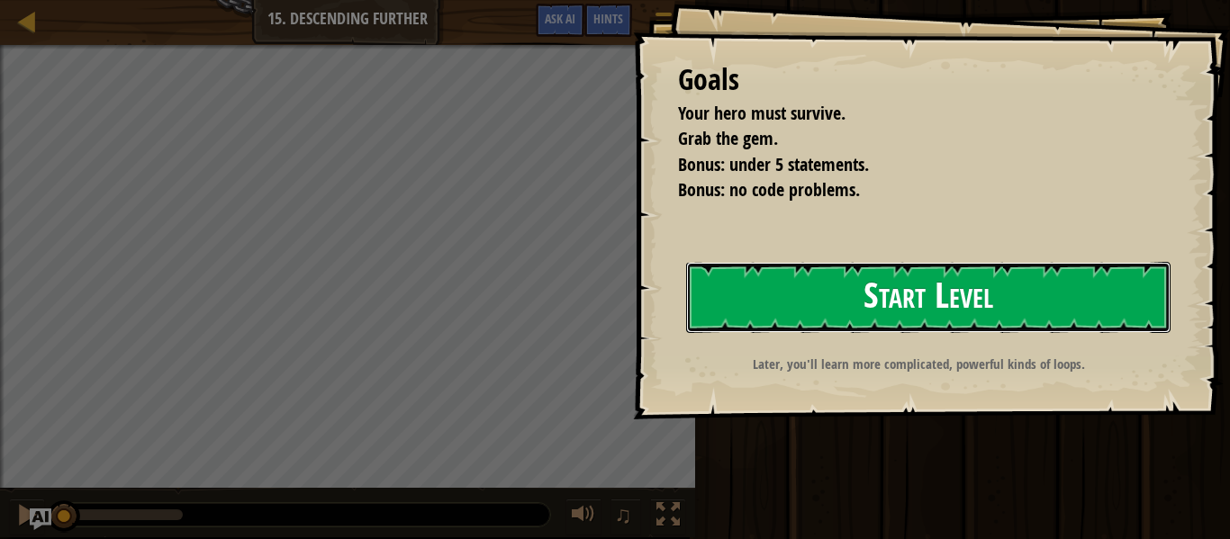
click at [729, 302] on button "Start Level" at bounding box center [928, 297] width 484 height 71
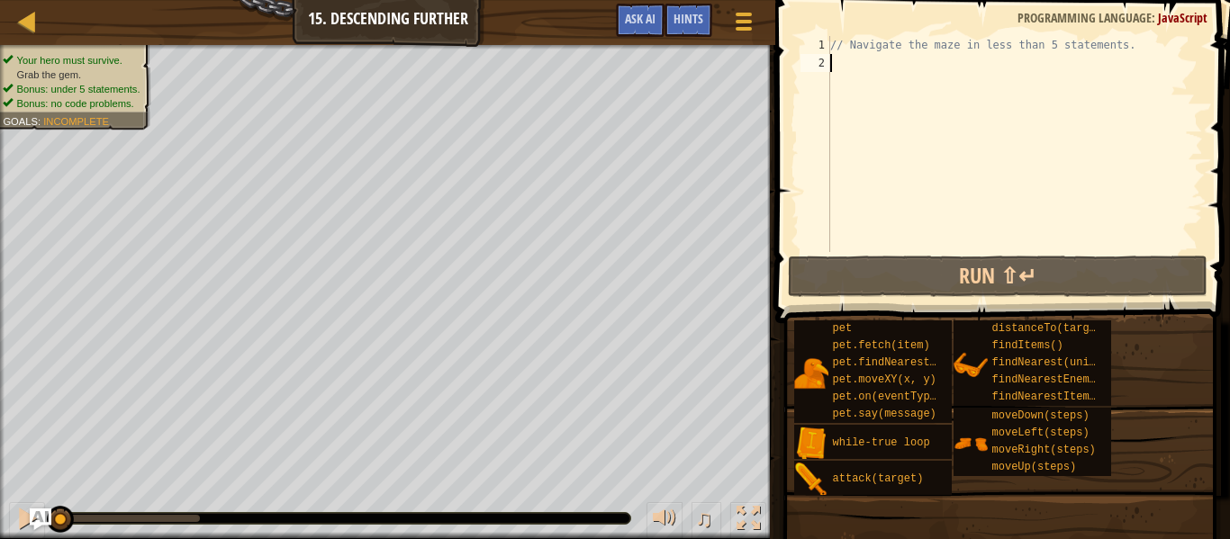
type textarea "h"
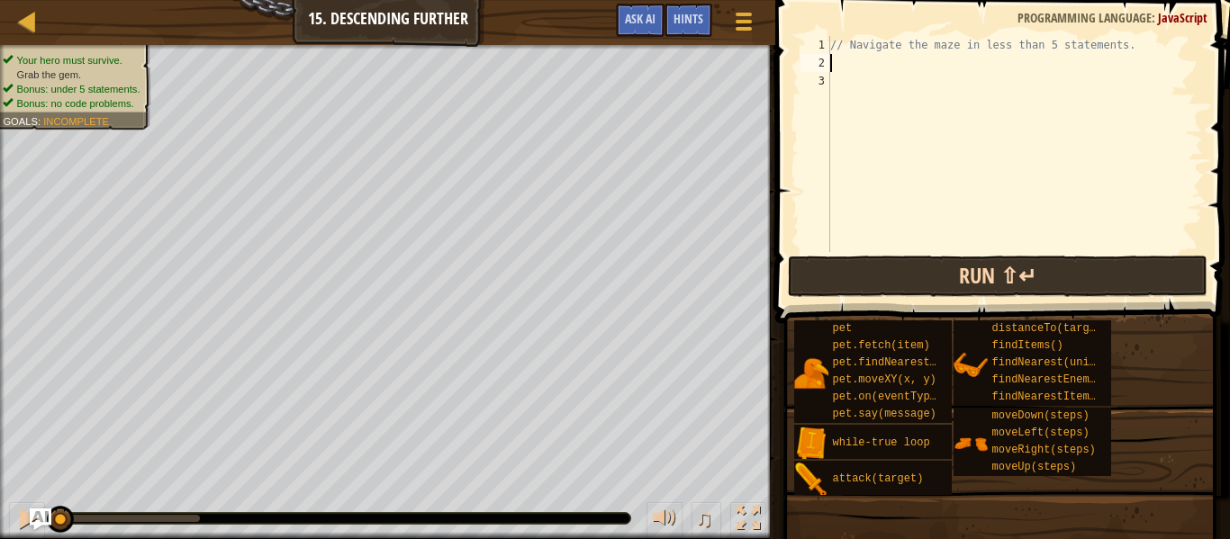
type textarea "i"
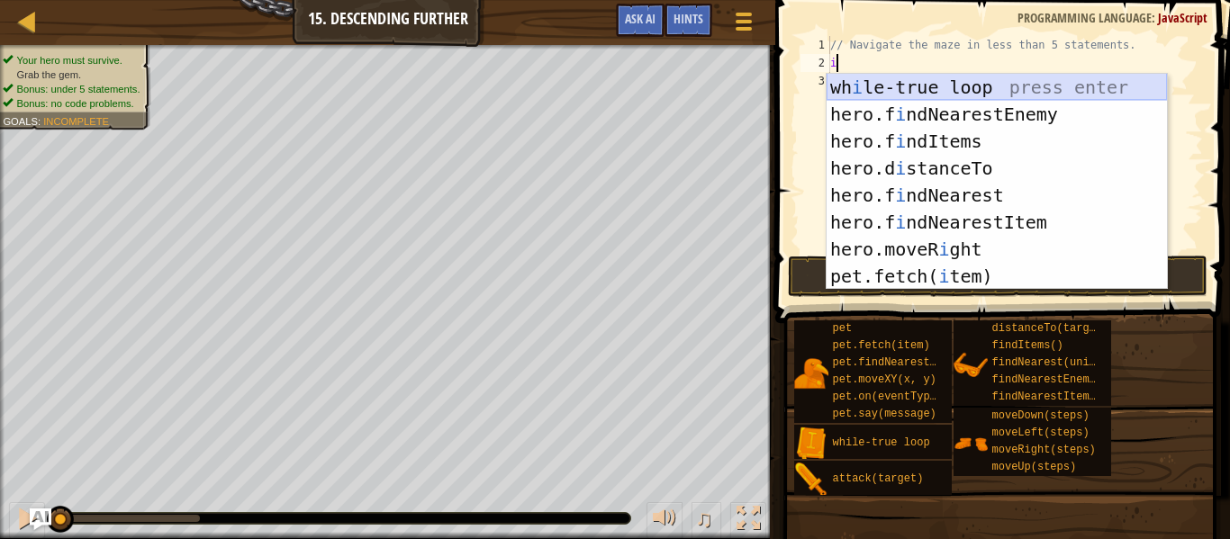
click at [930, 93] on div "wh i le-true loop press enter hero.f i ndNearestEnemy press enter hero.f i ndIt…" at bounding box center [996, 209] width 340 height 270
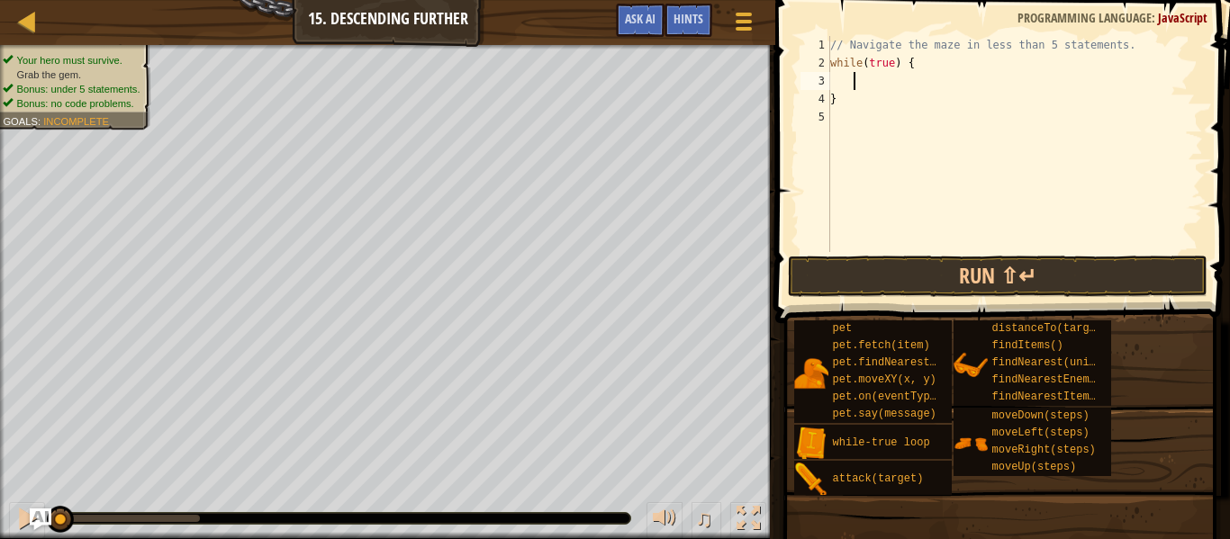
type textarea "m"
type textarea "h"
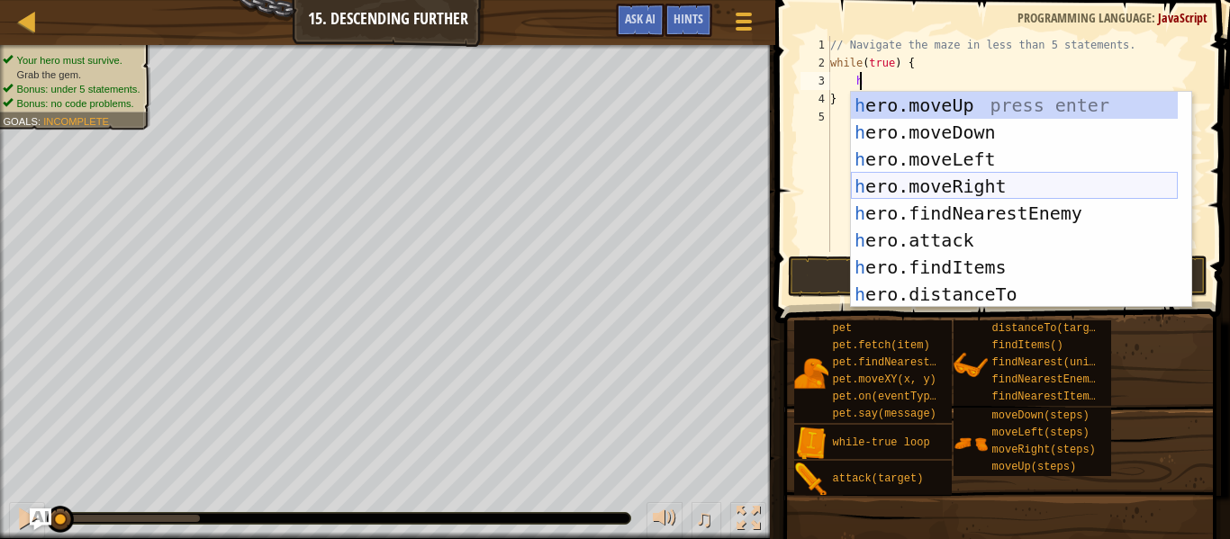
click at [922, 181] on div "h ero.moveUp press enter h ero.moveDown press enter h ero.moveLeft press enter …" at bounding box center [1014, 227] width 327 height 270
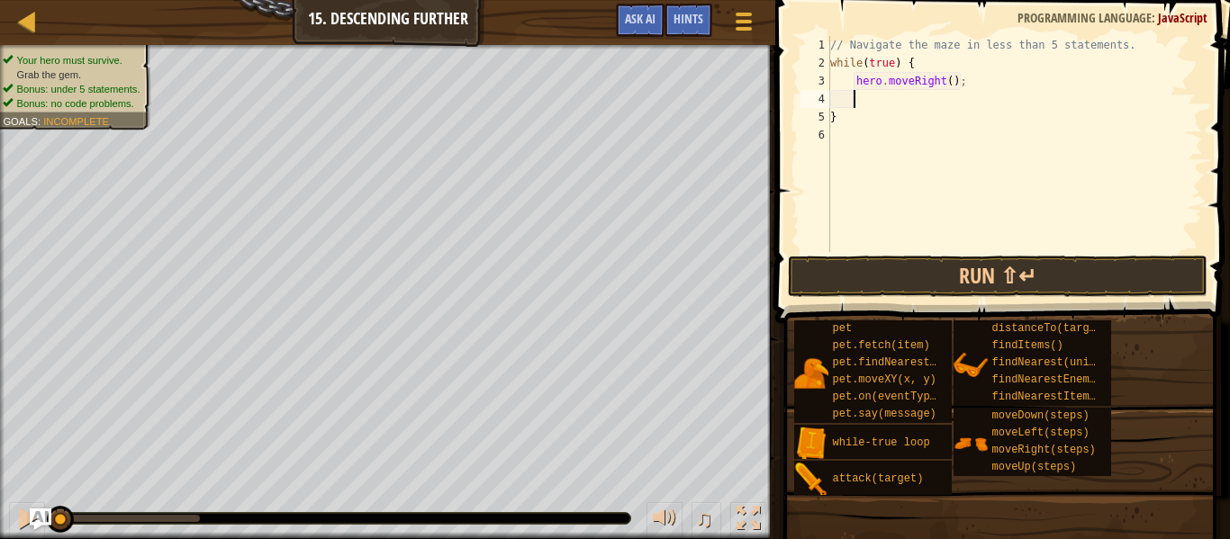
scroll to position [8, 1]
type textarea "h"
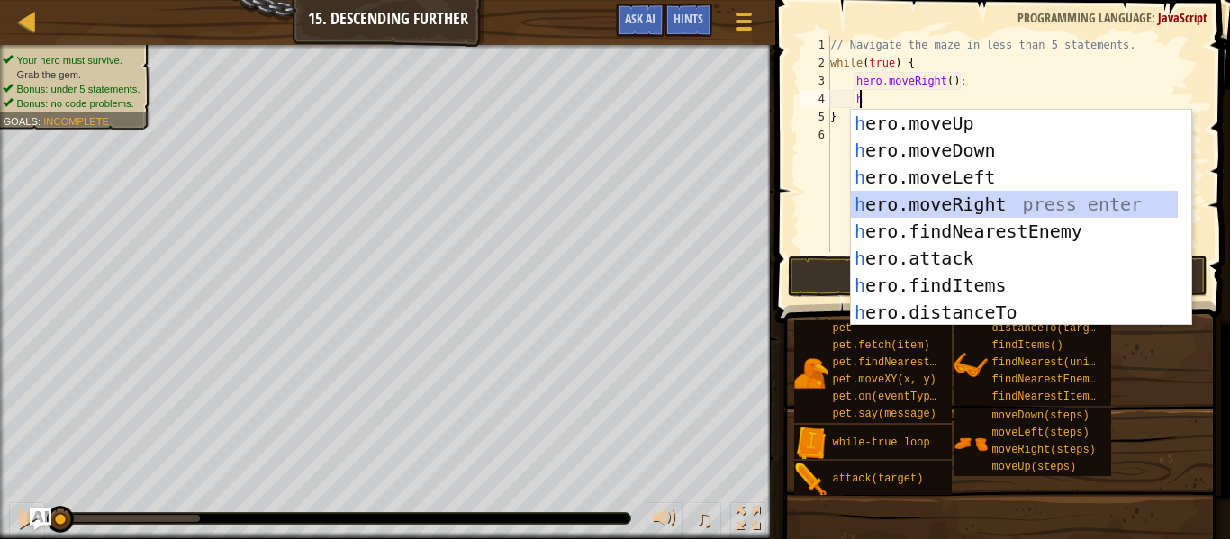
click at [974, 201] on div "h ero.moveUp press enter h ero.moveDown press enter h ero.moveLeft press enter …" at bounding box center [1014, 245] width 327 height 270
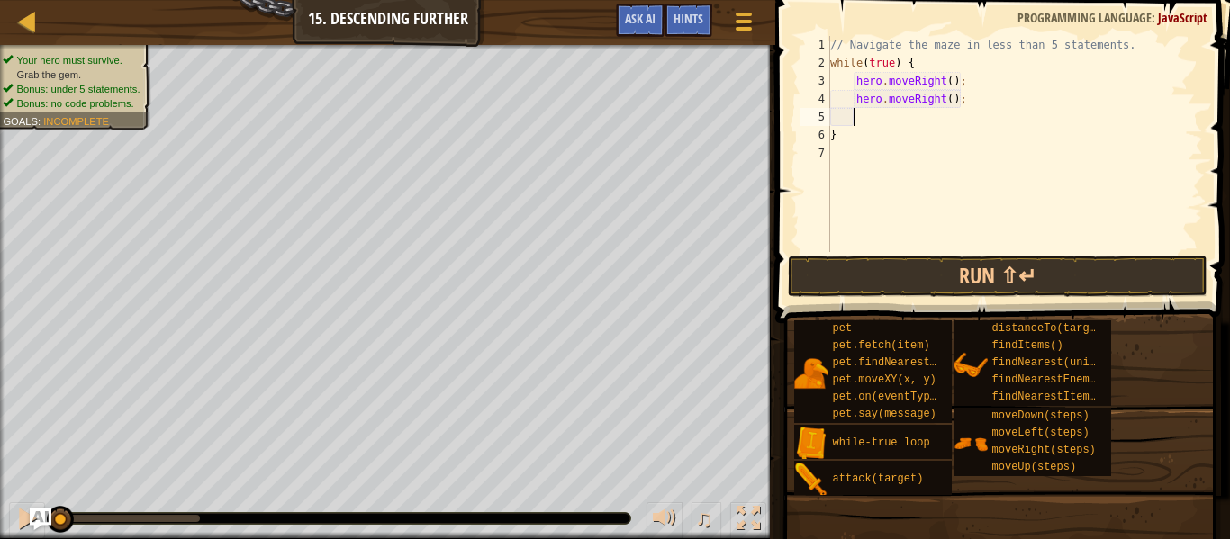
type textarea "h"
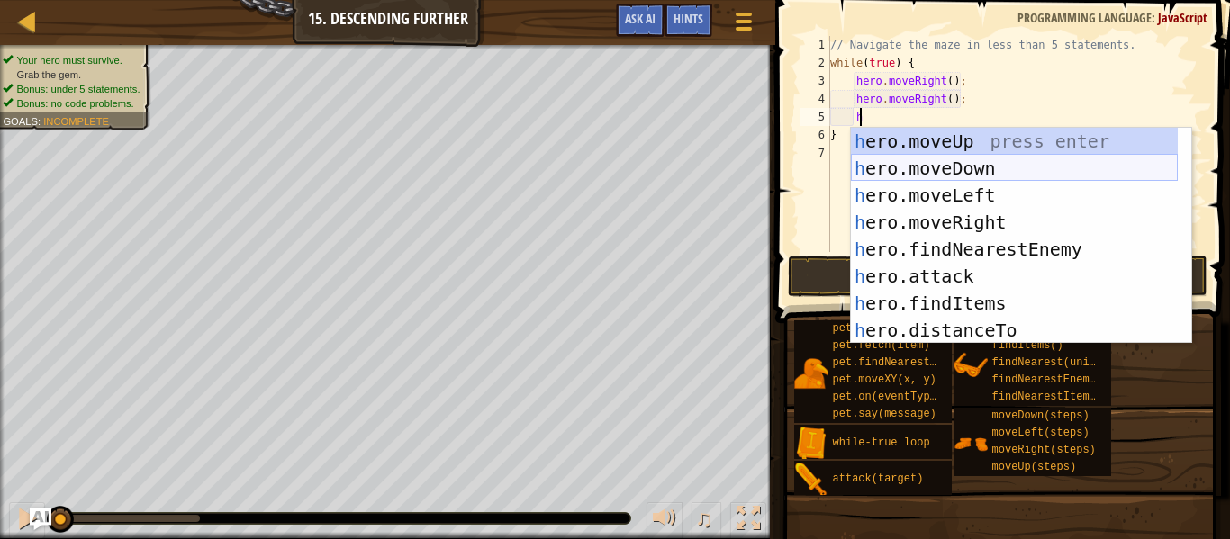
click at [927, 165] on div "h ero.moveUp press enter h ero.moveDown press enter h ero.moveLeft press enter …" at bounding box center [1014, 263] width 327 height 270
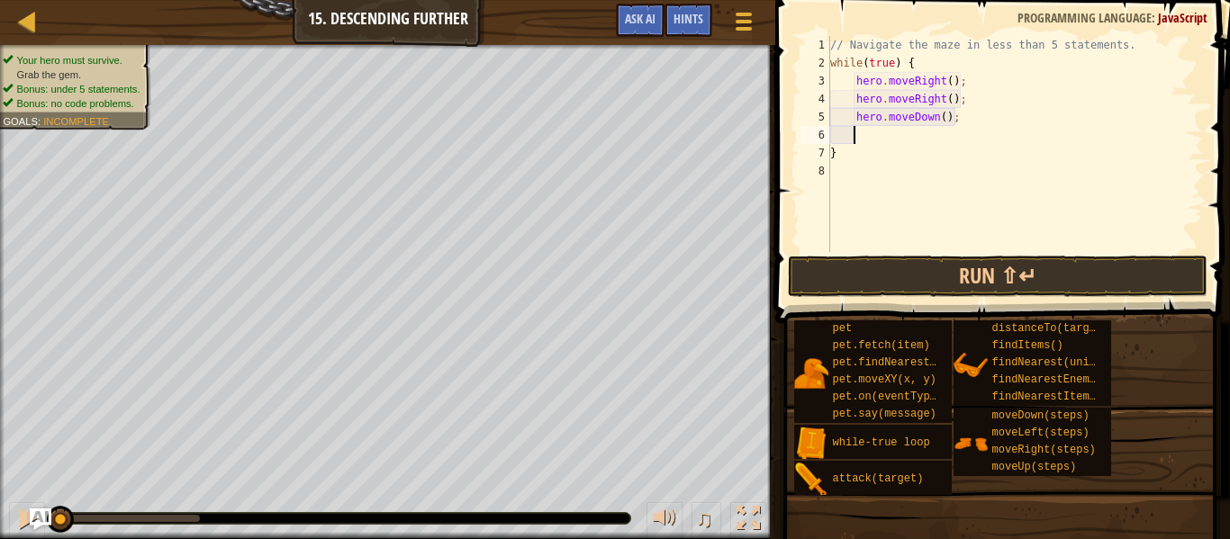
scroll to position [8, 1]
click at [861, 266] on button "Run ⇧↵" at bounding box center [997, 276] width 419 height 41
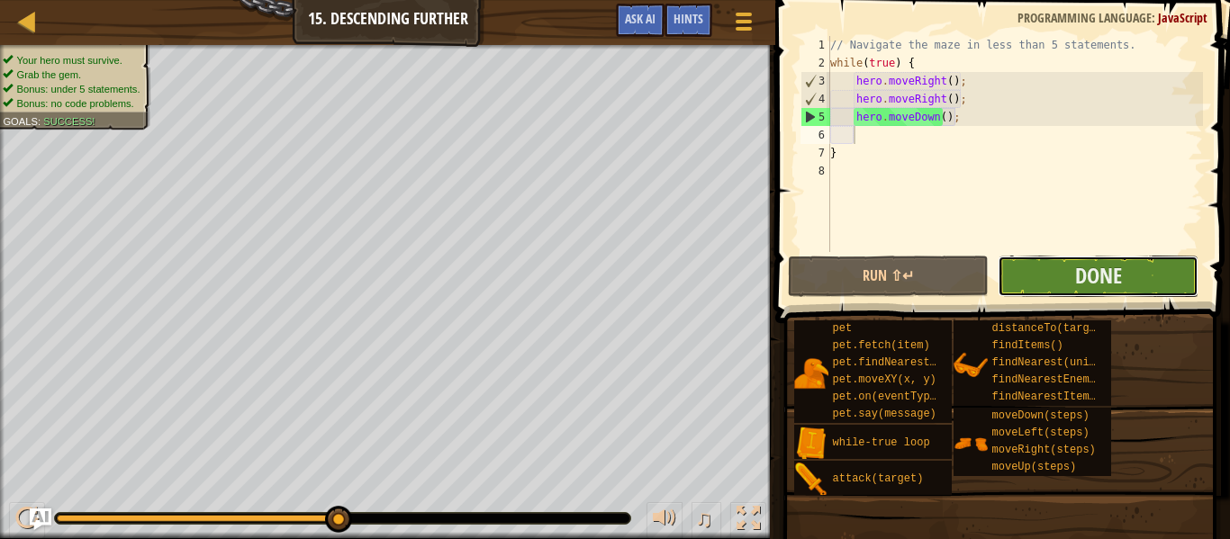
click at [1047, 268] on button "Done" at bounding box center [1097, 276] width 201 height 41
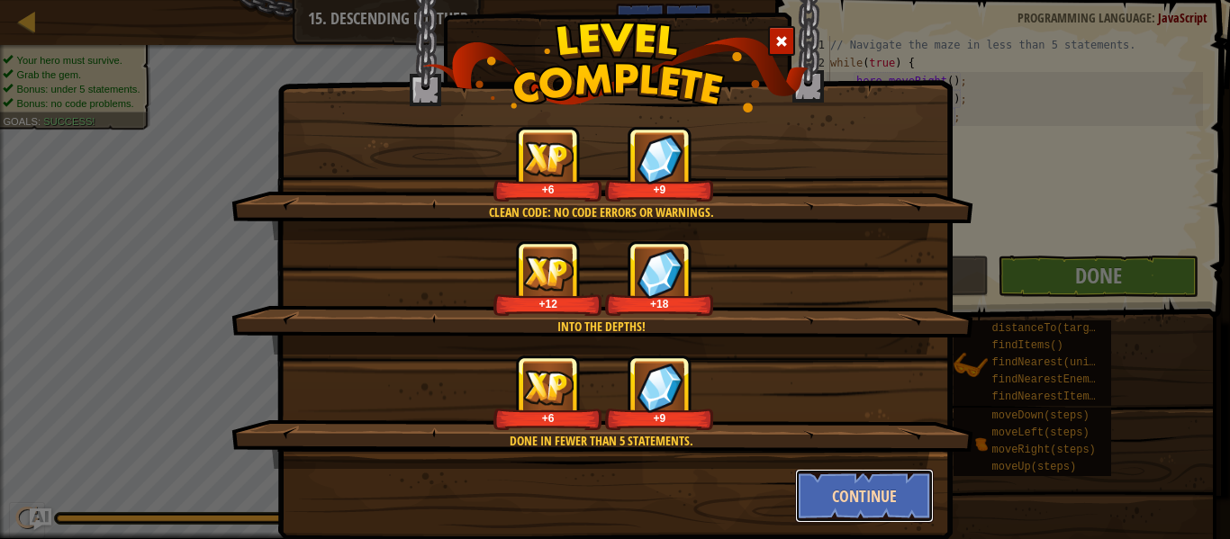
click at [811, 491] on button "Continue" at bounding box center [865, 496] width 140 height 54
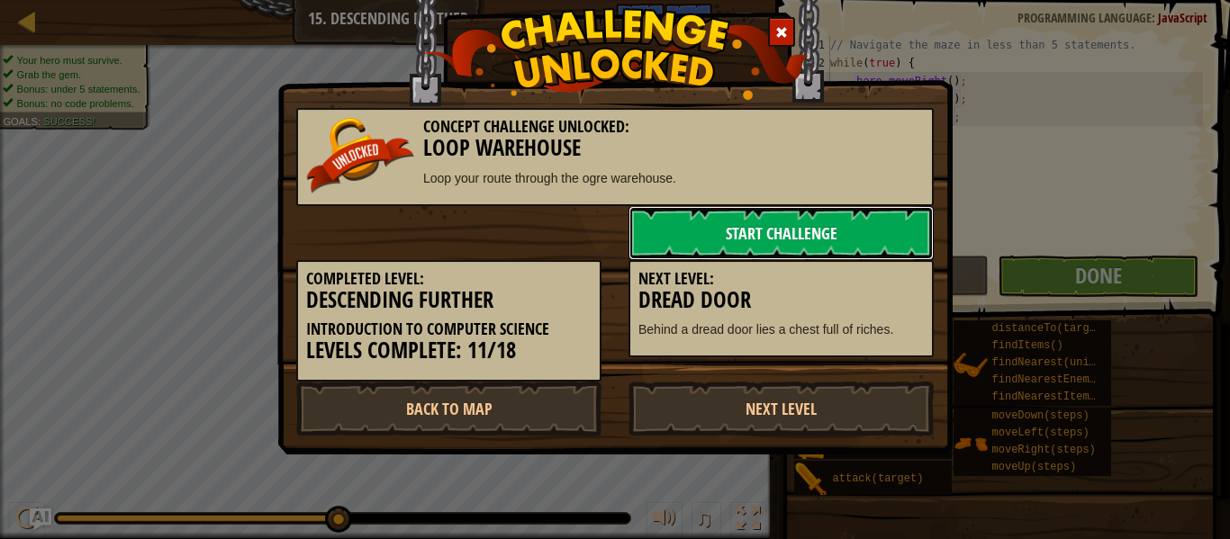
click at [808, 220] on link "Start Challenge" at bounding box center [780, 233] width 305 height 54
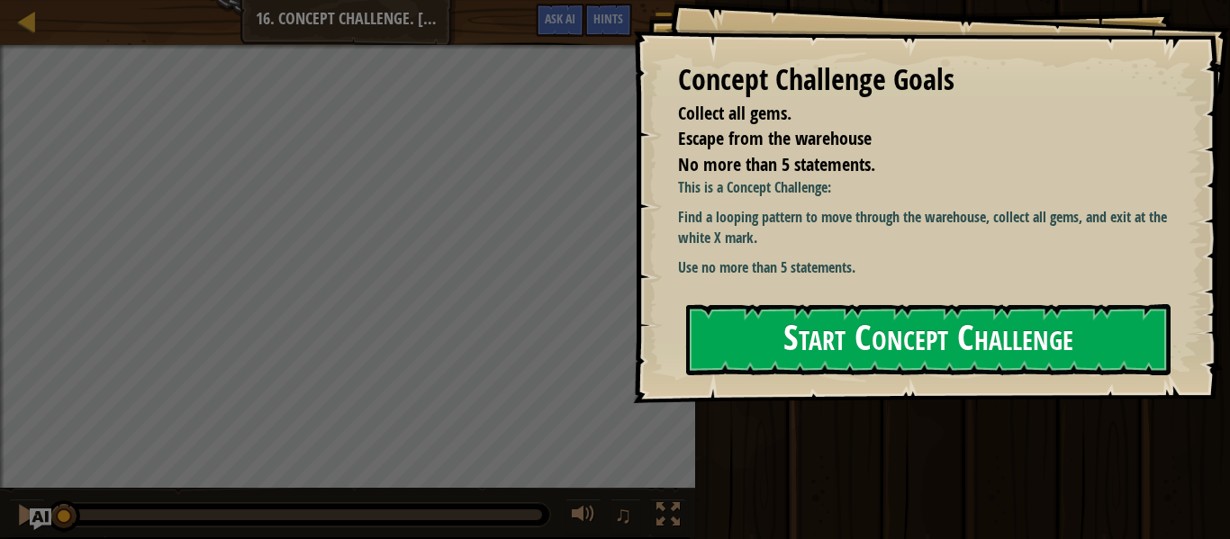
click at [803, 317] on button "Start Concept Challenge" at bounding box center [928, 339] width 484 height 71
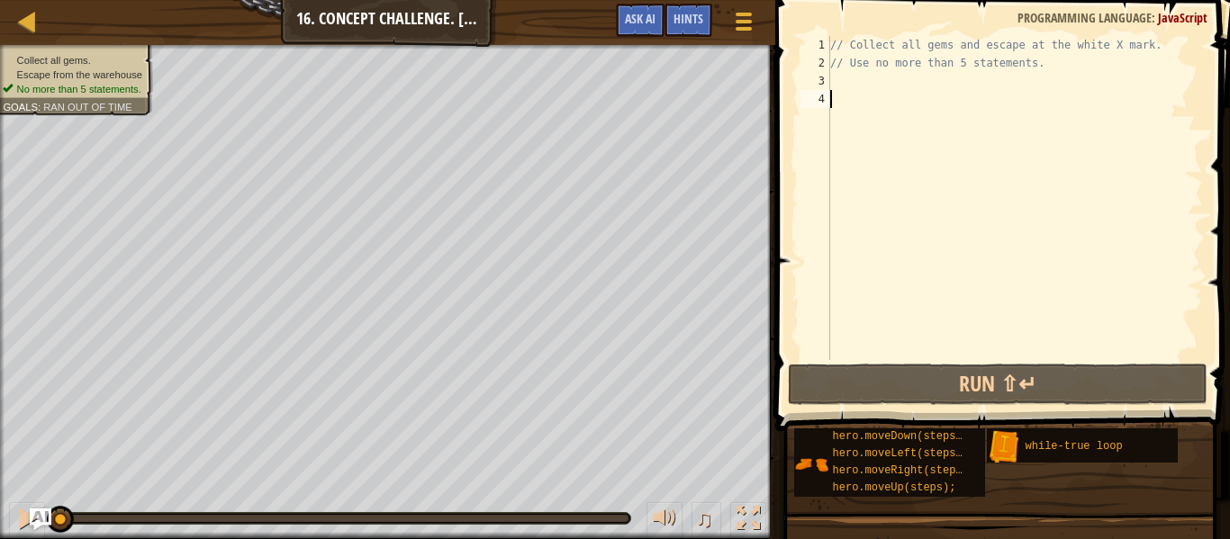
type textarea "i"
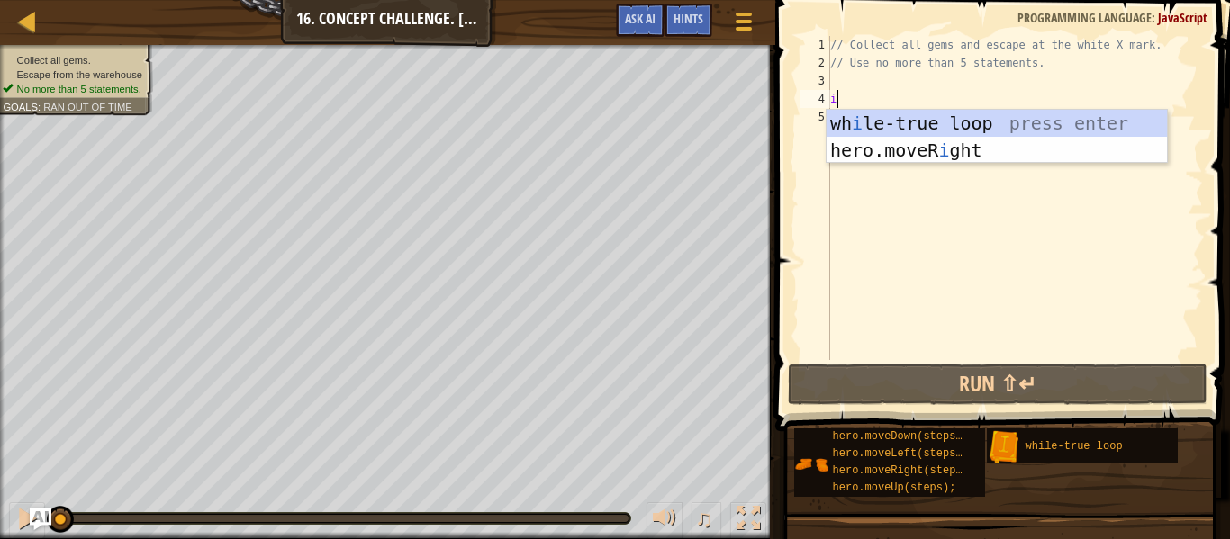
scroll to position [8, 0]
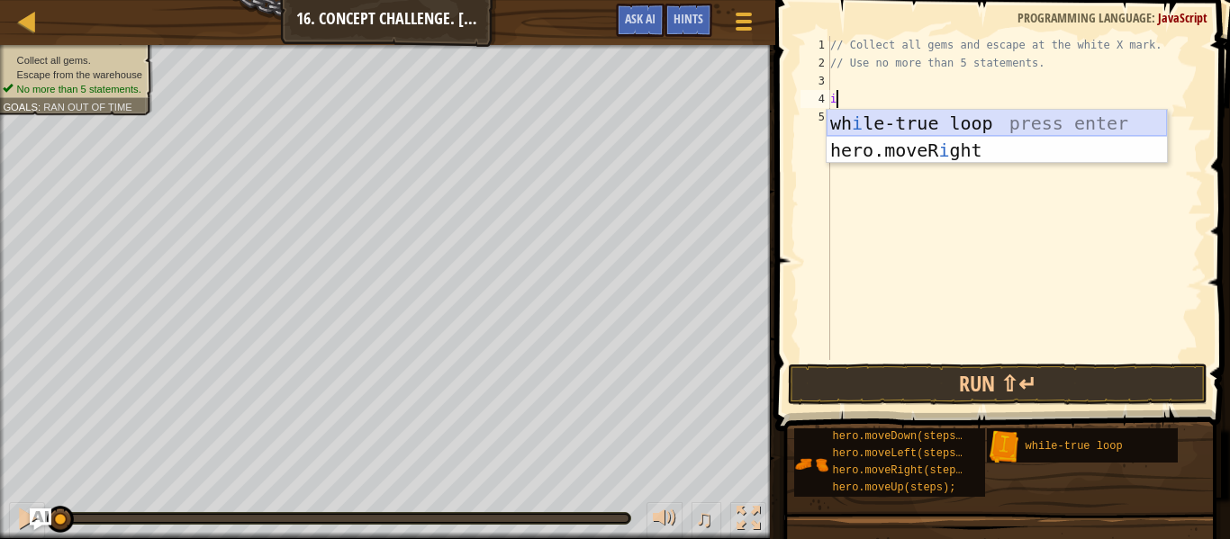
click at [885, 126] on div "wh i le-true loop press enter hero.moveR i ght press enter" at bounding box center [996, 164] width 340 height 108
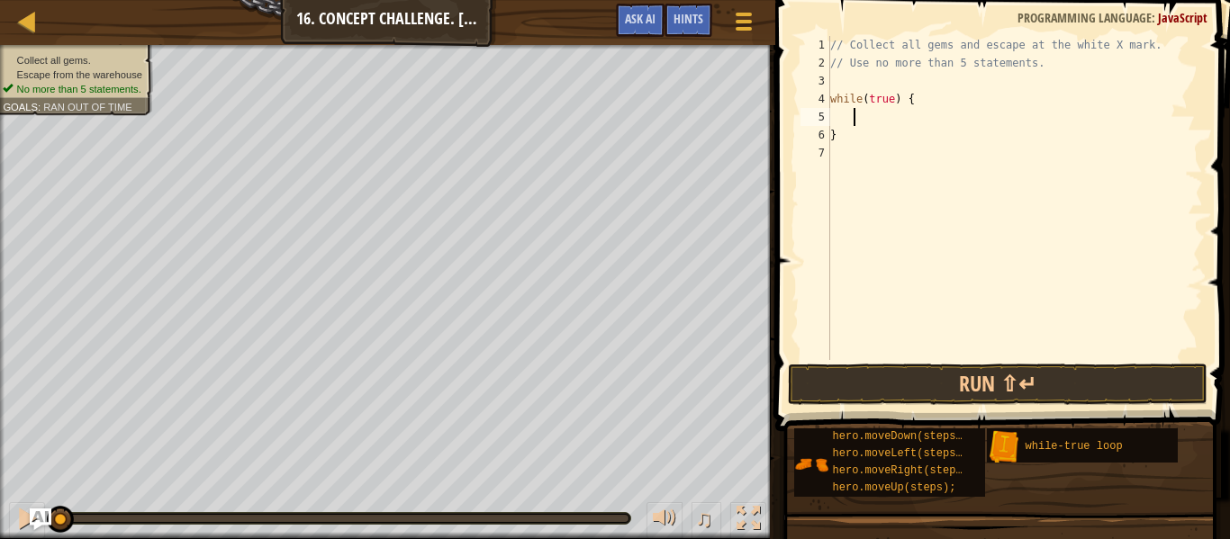
type textarea "h"
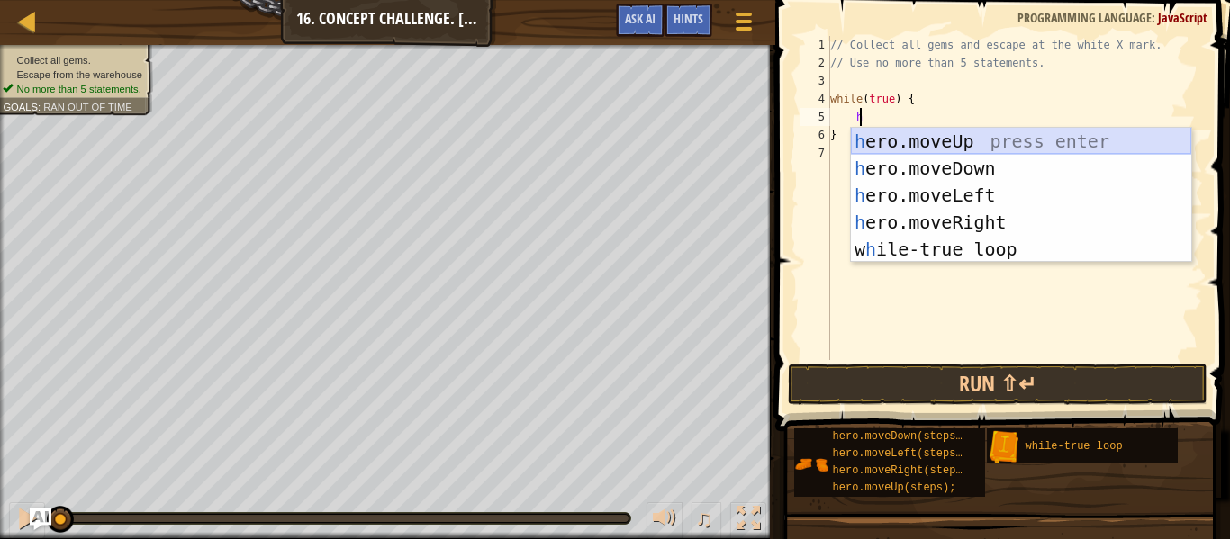
click at [899, 137] on div "h ero.moveUp press enter h ero.moveDown press enter h ero.moveLeft press enter …" at bounding box center [1021, 222] width 340 height 189
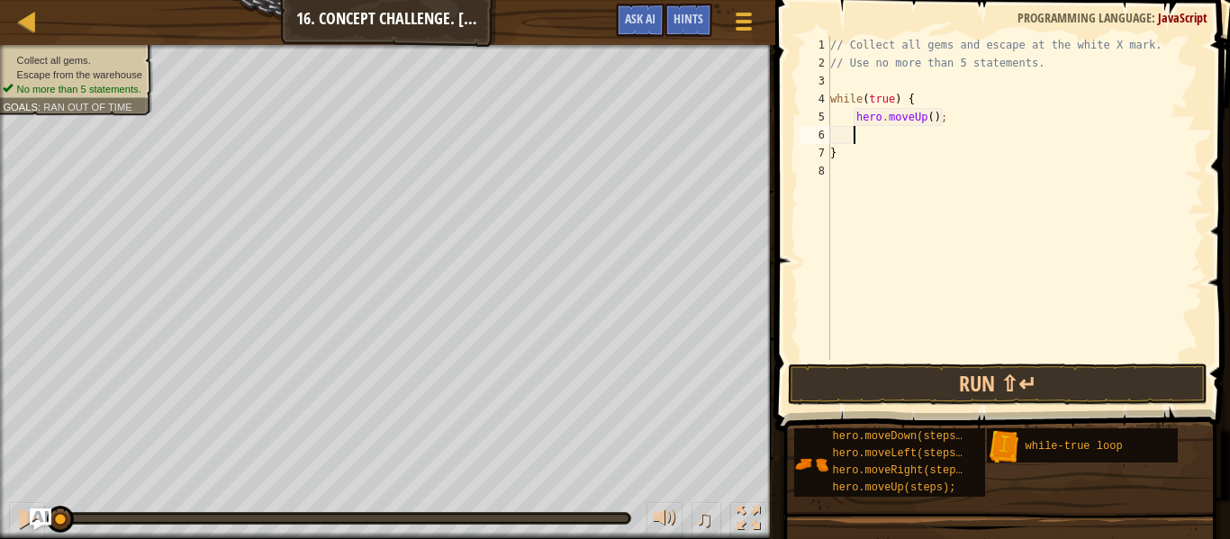
type textarea "h"
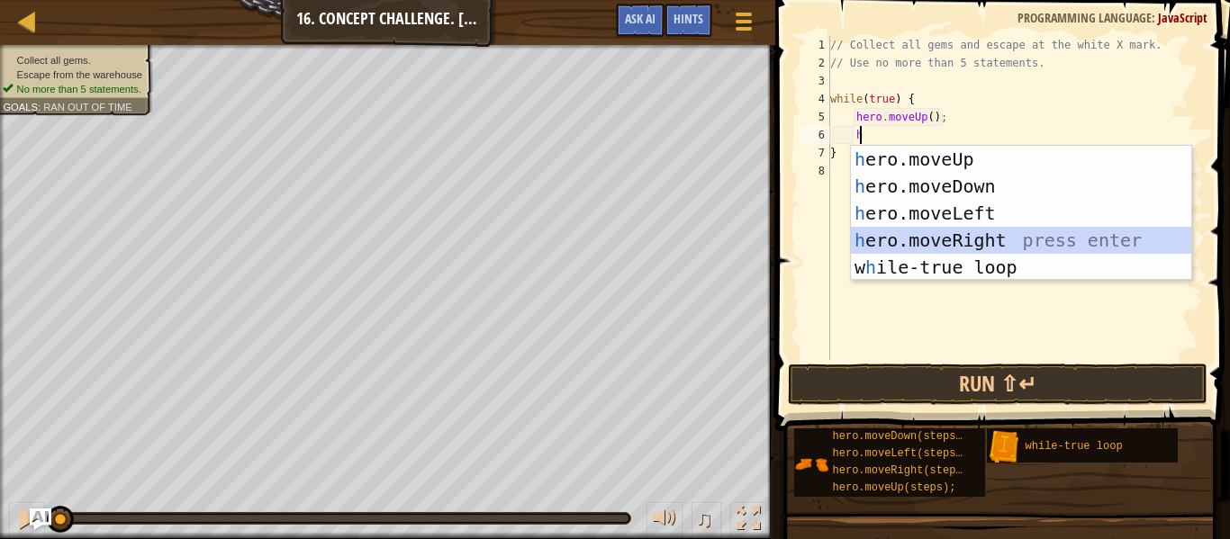
click at [973, 246] on div "h ero.moveUp press enter h ero.moveDown press enter h ero.moveLeft press enter …" at bounding box center [1021, 240] width 340 height 189
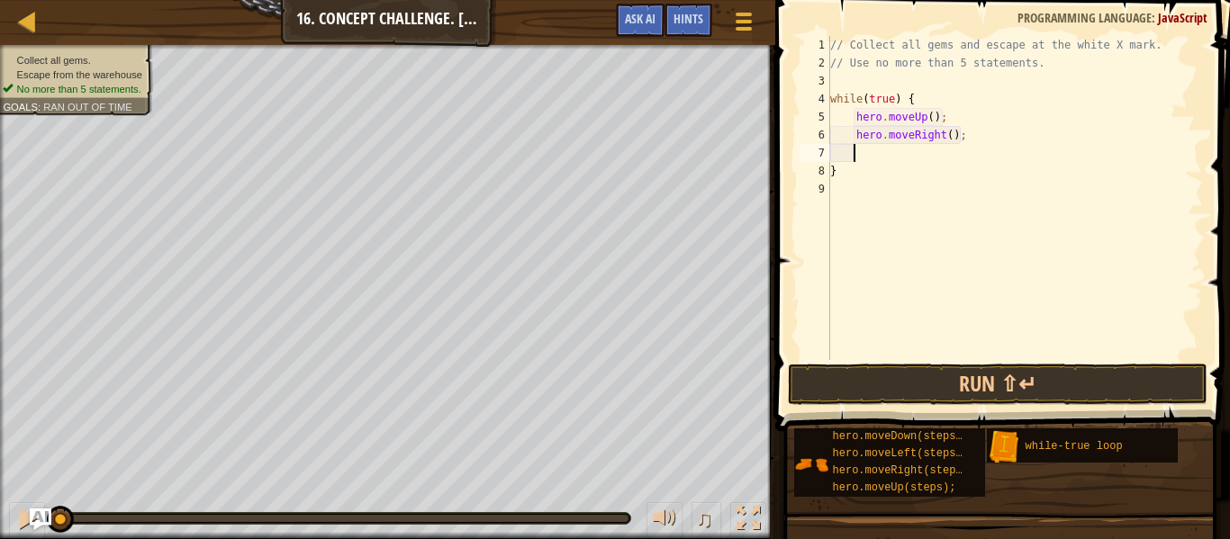
type textarea "h"
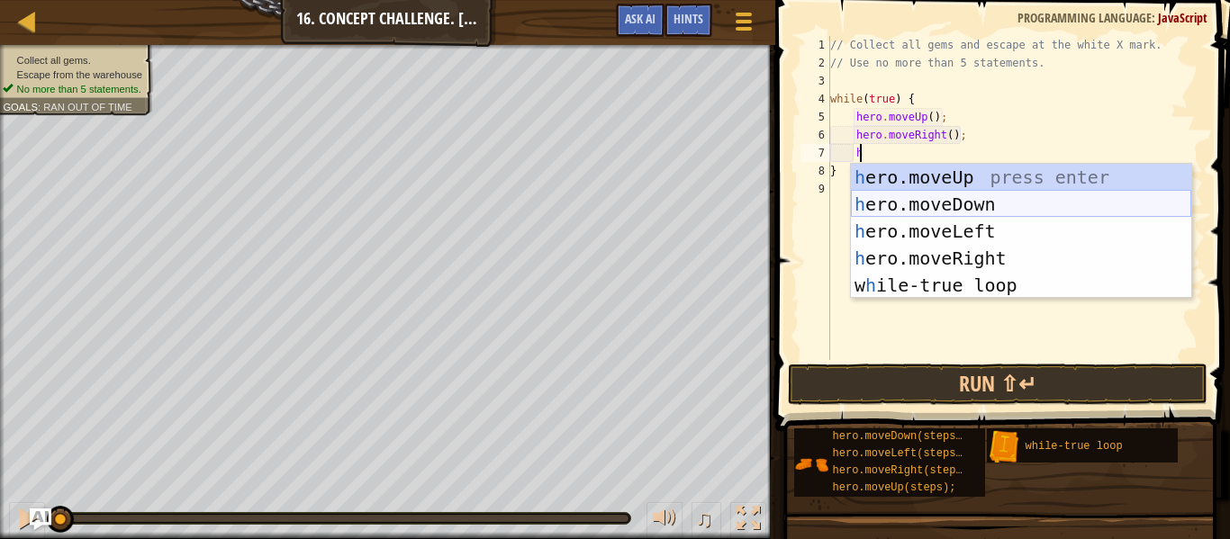
click at [976, 203] on div "h ero.moveUp press enter h ero.moveDown press enter h ero.moveLeft press enter …" at bounding box center [1021, 258] width 340 height 189
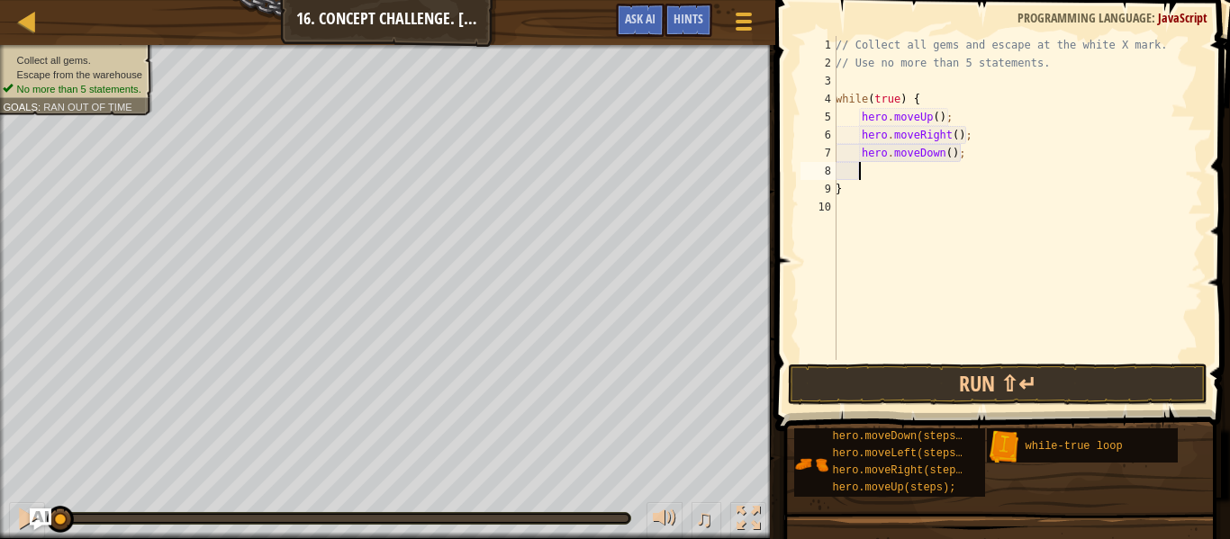
scroll to position [8, 1]
type textarea "h"
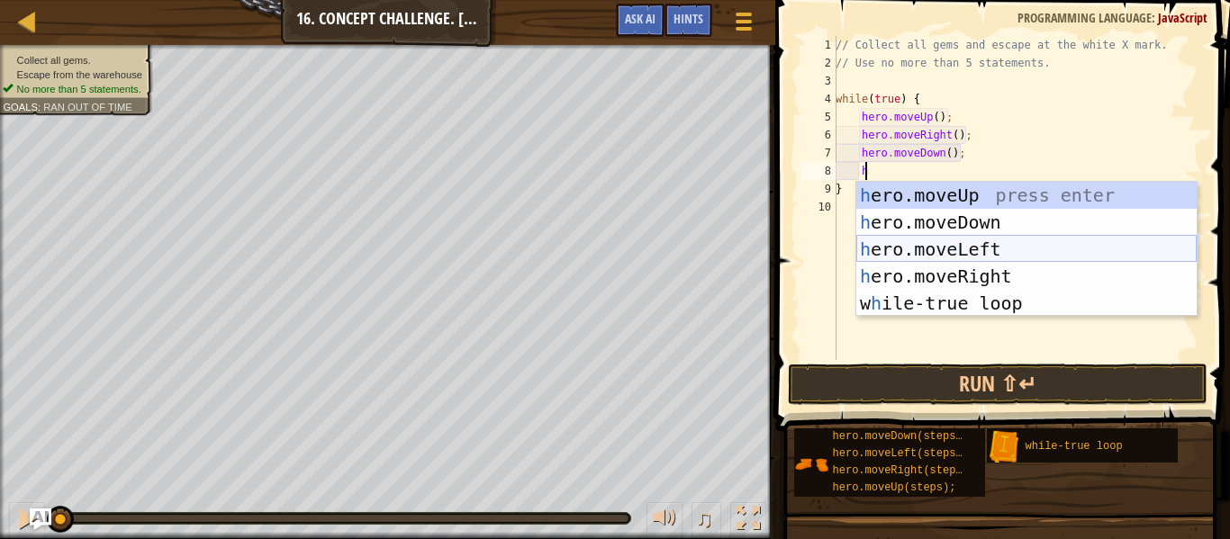
click at [969, 247] on div "h ero.moveUp press enter h ero.moveDown press enter h ero.moveLeft press enter …" at bounding box center [1026, 276] width 340 height 189
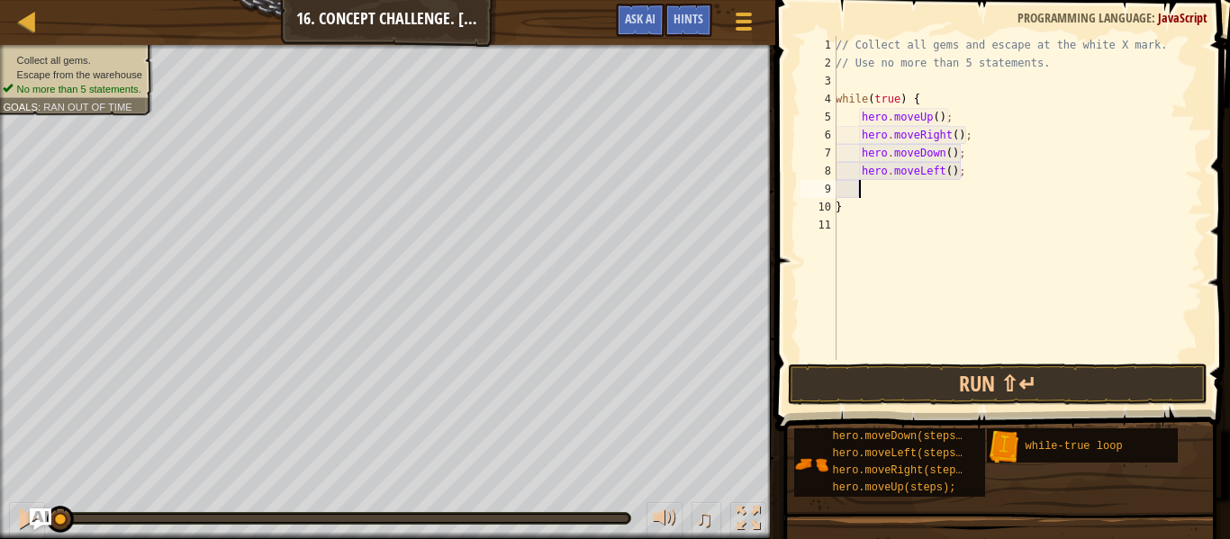
scroll to position [8, 1]
click at [882, 375] on button "Run ⇧↵" at bounding box center [997, 384] width 419 height 41
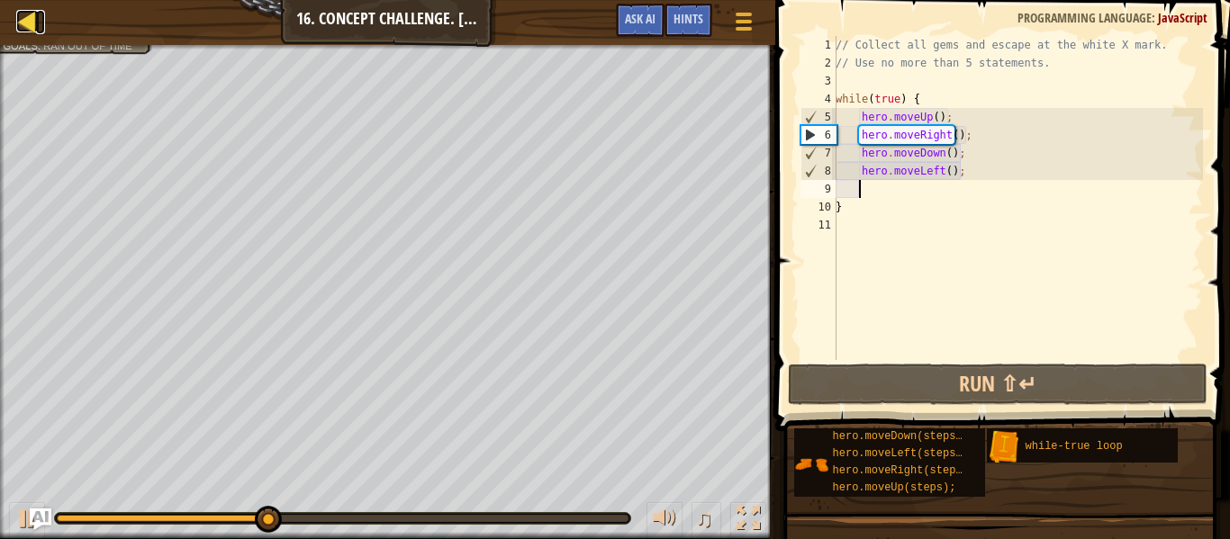
click at [28, 16] on div at bounding box center [27, 21] width 23 height 23
